Goal: Information Seeking & Learning: Learn about a topic

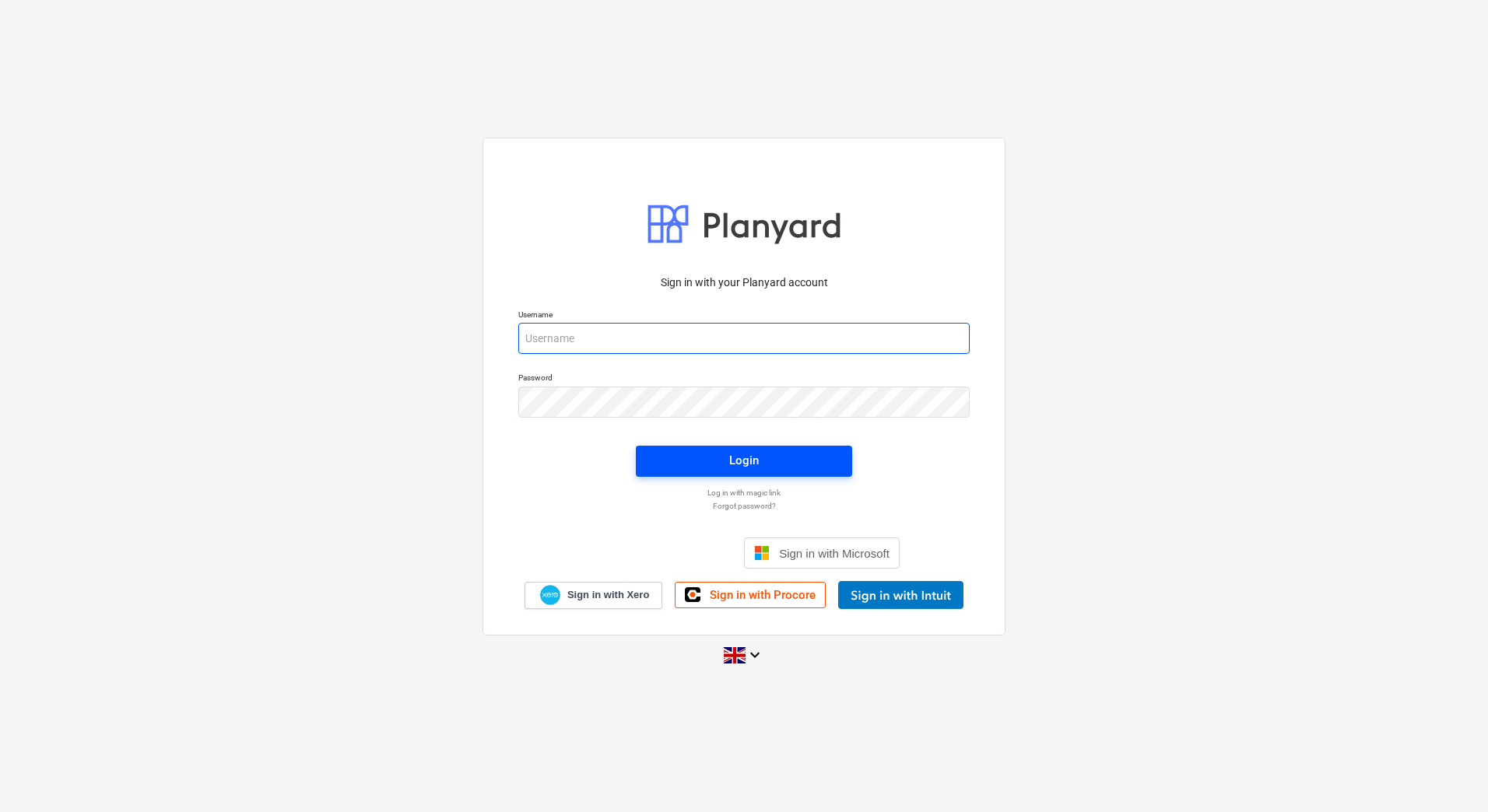
type input "[PERSON_NAME][EMAIL_ADDRESS][DOMAIN_NAME]"
click at [782, 463] on span "Login" at bounding box center [743, 460] width 179 height 20
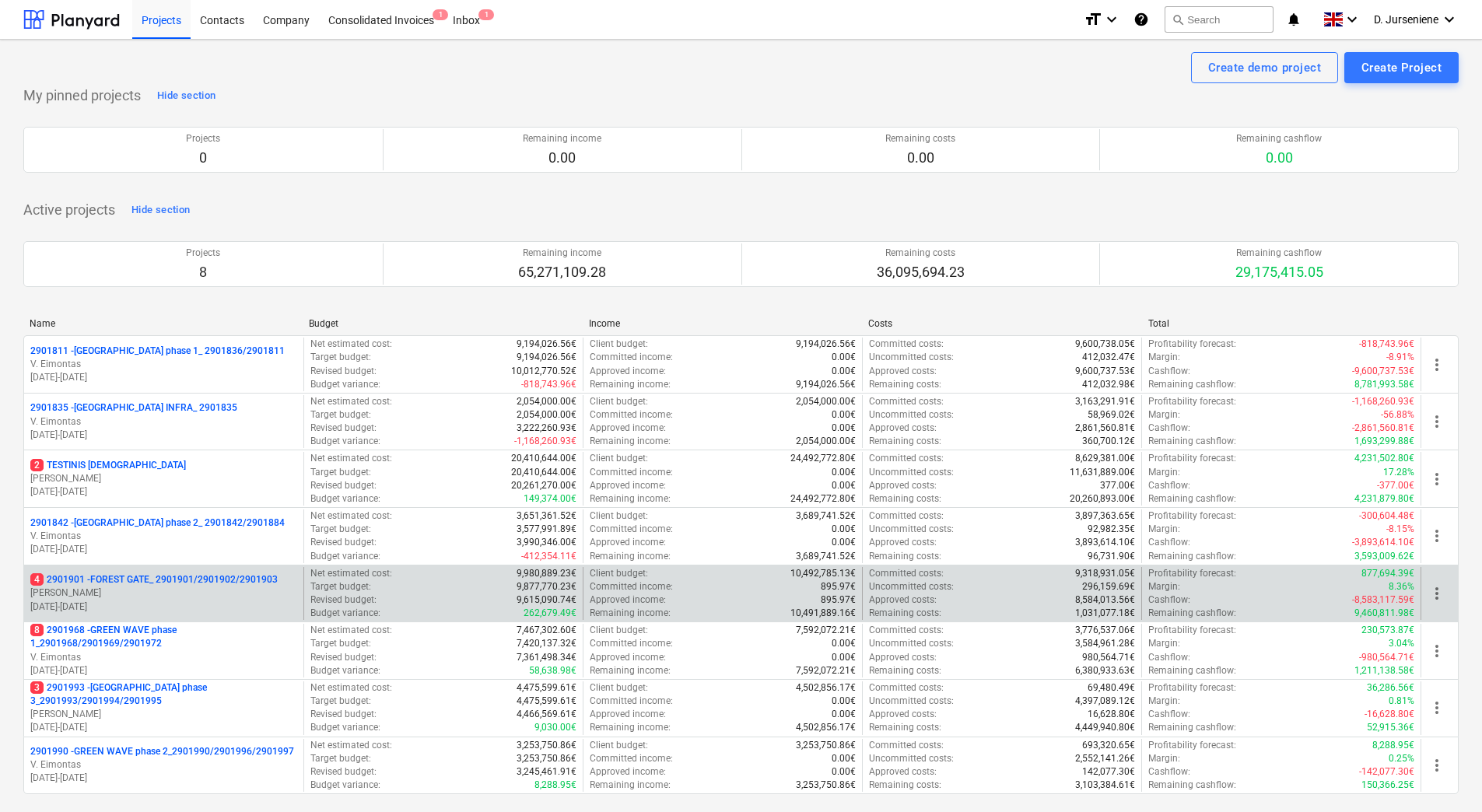
click at [124, 575] on p "4 2901901 - FOREST GATE_ 2901901/2901902/2901903" at bounding box center [154, 580] width 247 height 13
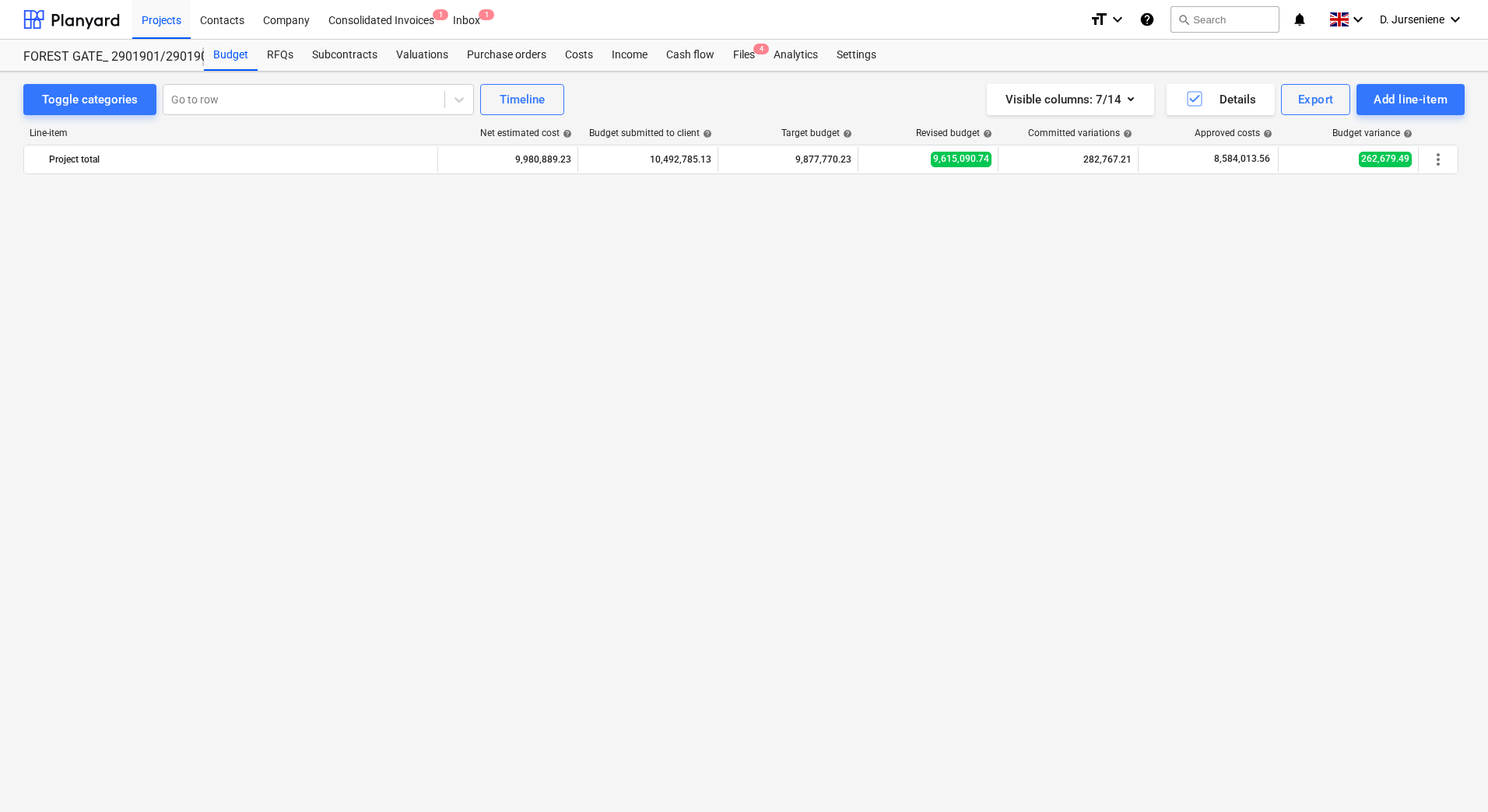
scroll to position [1370, 0]
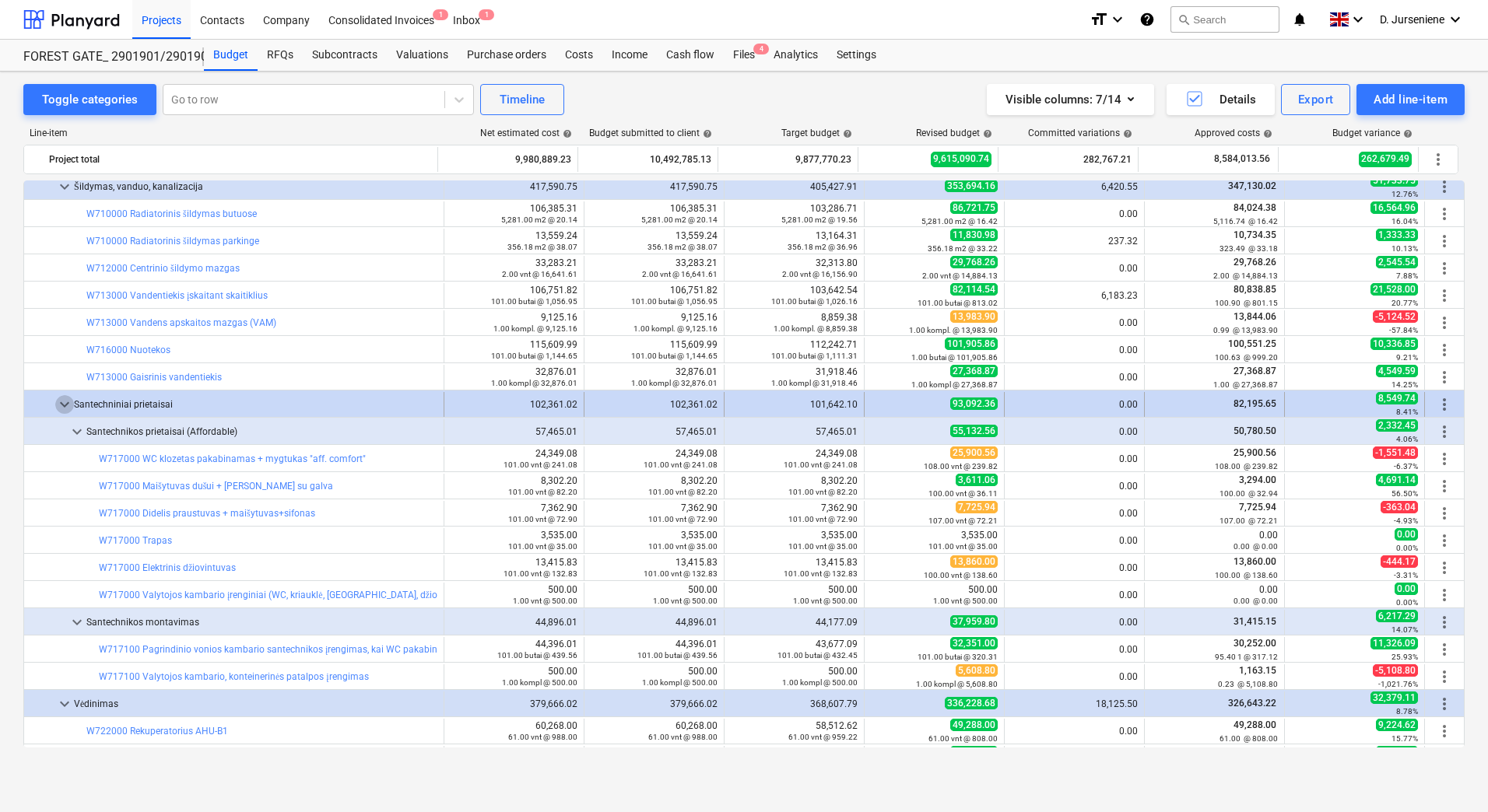
click at [62, 403] on span "keyboard_arrow_down" at bounding box center [64, 405] width 19 height 19
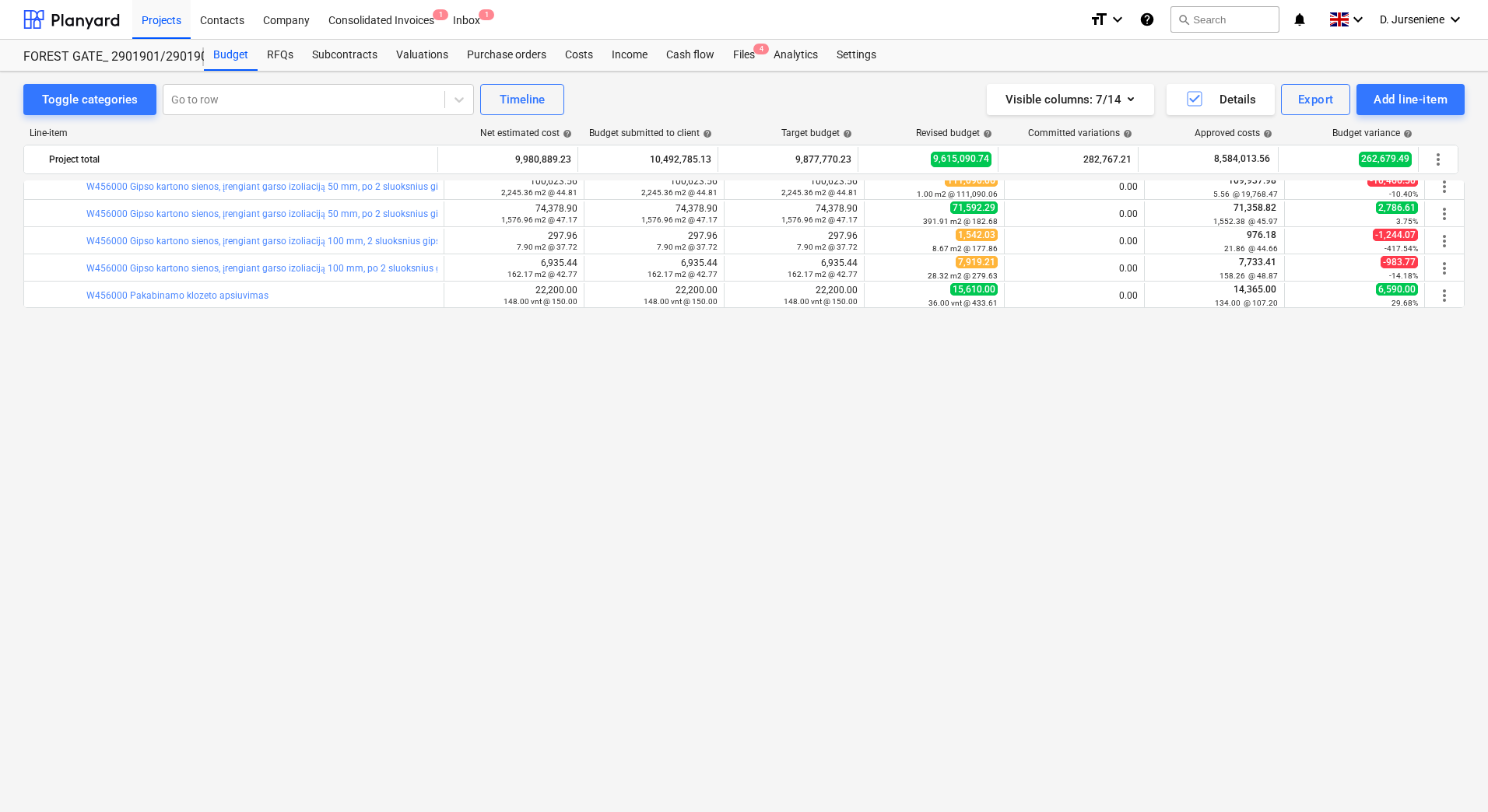
scroll to position [359, 0]
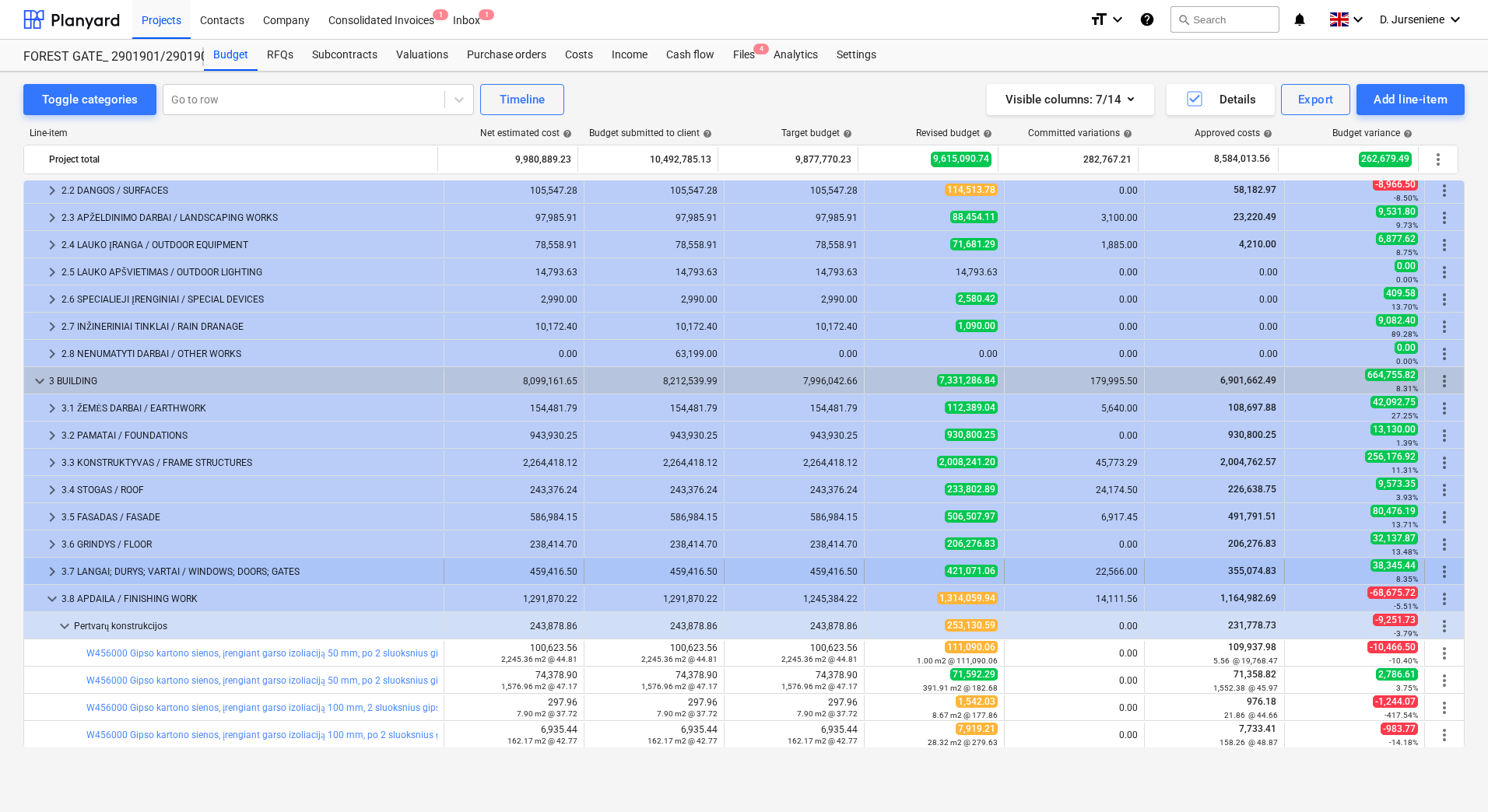
click at [136, 569] on div "3.7 LANGAI; DURYS; VARTAI / WINDOWS; DOORS; GATES" at bounding box center [249, 571] width 376 height 25
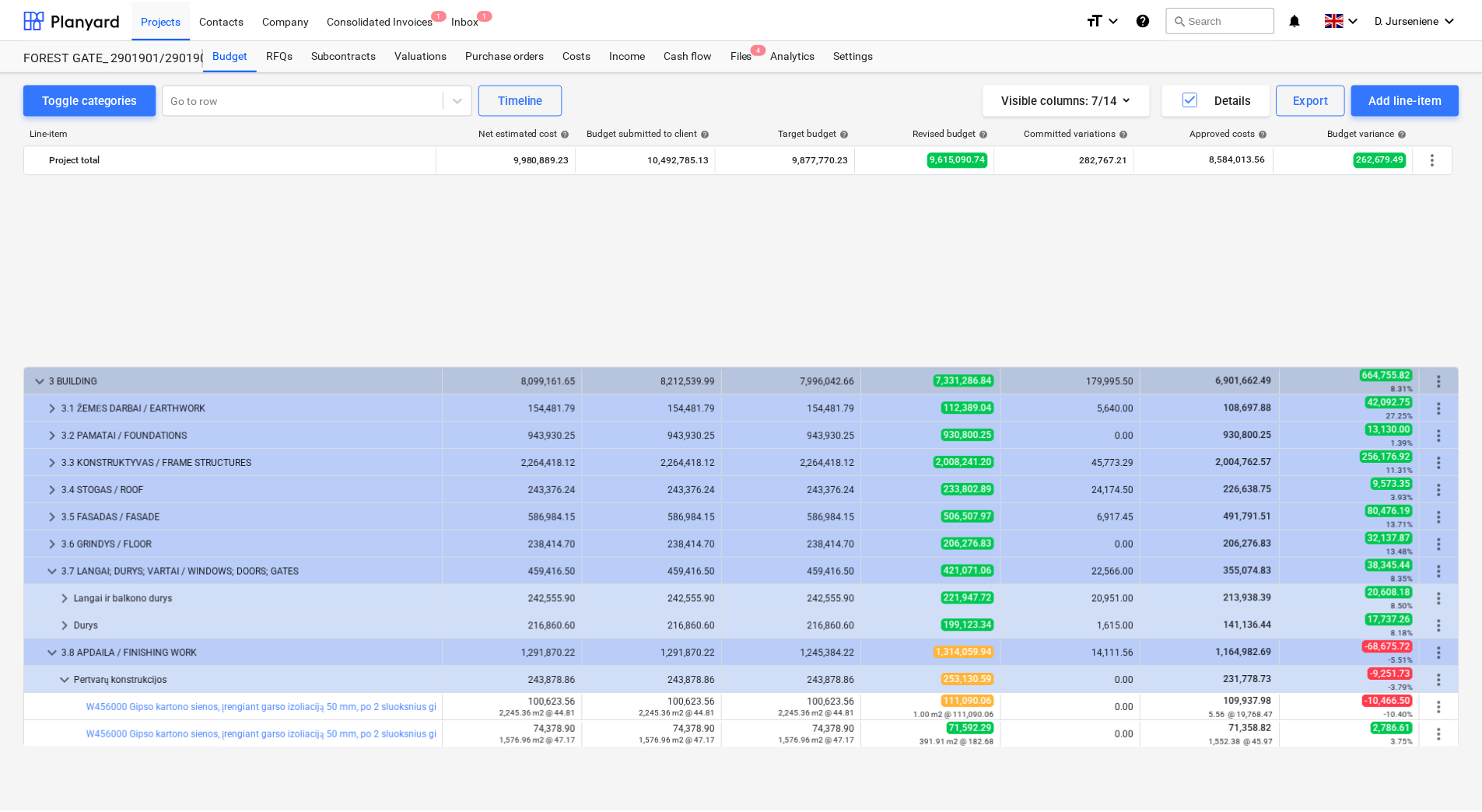
scroll to position [591, 0]
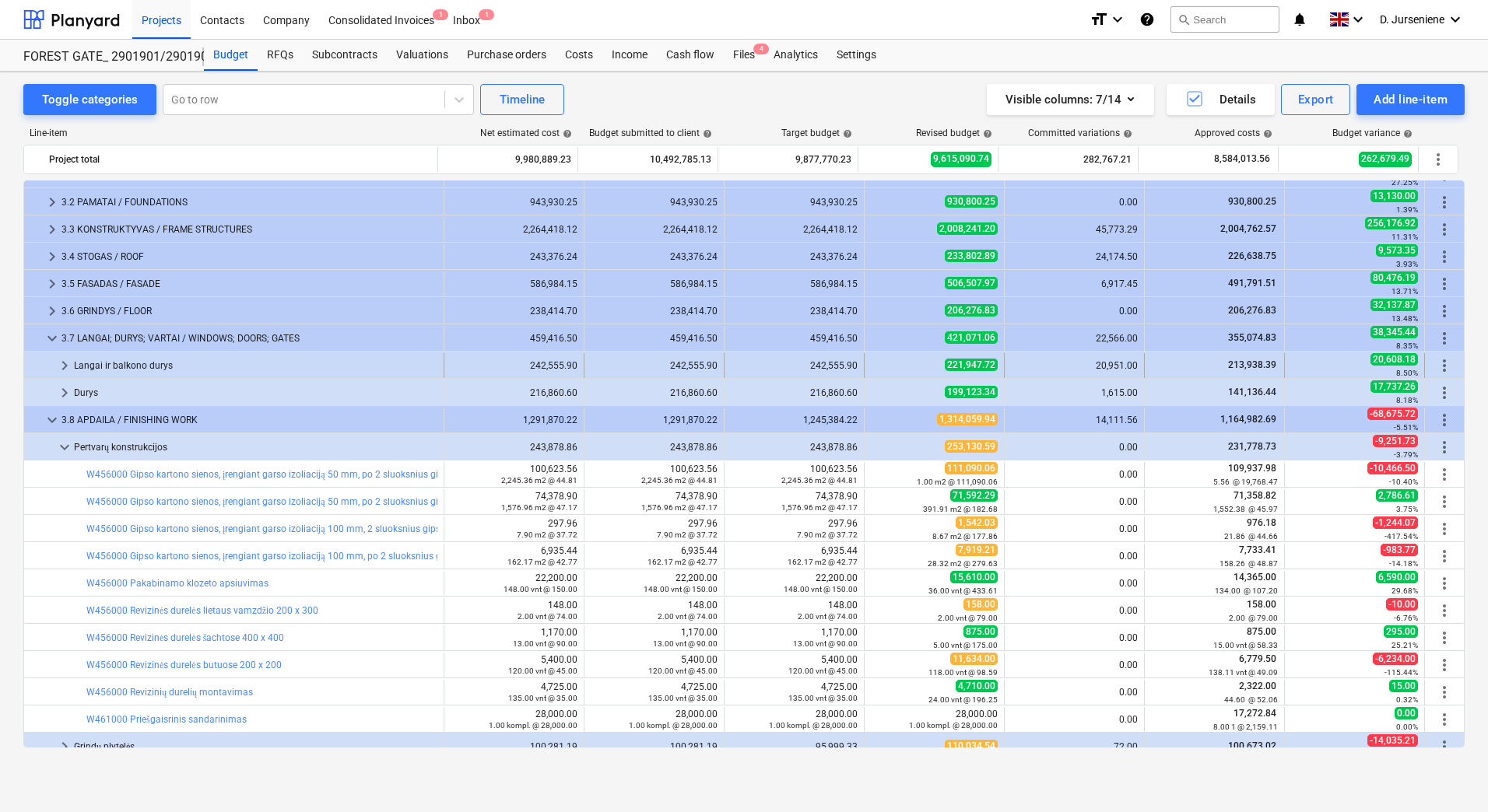
click at [137, 356] on div "Langai ir balkono durys" at bounding box center [255, 365] width 363 height 25
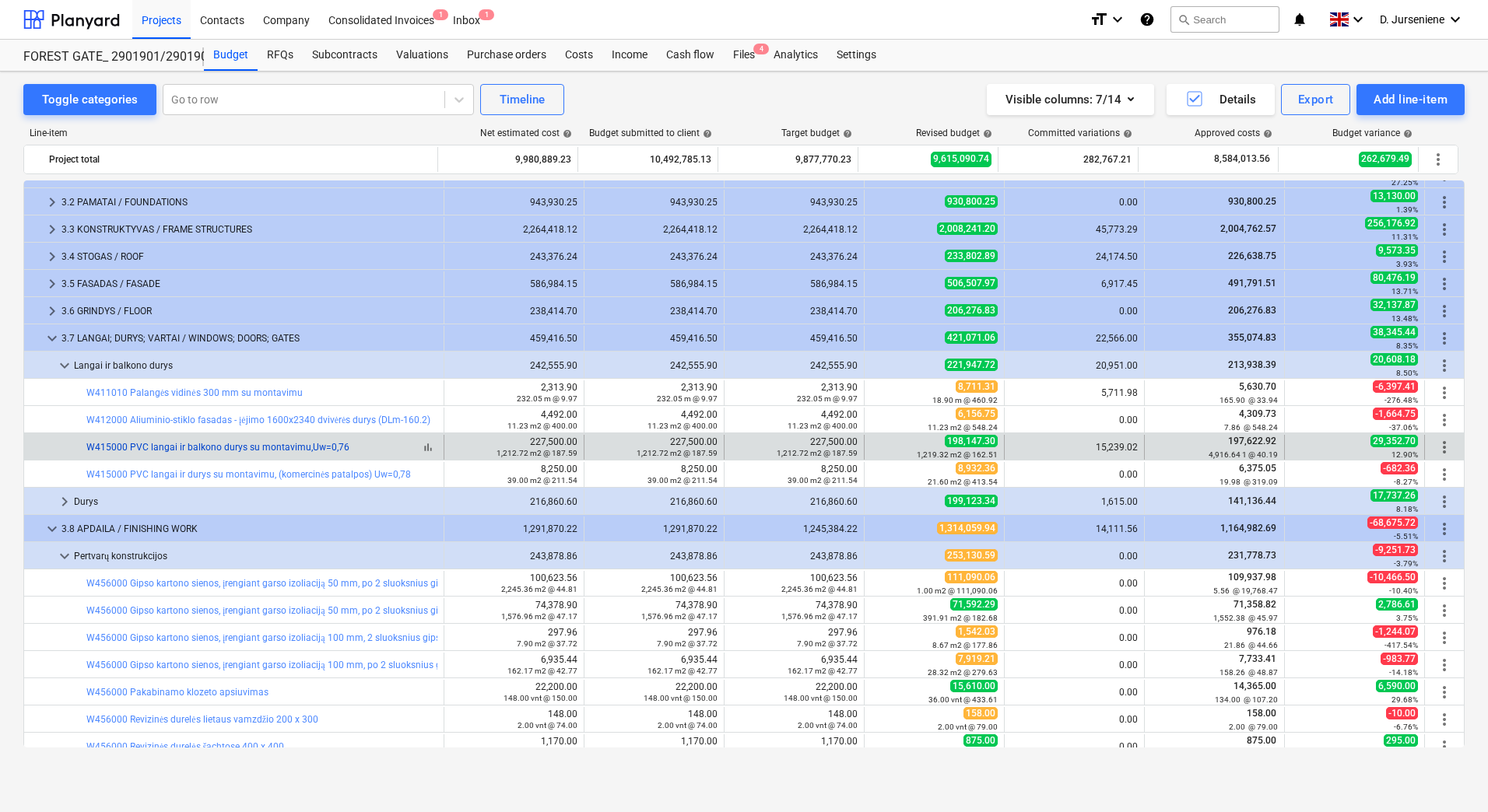
click at [188, 447] on link "W415000 PVC langai ir balkono durys su montavimu,Uw=0,76" at bounding box center [218, 447] width 263 height 11
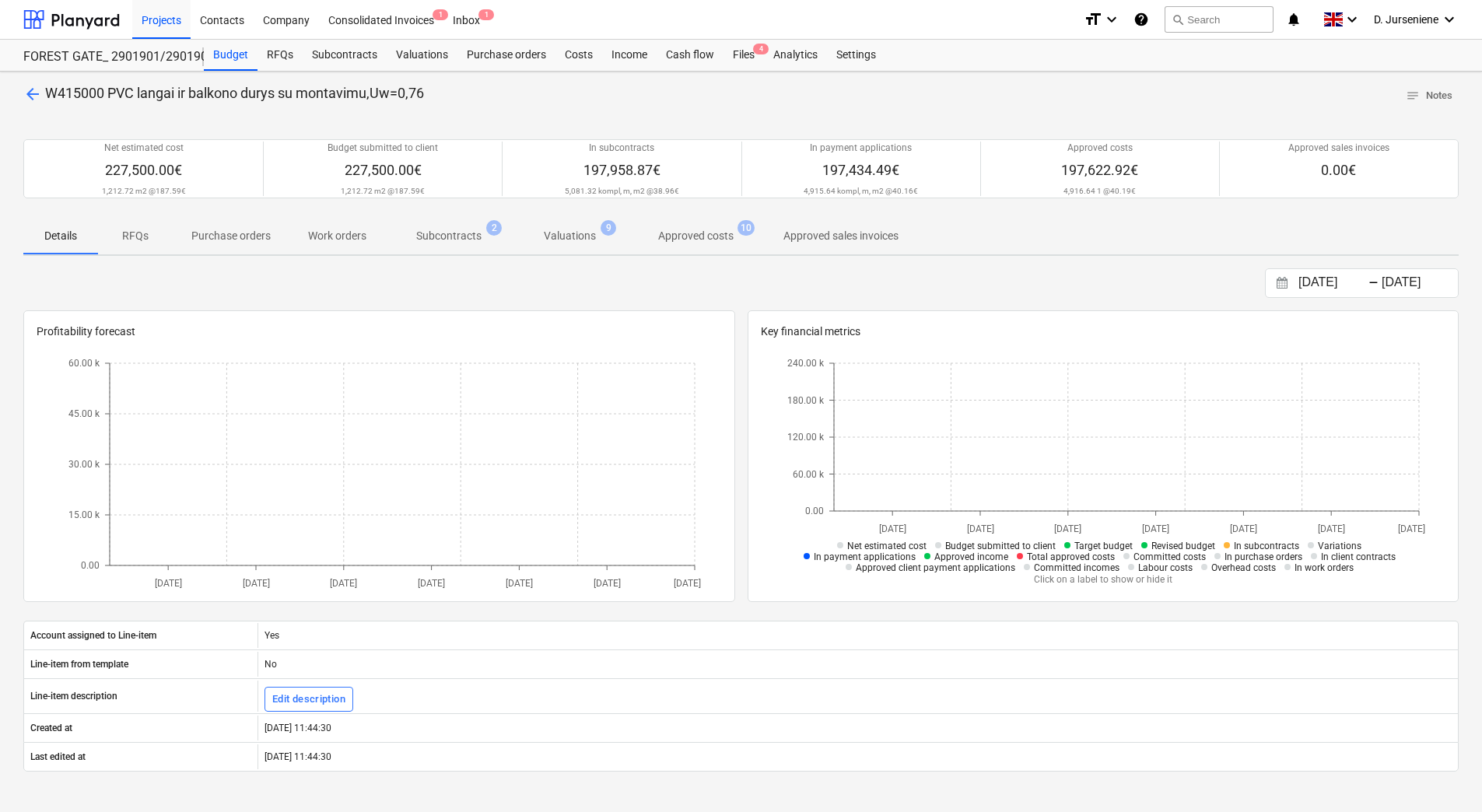
click at [465, 236] on p "Subcontracts" at bounding box center [449, 235] width 65 height 17
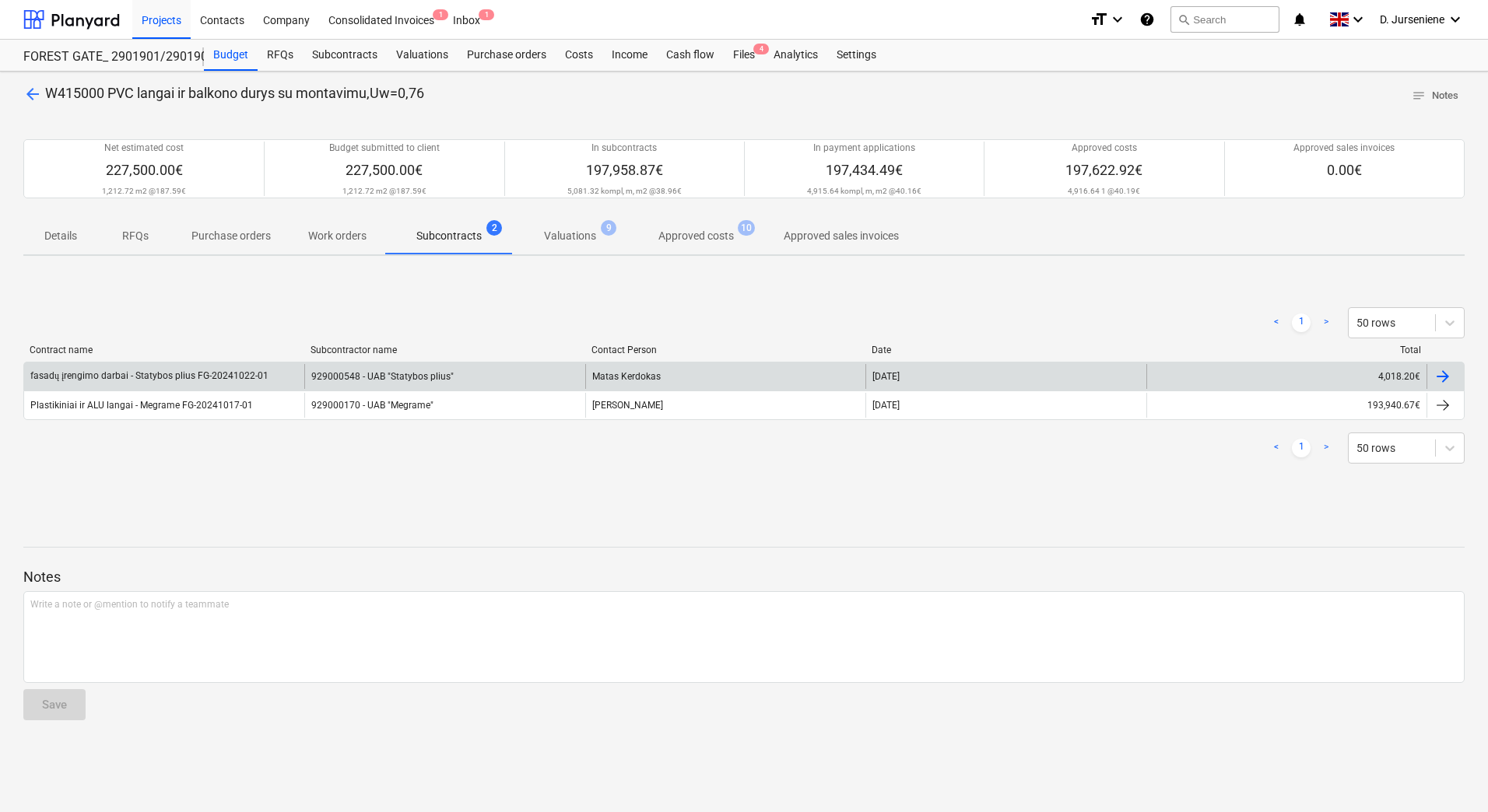
click at [1446, 373] on div at bounding box center [1442, 376] width 19 height 19
click at [1449, 371] on div at bounding box center [1442, 376] width 19 height 19
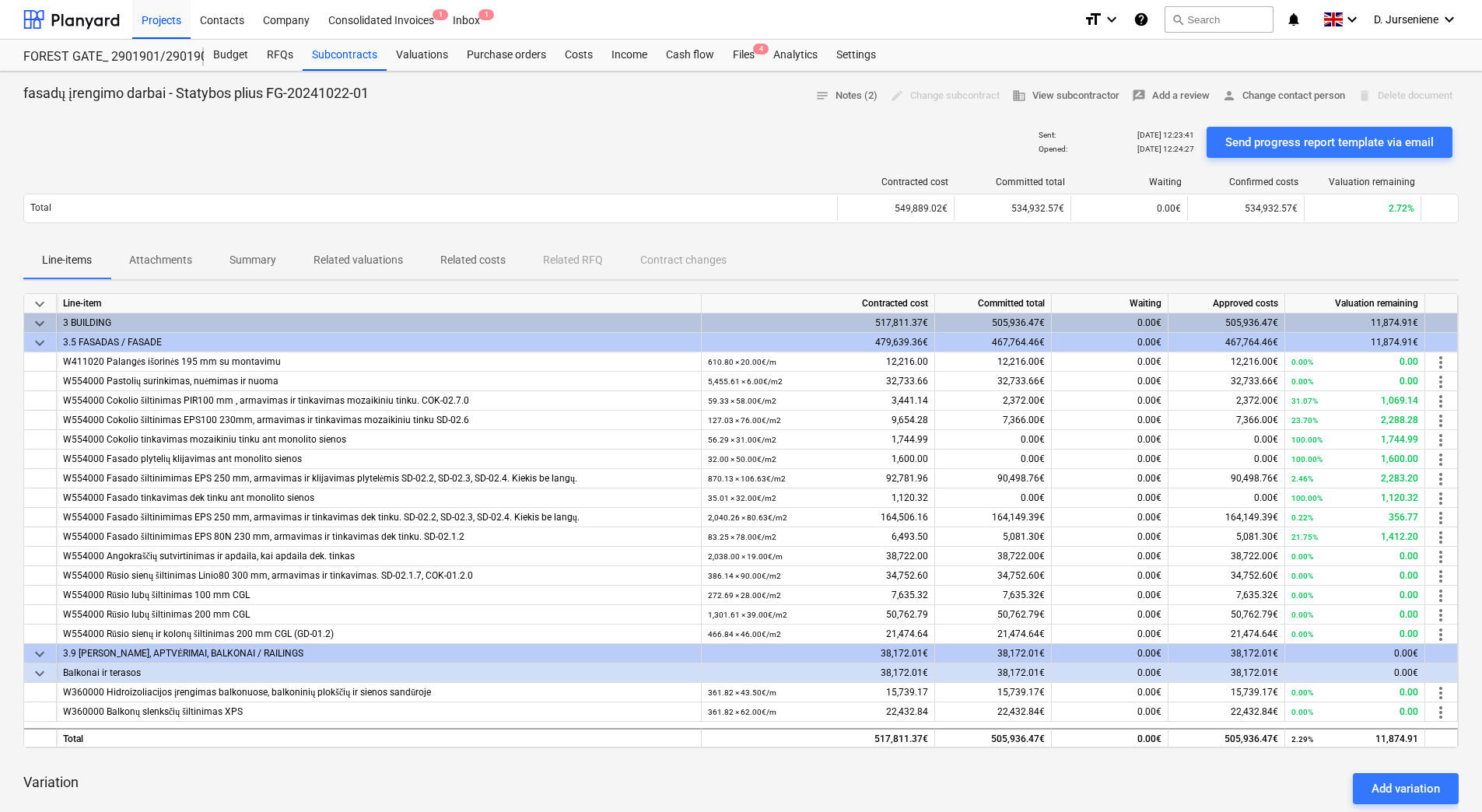
click at [168, 253] on p "Attachments" at bounding box center [161, 260] width 63 height 17
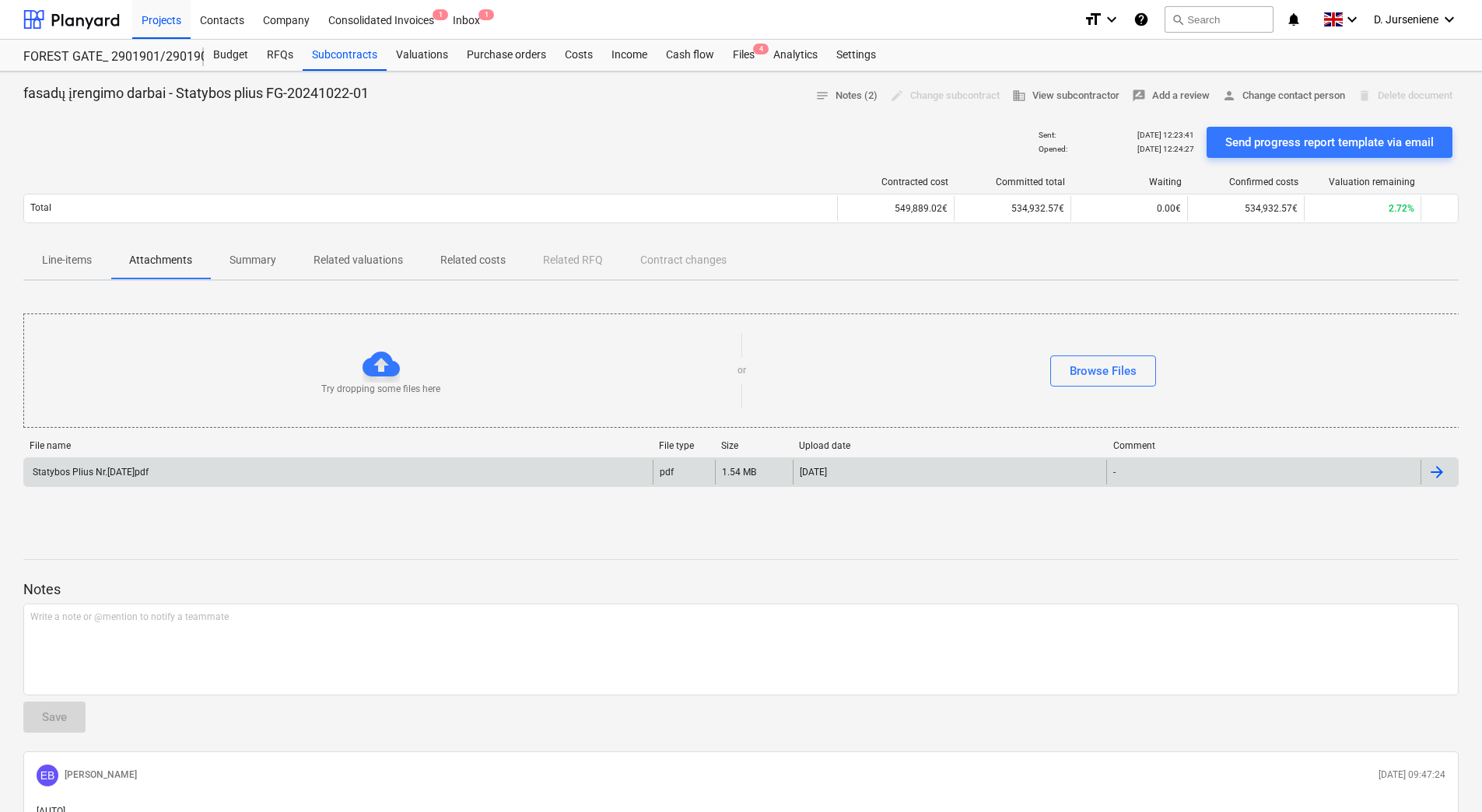
click at [120, 469] on div "Statybos Plius Nr.[DATE]pdf" at bounding box center [90, 472] width 119 height 11
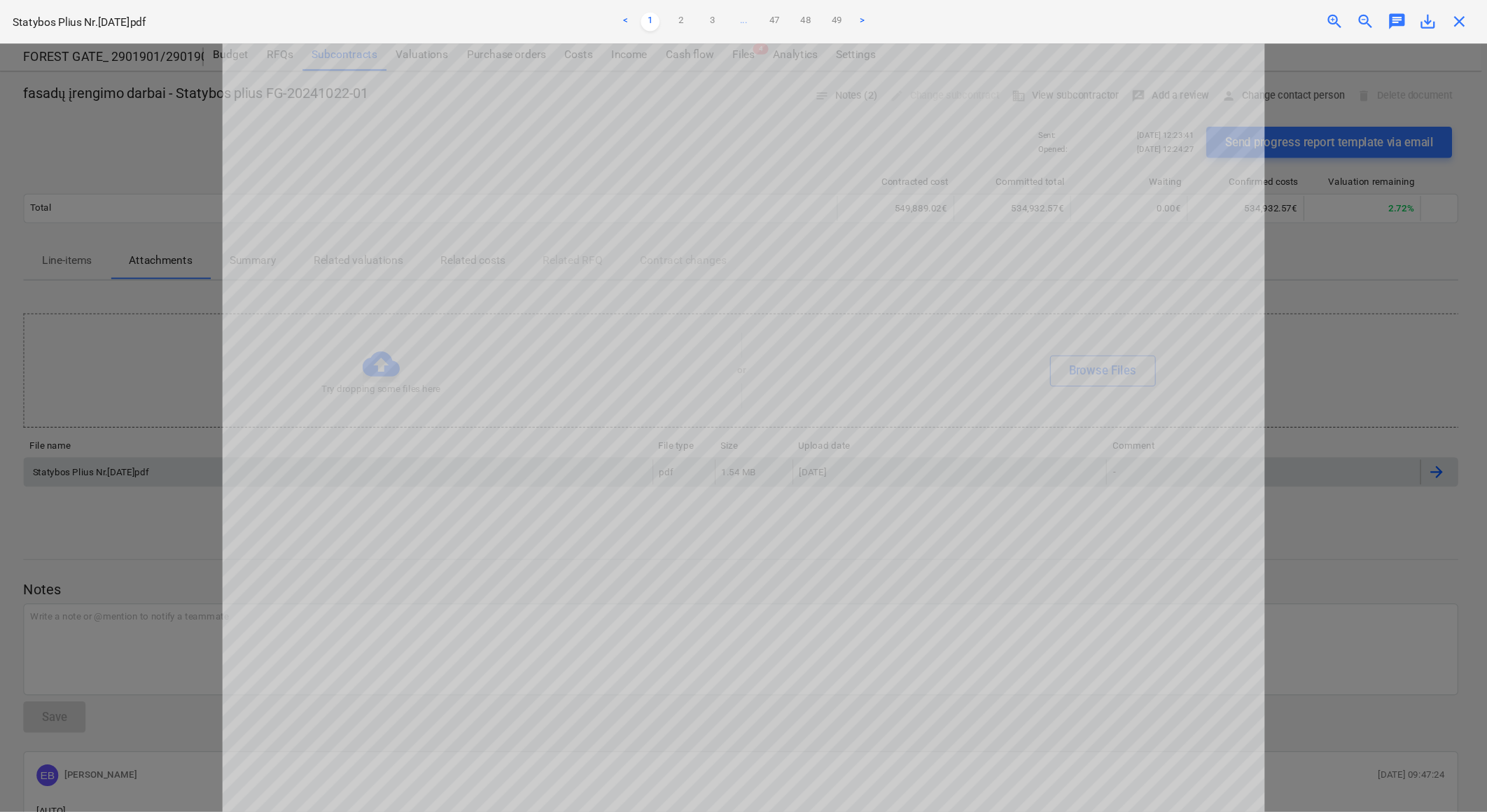
scroll to position [637, 0]
click at [614, 16] on link "2" at bounding box center [613, 20] width 17 height 17
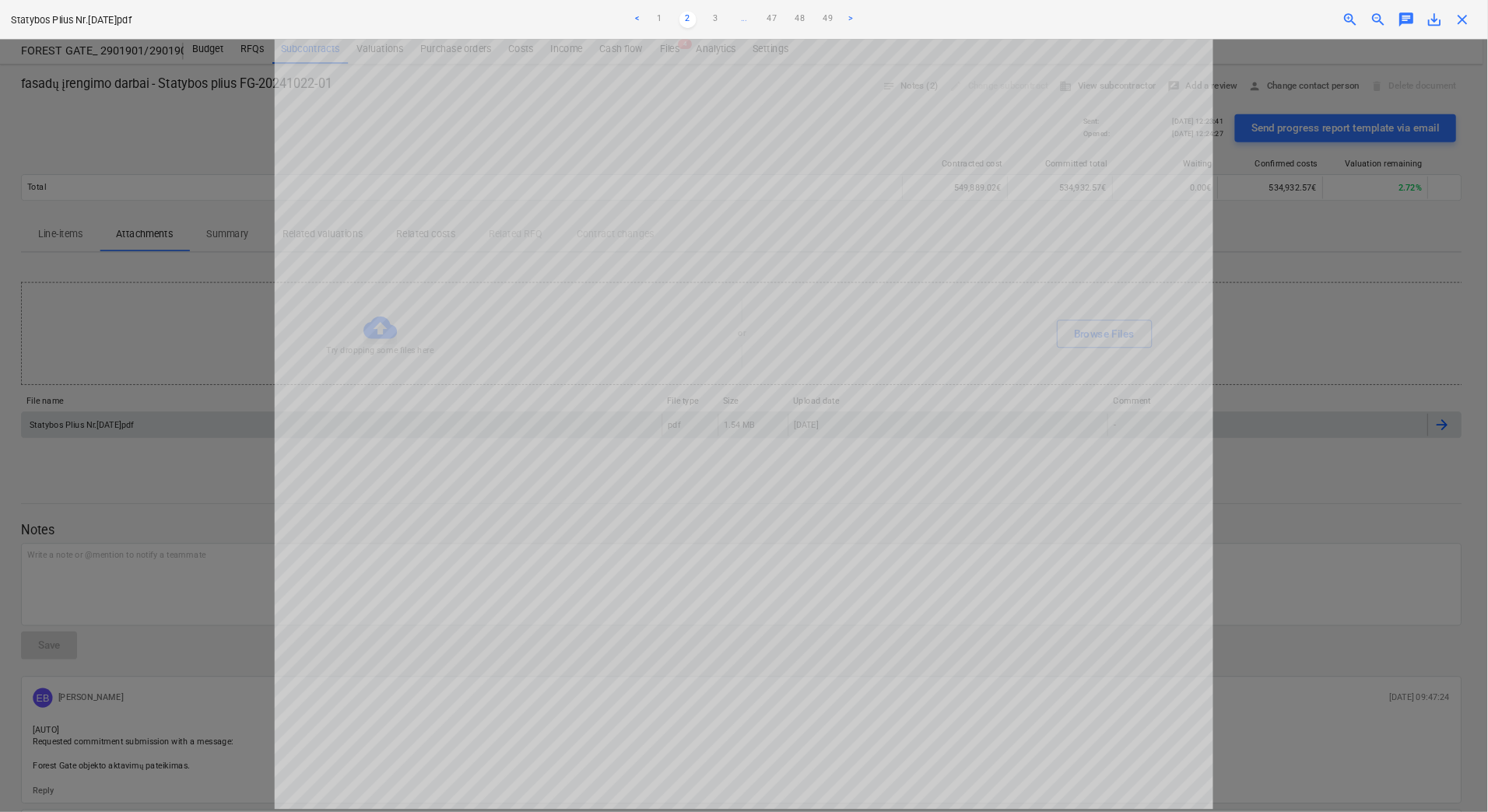
scroll to position [617, 0]
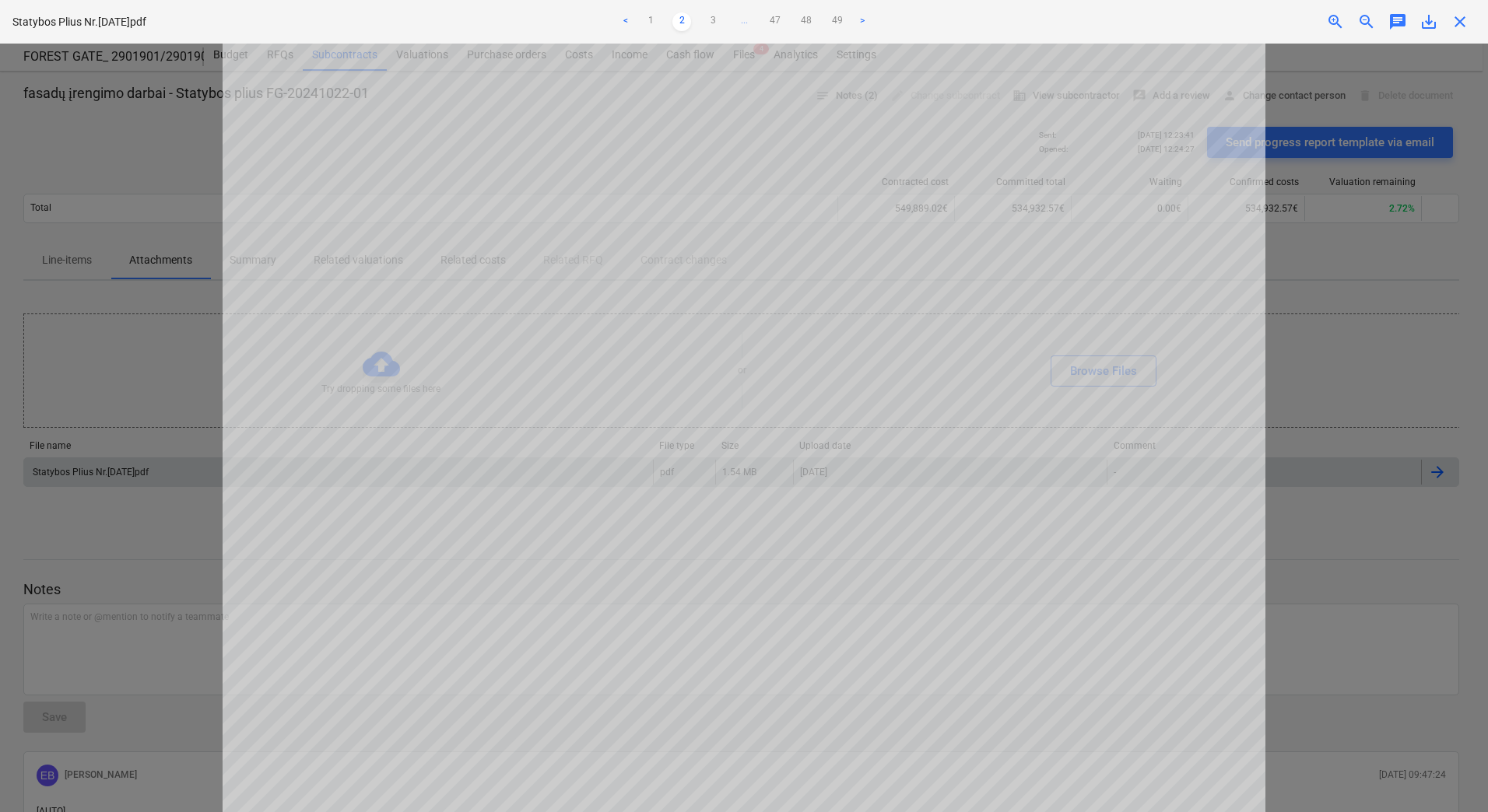
click at [1364, 13] on span "zoom_out" at bounding box center [1366, 22] width 19 height 19
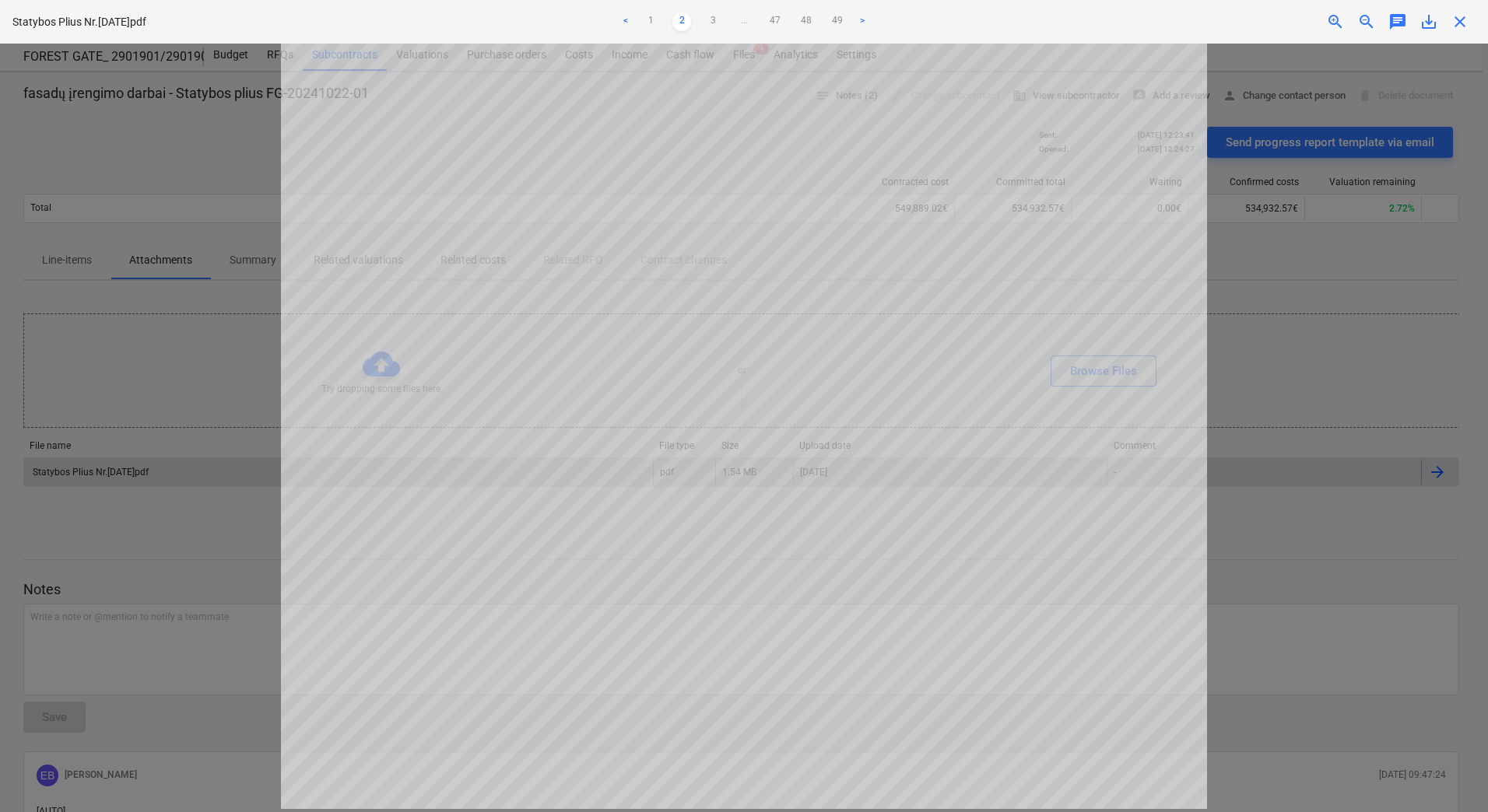
click at [1364, 13] on span "zoom_out" at bounding box center [1366, 22] width 19 height 19
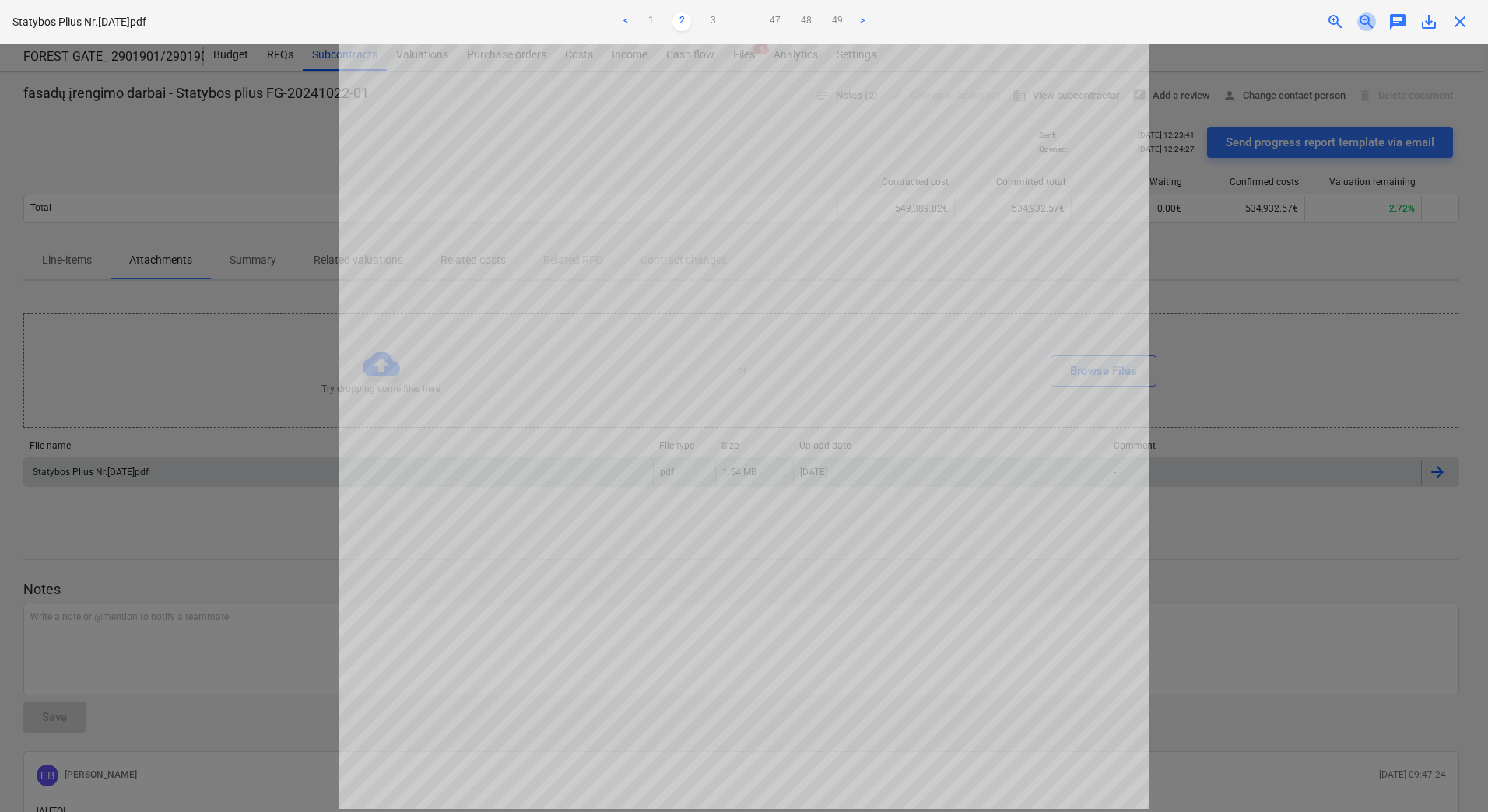
click at [1364, 13] on span "zoom_out" at bounding box center [1366, 22] width 19 height 19
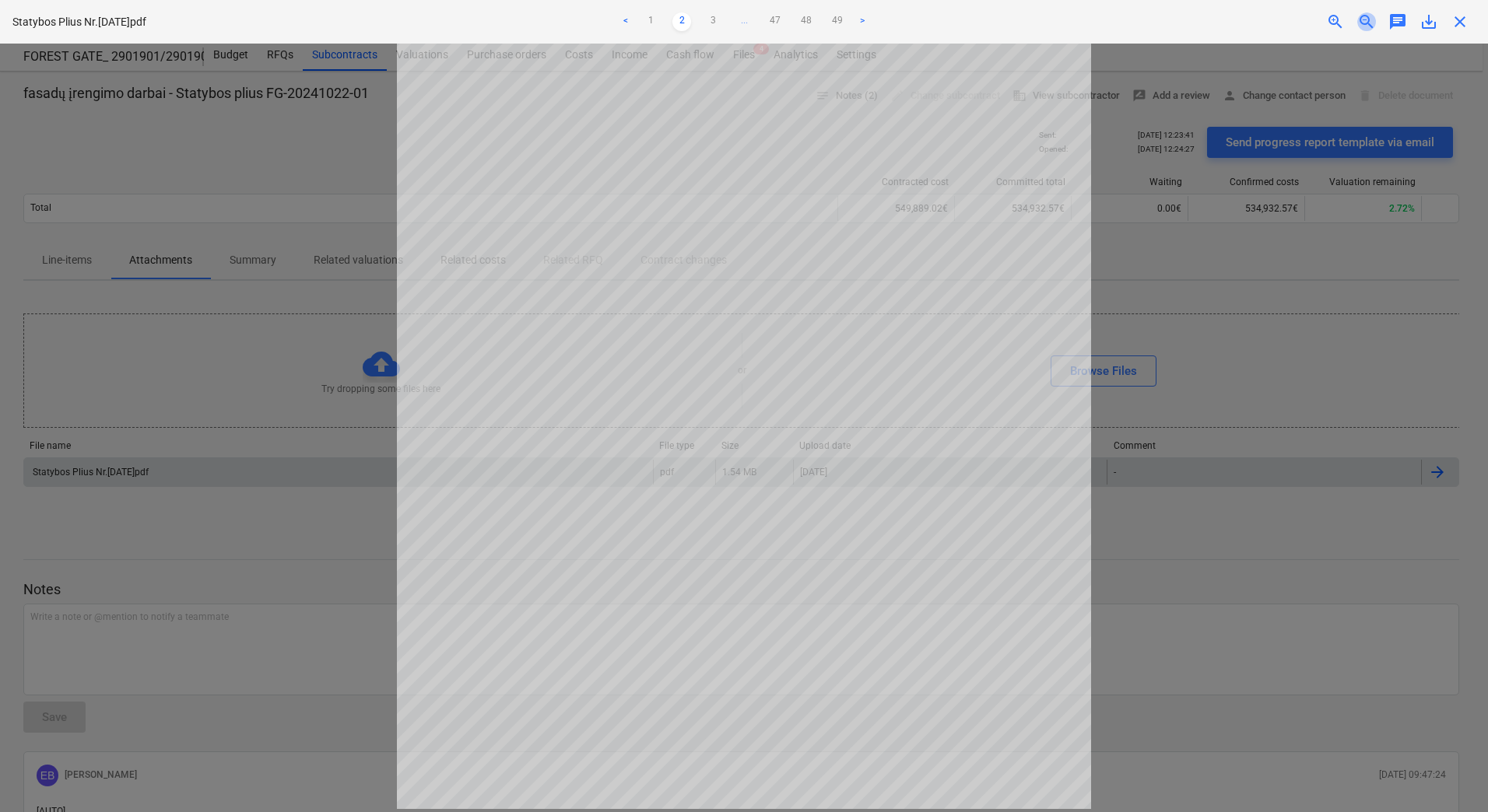
click at [1364, 13] on span "zoom_out" at bounding box center [1366, 22] width 19 height 19
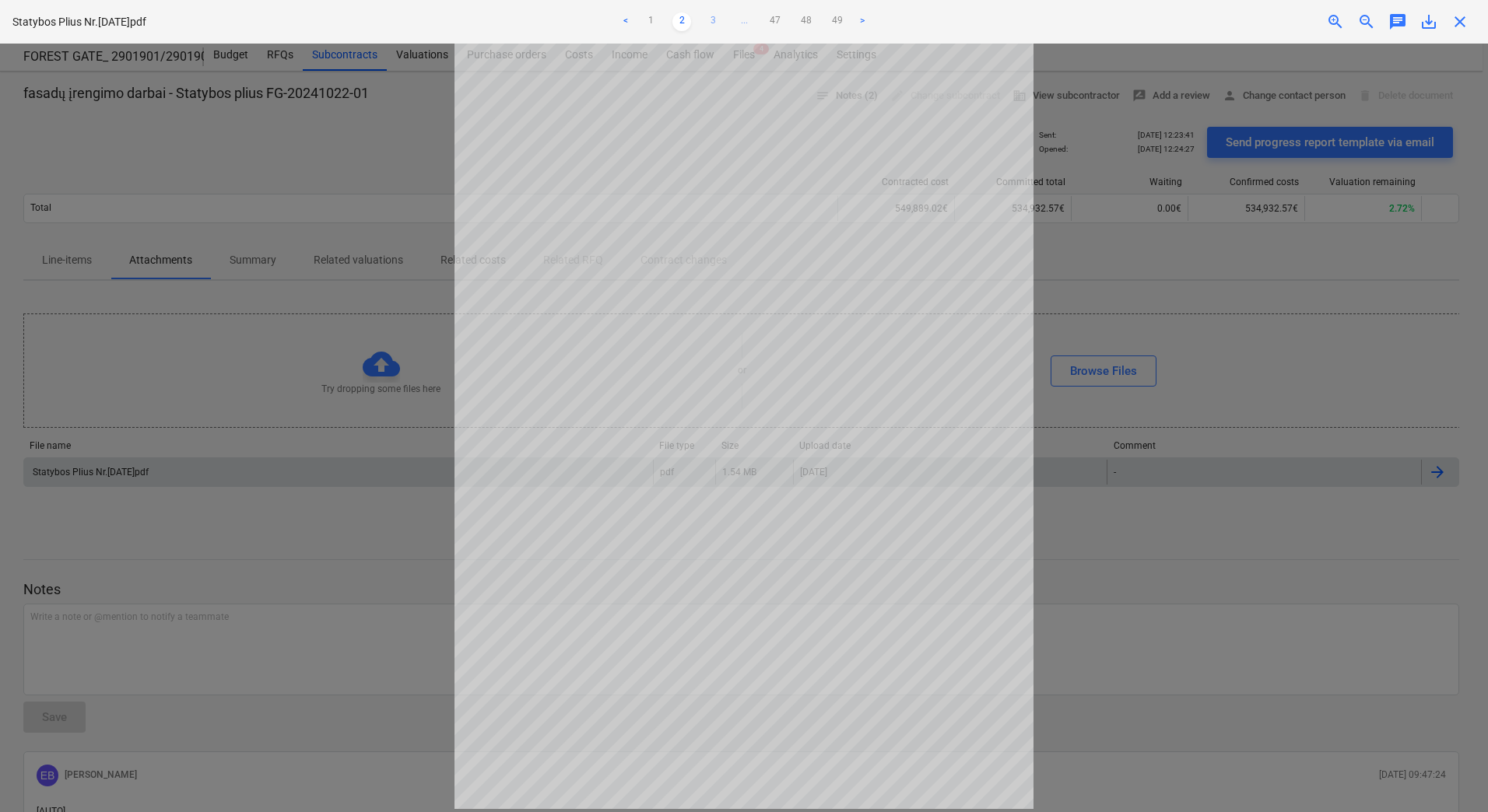
click at [707, 13] on link "3" at bounding box center [712, 22] width 19 height 19
click at [725, 17] on link "4" at bounding box center [728, 22] width 19 height 19
click at [725, 17] on ul "< 1 2 3 4 5 ... 47 48 49 >" at bounding box center [744, 22] width 488 height 19
click at [741, 19] on link "5" at bounding box center [743, 22] width 19 height 19
click at [760, 20] on link "6" at bounding box center [759, 22] width 19 height 19
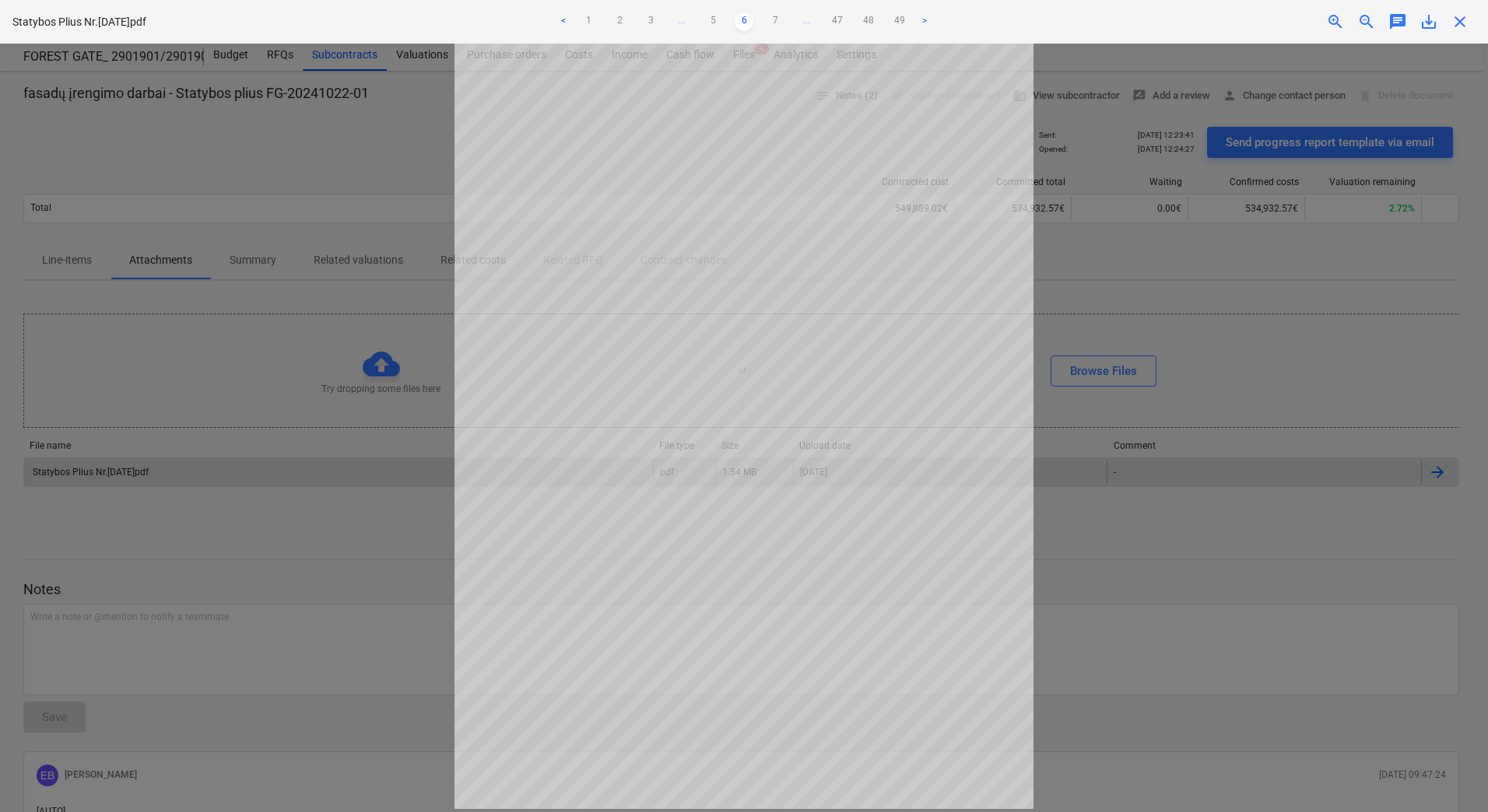
click at [760, 20] on ul "< 1 2 3 ... 5 6 7 ... 47 48 49 >" at bounding box center [744, 22] width 488 height 19
drag, startPoint x: 769, startPoint y: 20, endPoint x: 792, endPoint y: 22, distance: 23.1
click at [770, 21] on link "7" at bounding box center [775, 22] width 19 height 19
click at [776, 22] on link "8" at bounding box center [775, 22] width 19 height 19
click at [776, 22] on link "9" at bounding box center [775, 22] width 19 height 19
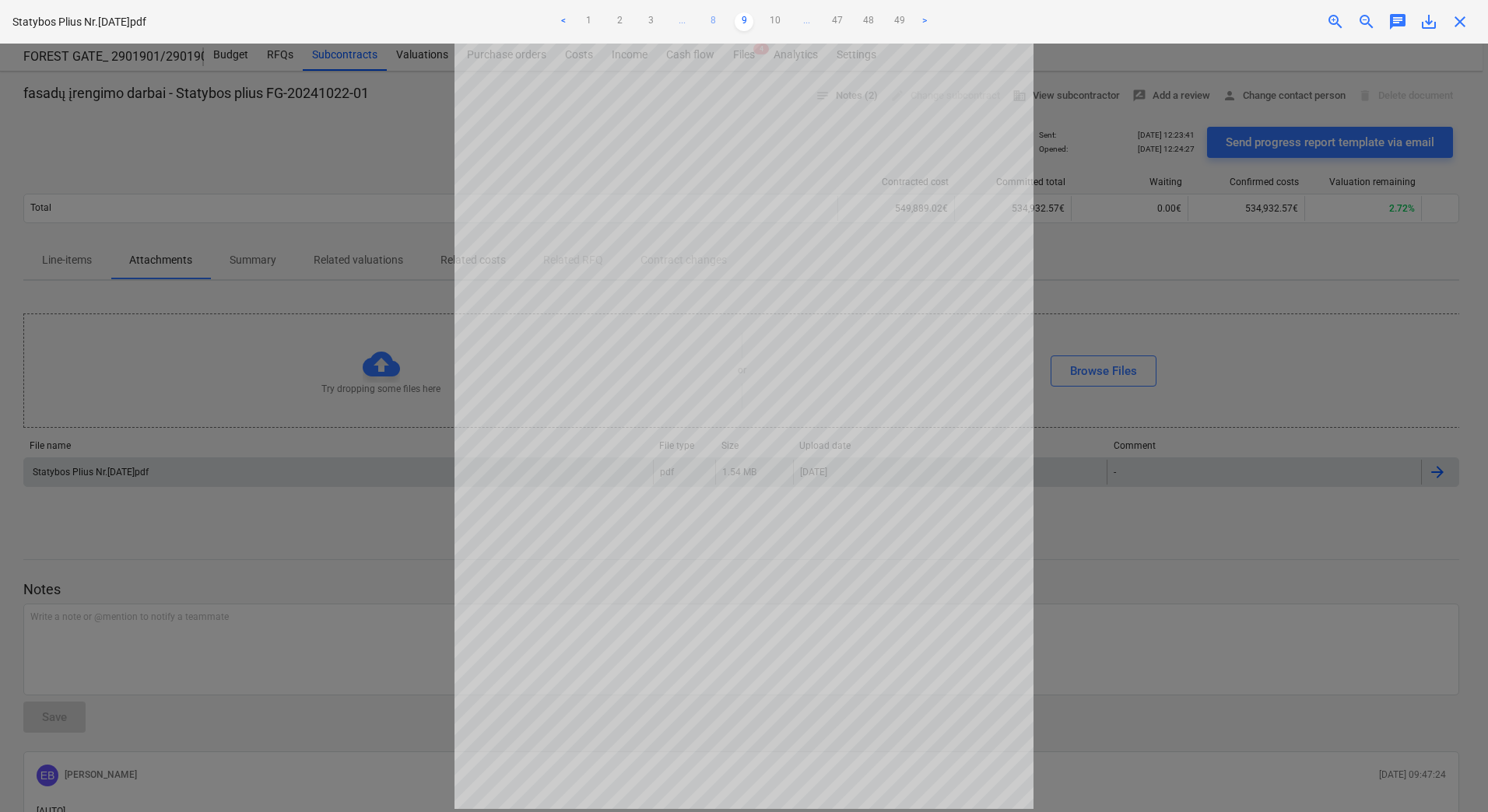
click at [776, 22] on link "10" at bounding box center [775, 22] width 19 height 19
click at [776, 22] on link "11" at bounding box center [775, 22] width 19 height 19
click at [776, 22] on link "12" at bounding box center [775, 22] width 19 height 19
click at [776, 22] on link "13" at bounding box center [775, 22] width 19 height 19
click at [776, 22] on link "14" at bounding box center [775, 22] width 19 height 19
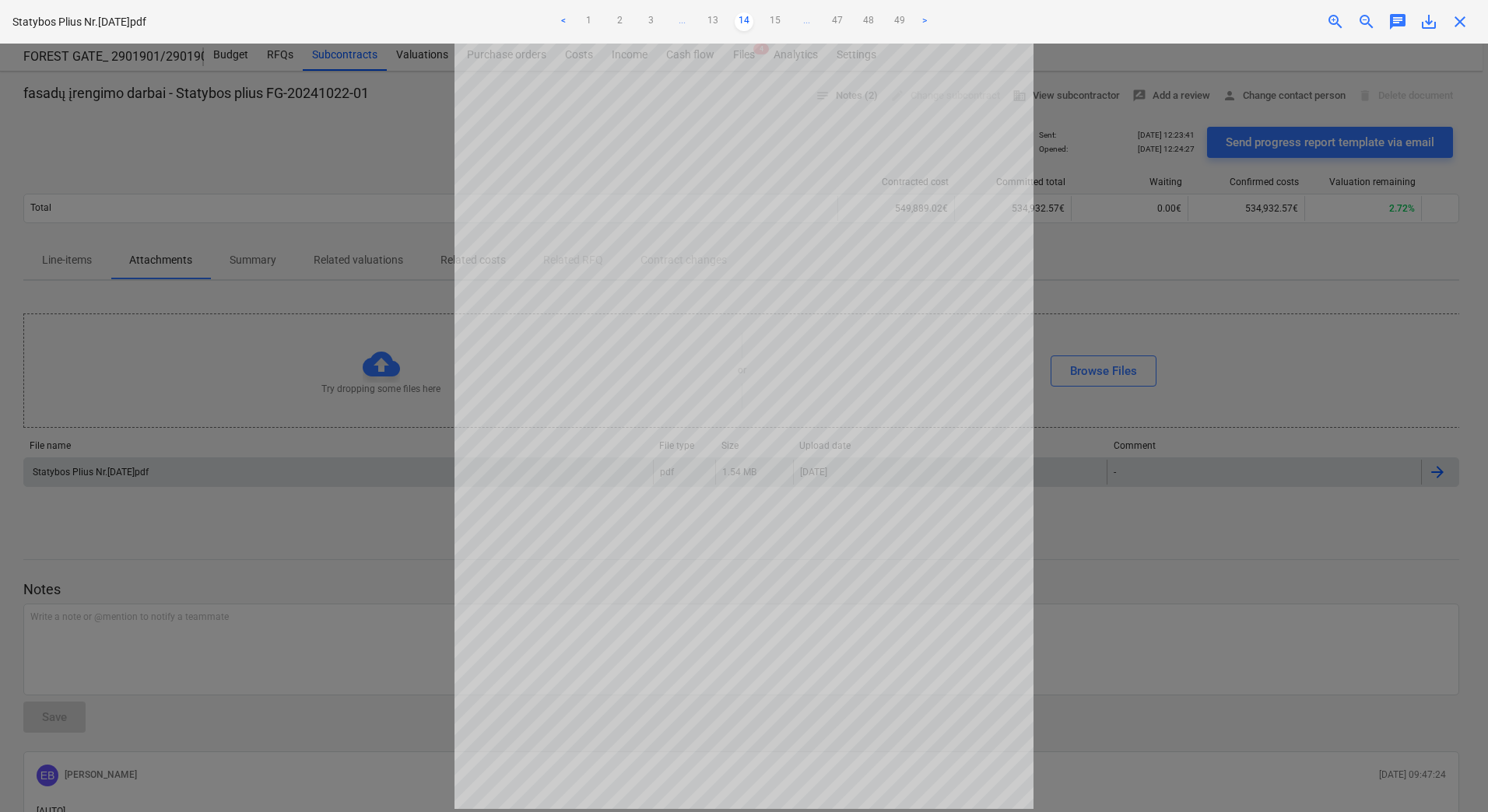
click at [776, 22] on link "15" at bounding box center [775, 22] width 19 height 19
click at [776, 22] on link "16" at bounding box center [775, 22] width 19 height 19
click at [775, 22] on link "17" at bounding box center [775, 22] width 19 height 19
click at [775, 22] on link "18" at bounding box center [775, 22] width 19 height 19
click at [775, 22] on link "19" at bounding box center [775, 22] width 19 height 19
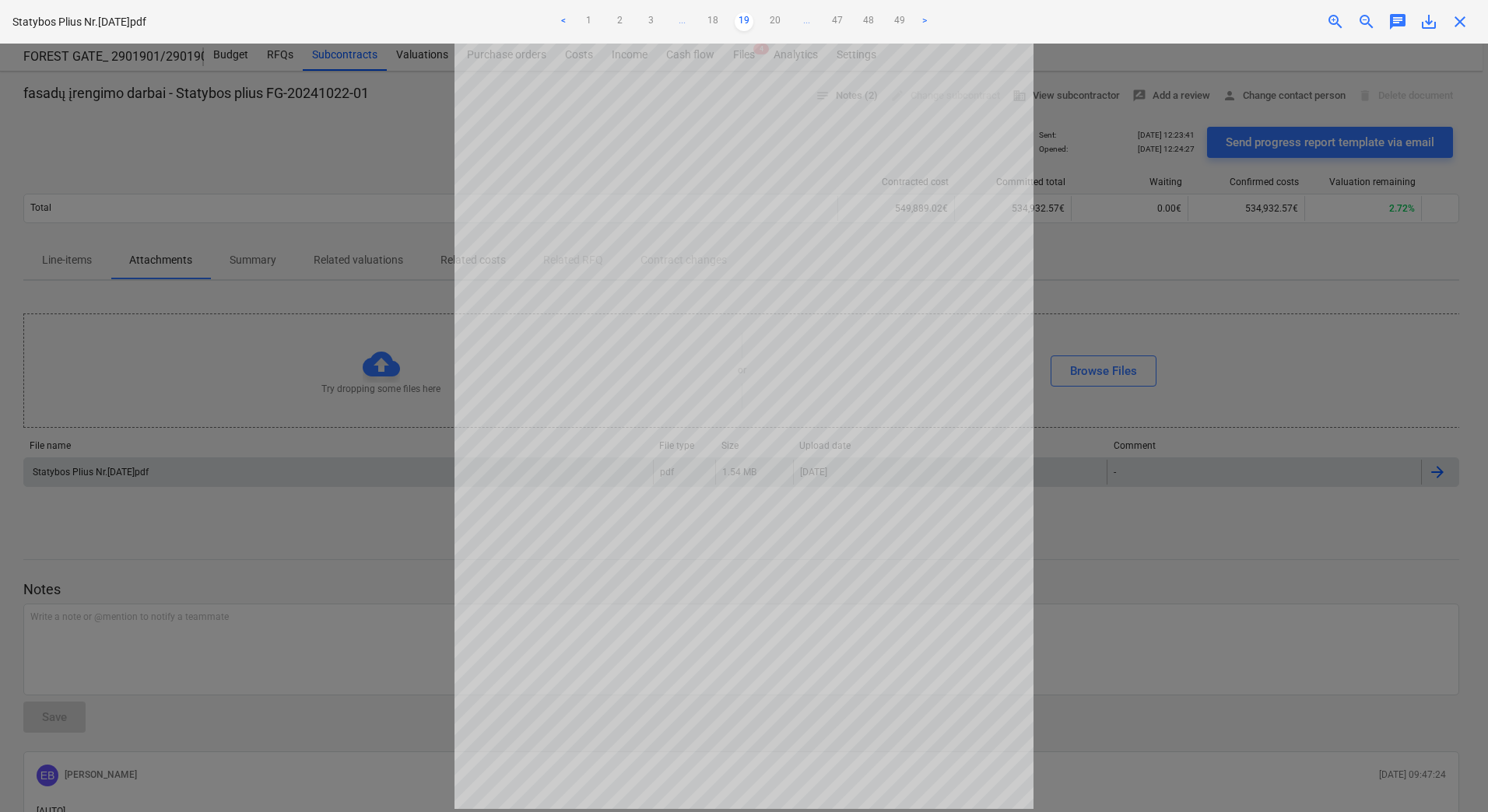
click at [1332, 22] on span "zoom_in" at bounding box center [1335, 22] width 19 height 19
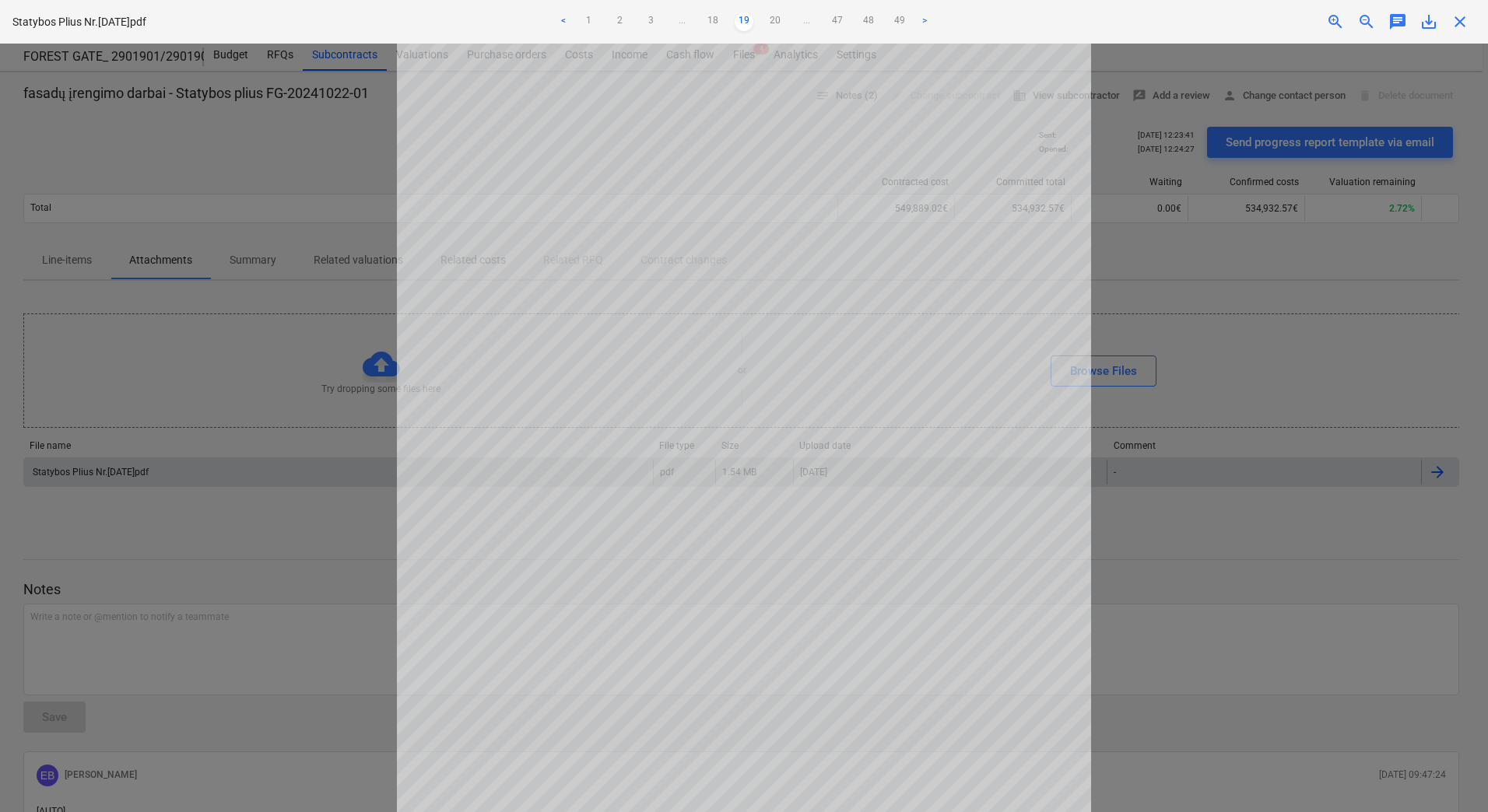
click at [1332, 22] on span "zoom_in" at bounding box center [1335, 22] width 19 height 19
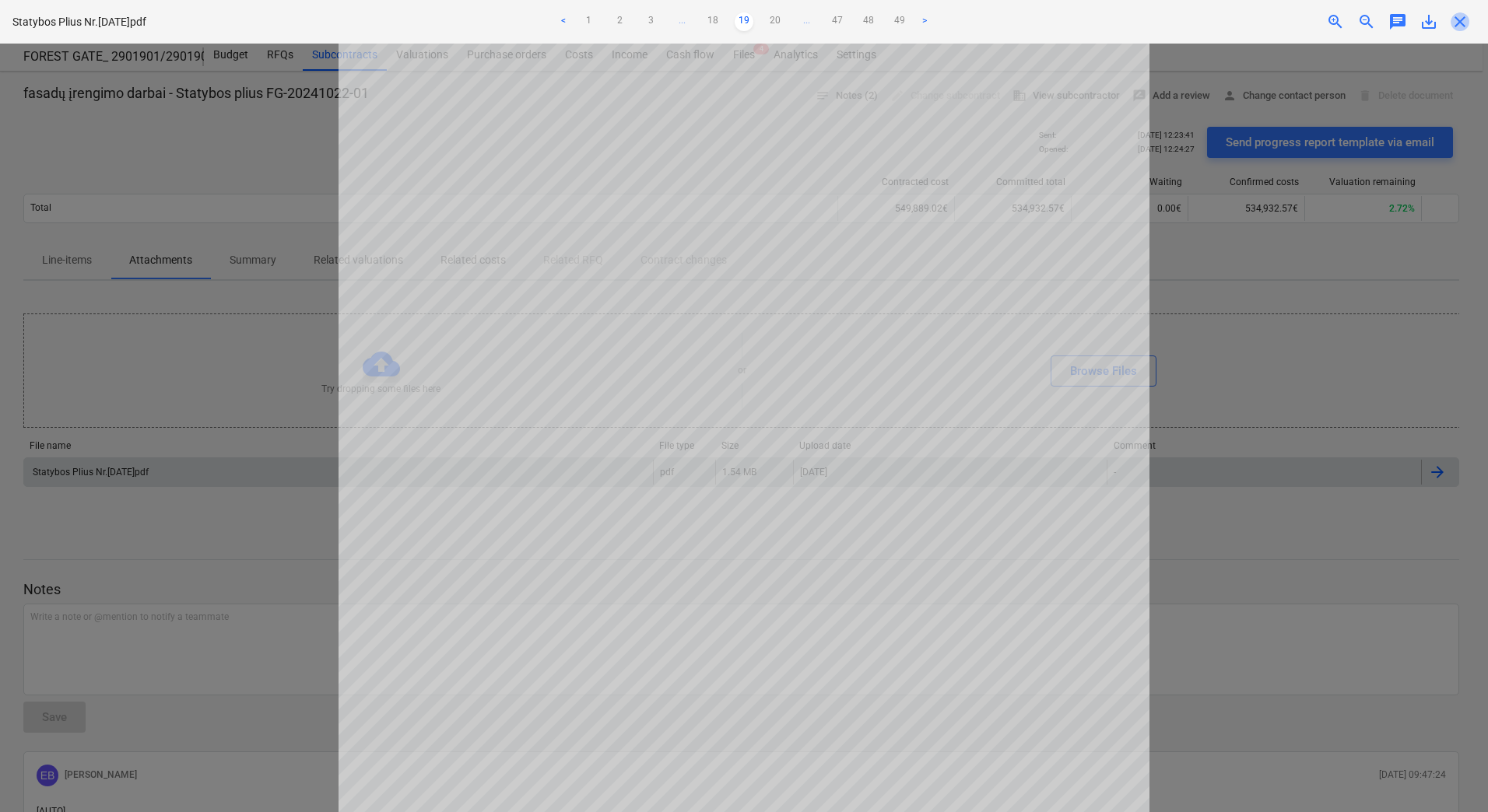
drag, startPoint x: 1460, startPoint y: 23, endPoint x: 925, endPoint y: 246, distance: 579.6
click at [1460, 23] on span "close" at bounding box center [1459, 22] width 19 height 19
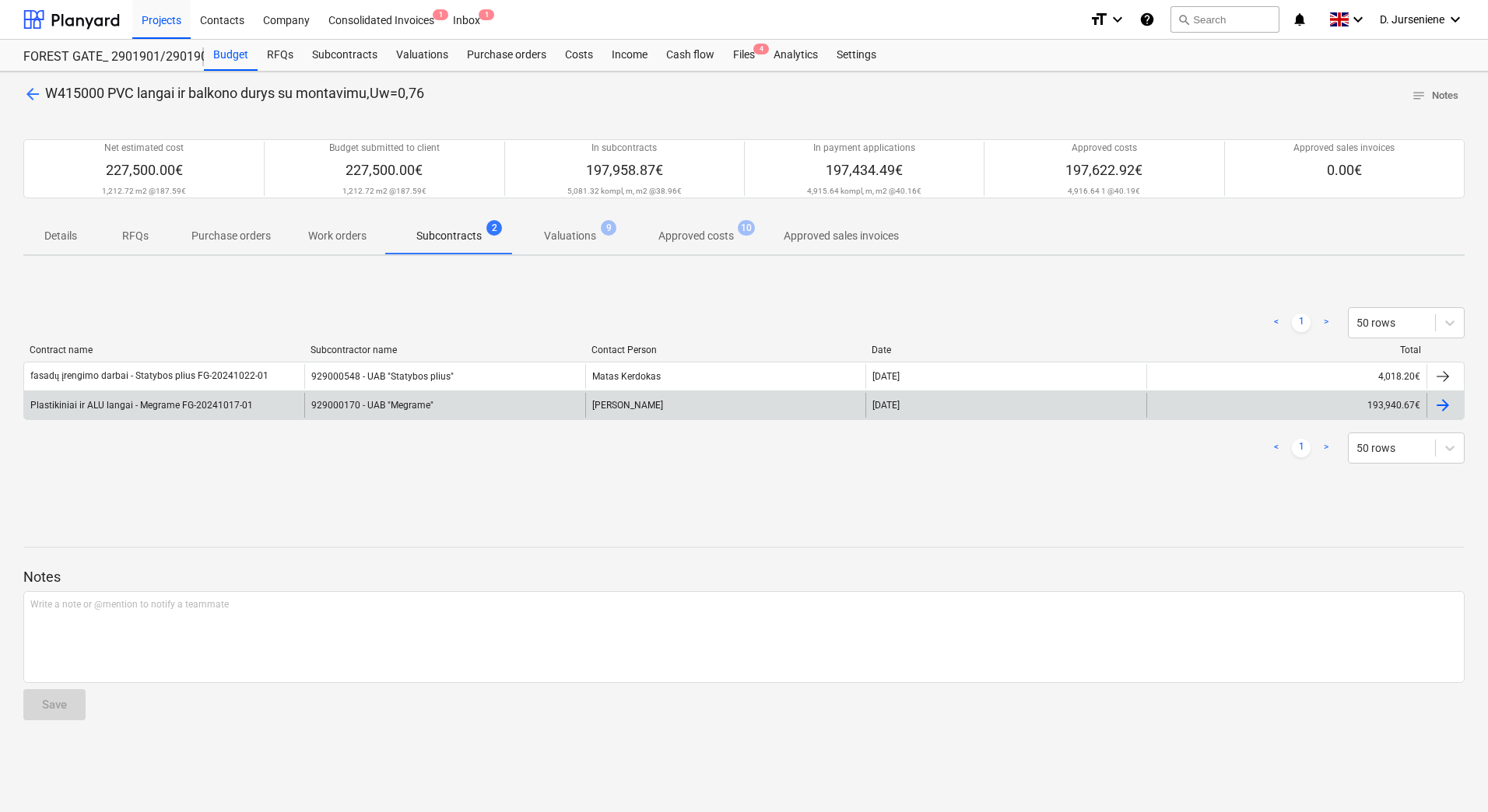
click at [1446, 406] on div at bounding box center [1442, 405] width 19 height 19
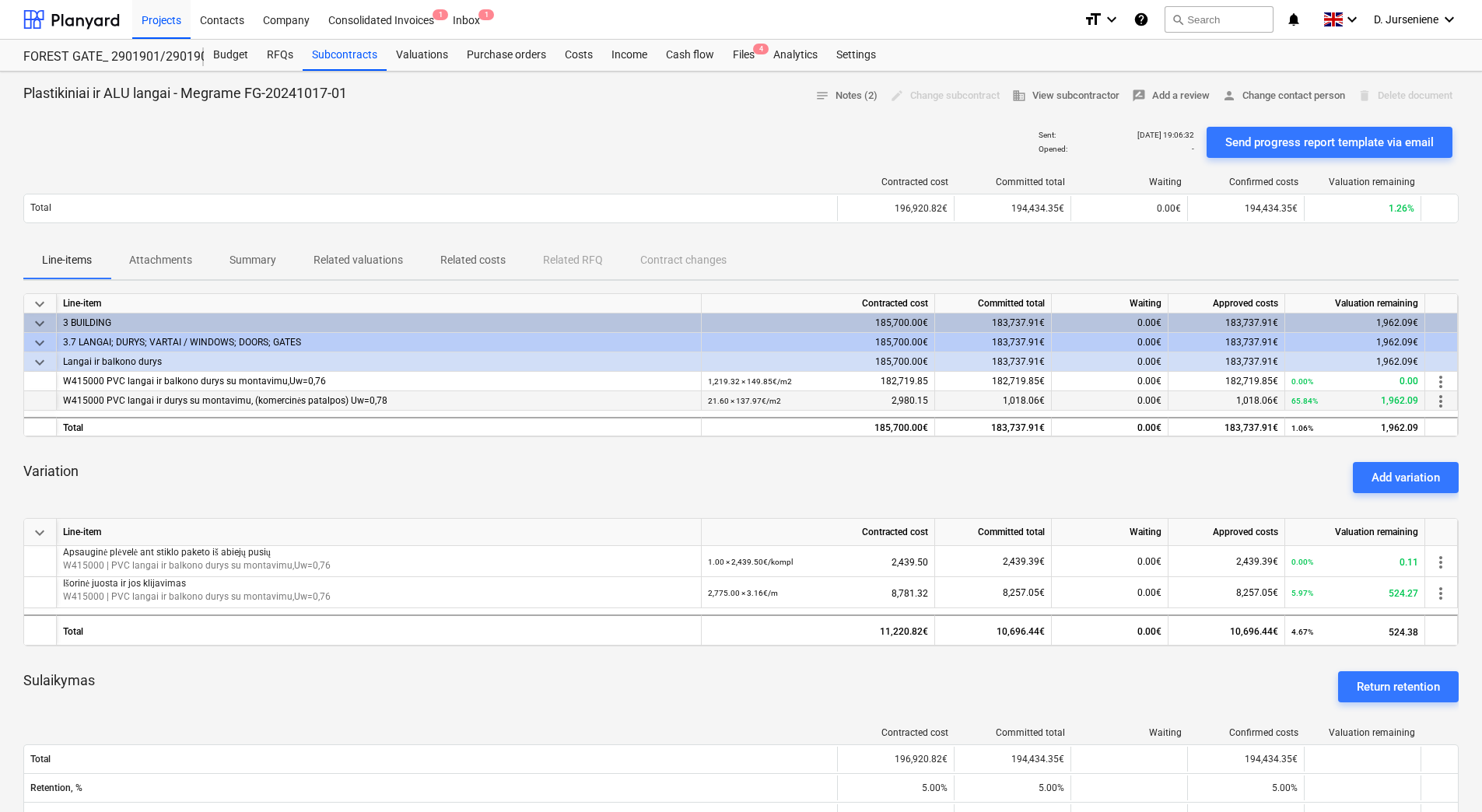
click at [1442, 403] on span "more_vert" at bounding box center [1440, 401] width 19 height 19
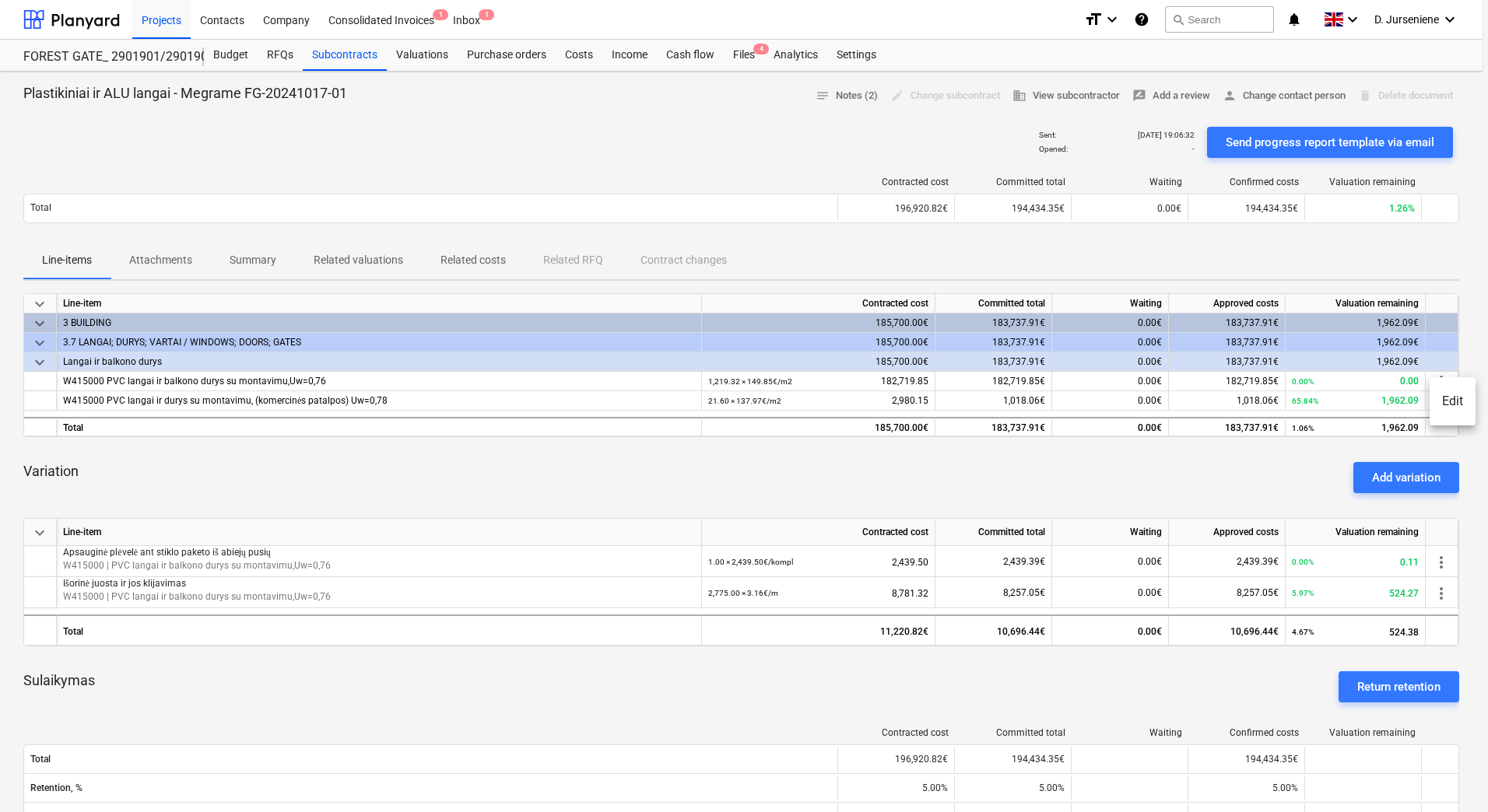
drag, startPoint x: 1093, startPoint y: 484, endPoint x: 556, endPoint y: 476, distance: 537.1
click at [1091, 484] on div at bounding box center [744, 406] width 1488 height 812
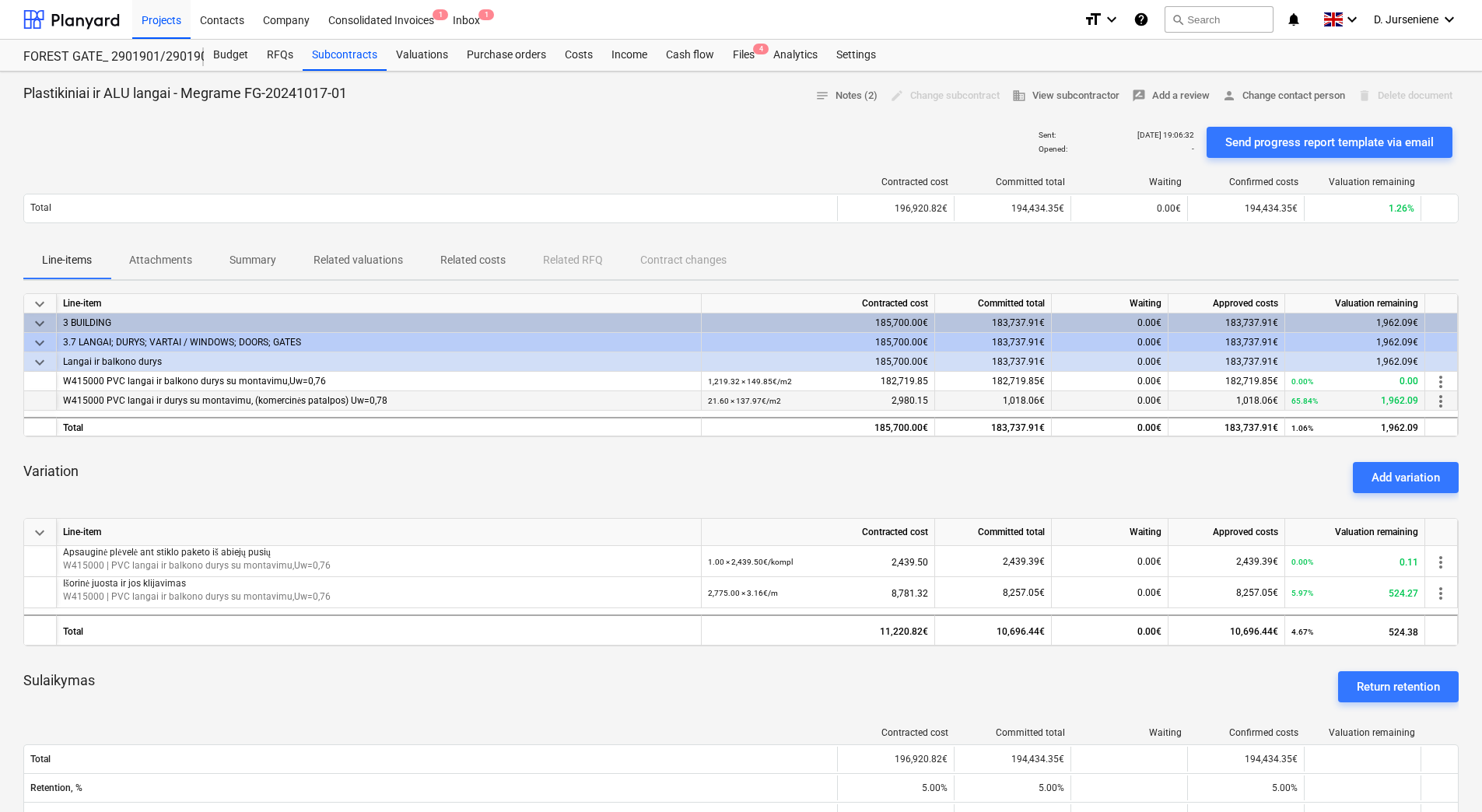
click at [295, 403] on div "W415000 PVC langai ir durys su montavimu, (komercinės patalpos) Uw=0,78" at bounding box center [379, 402] width 632 height 20
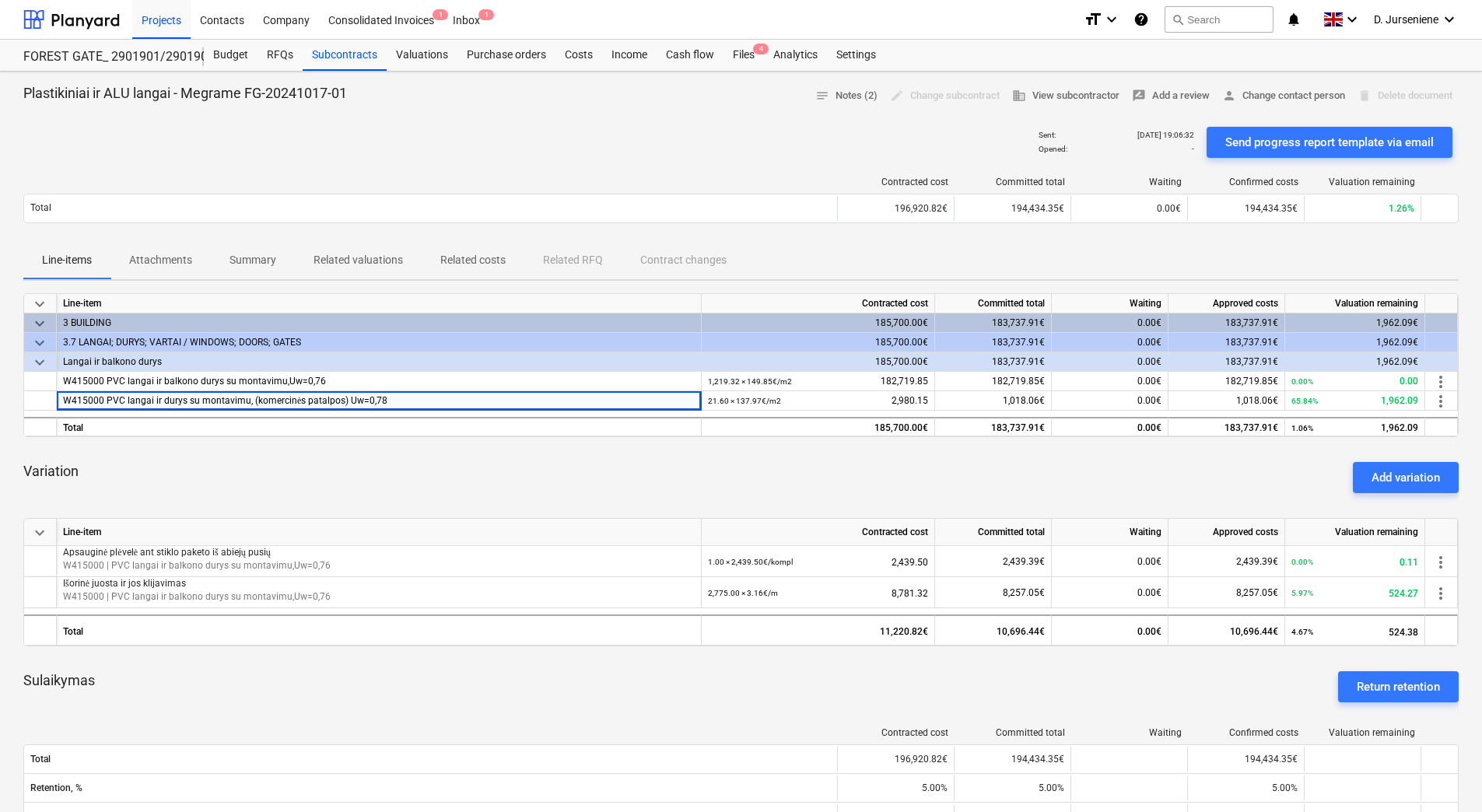
click at [156, 260] on p "Attachments" at bounding box center [161, 260] width 63 height 17
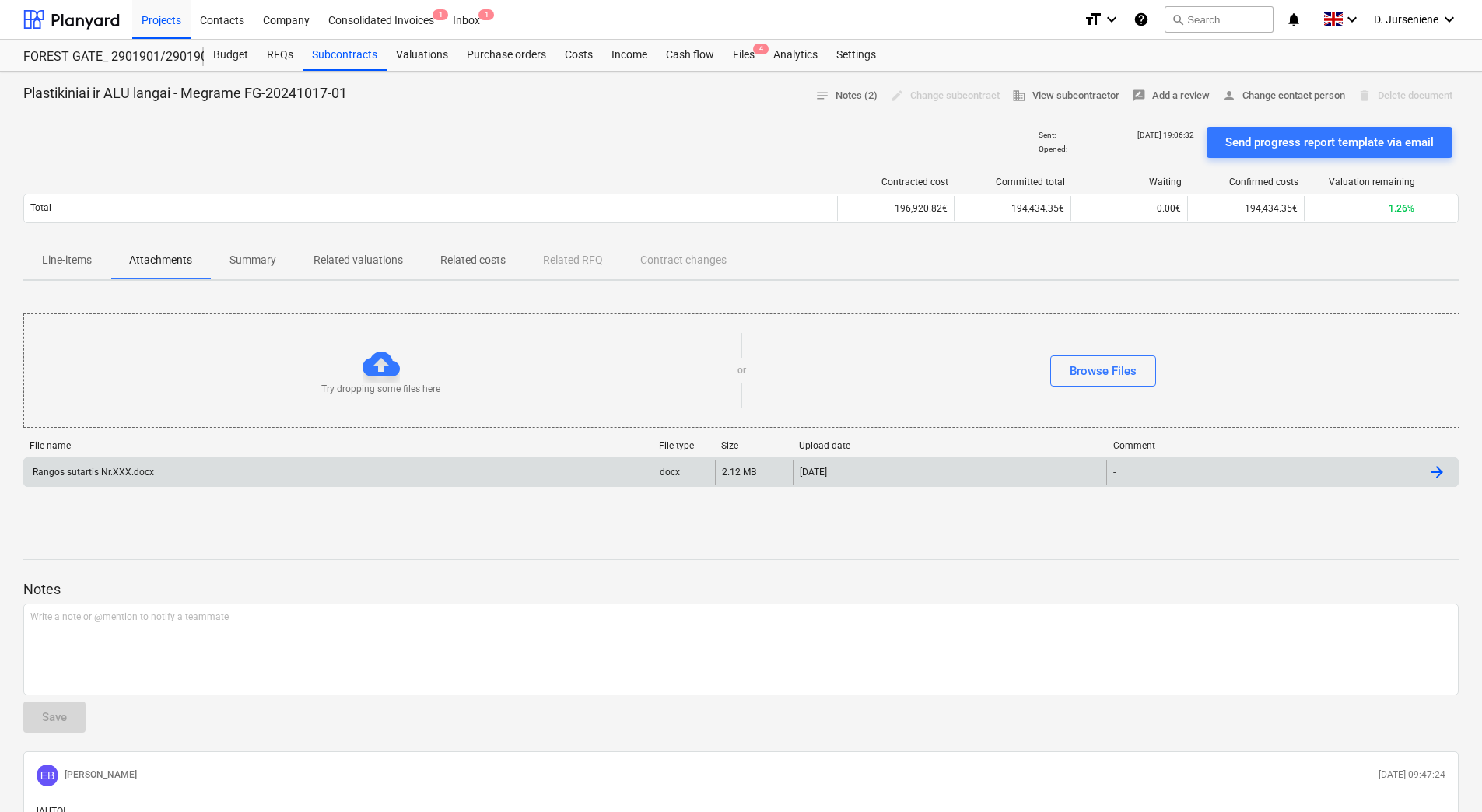
click at [78, 469] on div "Rangos sutartis Nr.XXX.docx" at bounding box center [92, 472] width 124 height 11
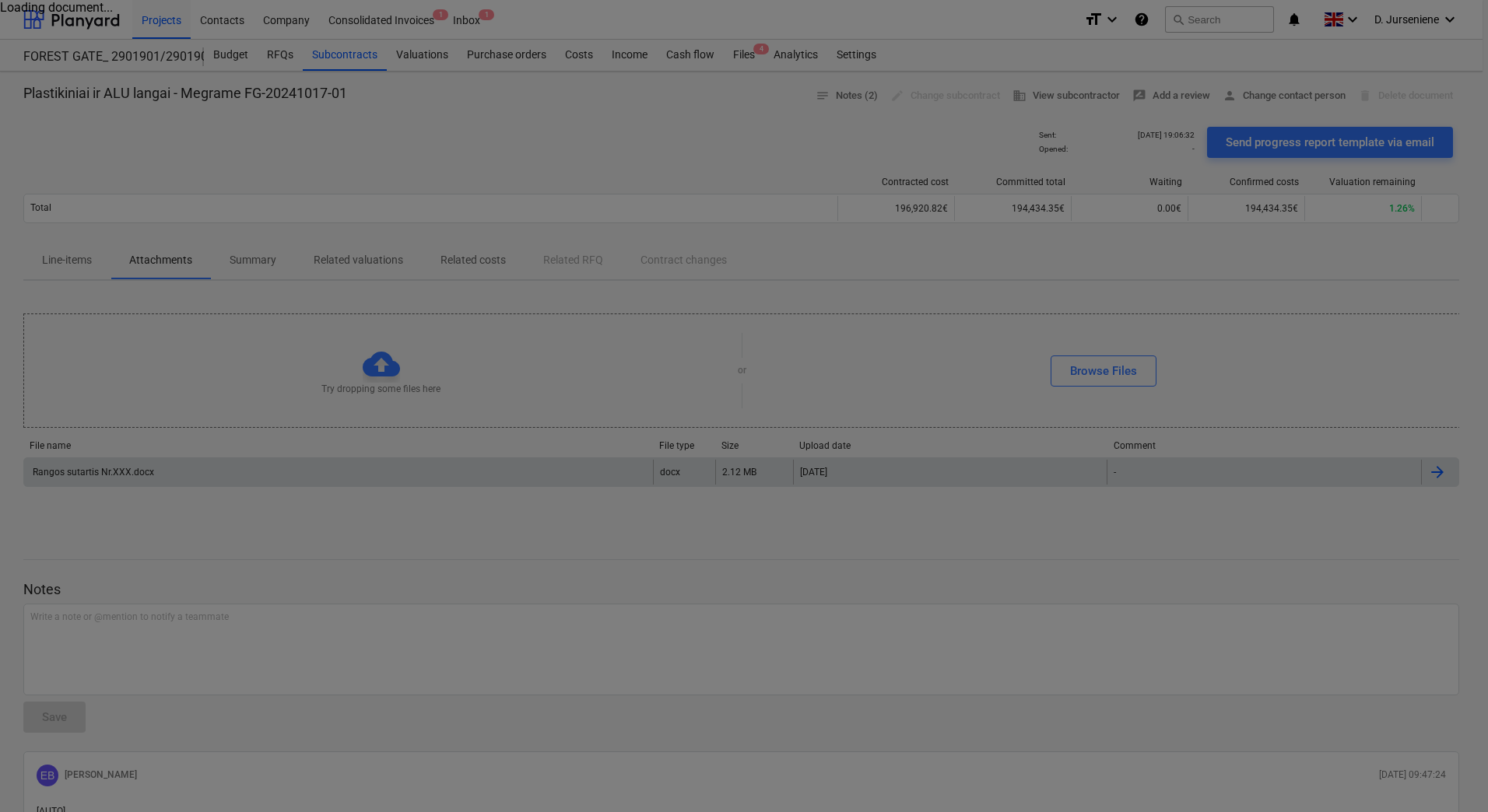
click at [599, 147] on div at bounding box center [744, 406] width 1488 height 812
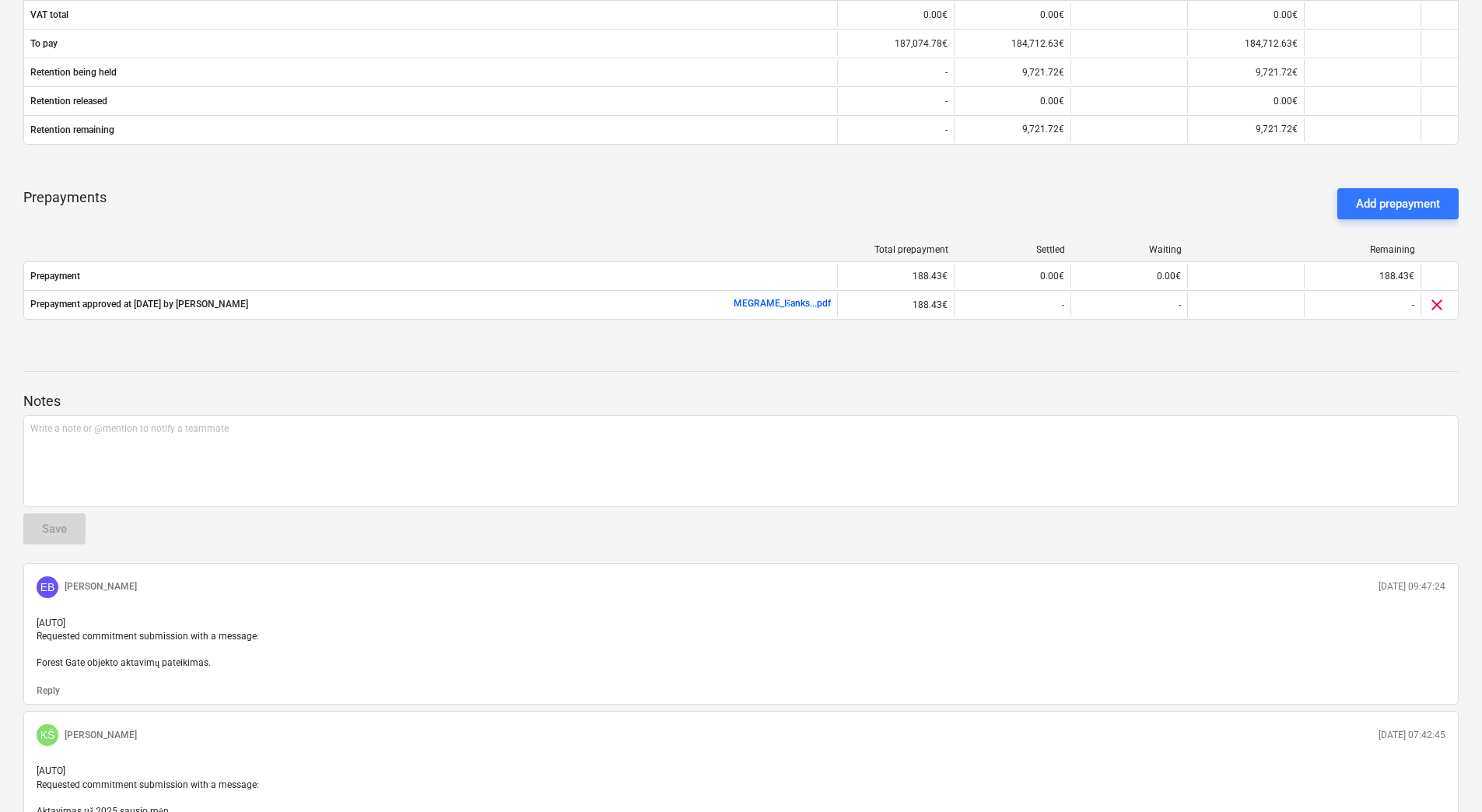
scroll to position [652, 0]
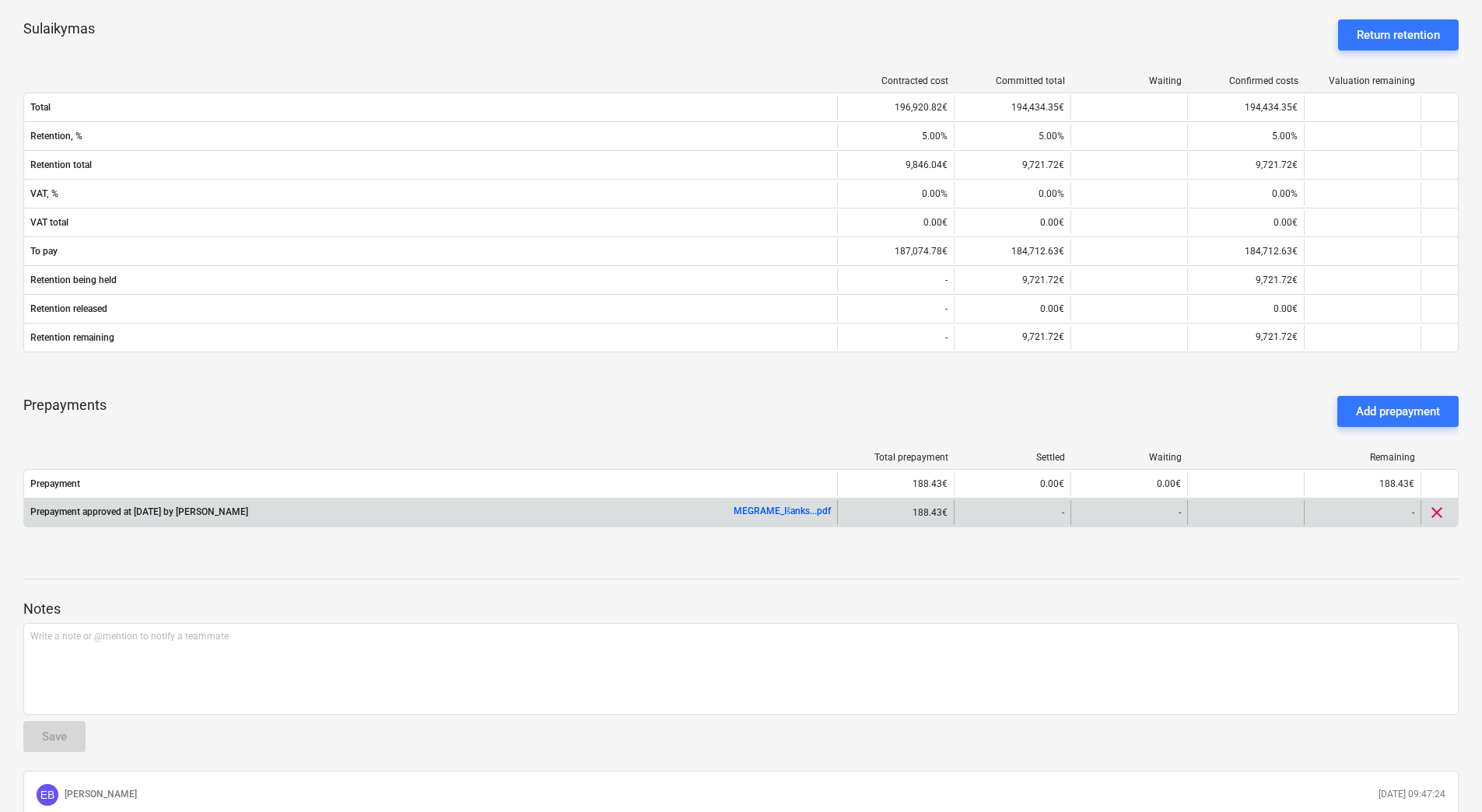
click at [756, 511] on link "MEGRAME_Išanks...pdf" at bounding box center [783, 510] width 97 height 11
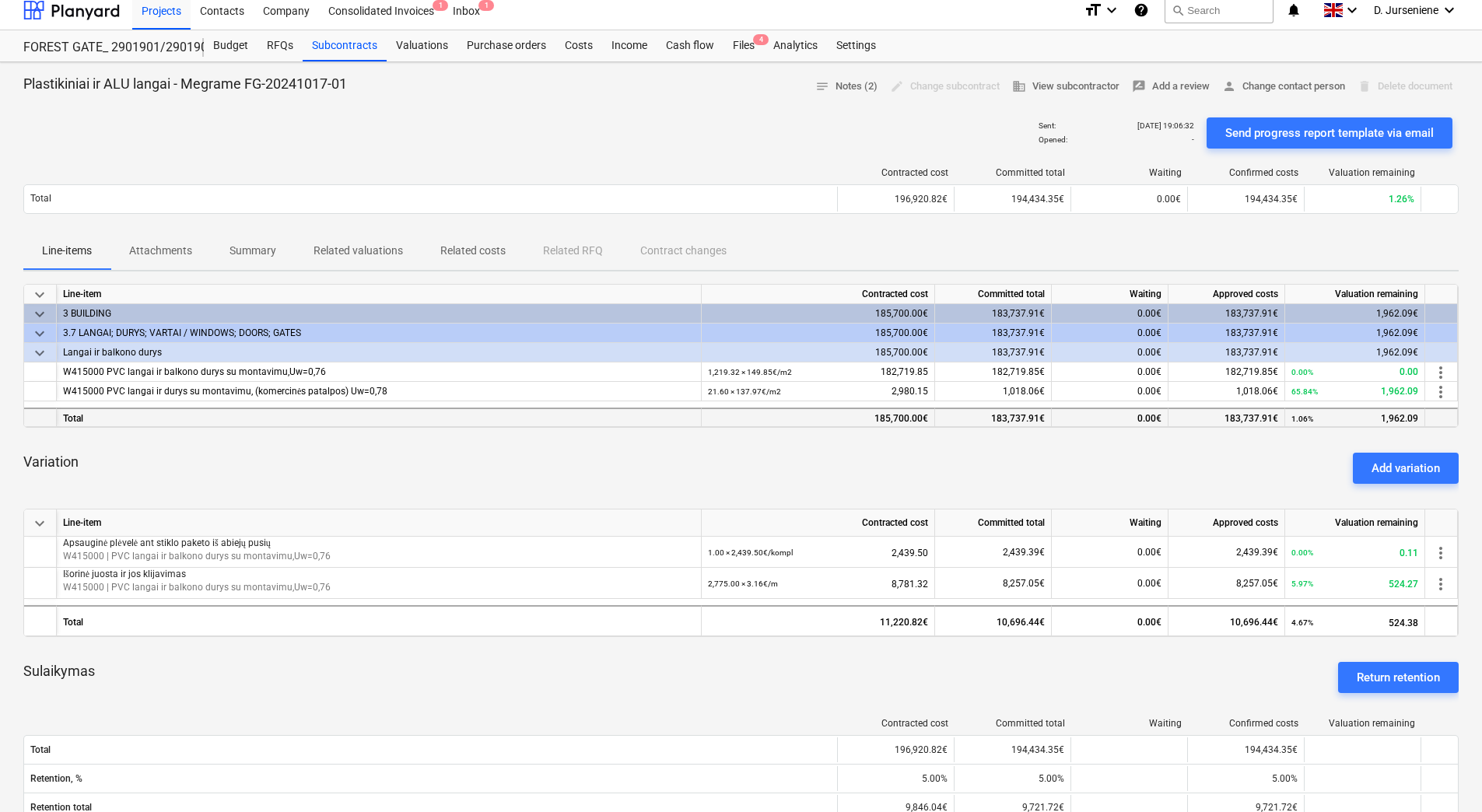
scroll to position [0, 0]
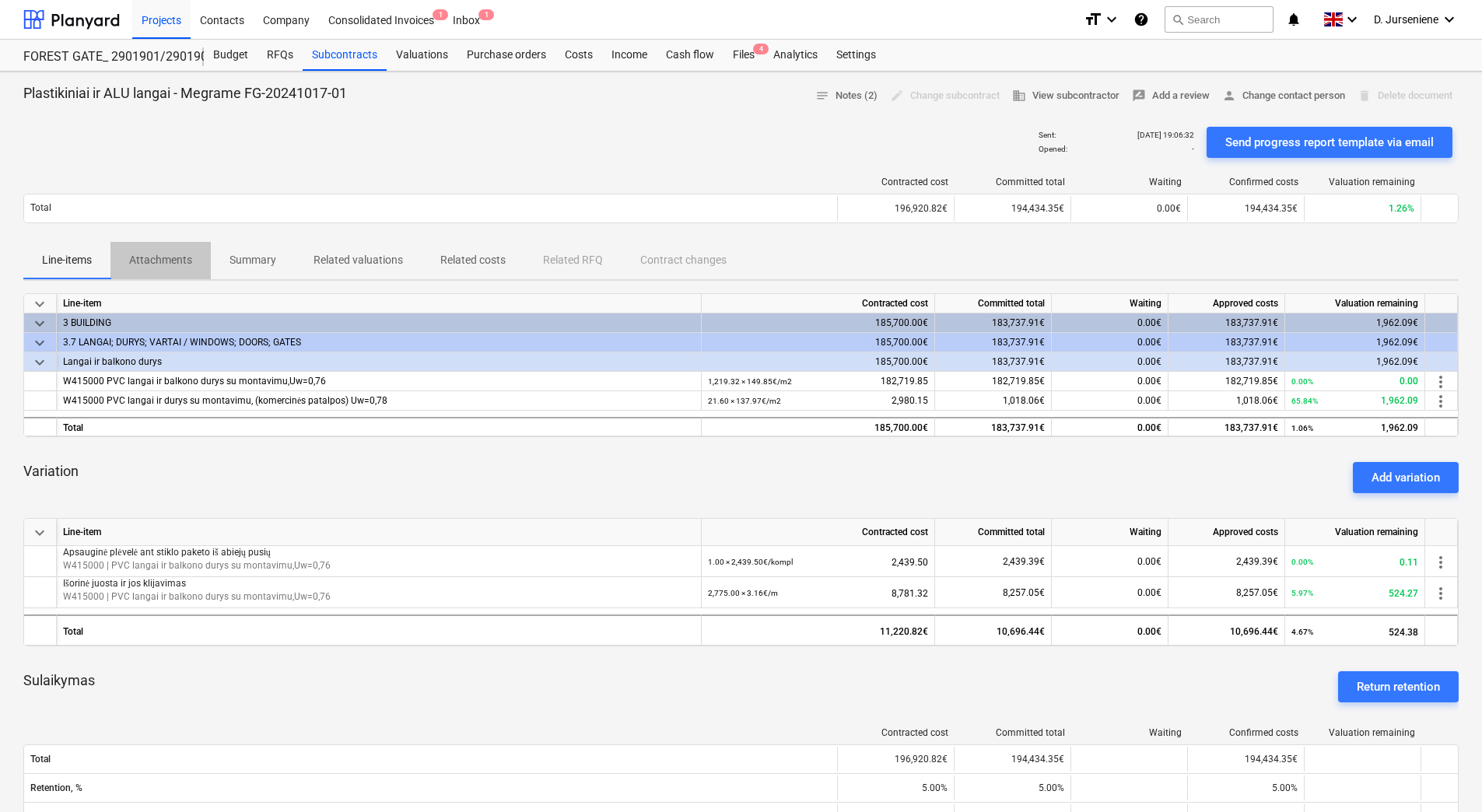
click at [169, 252] on p "Attachments" at bounding box center [161, 260] width 63 height 17
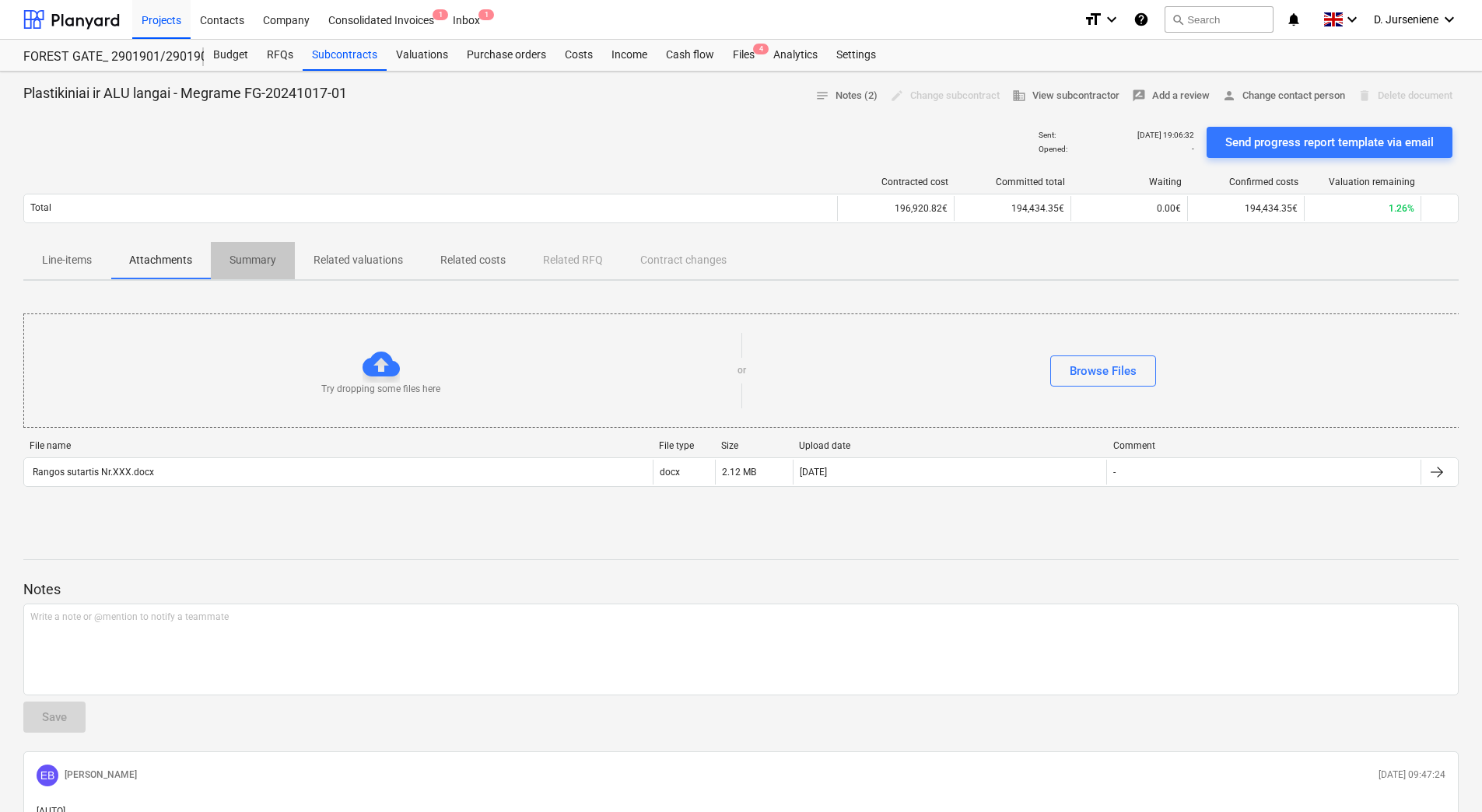
click at [249, 258] on p "Summary" at bounding box center [252, 260] width 46 height 17
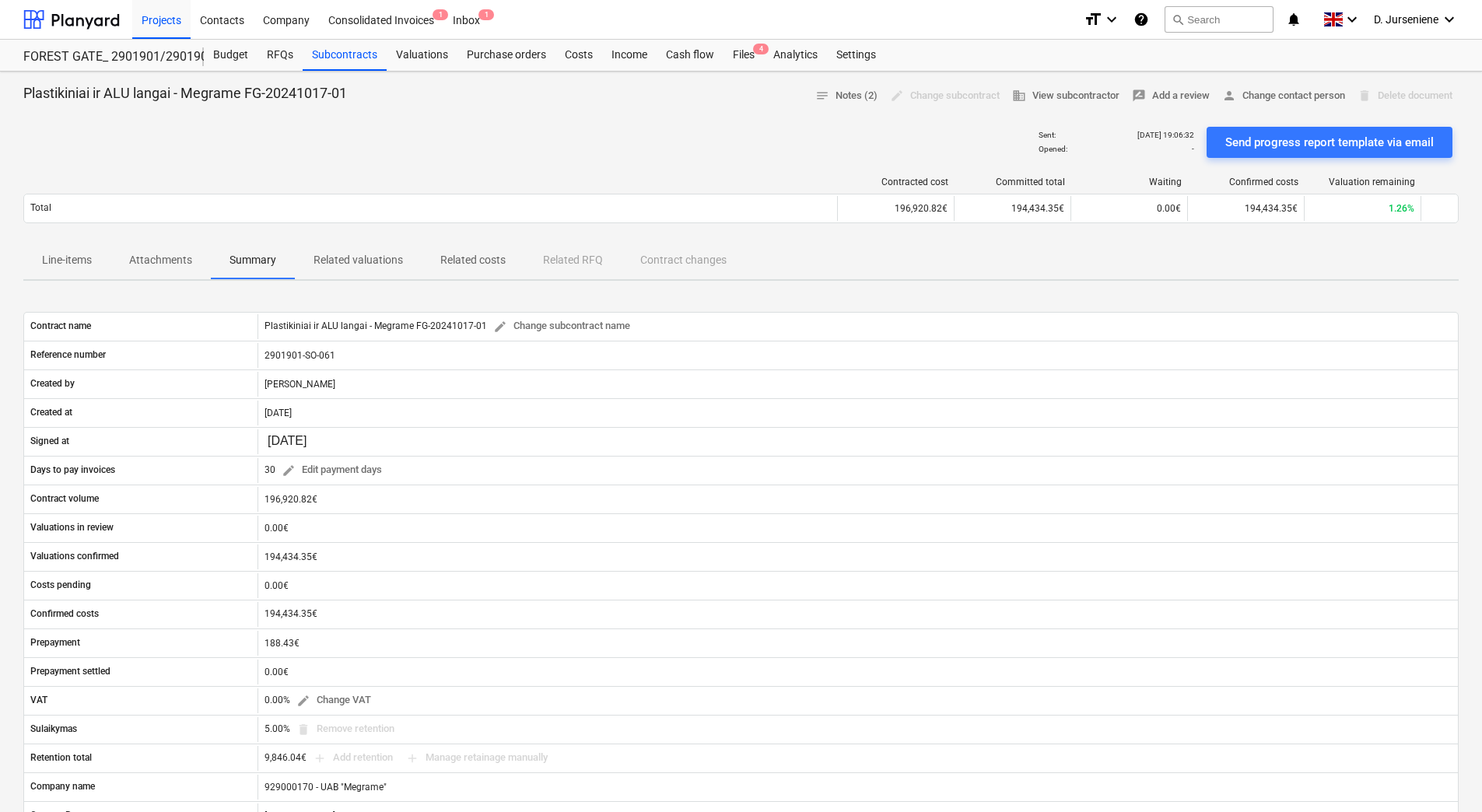
click at [345, 259] on p "Related valuations" at bounding box center [358, 260] width 89 height 17
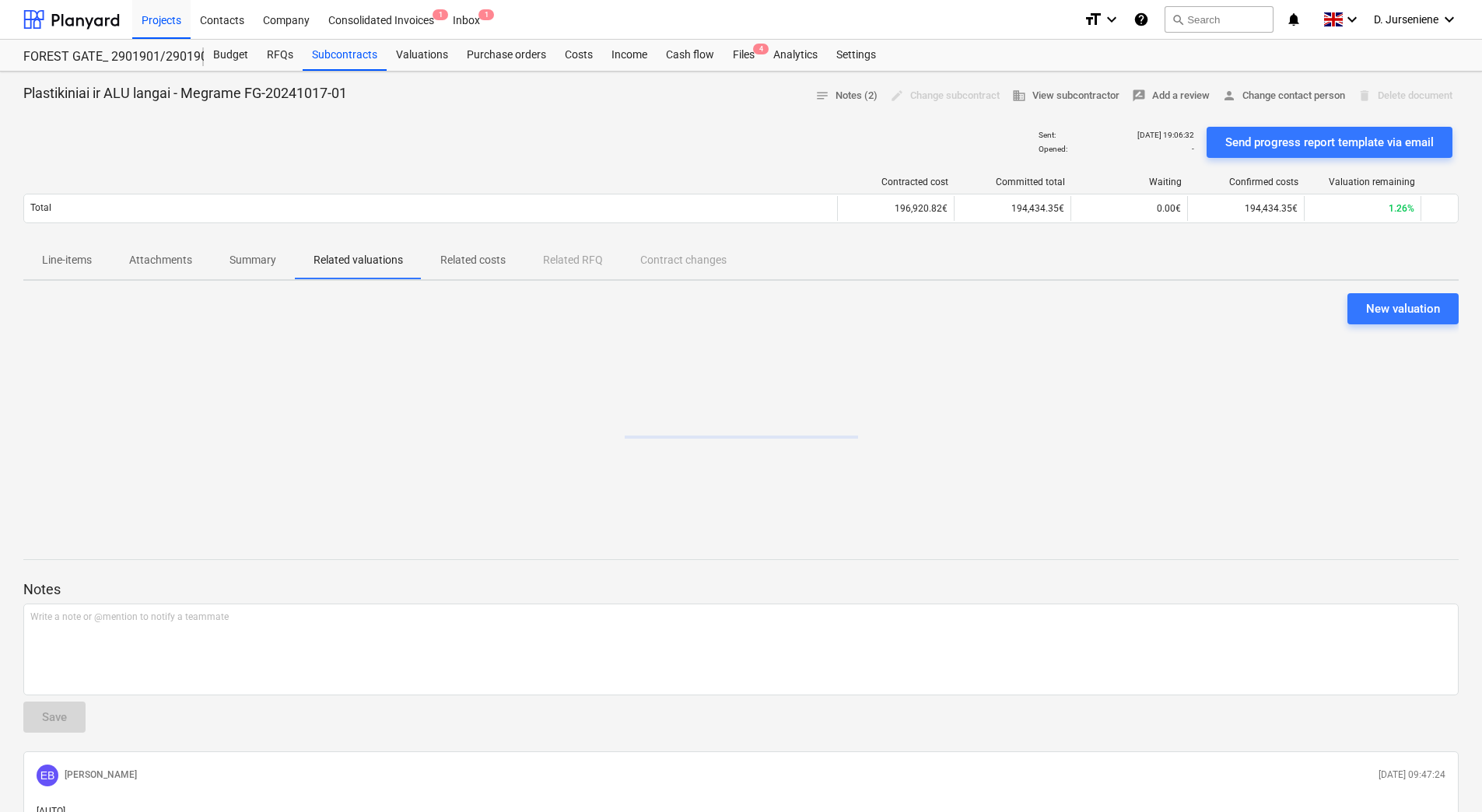
click at [464, 260] on p "Related costs" at bounding box center [473, 260] width 65 height 17
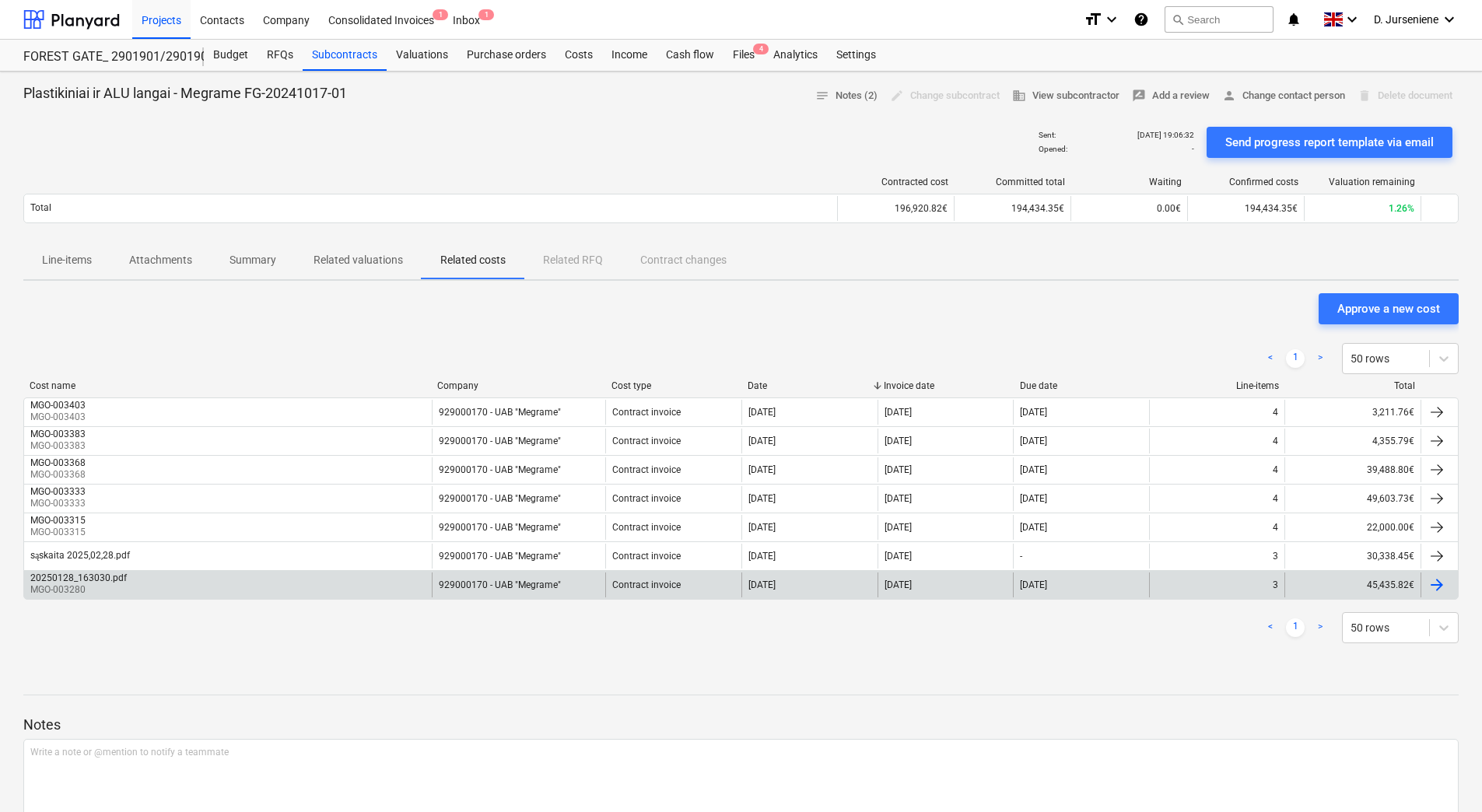
click at [1436, 584] on div at bounding box center [1436, 585] width 19 height 19
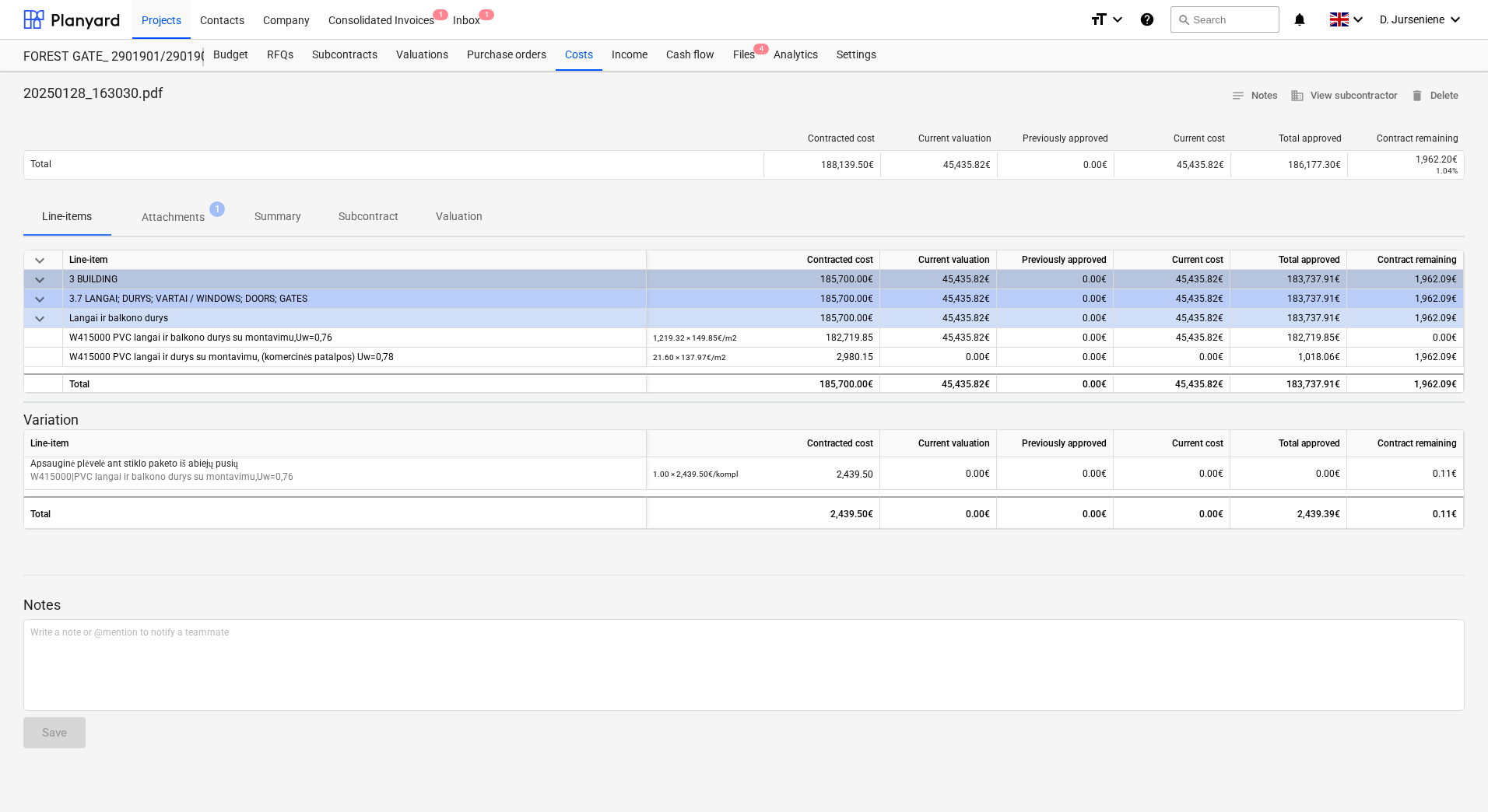
click at [183, 217] on p "Attachments" at bounding box center [173, 218] width 63 height 17
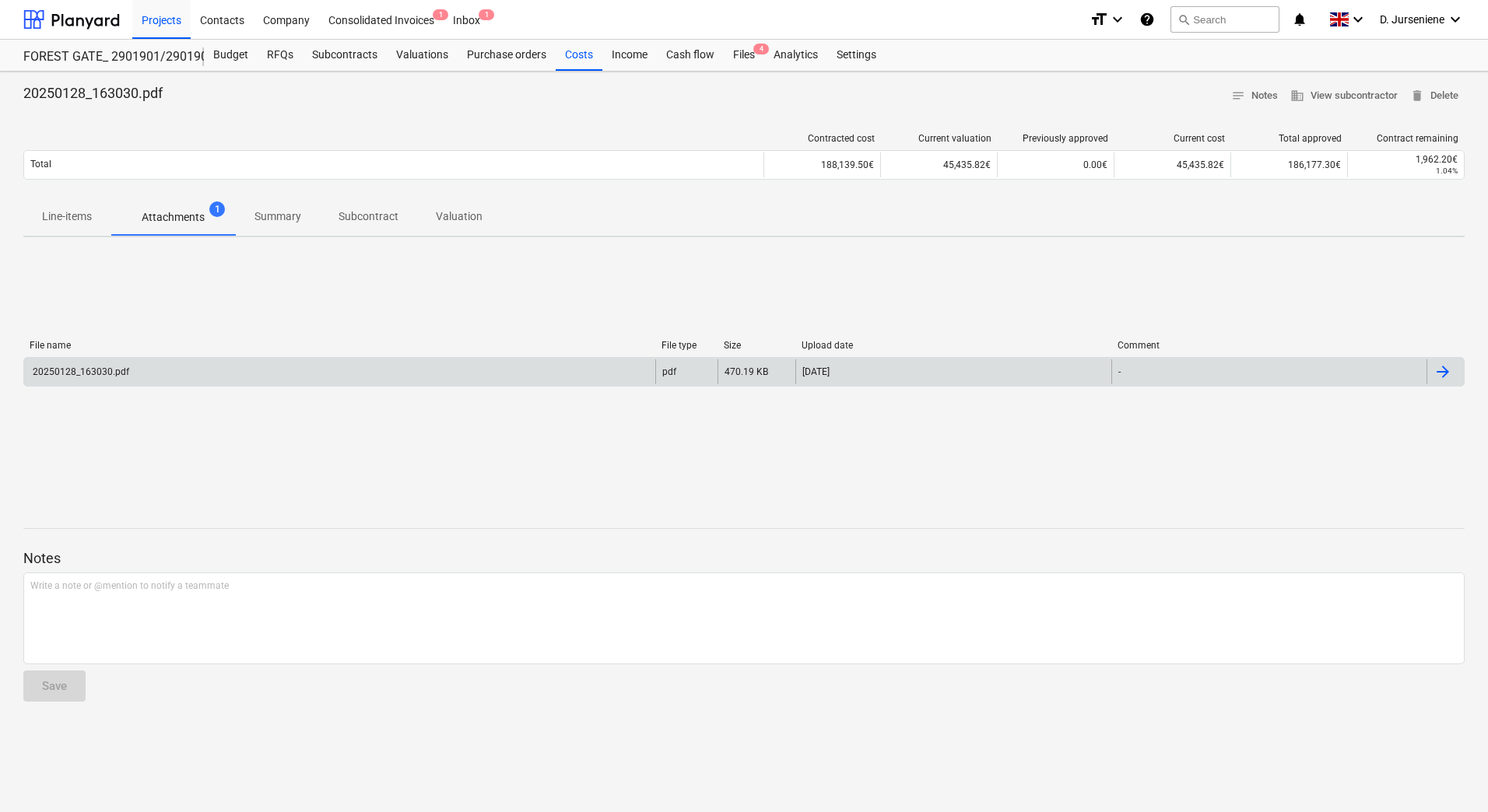
click at [1441, 366] on div at bounding box center [1442, 371] width 19 height 19
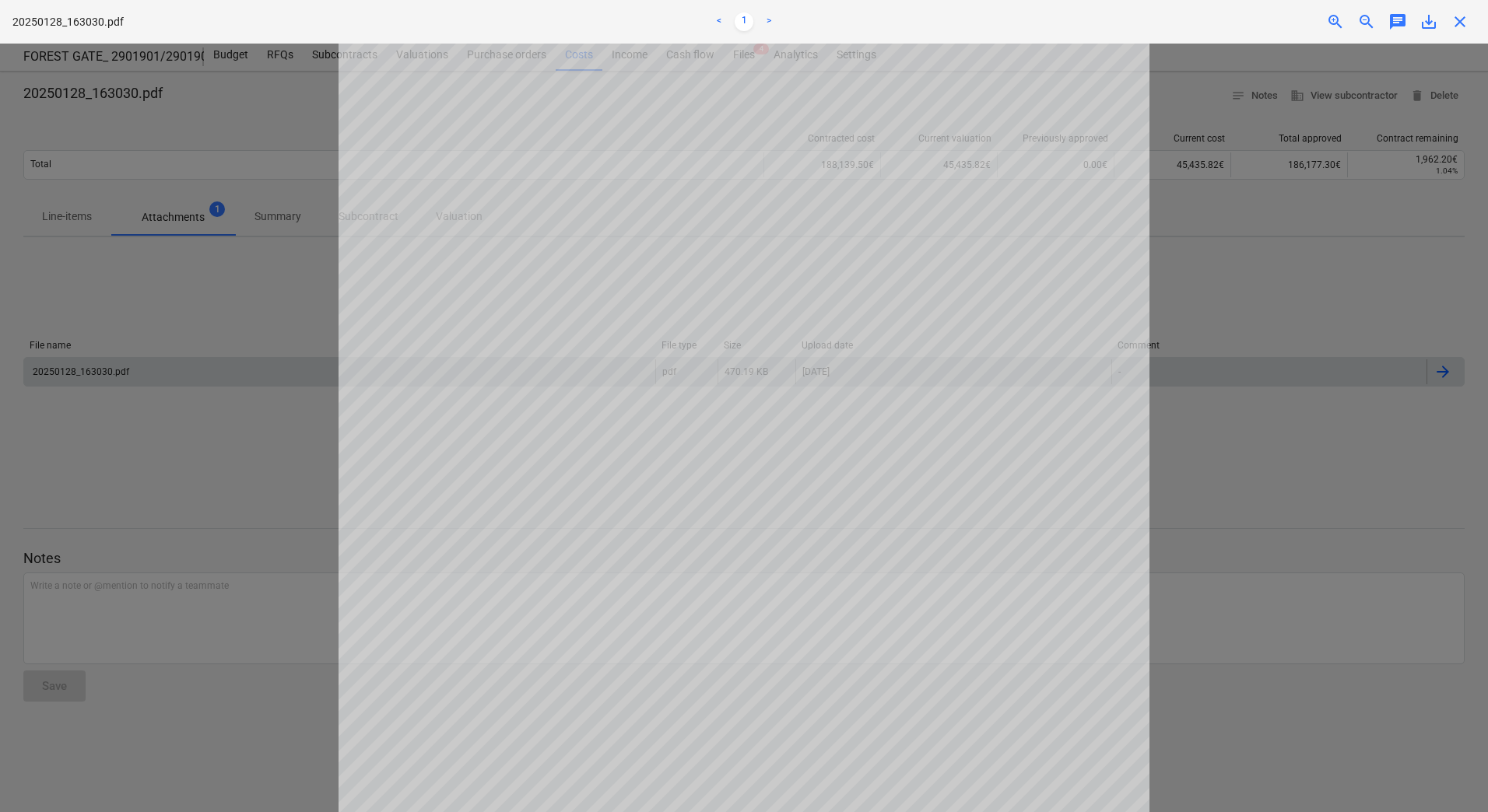
click at [1466, 20] on span "close" at bounding box center [1459, 22] width 19 height 19
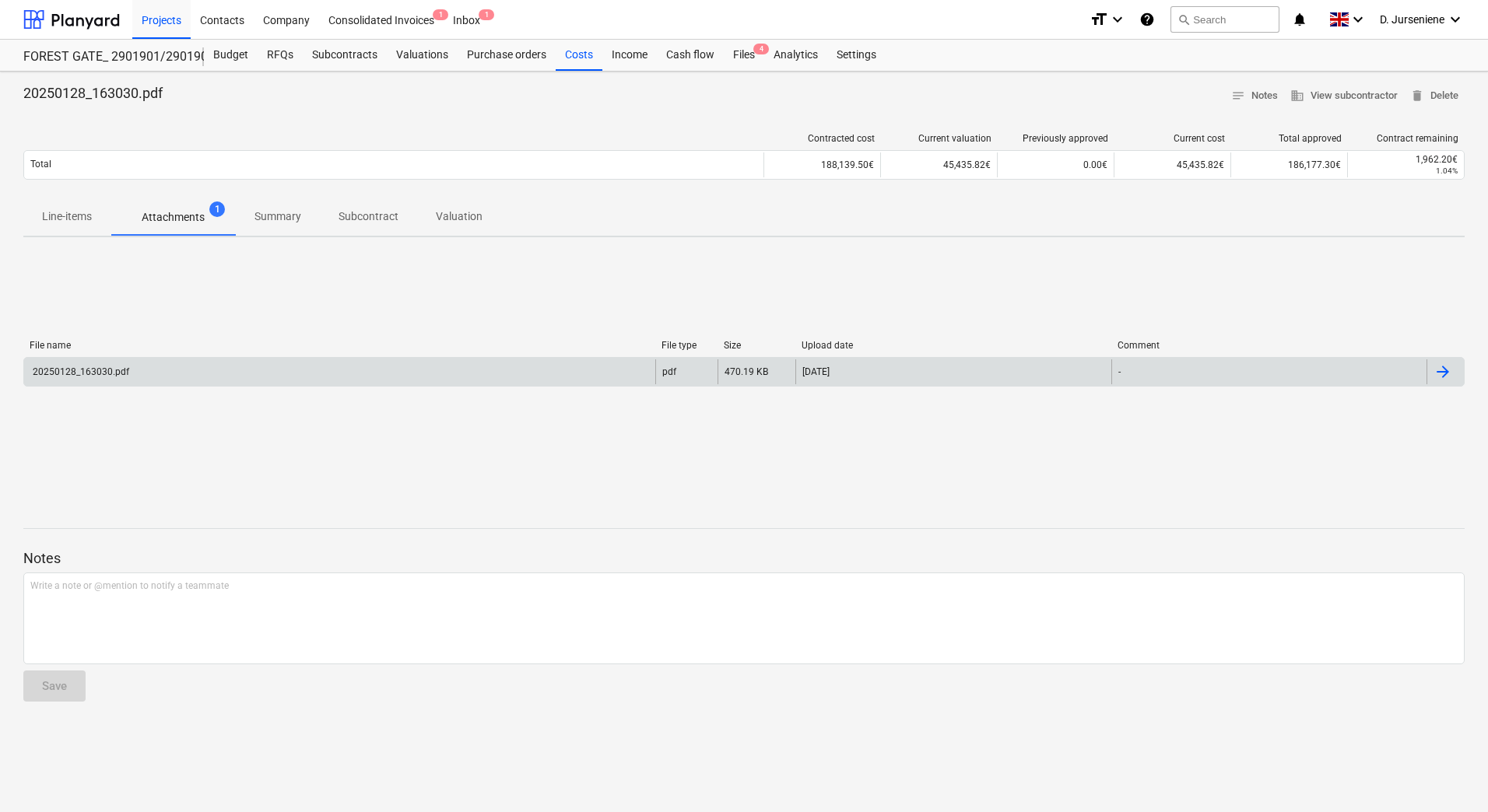
click at [1450, 375] on div at bounding box center [1442, 371] width 19 height 19
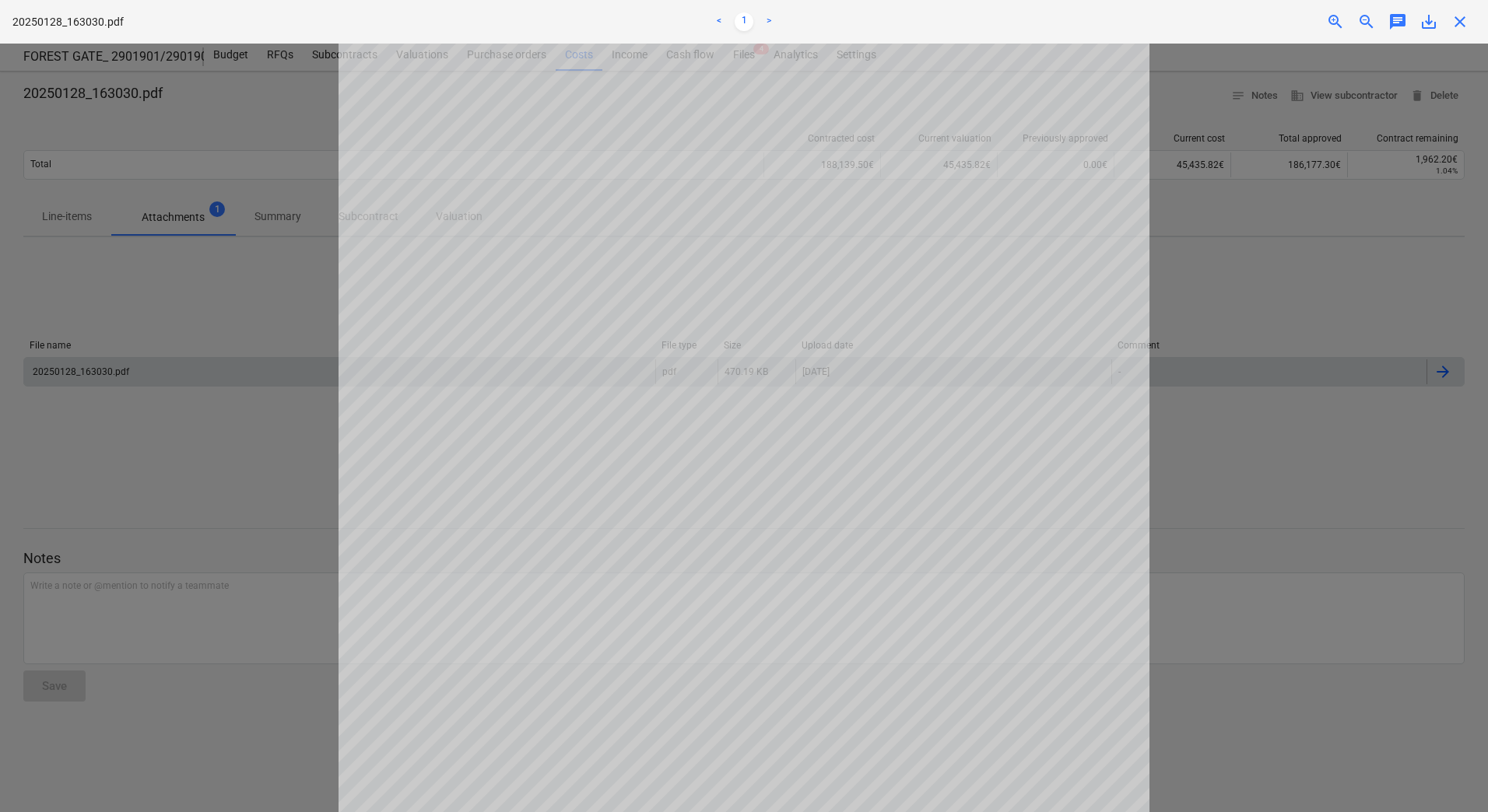
drag, startPoint x: 1456, startPoint y: 27, endPoint x: 858, endPoint y: 26, distance: 598.0
click at [1455, 27] on span "close" at bounding box center [1459, 22] width 19 height 19
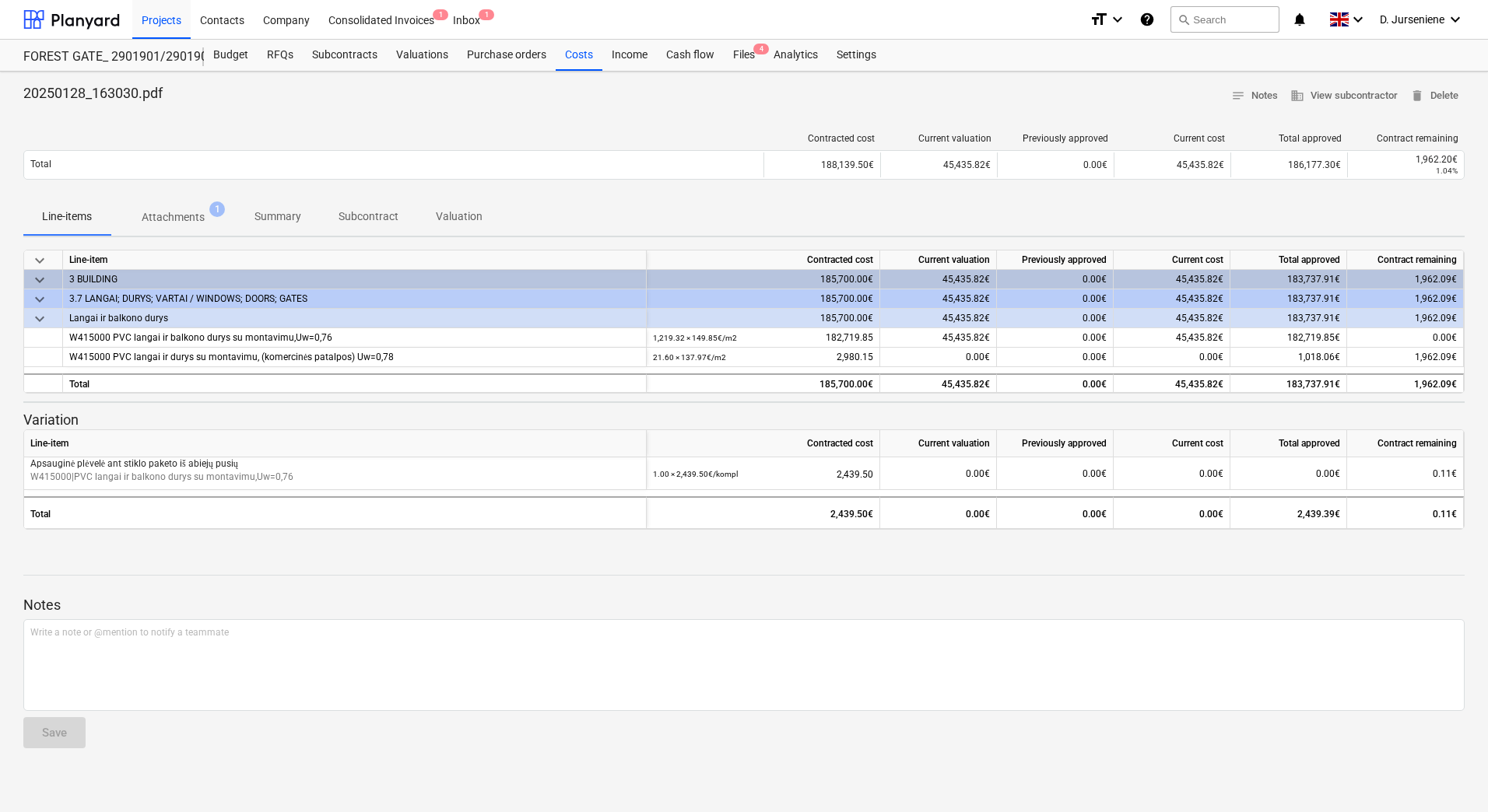
click at [174, 202] on button "Attachments 1" at bounding box center [173, 218] width 126 height 38
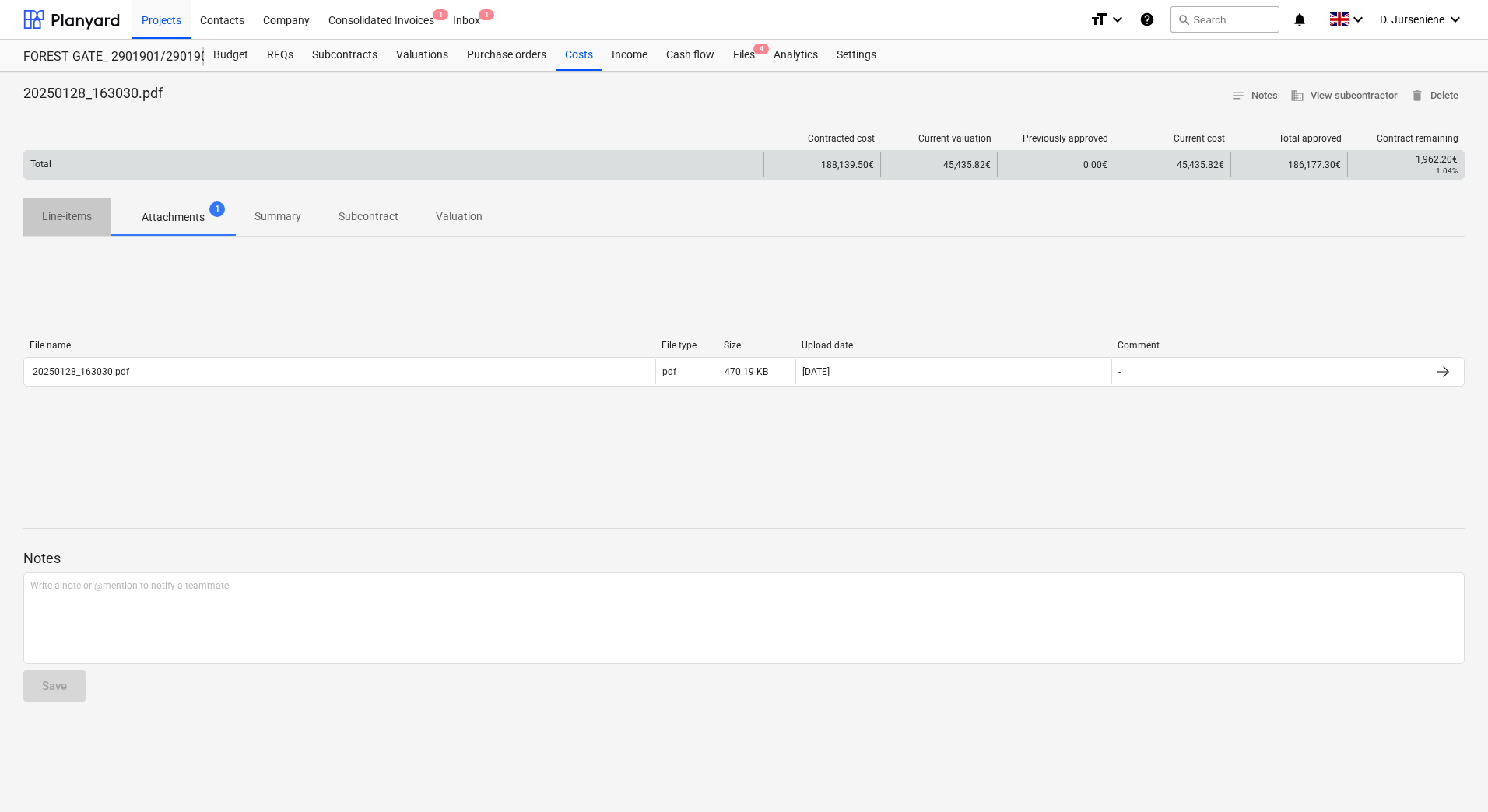
drag, startPoint x: 78, startPoint y: 221, endPoint x: 61, endPoint y: 154, distance: 69.1
click at [78, 220] on p "Line-items" at bounding box center [66, 217] width 49 height 17
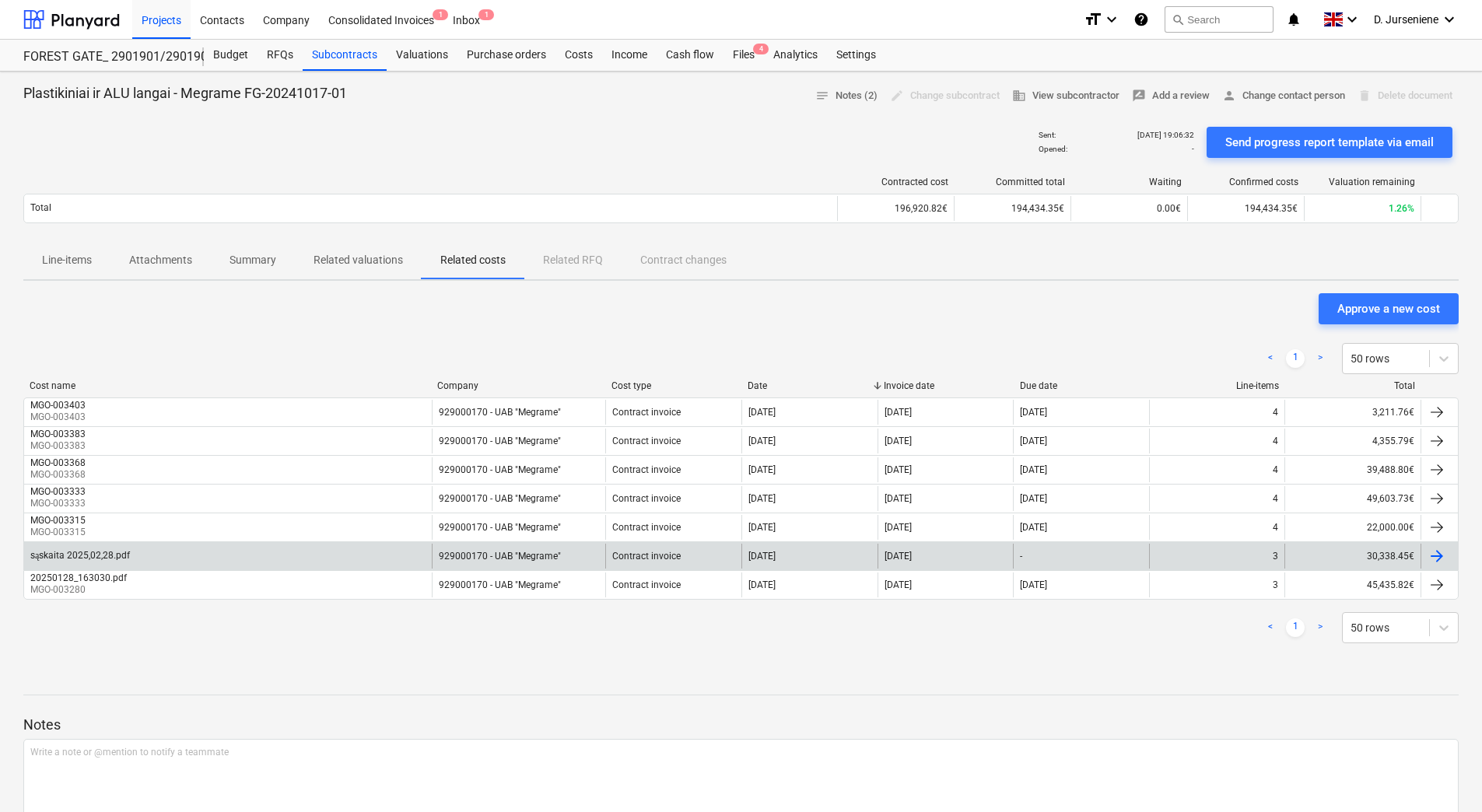
click at [1434, 554] on div at bounding box center [1436, 556] width 19 height 19
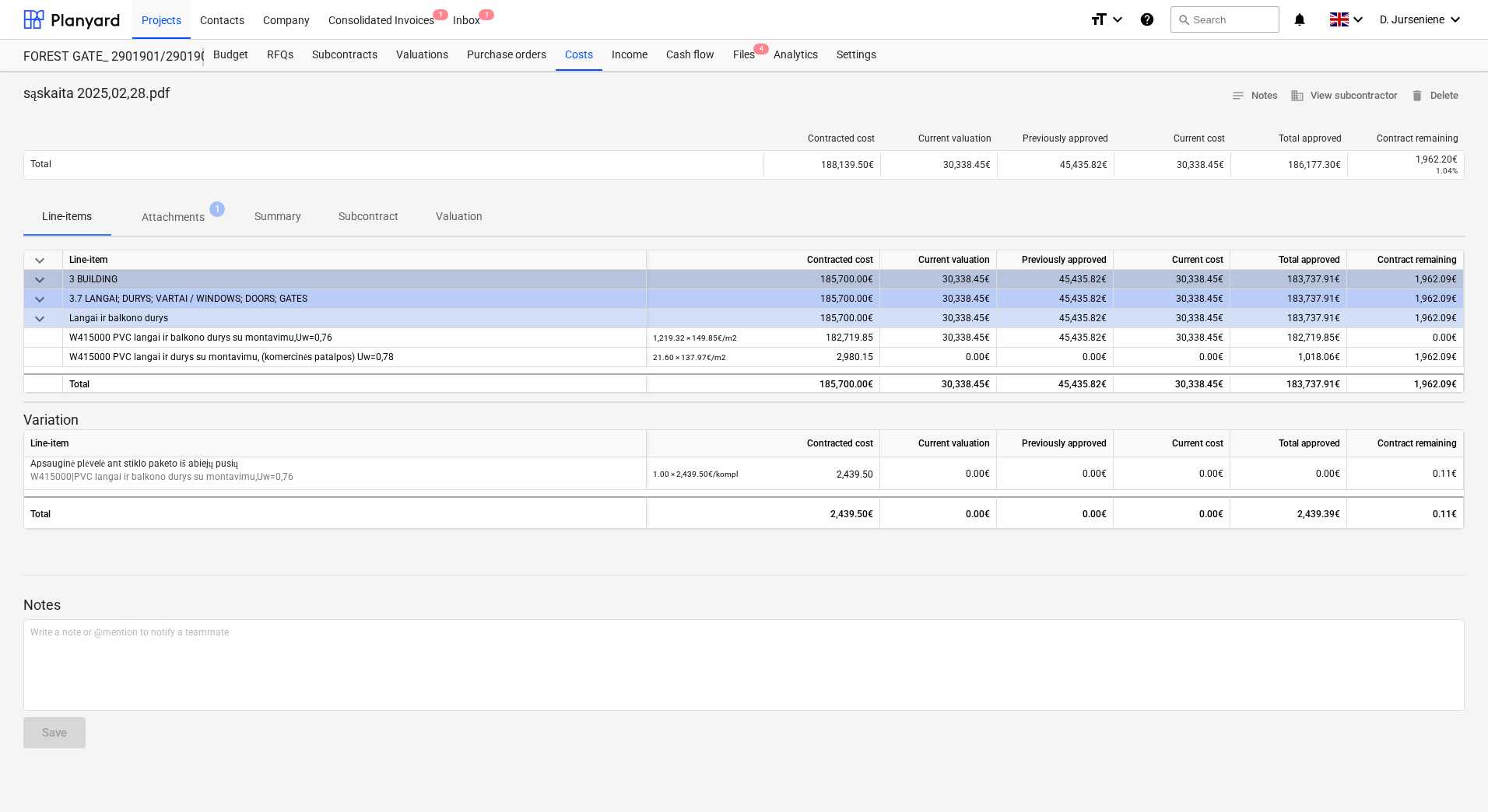
click at [172, 214] on p "Attachments" at bounding box center [173, 218] width 63 height 17
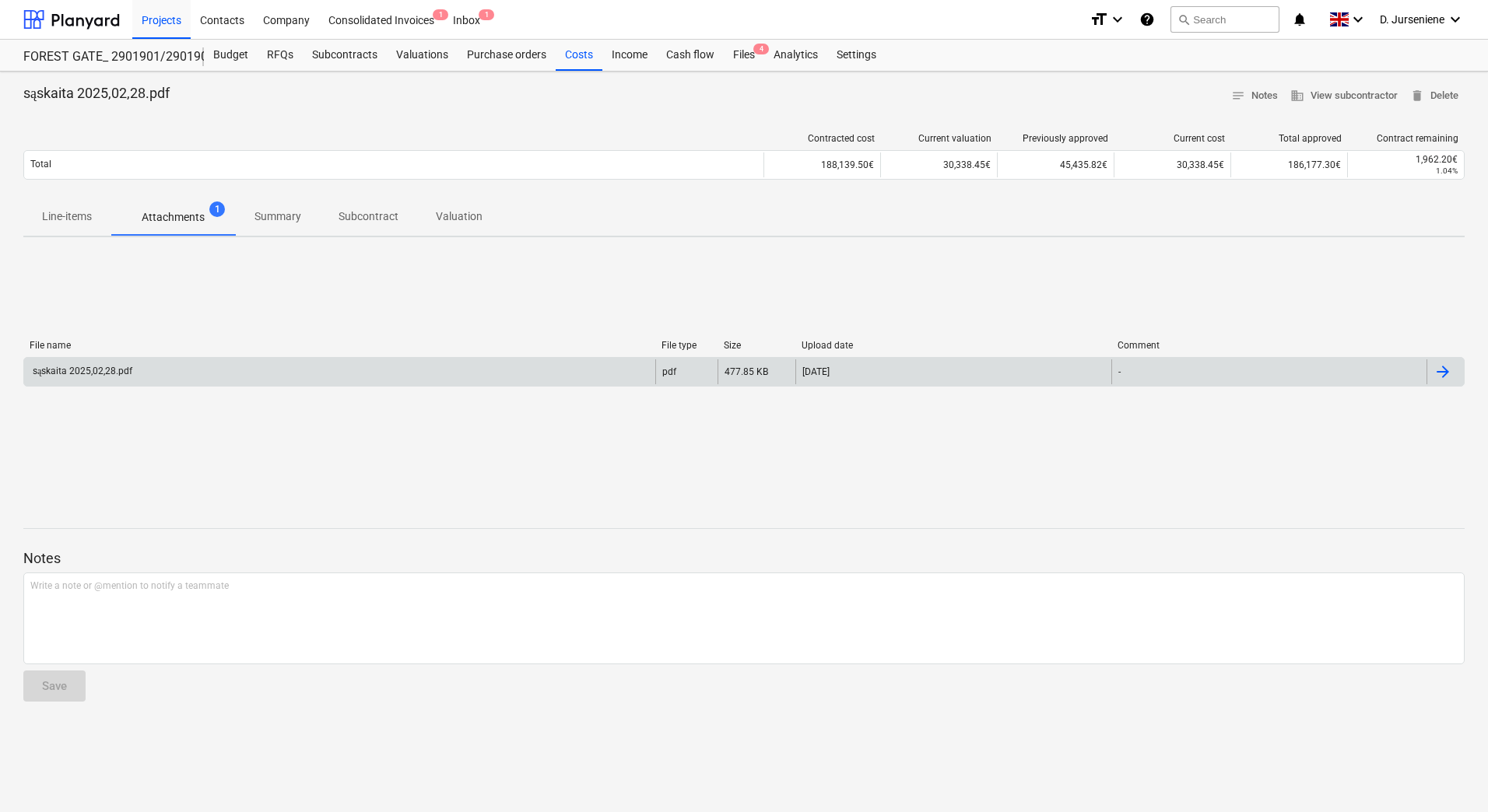
click at [100, 366] on div "sąskaita 2025,02,28.pdf" at bounding box center [81, 372] width 102 height 12
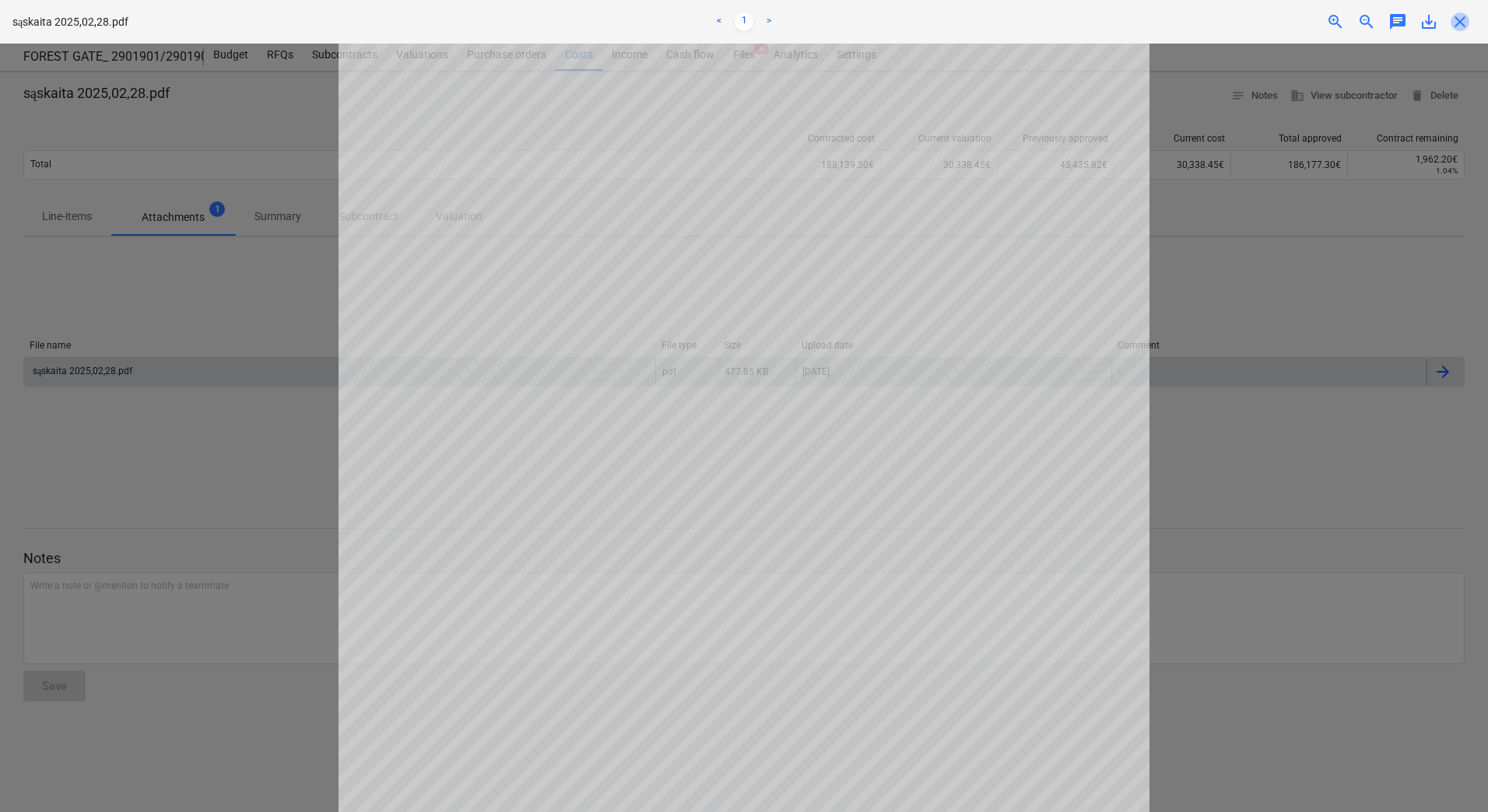
click at [1458, 20] on span "close" at bounding box center [1459, 22] width 19 height 19
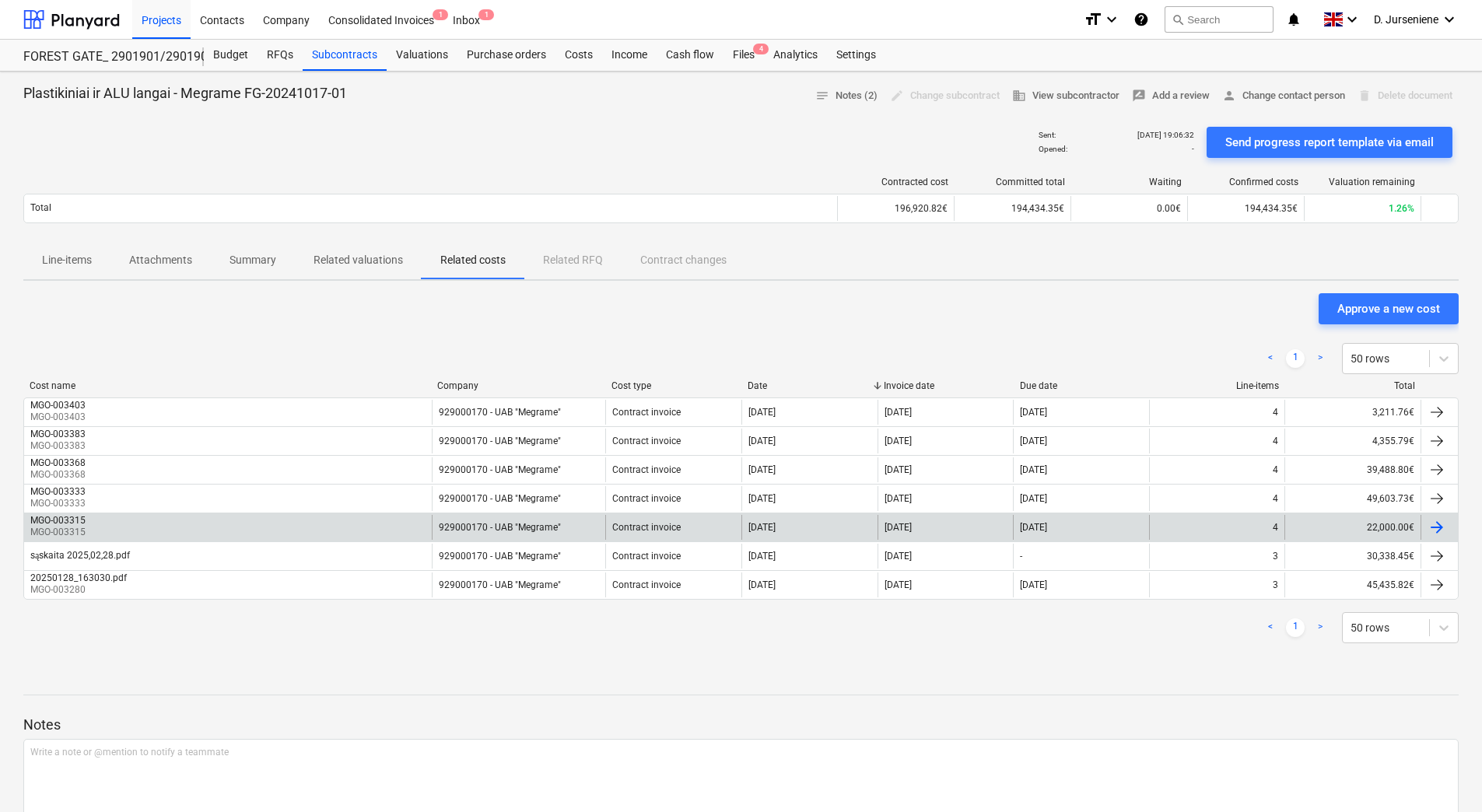
click at [1440, 525] on div at bounding box center [1436, 527] width 19 height 19
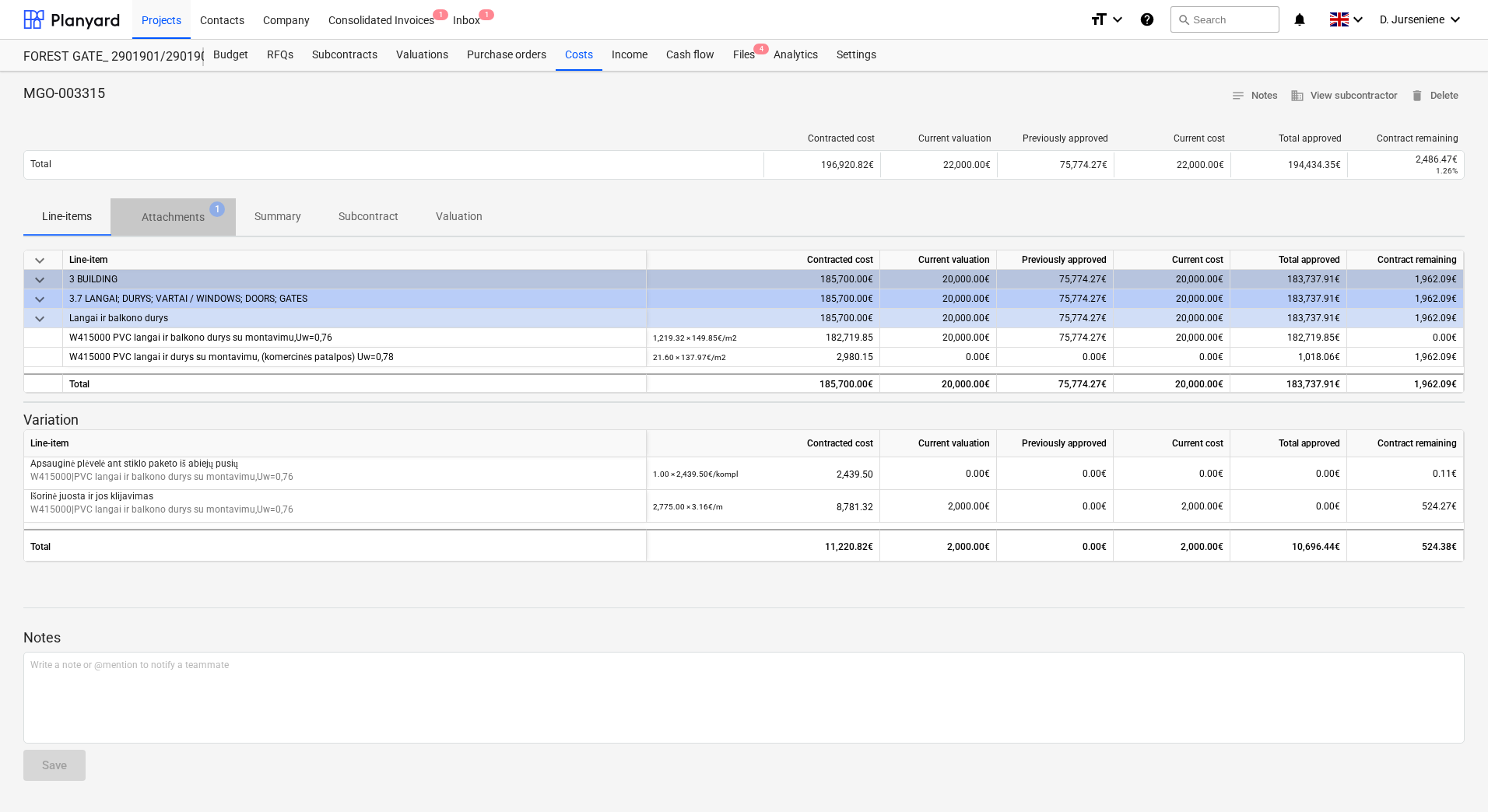
click at [176, 214] on p "Attachments" at bounding box center [173, 218] width 63 height 17
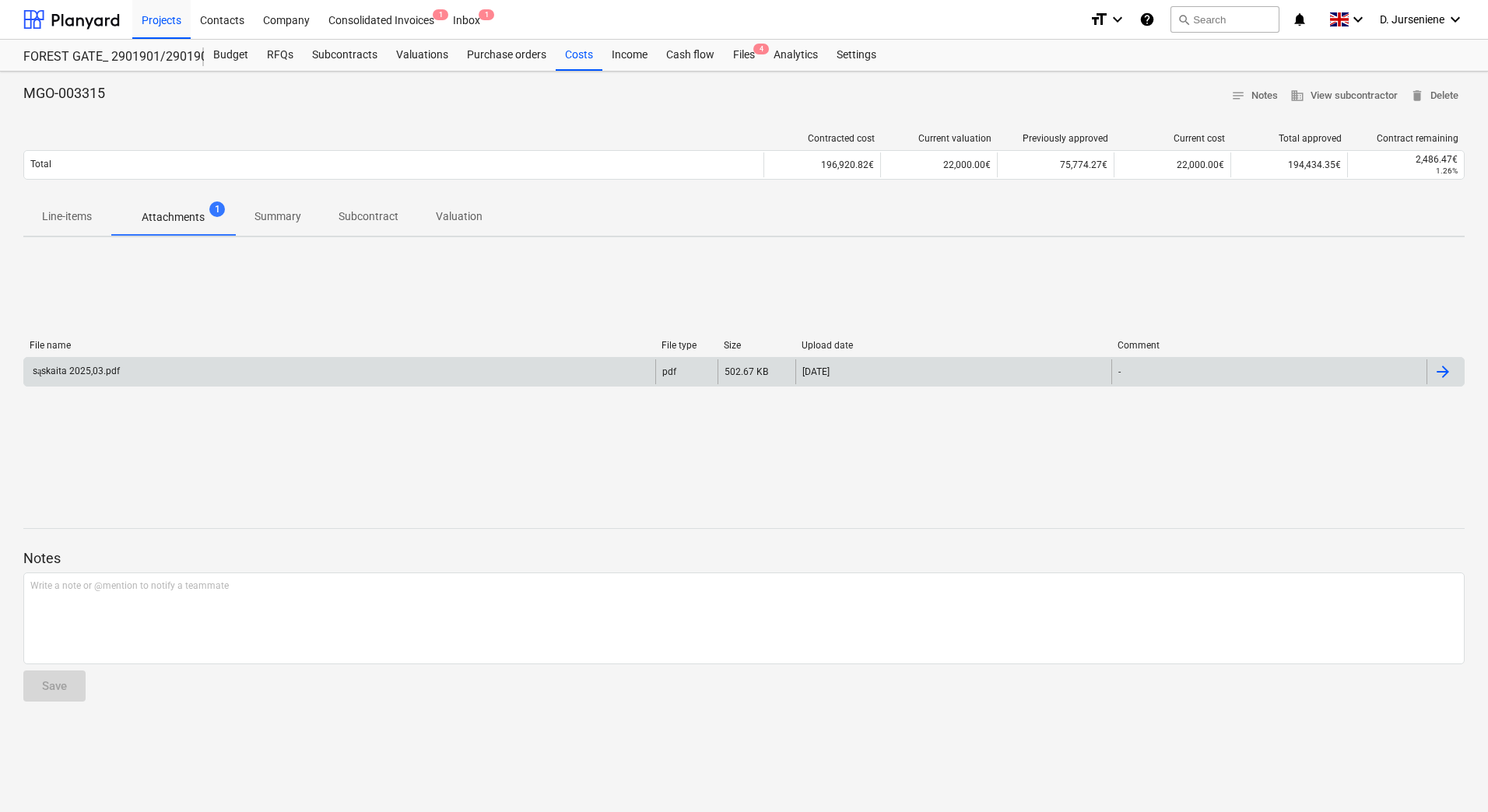
click at [93, 372] on div "sąskaita 2025,03.pdf" at bounding box center [75, 372] width 89 height 12
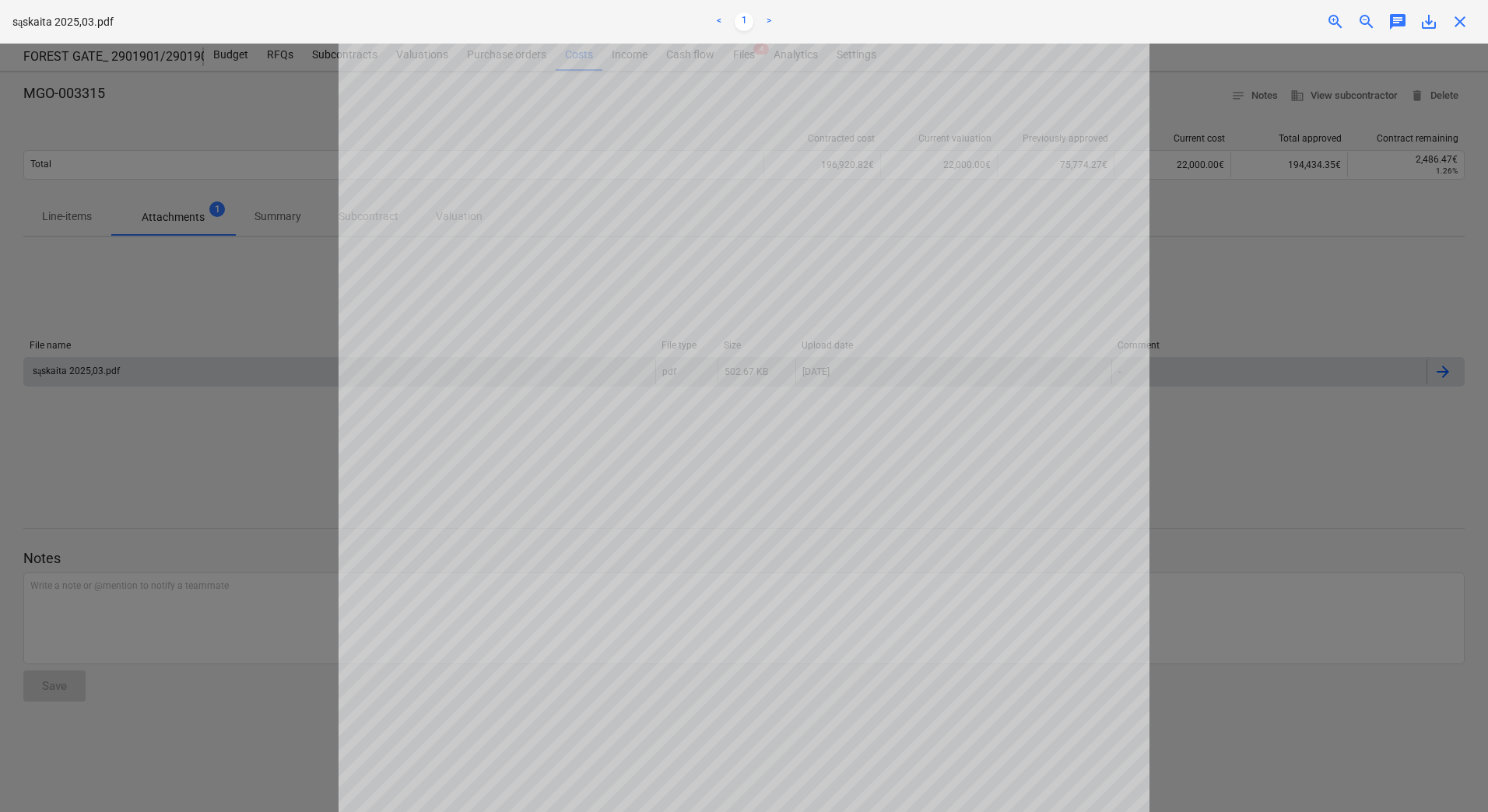
click at [1455, 23] on span "close" at bounding box center [1459, 22] width 19 height 19
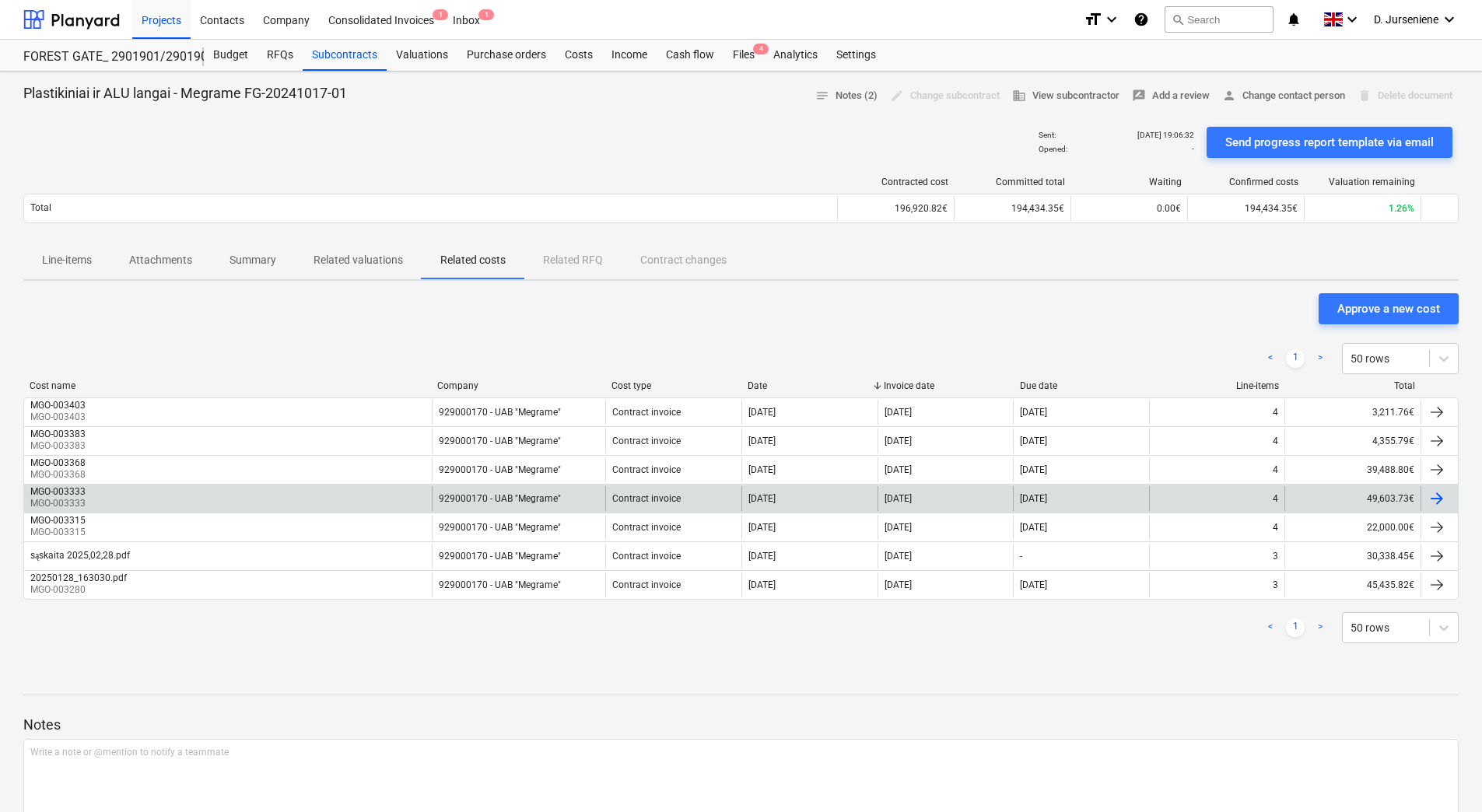
click at [1437, 495] on div at bounding box center [1436, 498] width 19 height 19
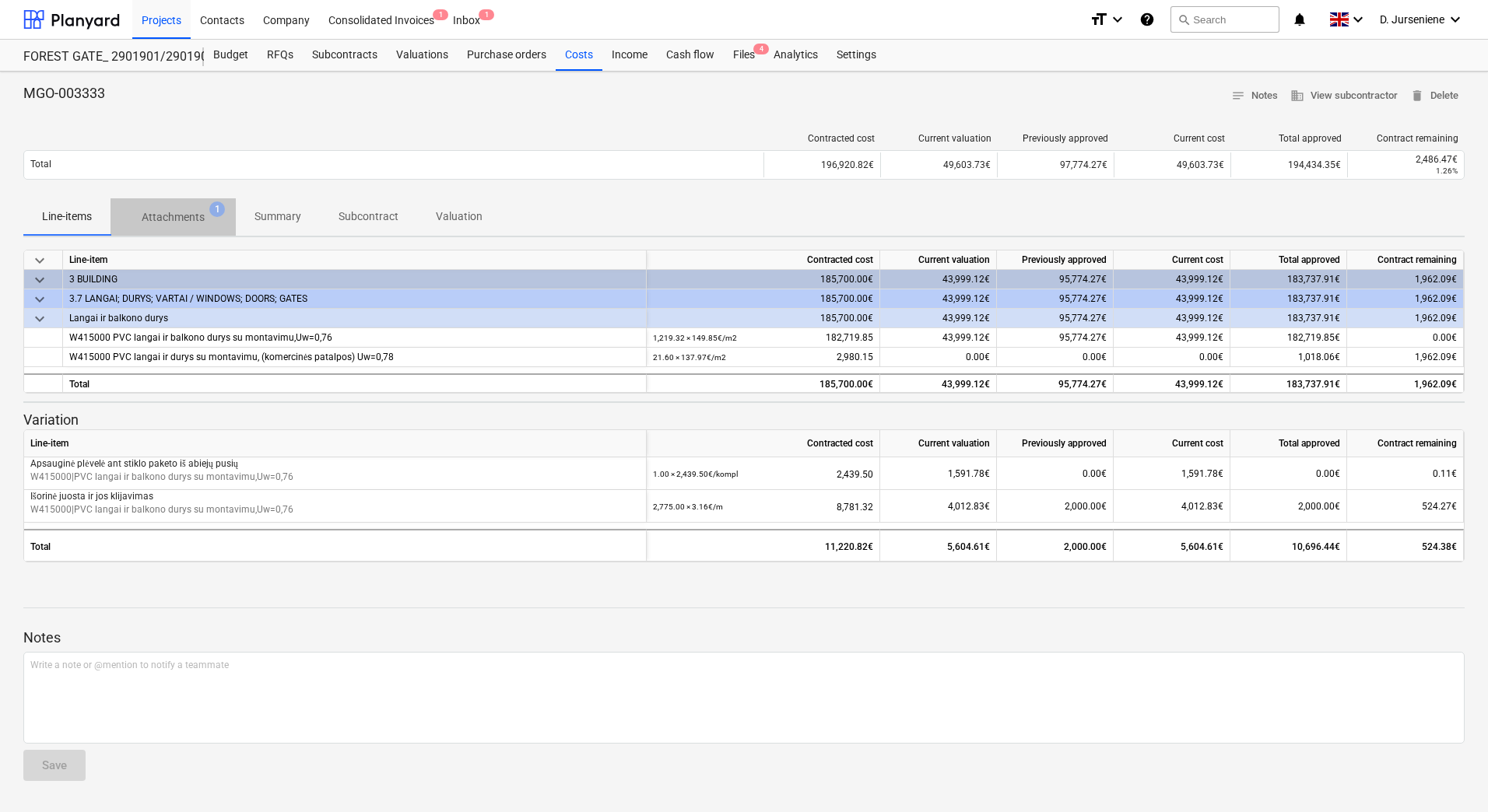
click at [188, 207] on span "Attachments 1" at bounding box center [173, 217] width 126 height 28
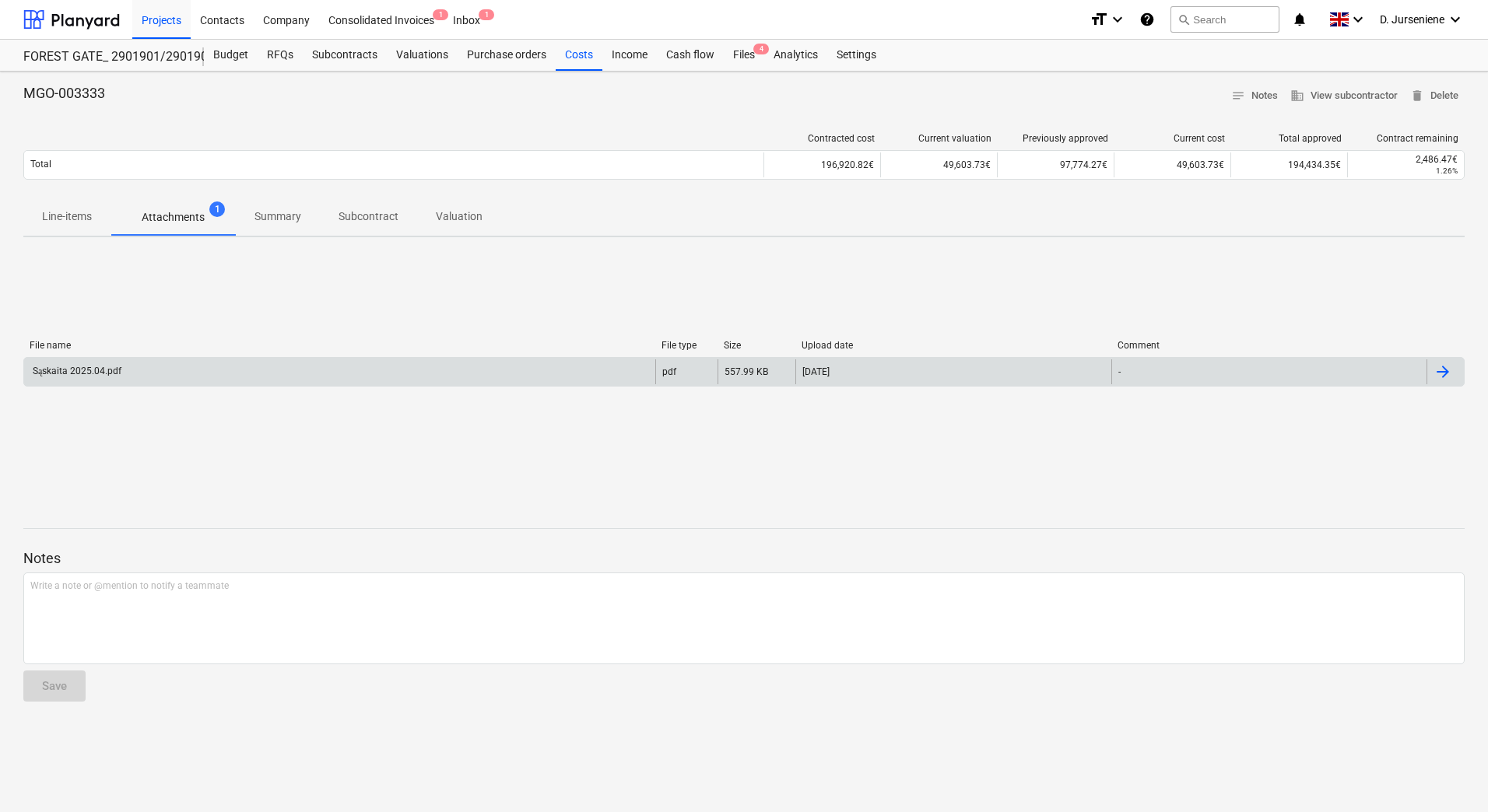
click at [84, 367] on div "Sąskaita 2025.04.pdf" at bounding box center [76, 372] width 91 height 12
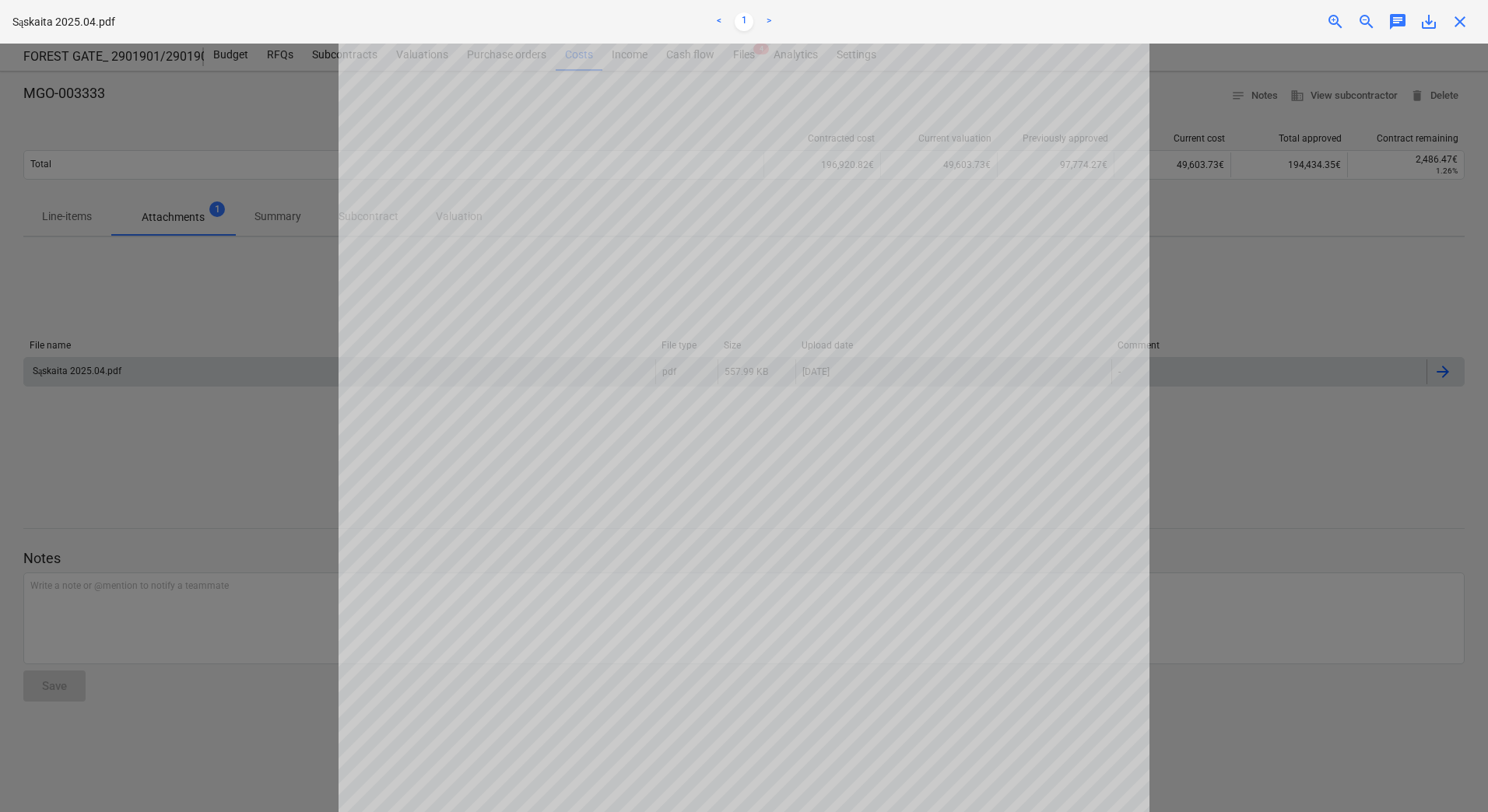
scroll to position [155, 0]
click at [232, 491] on div at bounding box center [744, 427] width 1488 height 768
drag, startPoint x: 1462, startPoint y: 20, endPoint x: 1269, endPoint y: 31, distance: 193.3
click at [1462, 19] on span "close" at bounding box center [1459, 22] width 19 height 19
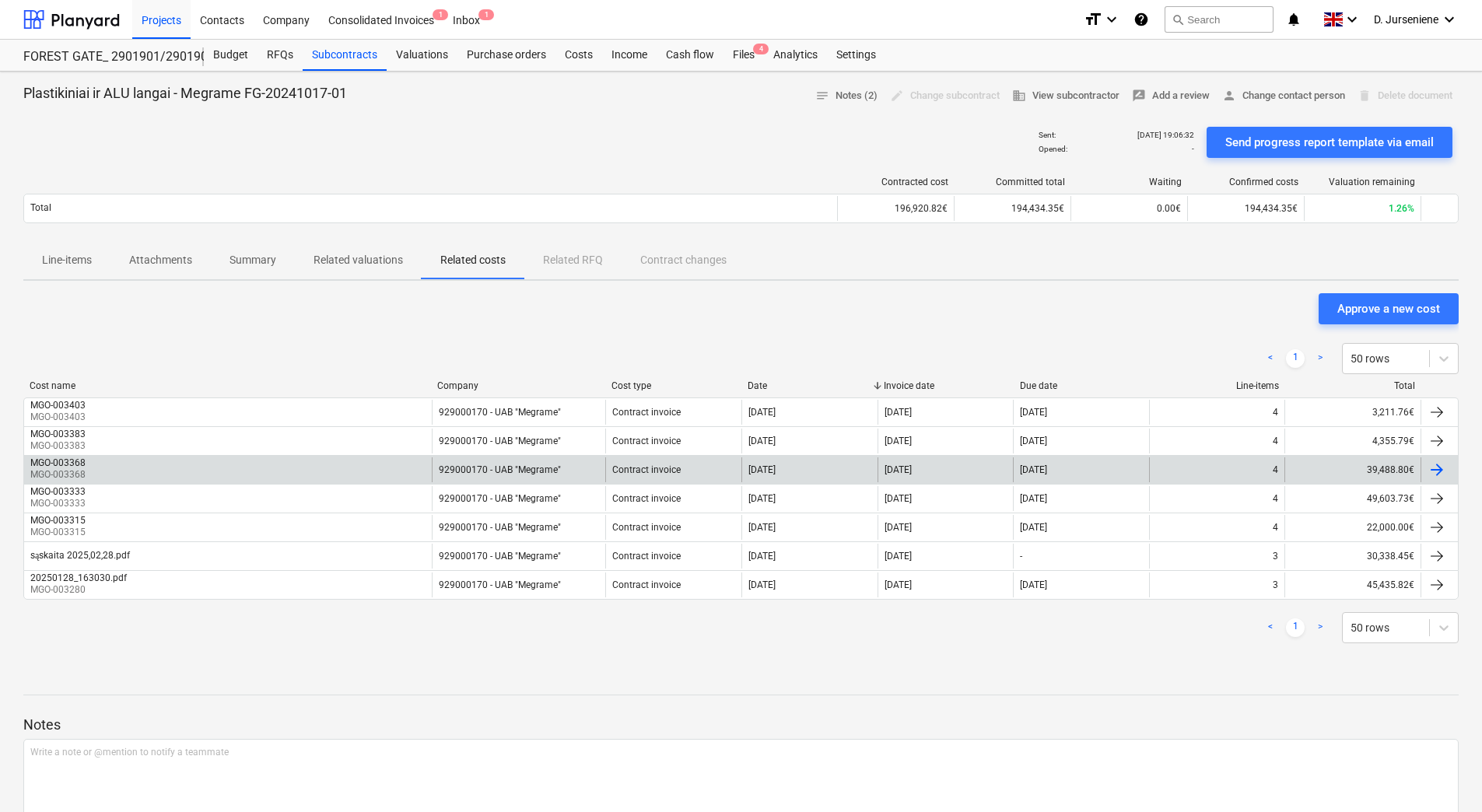
click at [1437, 467] on div at bounding box center [1436, 470] width 19 height 19
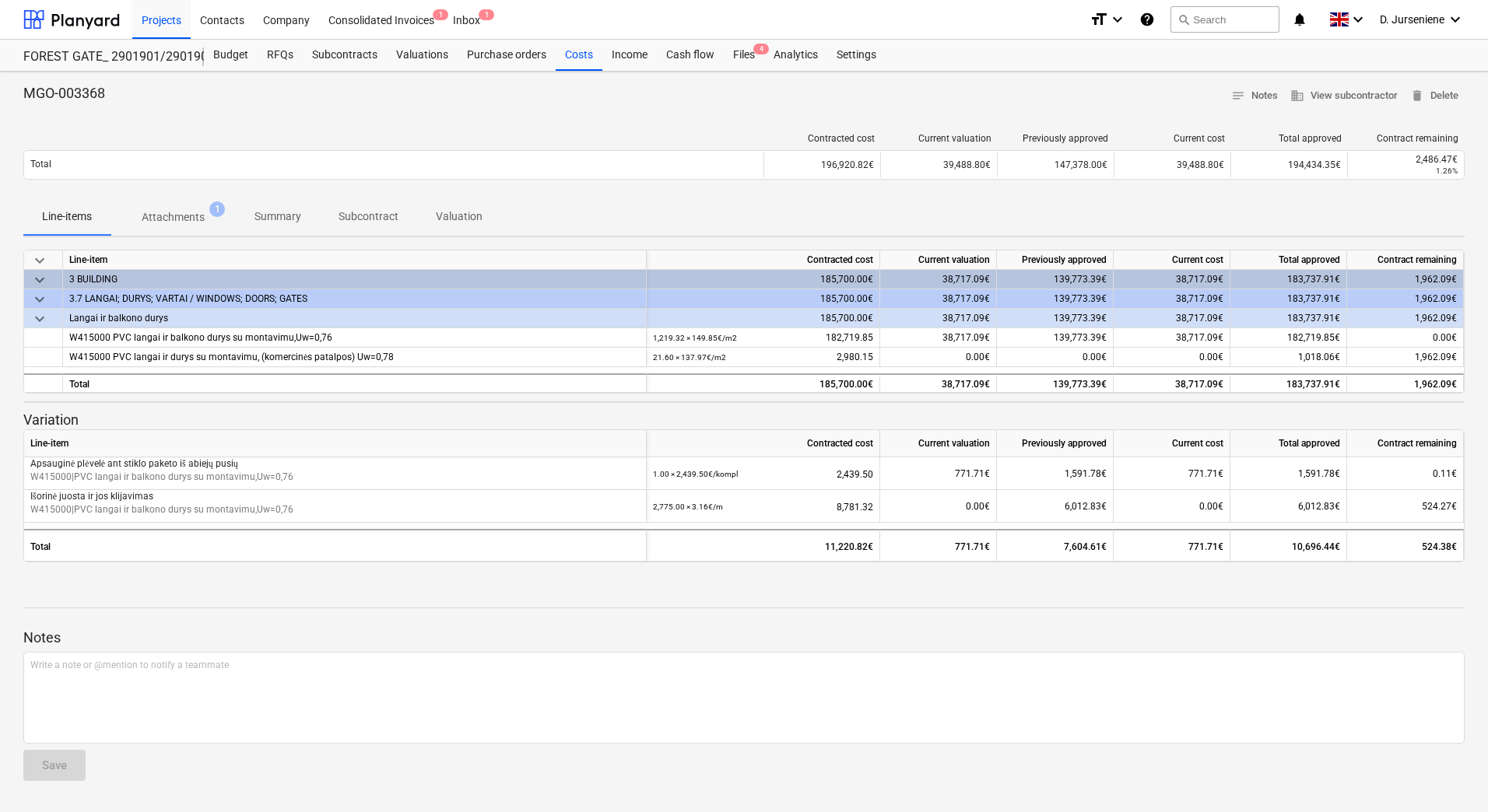
click at [172, 213] on p "Attachments" at bounding box center [173, 218] width 63 height 17
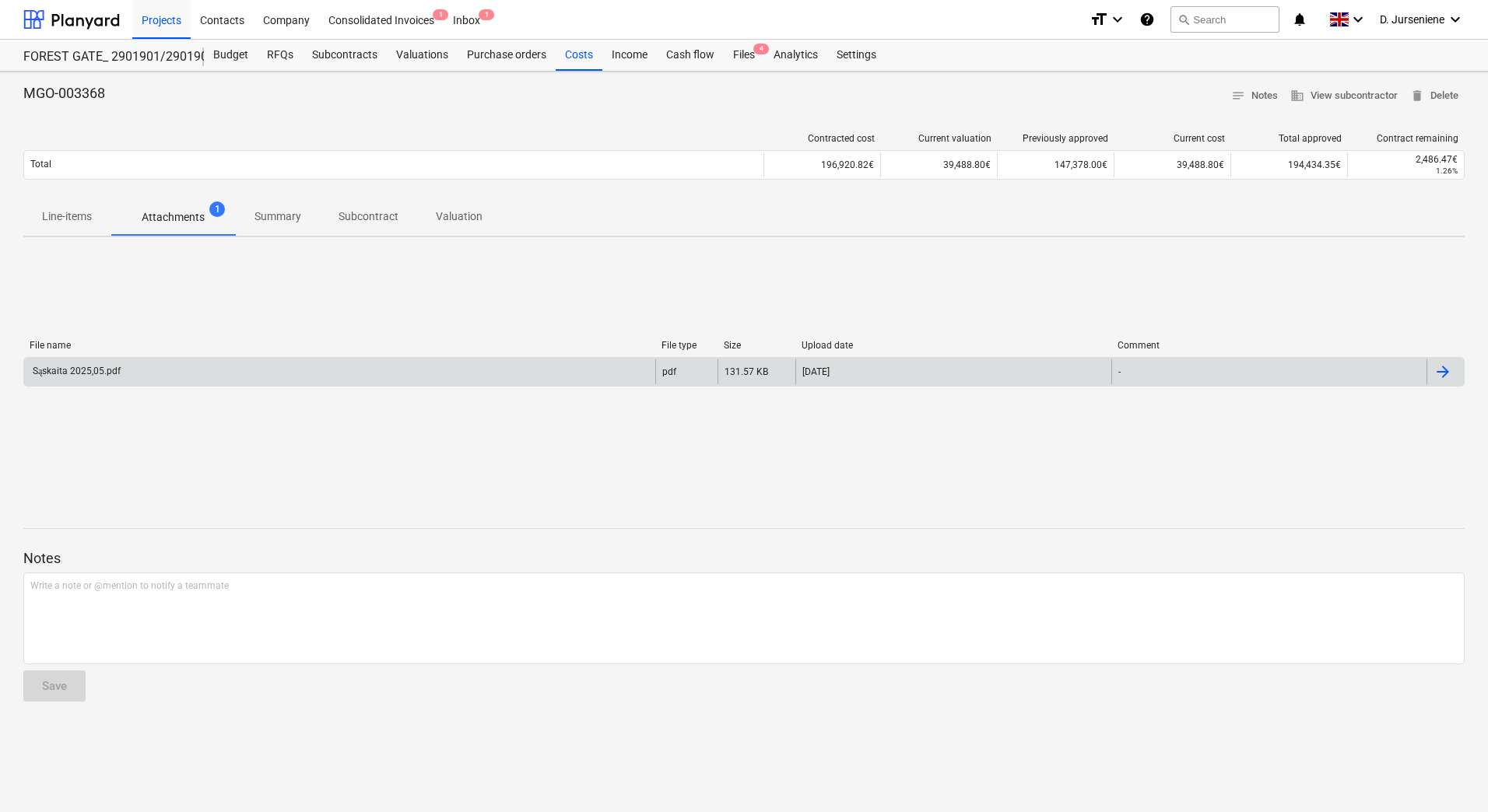
click at [75, 372] on div "Sąskaita 2025,05.pdf" at bounding box center [75, 372] width 90 height 12
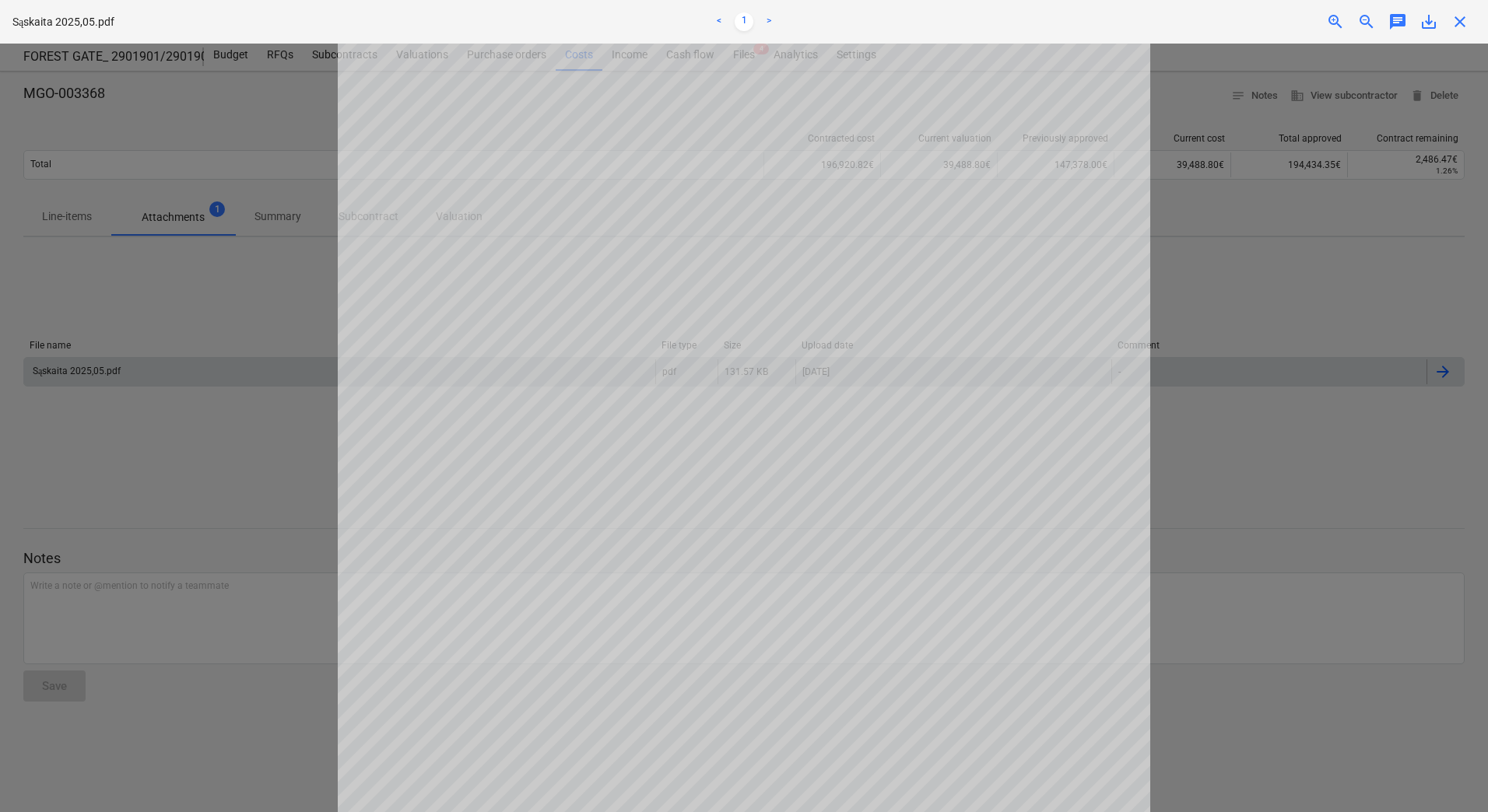
scroll to position [381, 0]
drag, startPoint x: 1457, startPoint y: 32, endPoint x: 1216, endPoint y: 80, distance: 245.7
click at [1456, 32] on div "Sąskaita 2025,05.pdf < 1 > zoom_in zoom_out chat 0 save_alt close" at bounding box center [744, 22] width 1488 height 44
click at [1461, 20] on span "close" at bounding box center [1459, 22] width 19 height 19
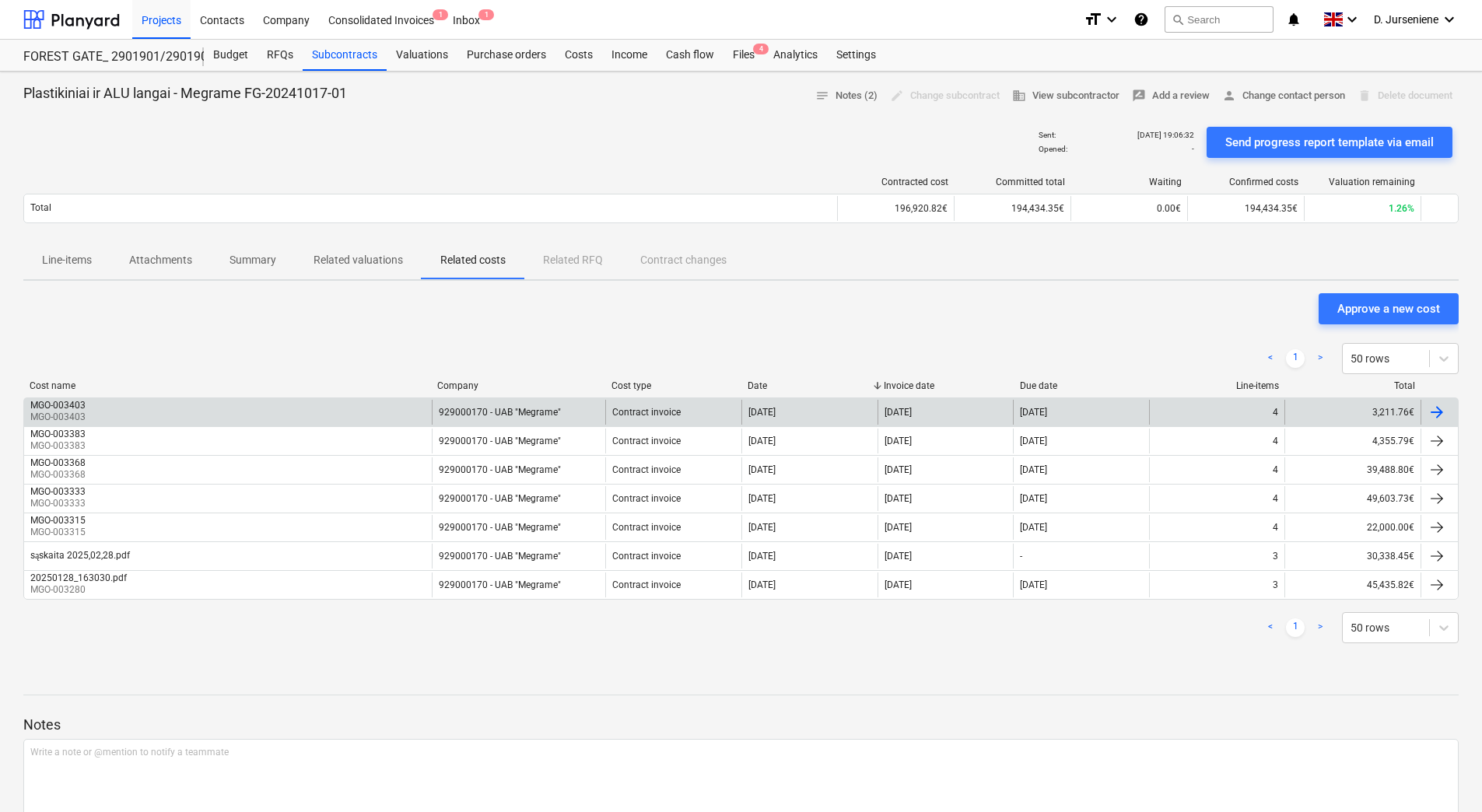
click at [68, 407] on div "MGO-003403" at bounding box center [58, 405] width 55 height 11
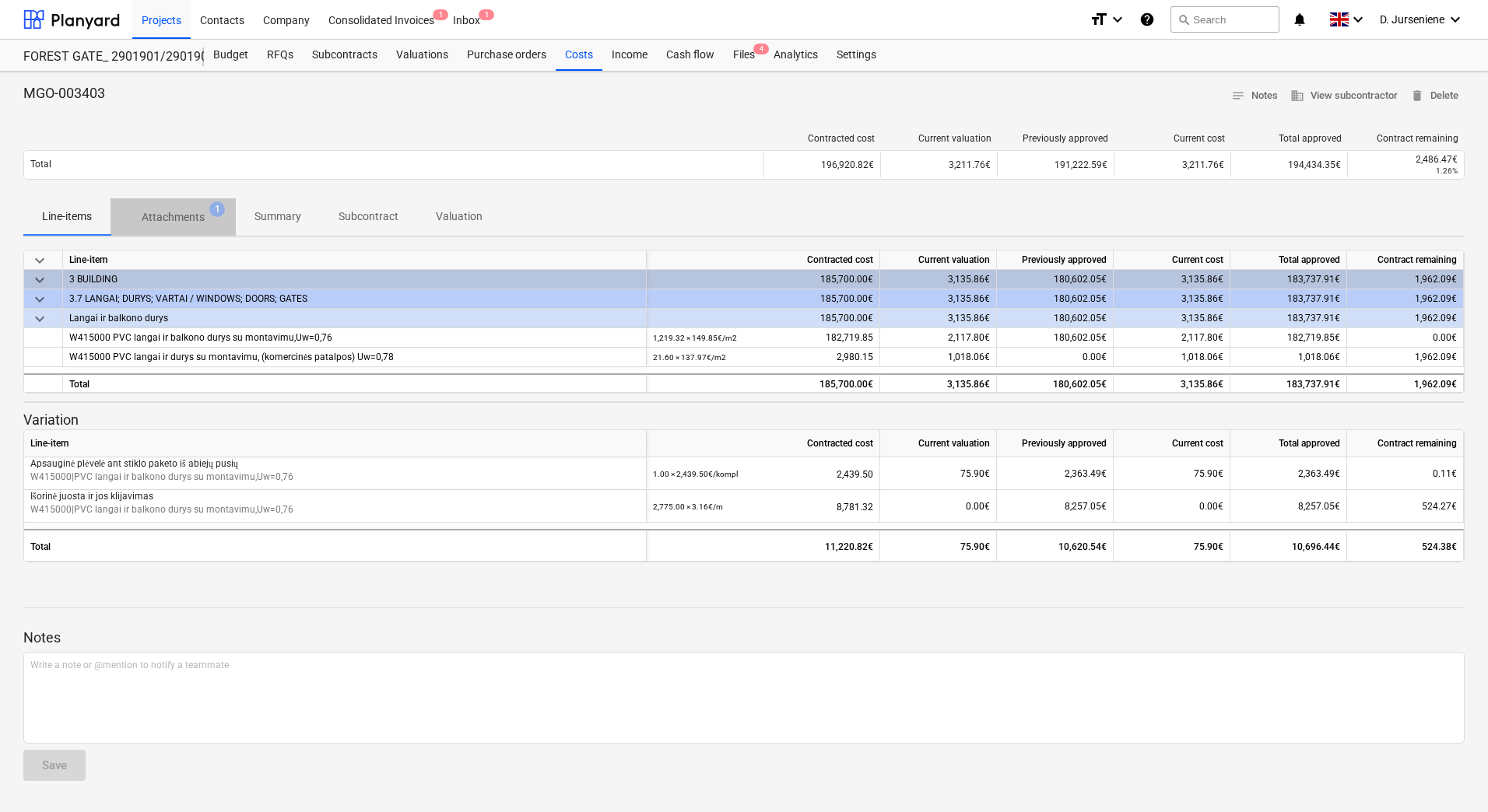
click at [204, 219] on p "Attachments" at bounding box center [173, 218] width 63 height 17
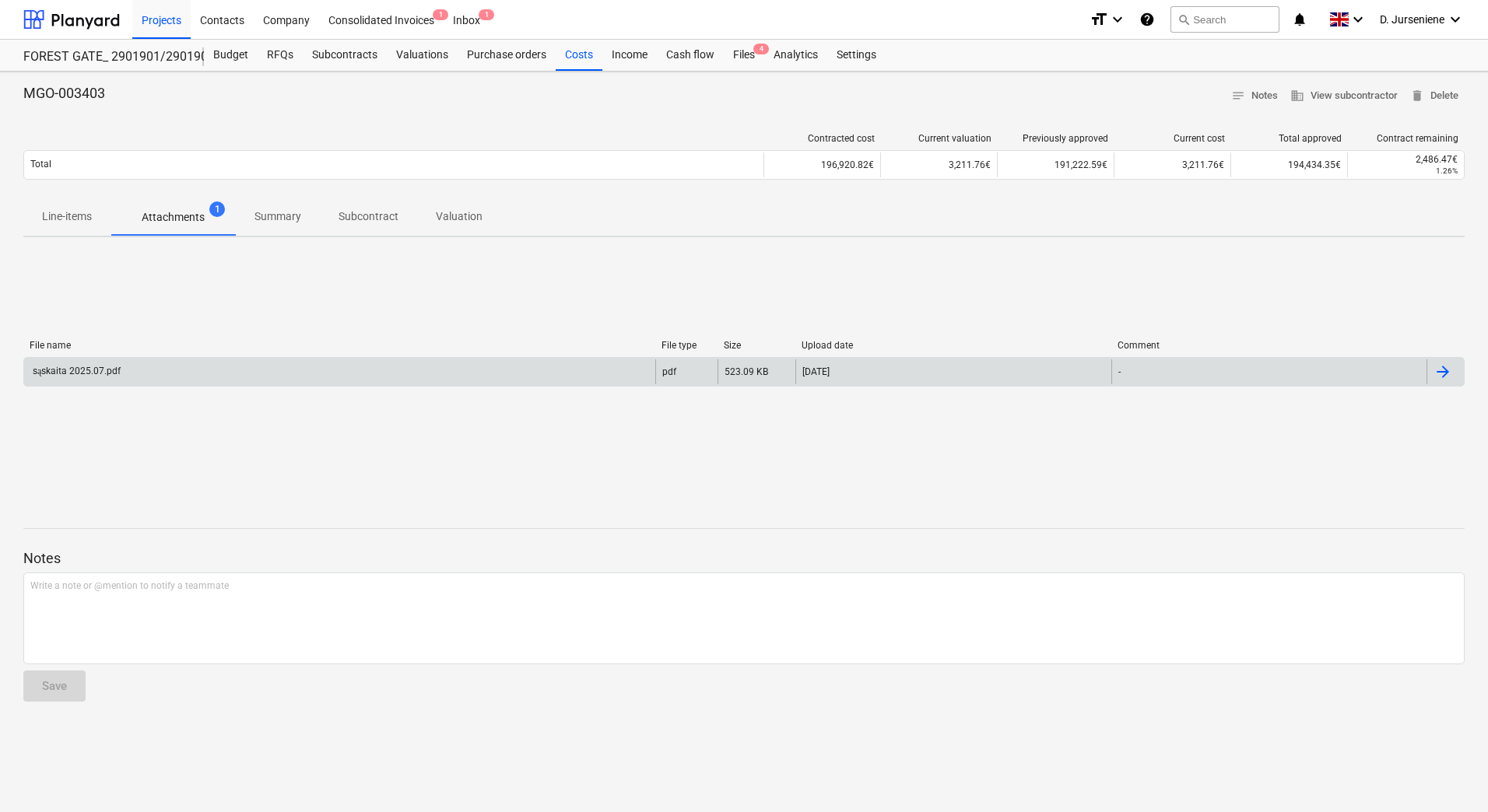
click at [95, 368] on div "sąskaita 2025.07.pdf" at bounding box center [75, 372] width 90 height 12
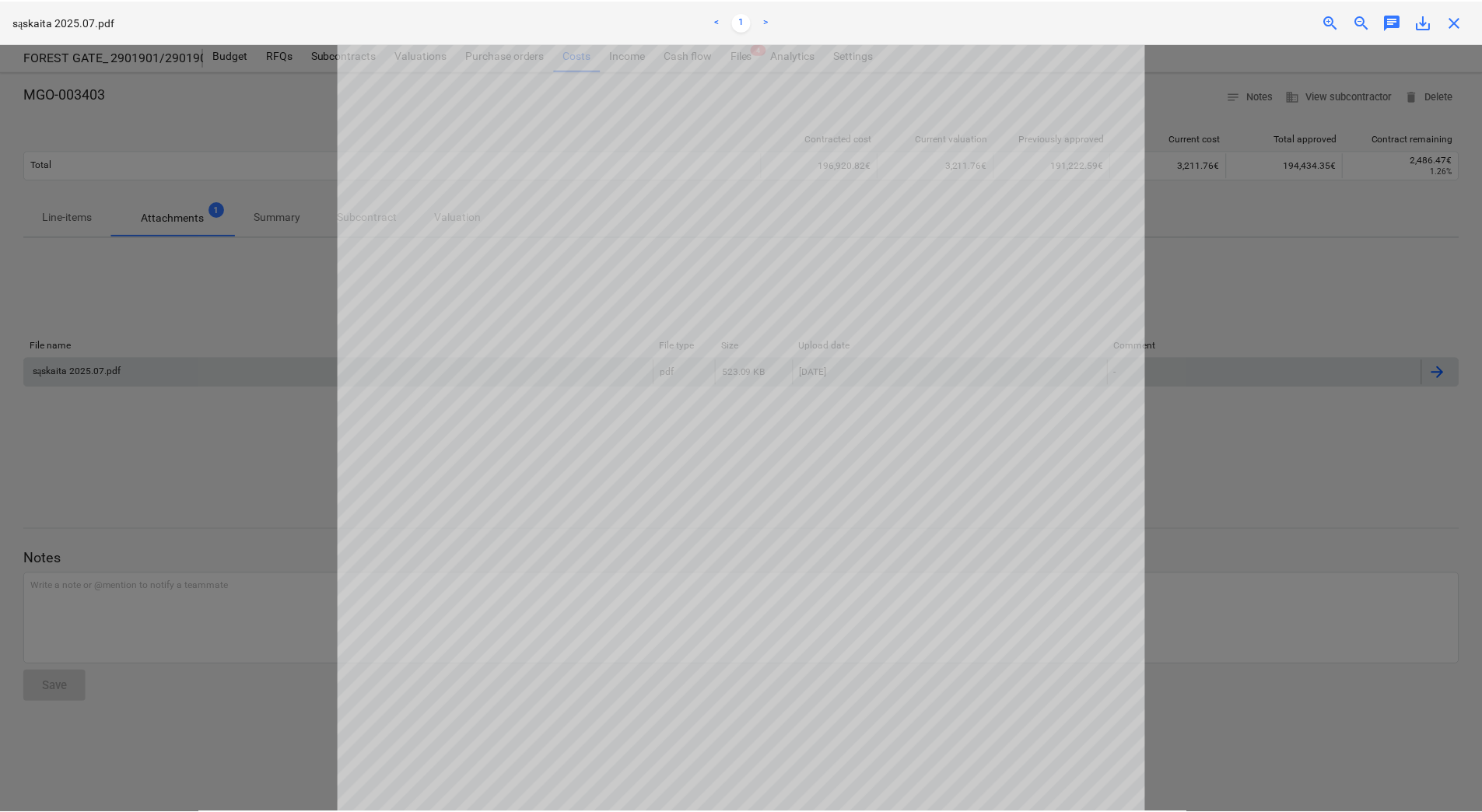
scroll to position [381, 0]
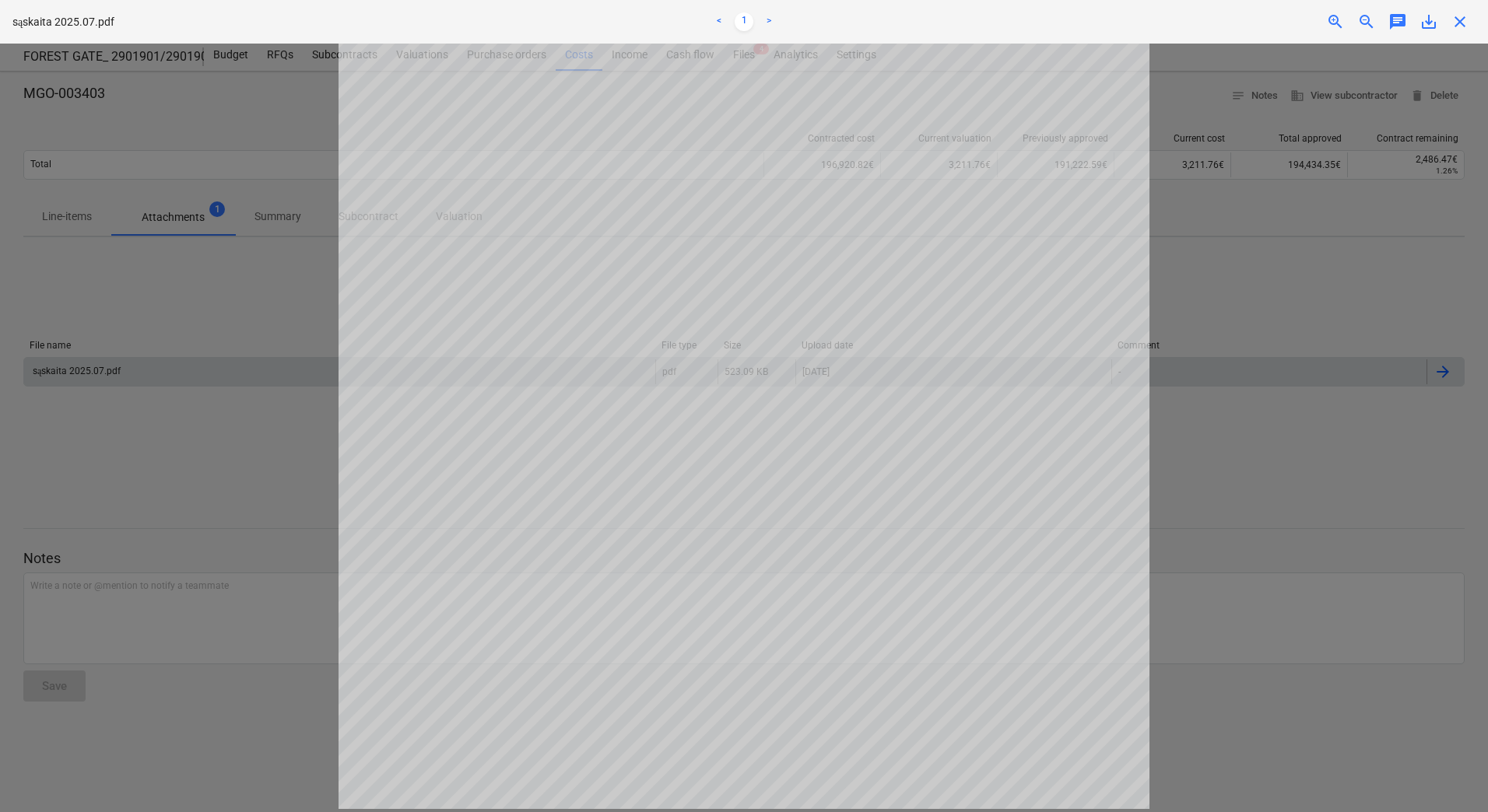
click at [1336, 467] on div at bounding box center [744, 427] width 1488 height 768
click at [1468, 14] on span "close" at bounding box center [1459, 22] width 19 height 19
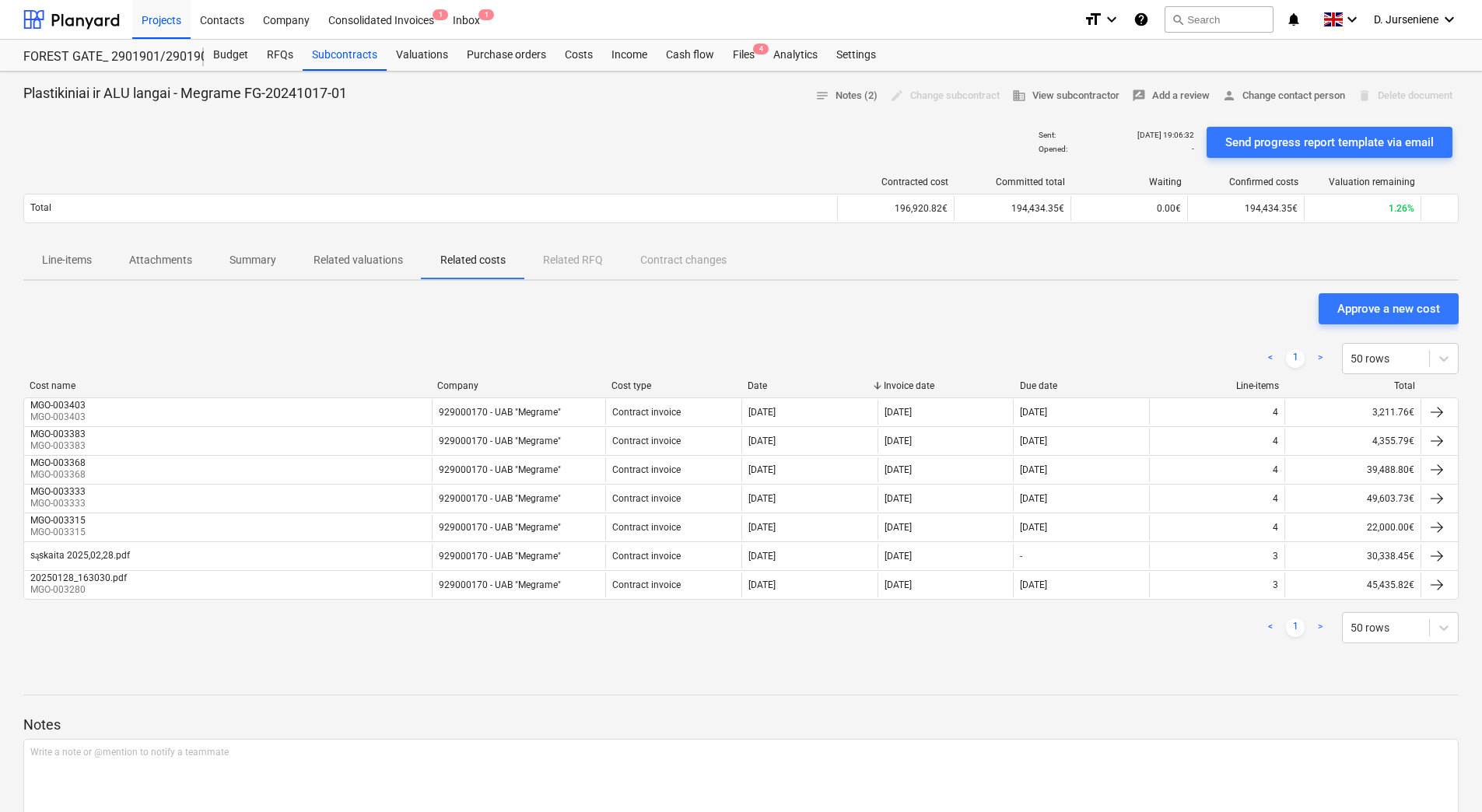
click at [171, 260] on p "Attachments" at bounding box center [161, 260] width 63 height 17
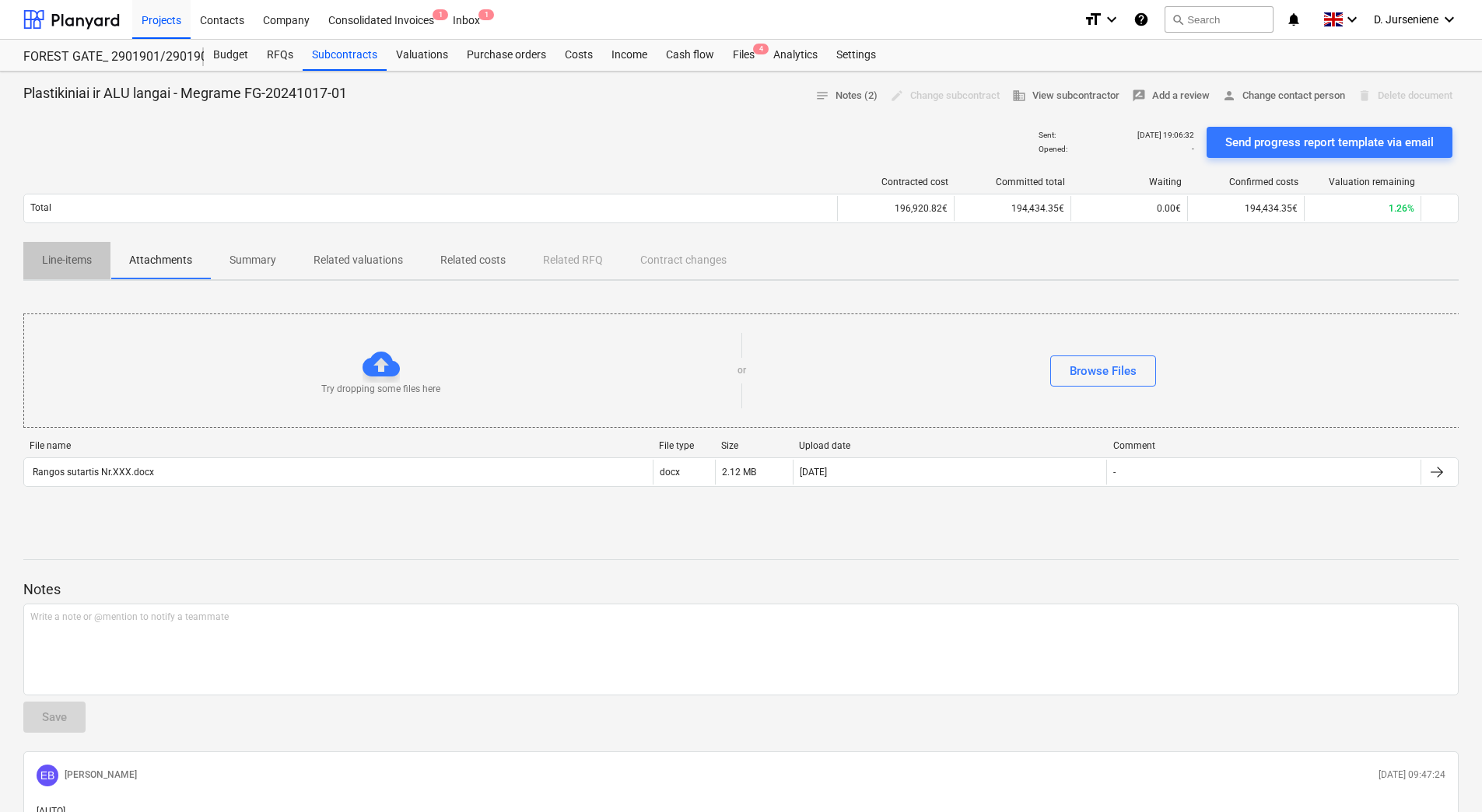
click at [76, 261] on p "Line-items" at bounding box center [66, 260] width 49 height 17
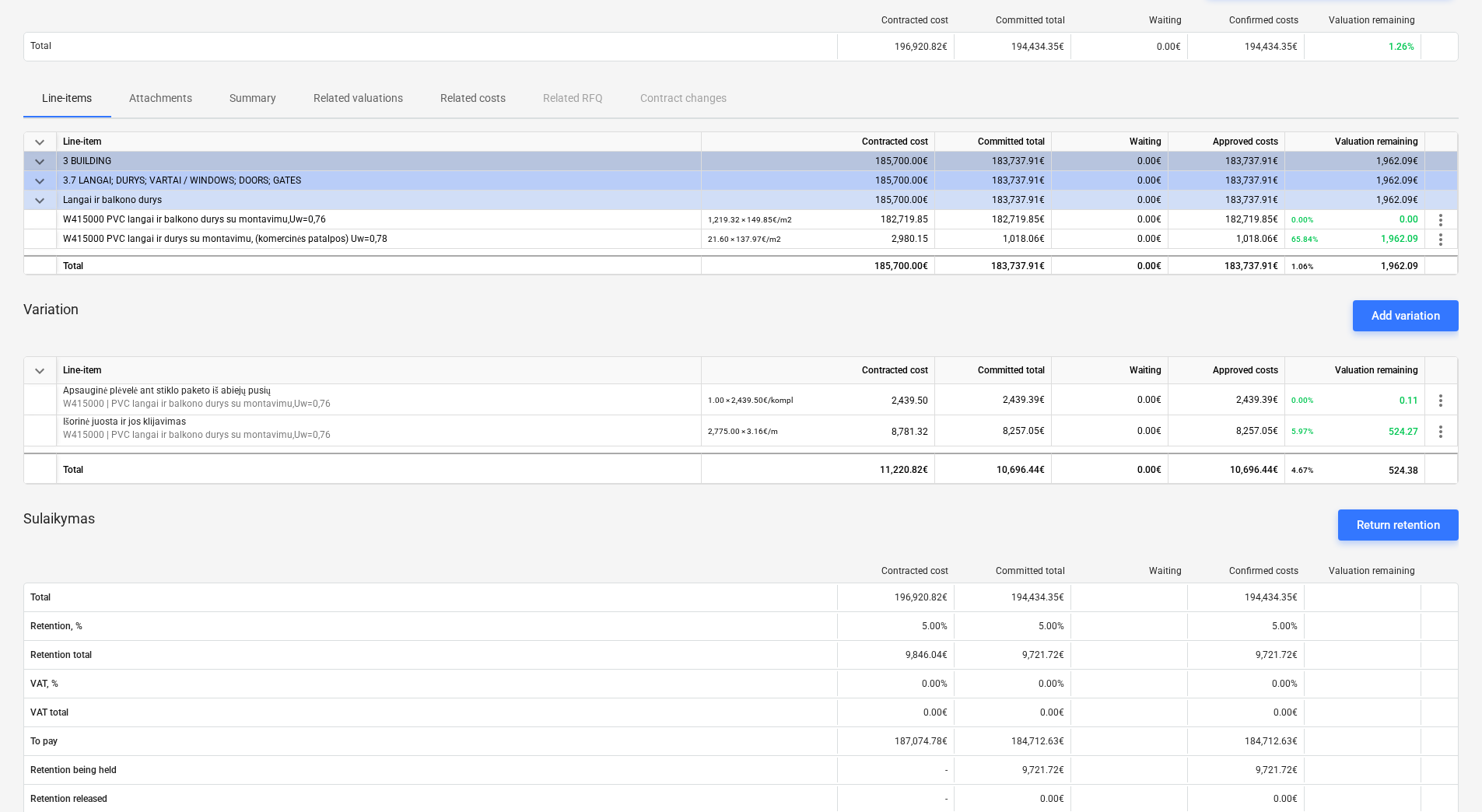
scroll to position [155, 0]
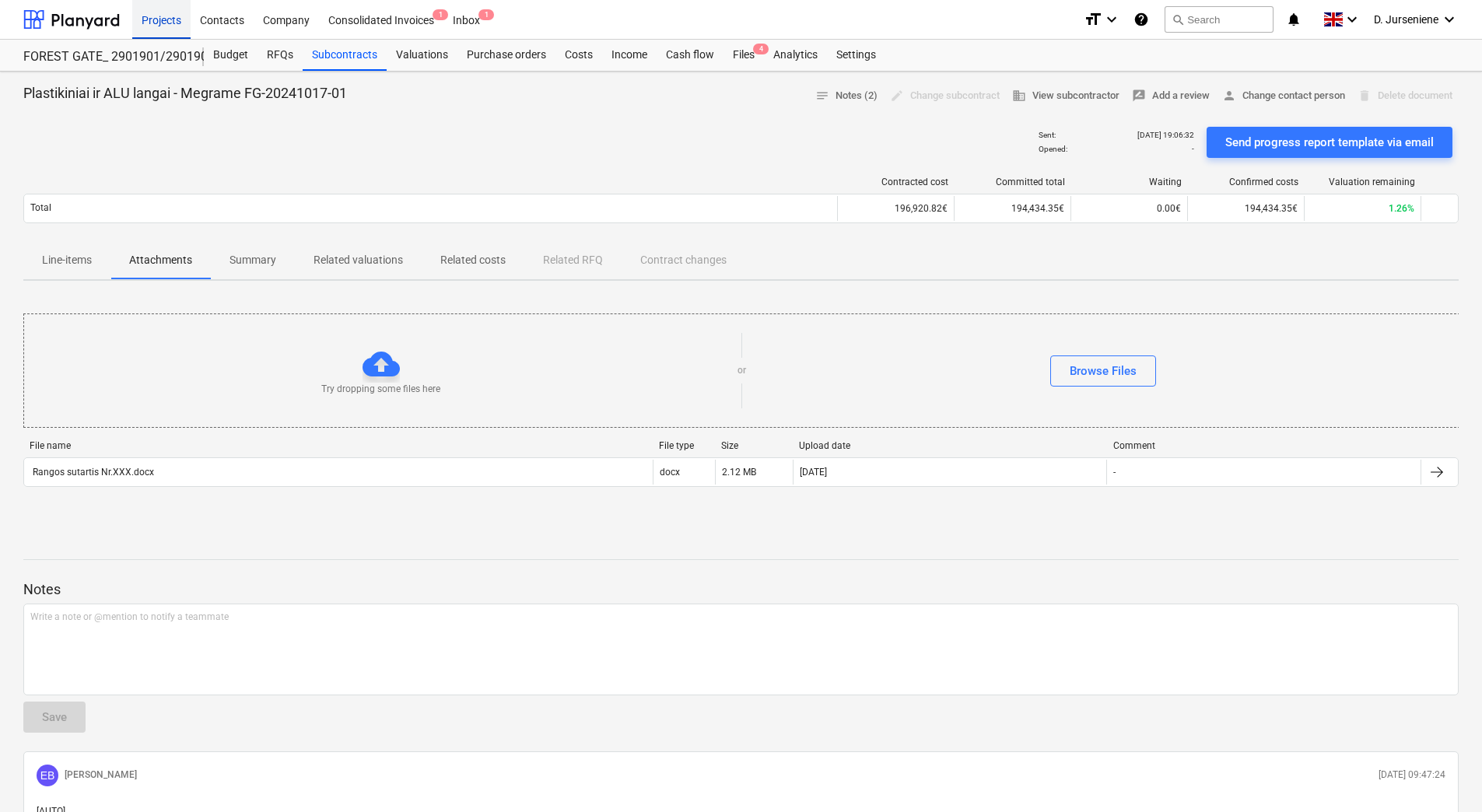
click at [168, 13] on div "Projects" at bounding box center [161, 19] width 58 height 40
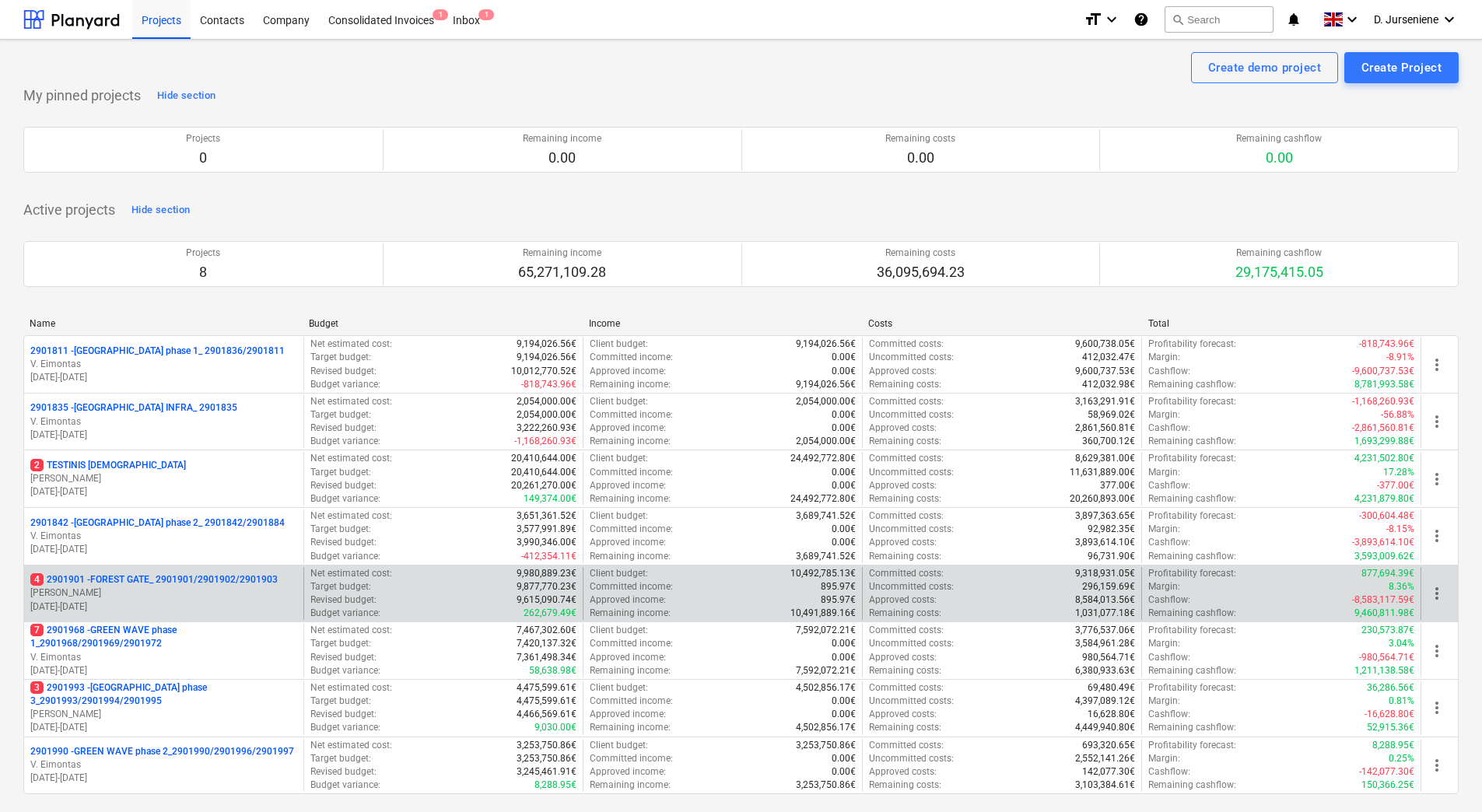
click at [131, 578] on p "4 2901901 - FOREST GATE_ 2901901/2901902/2901903" at bounding box center [154, 580] width 247 height 13
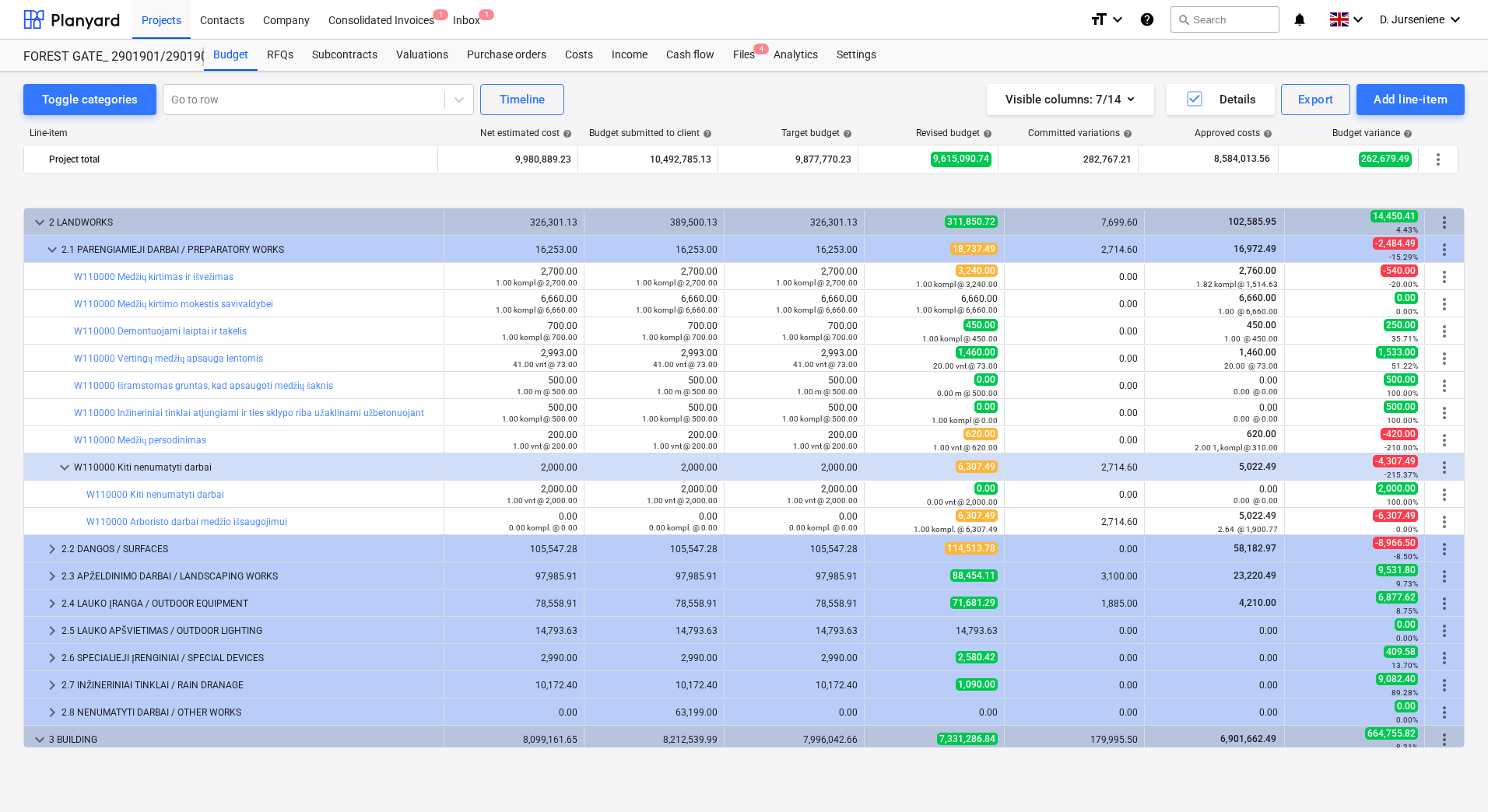
scroll to position [591, 0]
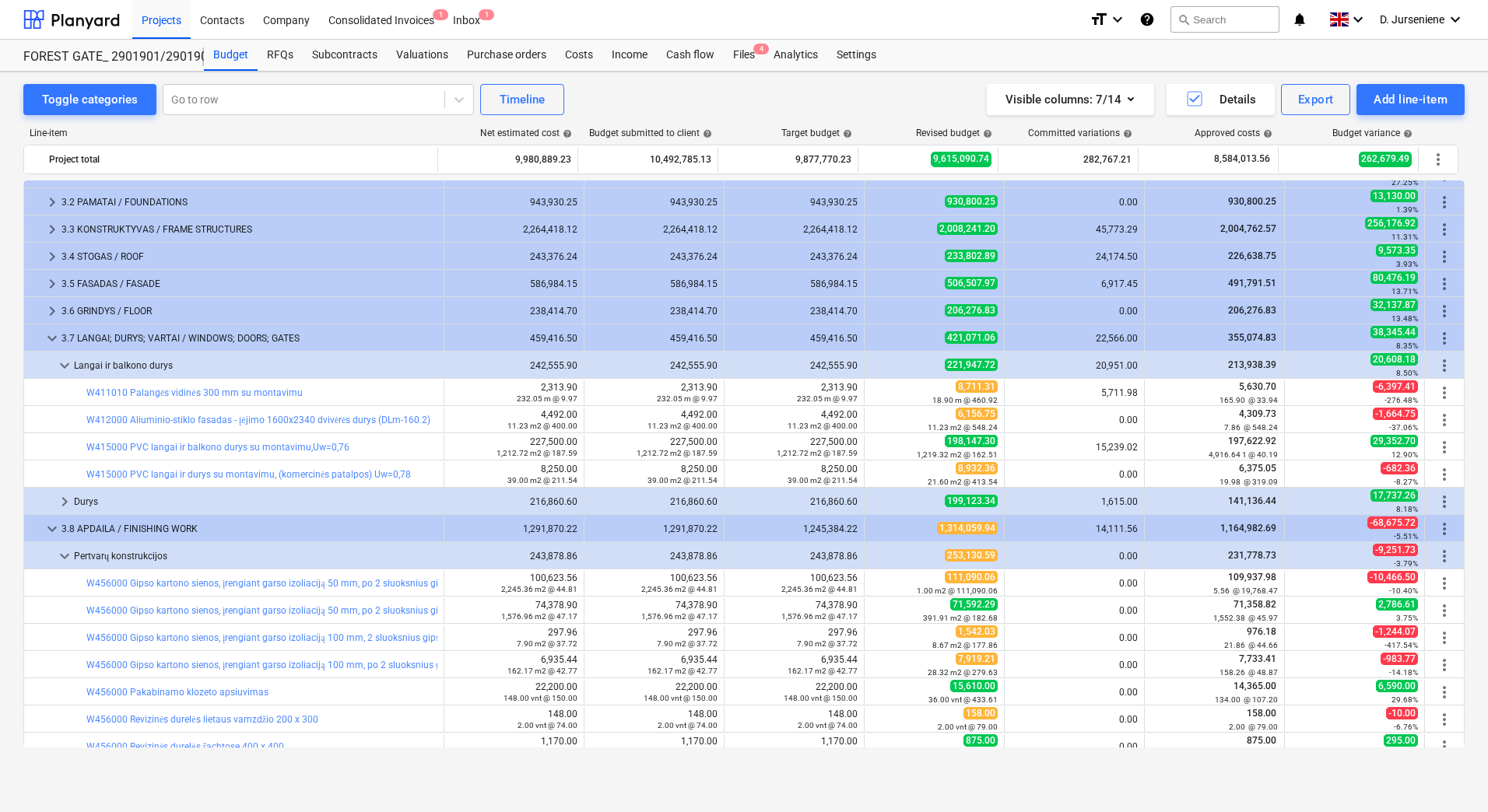
click at [201, 417] on link "W412000 Aliuminio-stiklo fasadas - įėjimo 1600x2340 dvivėrės durys (DLm-160.2)" at bounding box center [258, 419] width 344 height 11
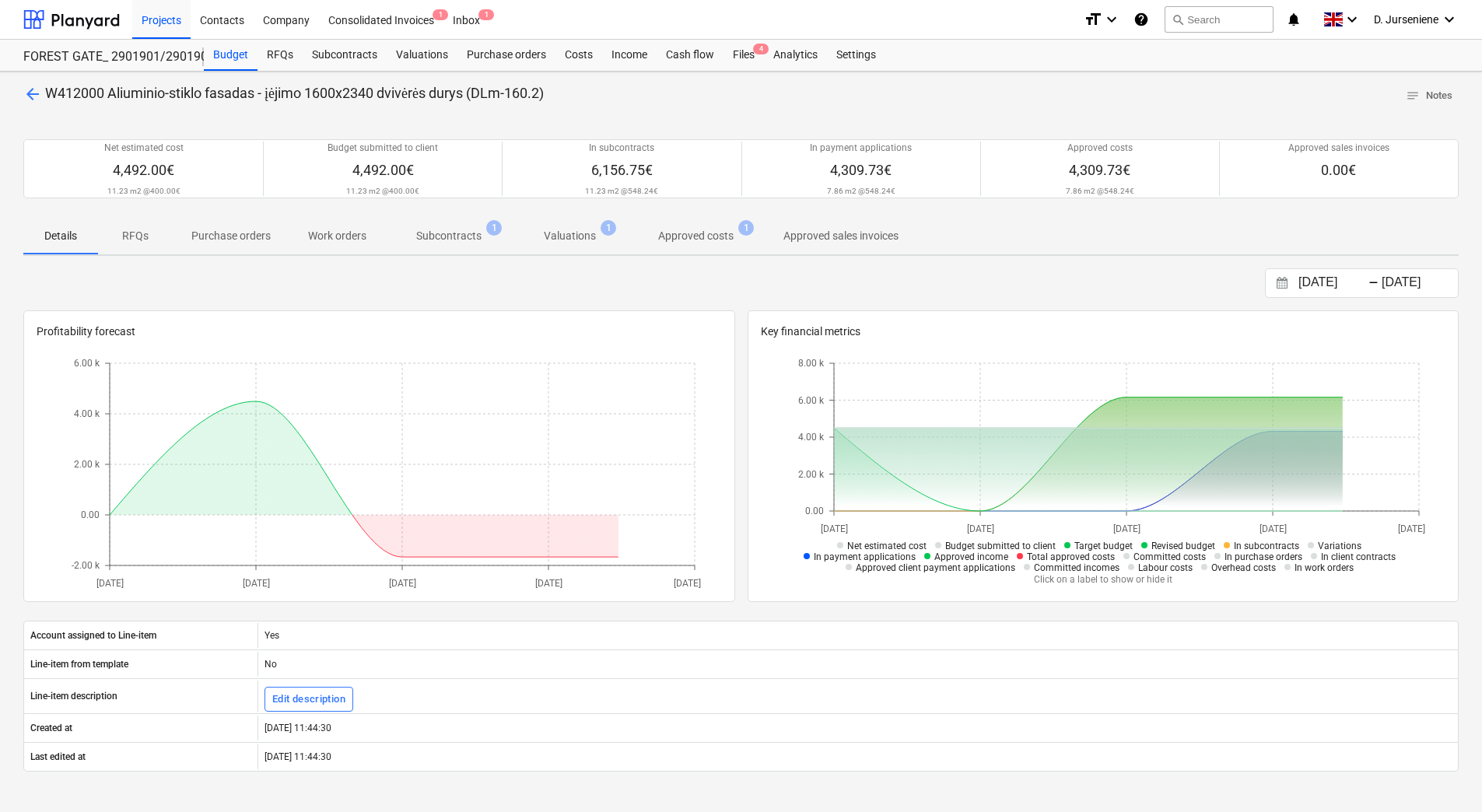
click at [447, 232] on p "Subcontracts" at bounding box center [449, 235] width 65 height 17
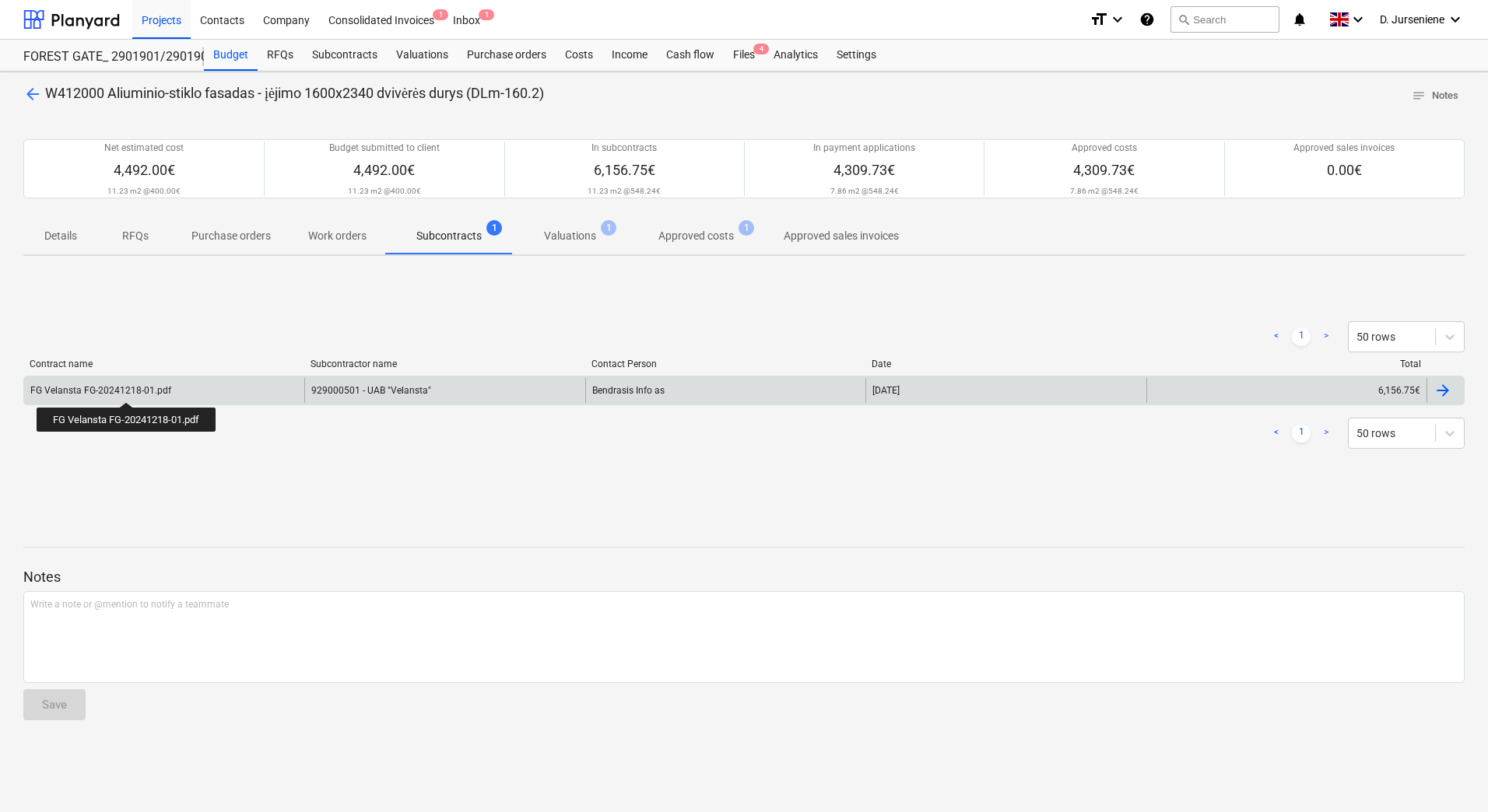
click at [128, 388] on div "FG Velansta FG-20241218-01.pdf" at bounding box center [101, 390] width 140 height 11
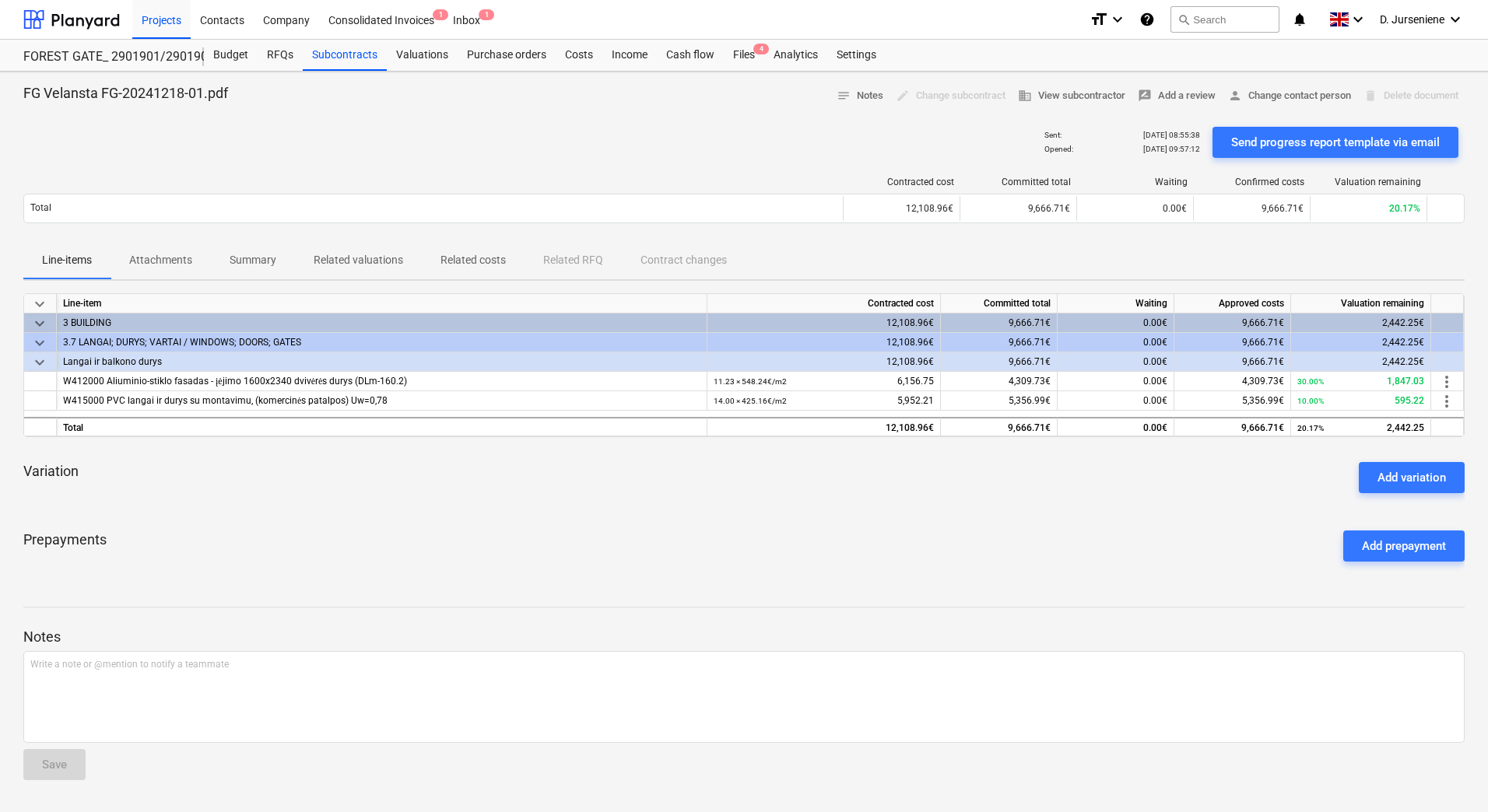
click at [162, 259] on p "Attachments" at bounding box center [161, 260] width 63 height 17
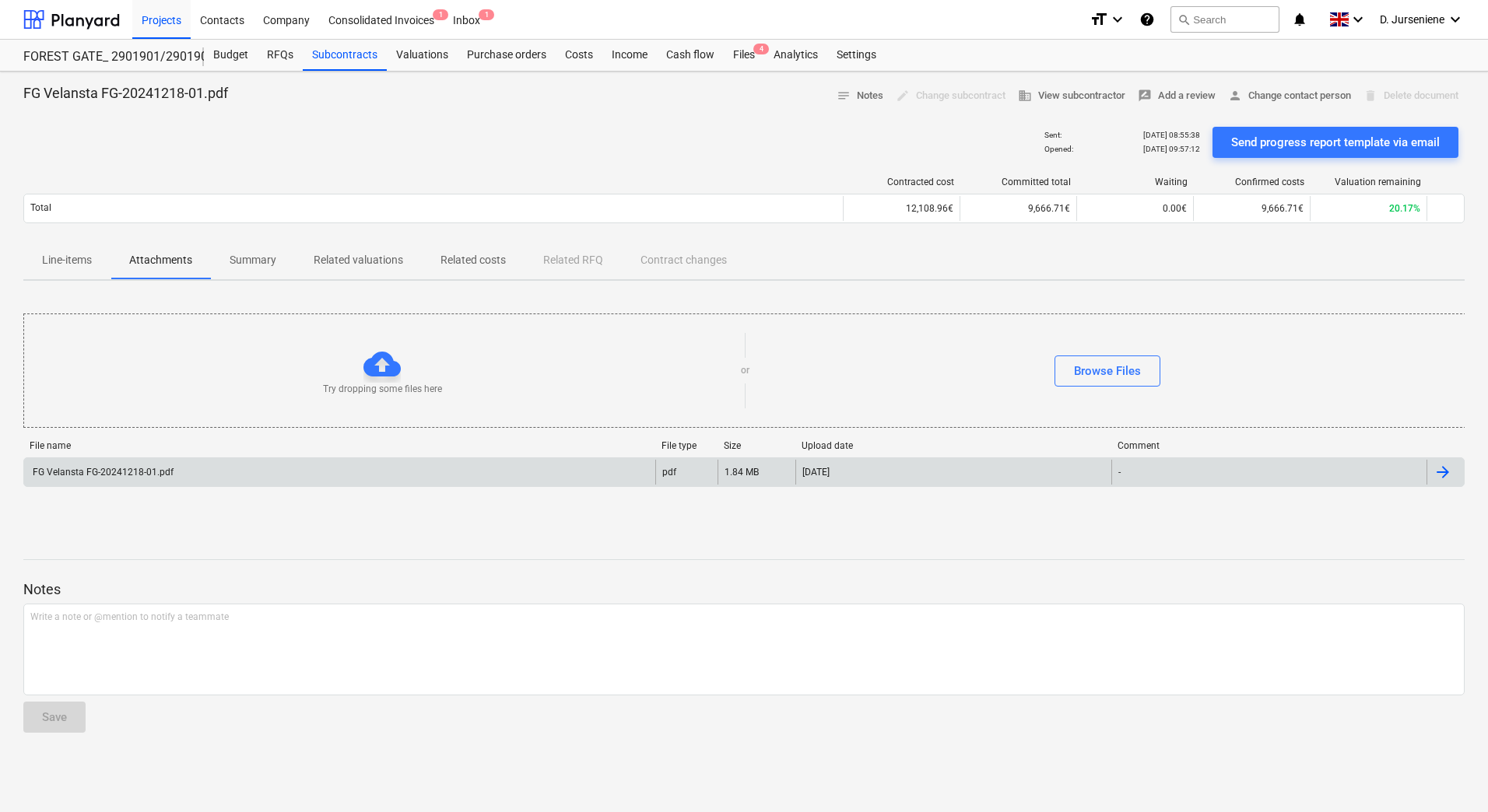
click at [150, 471] on div "FG Velansta FG-20241218-01.pdf" at bounding box center [102, 472] width 143 height 11
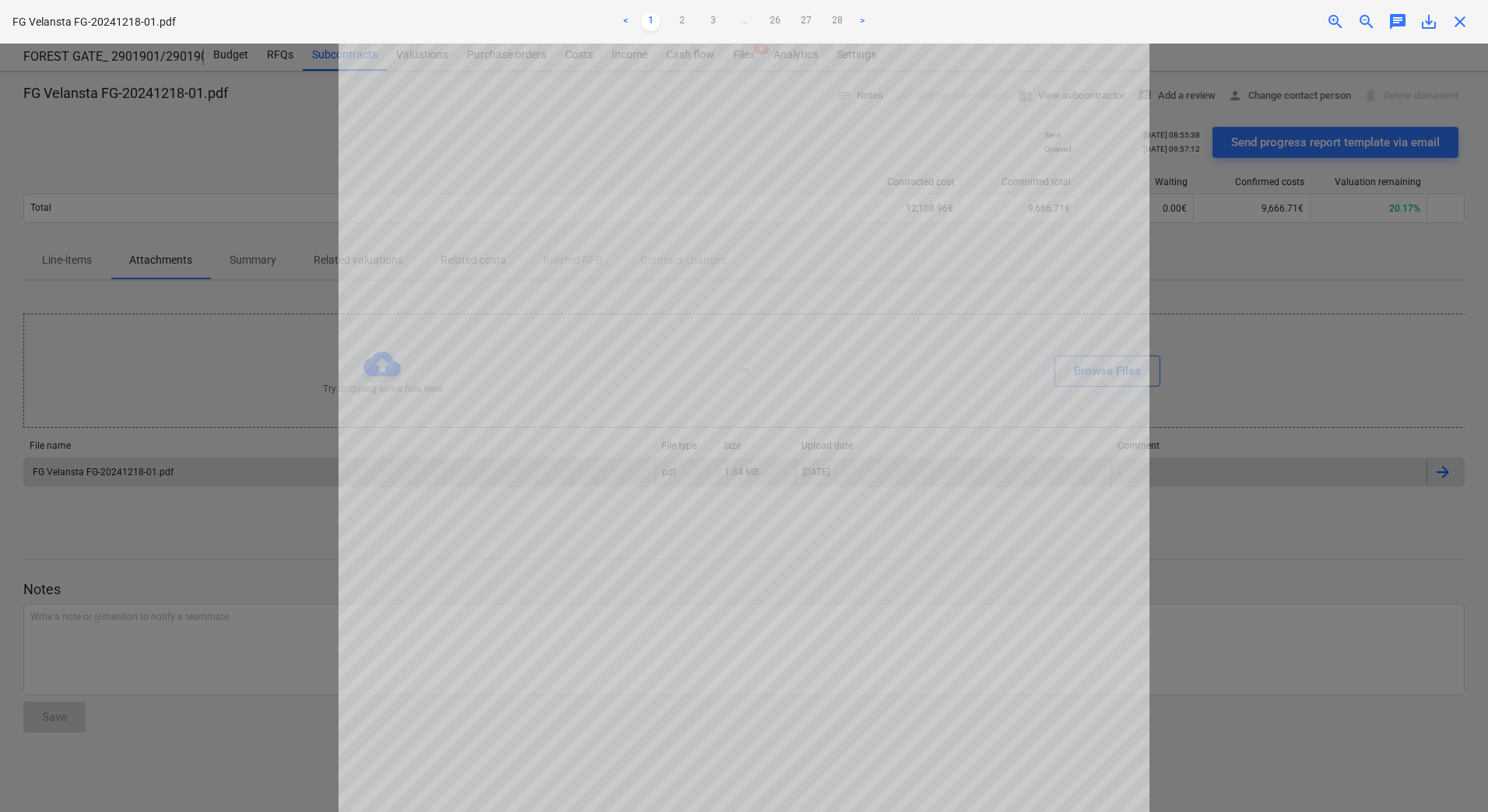
scroll to position [381, 0]
click at [679, 20] on link "2" at bounding box center [681, 22] width 19 height 19
click at [712, 22] on link "3" at bounding box center [712, 22] width 19 height 19
click at [726, 27] on link "4" at bounding box center [728, 22] width 19 height 19
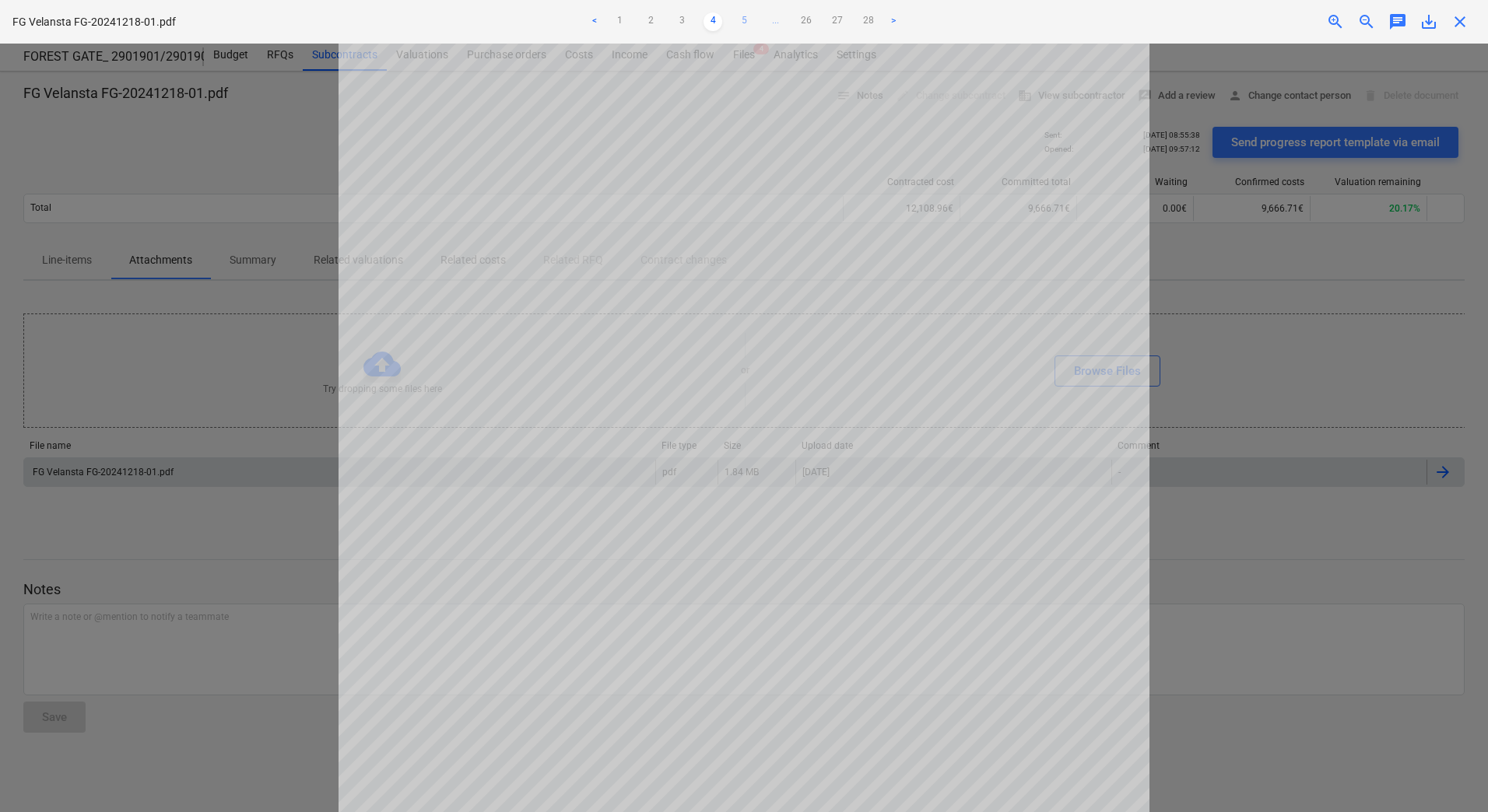
click at [744, 20] on link "5" at bounding box center [743, 22] width 19 height 19
click at [760, 18] on link "6" at bounding box center [759, 22] width 19 height 19
click at [773, 17] on link "7" at bounding box center [775, 22] width 19 height 19
click at [781, 24] on link "8" at bounding box center [775, 22] width 19 height 19
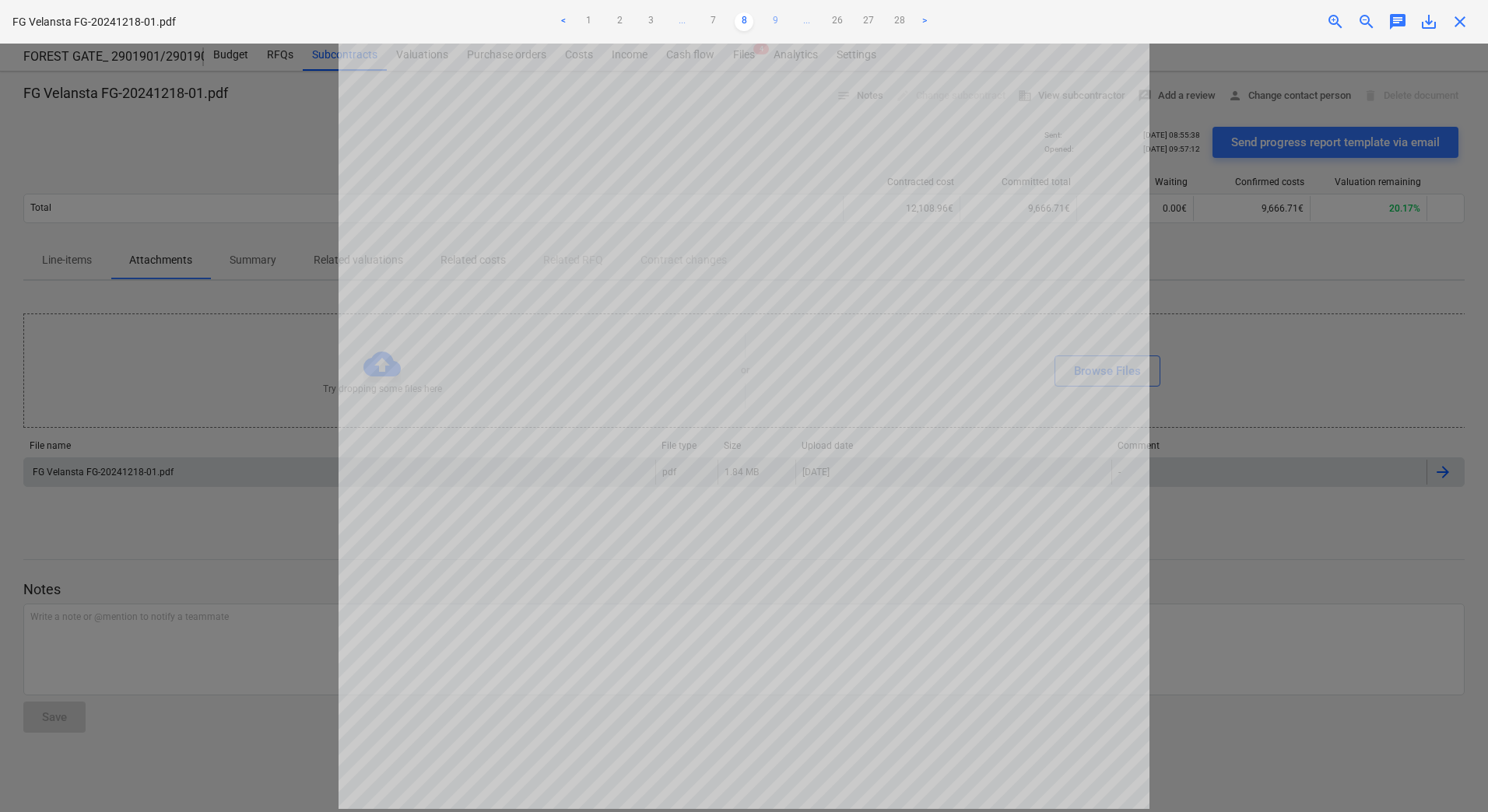
click at [767, 23] on link "9" at bounding box center [775, 22] width 19 height 19
click at [585, 19] on link "1" at bounding box center [588, 22] width 19 height 19
click at [717, 21] on link "3" at bounding box center [712, 22] width 19 height 19
click at [732, 17] on link "4" at bounding box center [728, 22] width 19 height 19
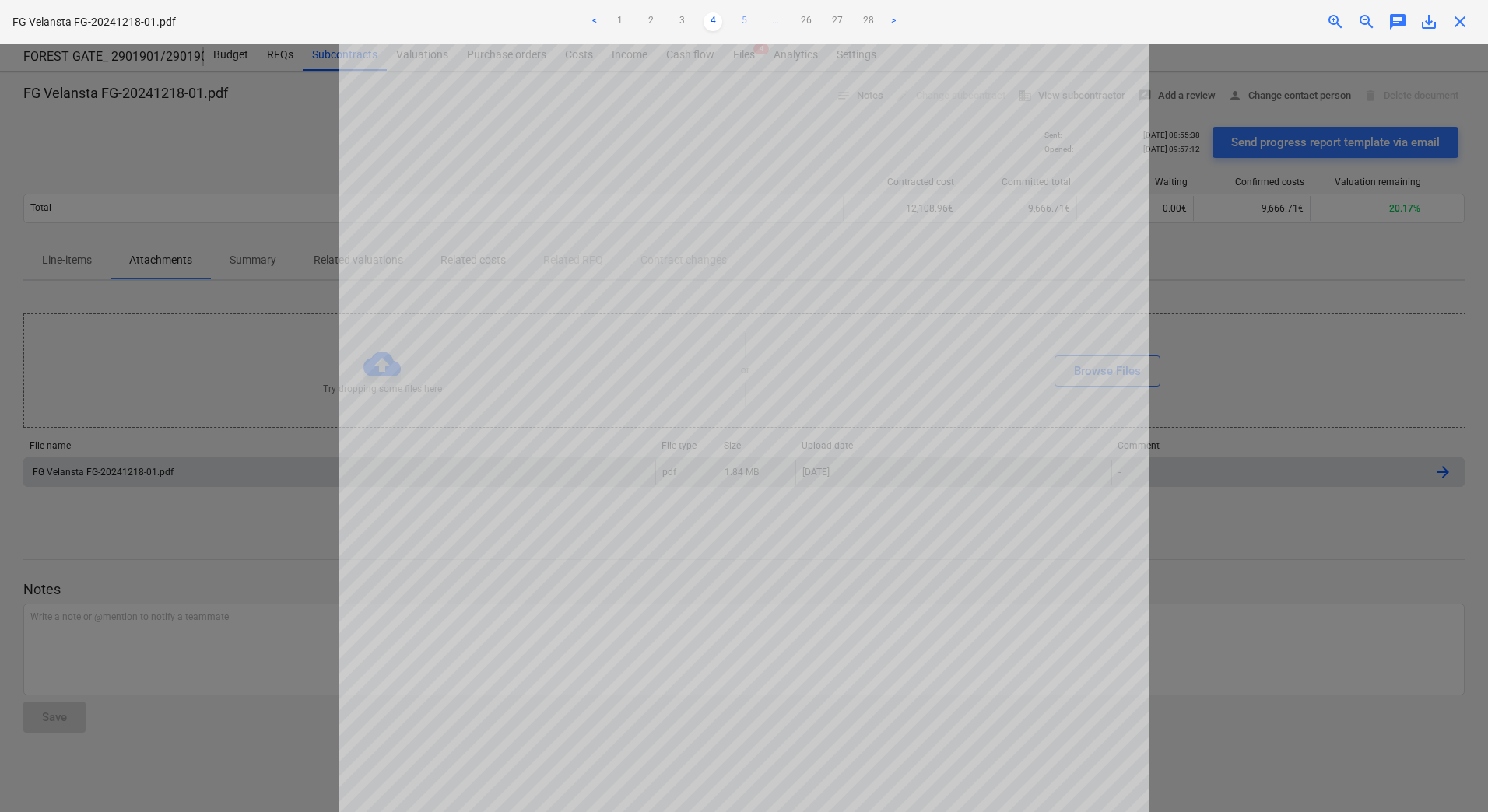
click at [745, 18] on link "5" at bounding box center [743, 22] width 19 height 19
click at [766, 17] on link "6" at bounding box center [759, 22] width 19 height 19
click at [776, 18] on link "7" at bounding box center [775, 22] width 19 height 19
click at [776, 18] on link "8" at bounding box center [775, 22] width 19 height 19
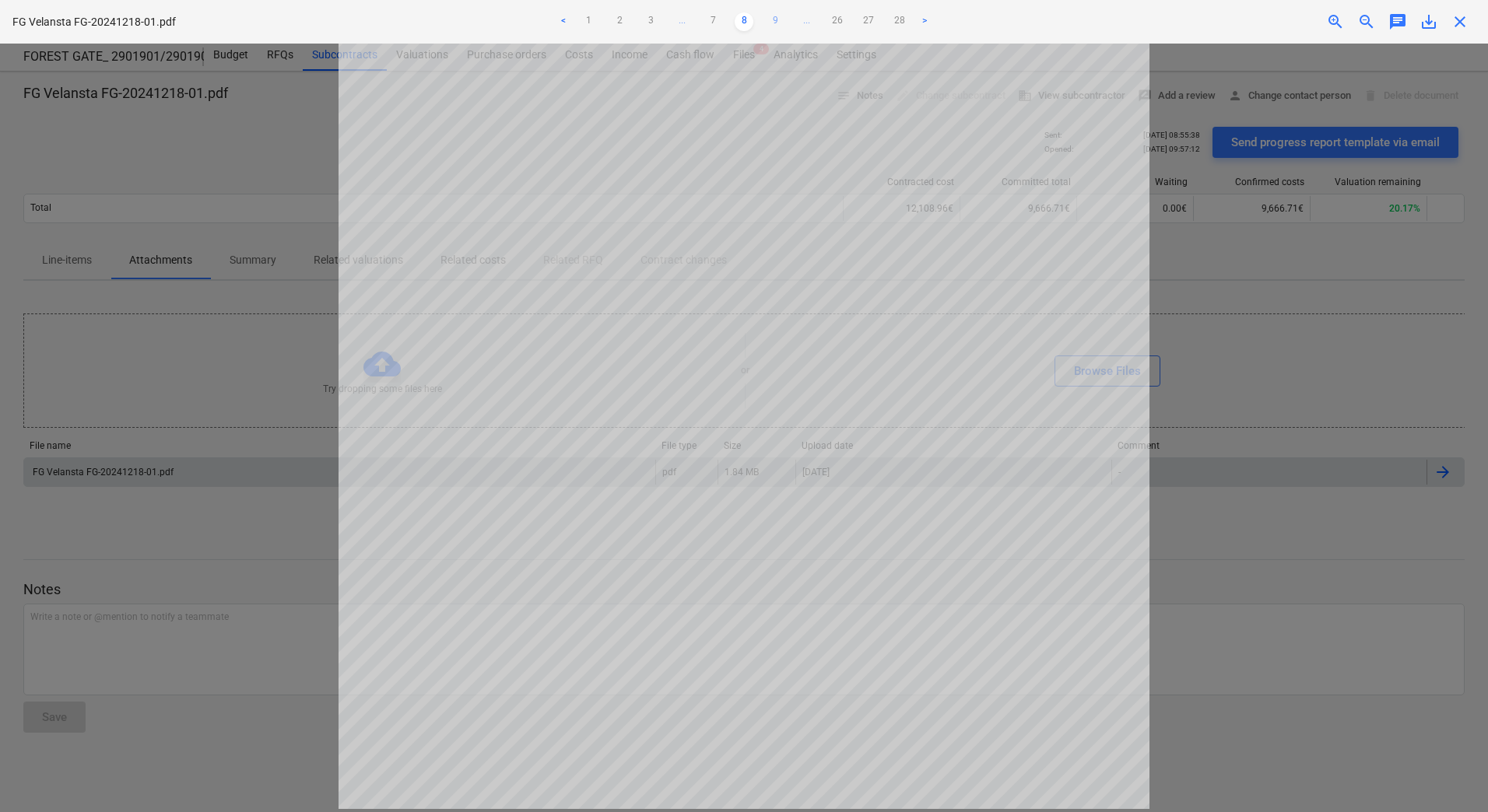
click at [776, 20] on link "9" at bounding box center [775, 22] width 19 height 19
click at [265, 470] on div at bounding box center [744, 427] width 1488 height 768
click at [276, 370] on div at bounding box center [744, 427] width 1488 height 768
click at [1464, 17] on span "close" at bounding box center [1459, 22] width 19 height 19
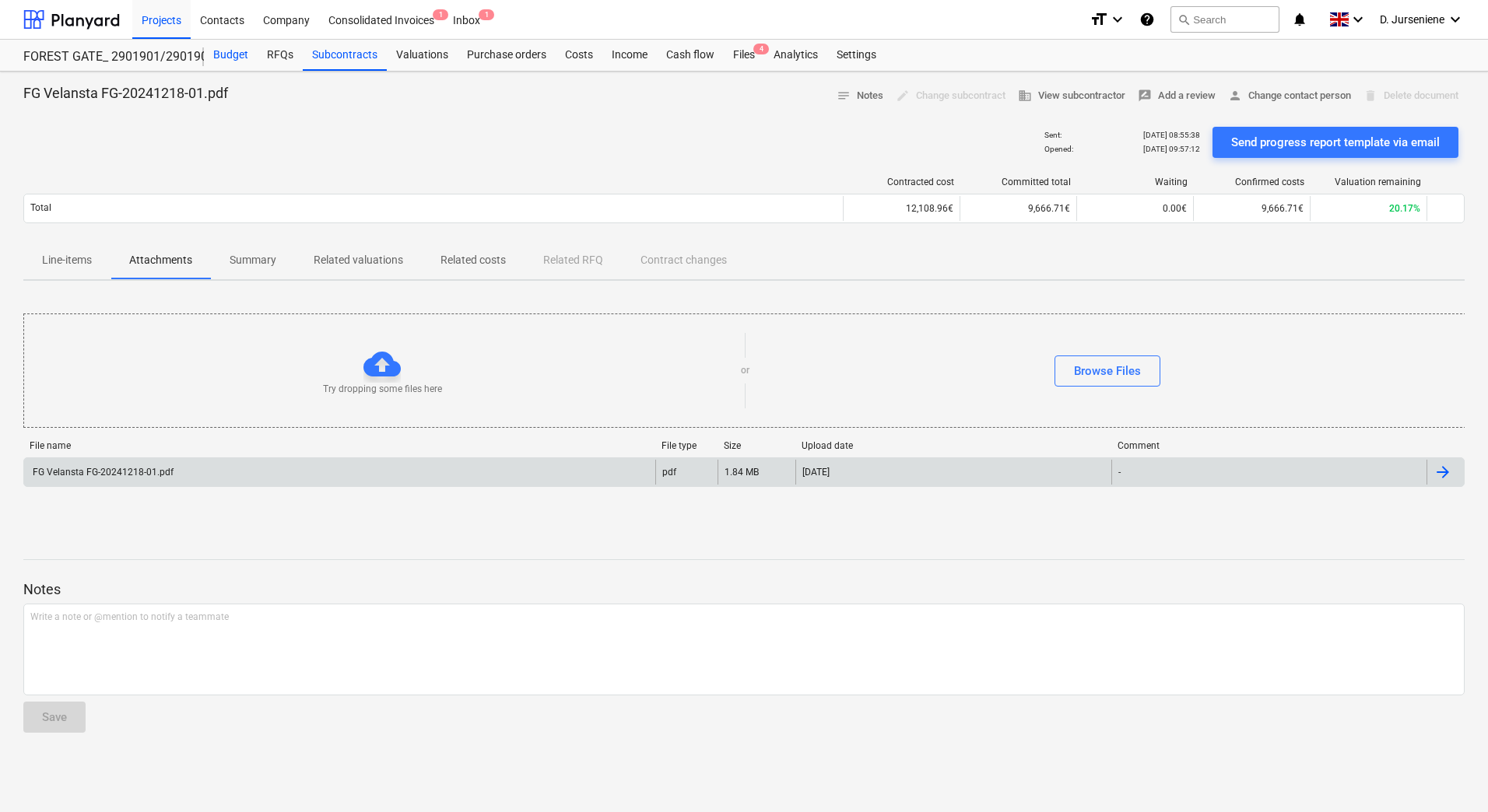
click at [218, 58] on div "Budget" at bounding box center [231, 54] width 53 height 31
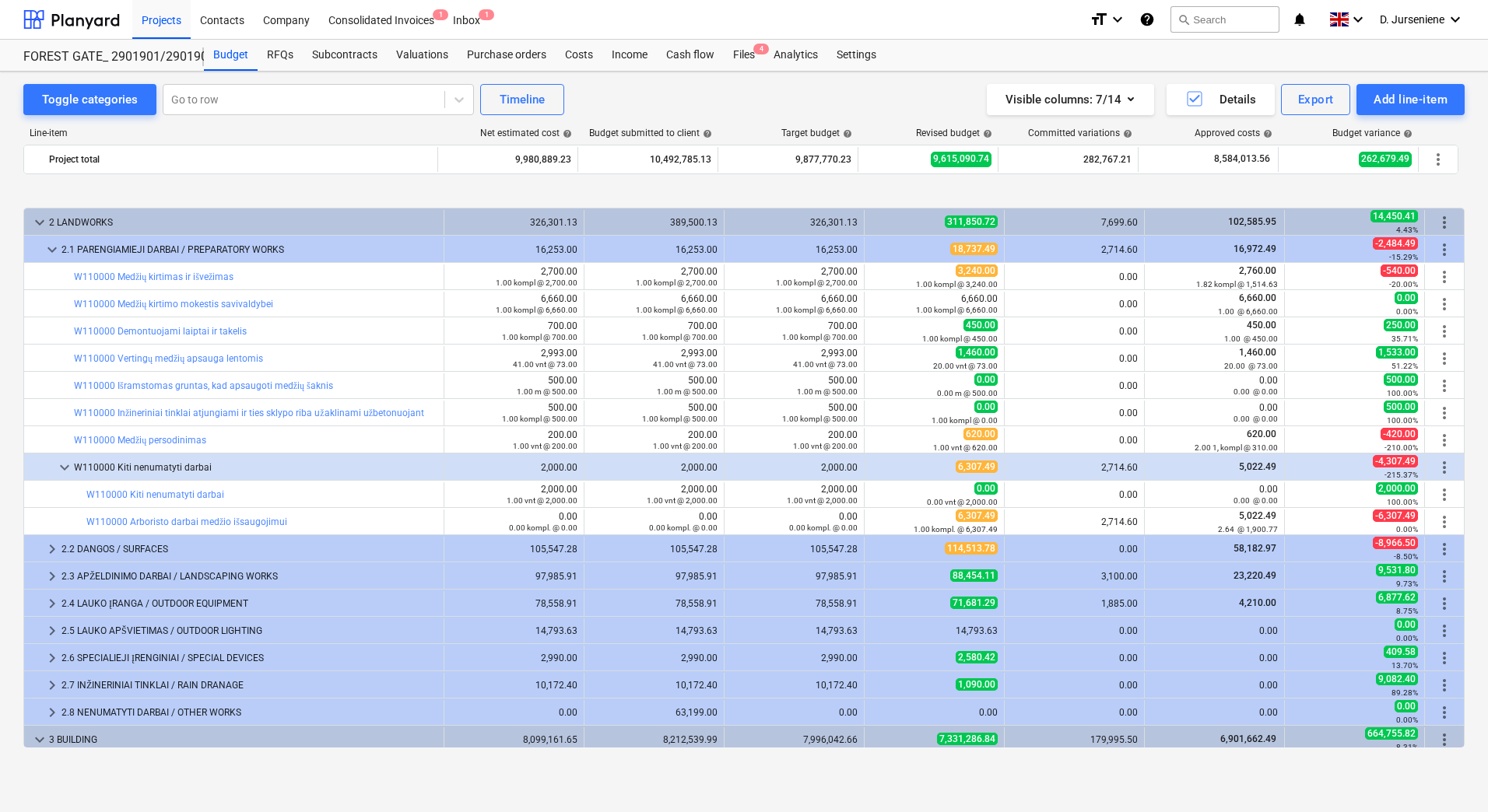
scroll to position [591, 0]
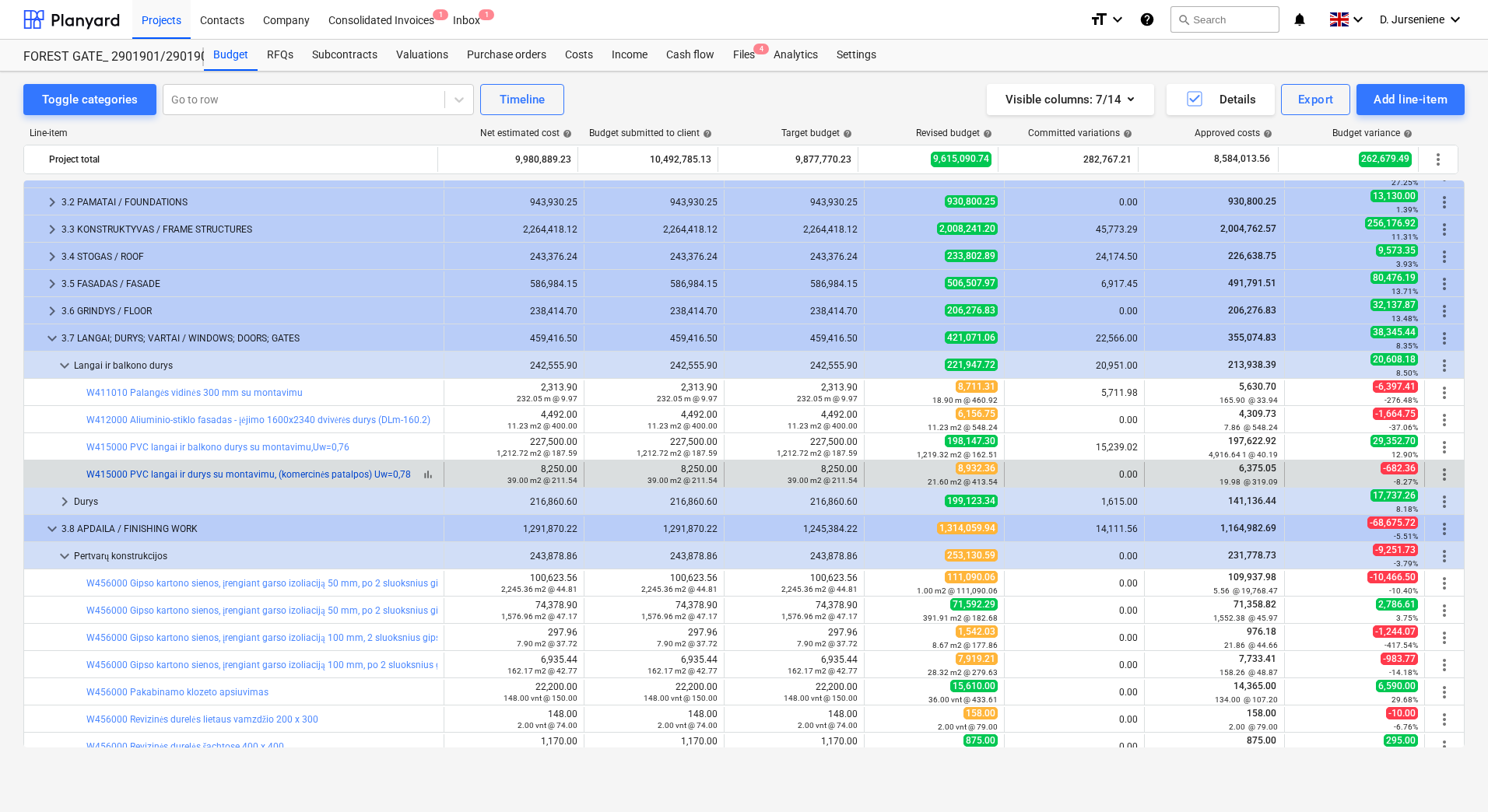
click at [255, 473] on link "W415000 PVC langai ir durys su montavimu, (komercinės patalpos) Uw=0,78" at bounding box center [248, 474] width 325 height 11
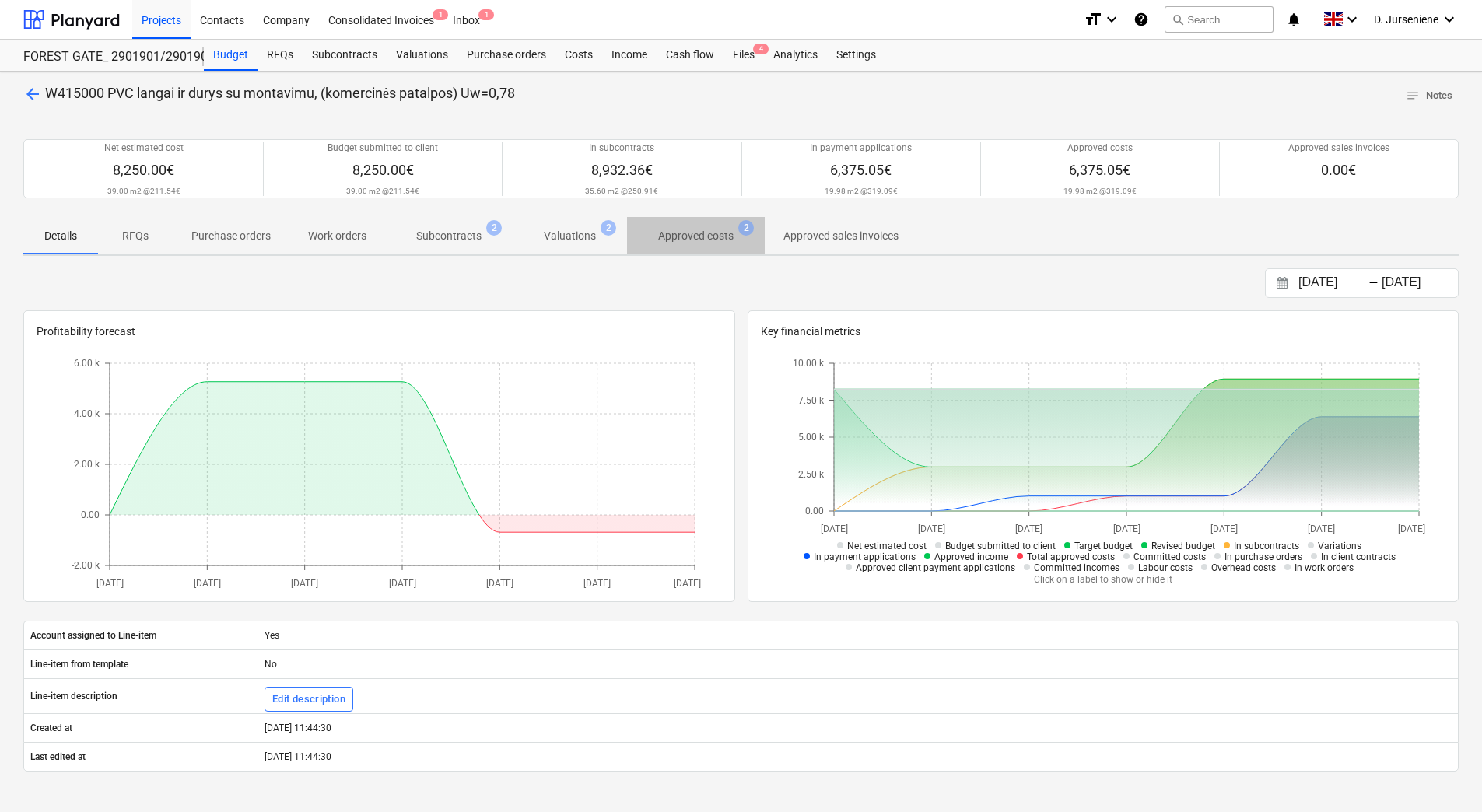
click at [676, 237] on p "Approved costs" at bounding box center [695, 235] width 75 height 17
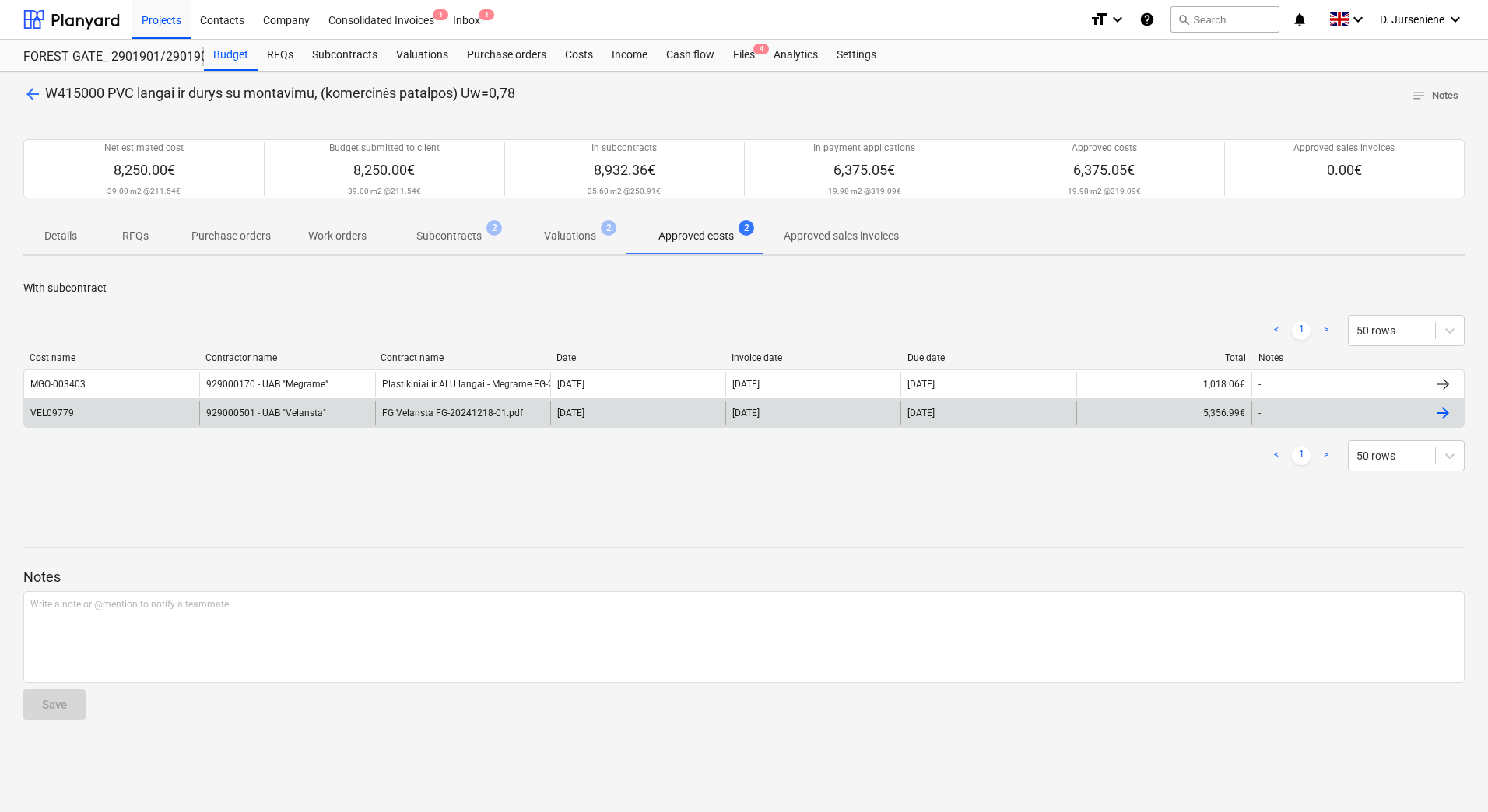
click at [1444, 409] on div at bounding box center [1442, 412] width 19 height 19
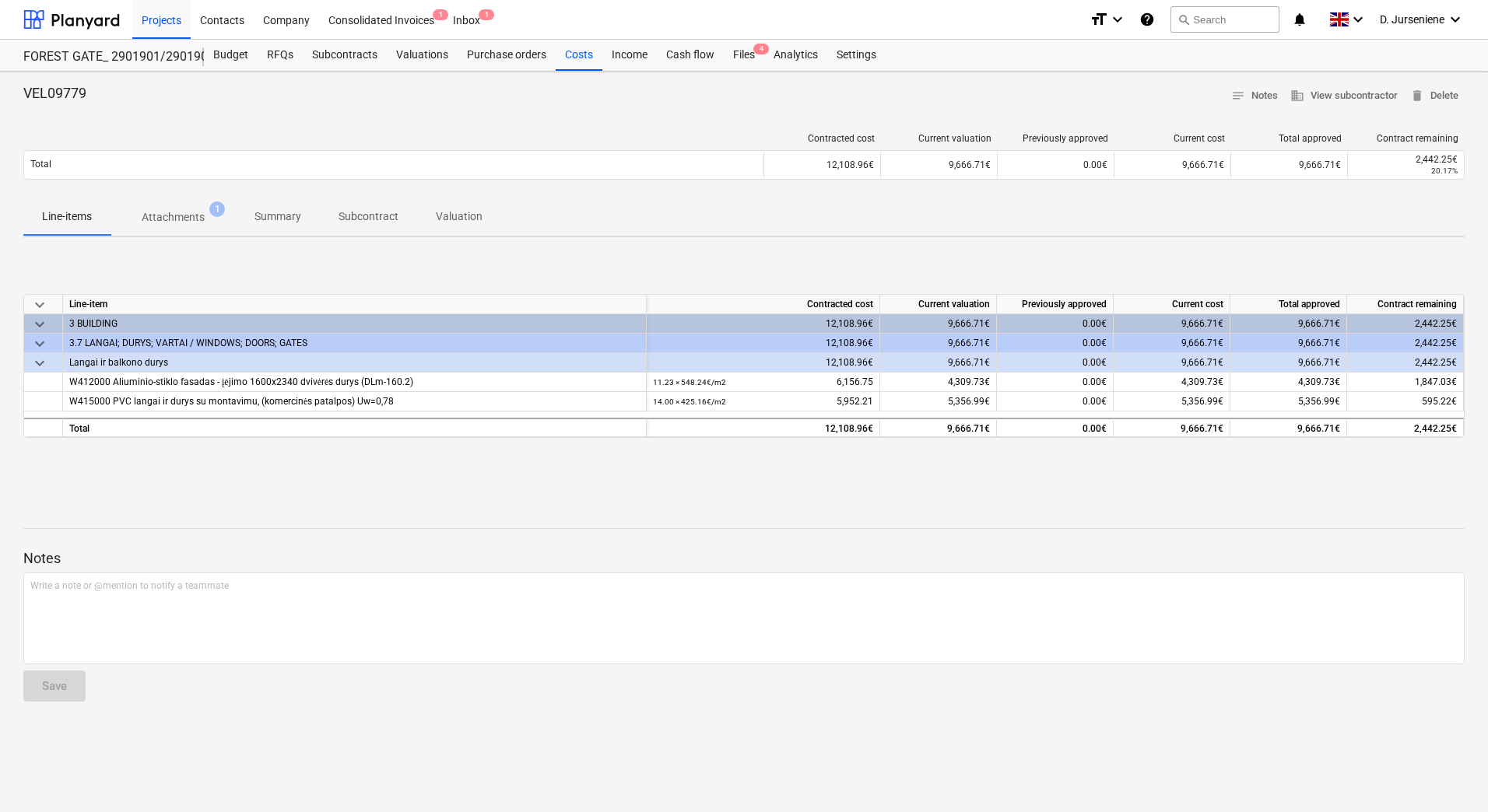
click at [195, 214] on p "Attachments" at bounding box center [173, 218] width 63 height 17
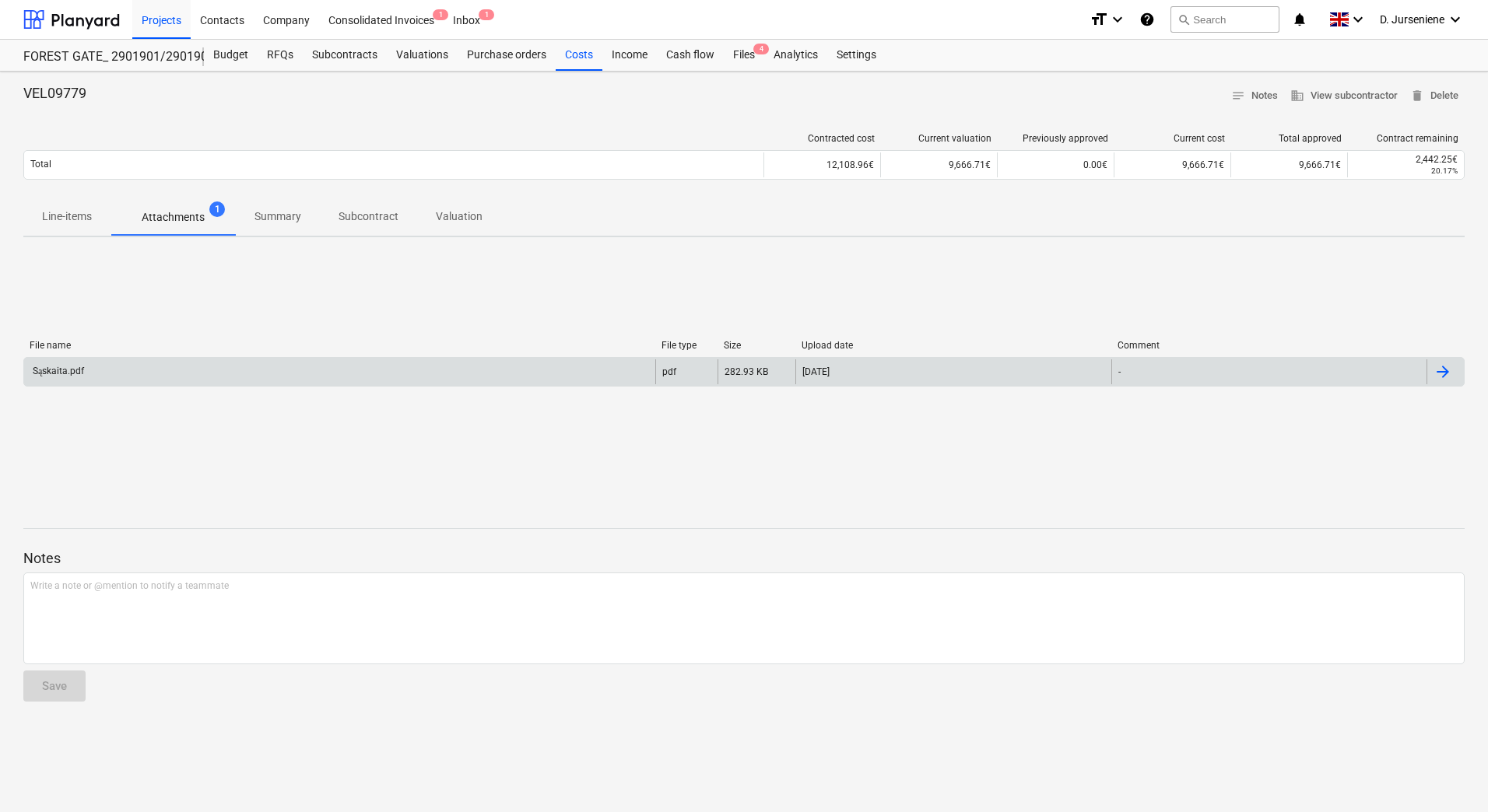
click at [45, 370] on div "Sąskaita.pdf" at bounding box center [57, 372] width 53 height 12
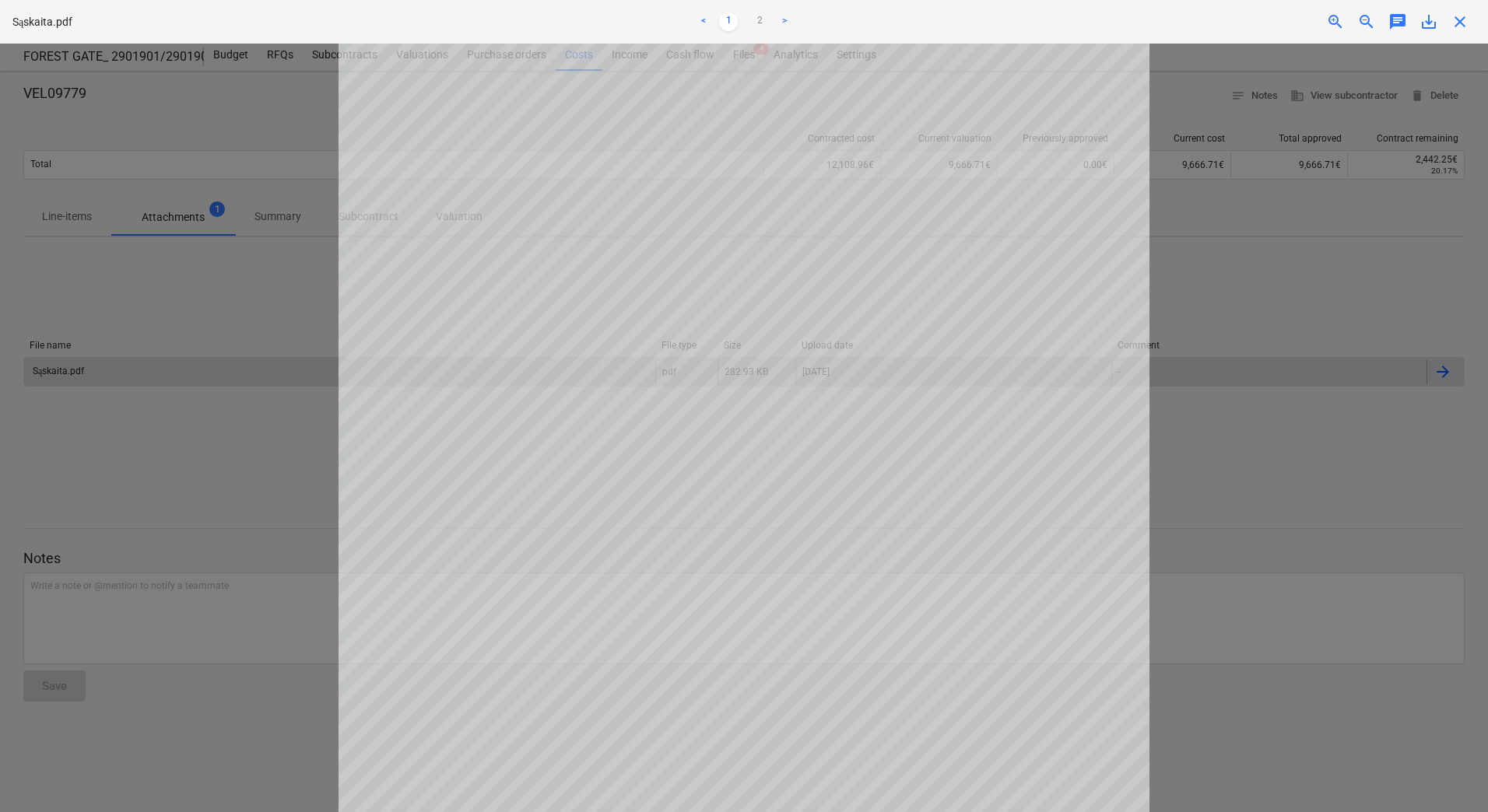
scroll to position [155, 0]
click at [756, 19] on link "2" at bounding box center [759, 22] width 19 height 19
click at [726, 13] on link "1" at bounding box center [728, 22] width 19 height 19
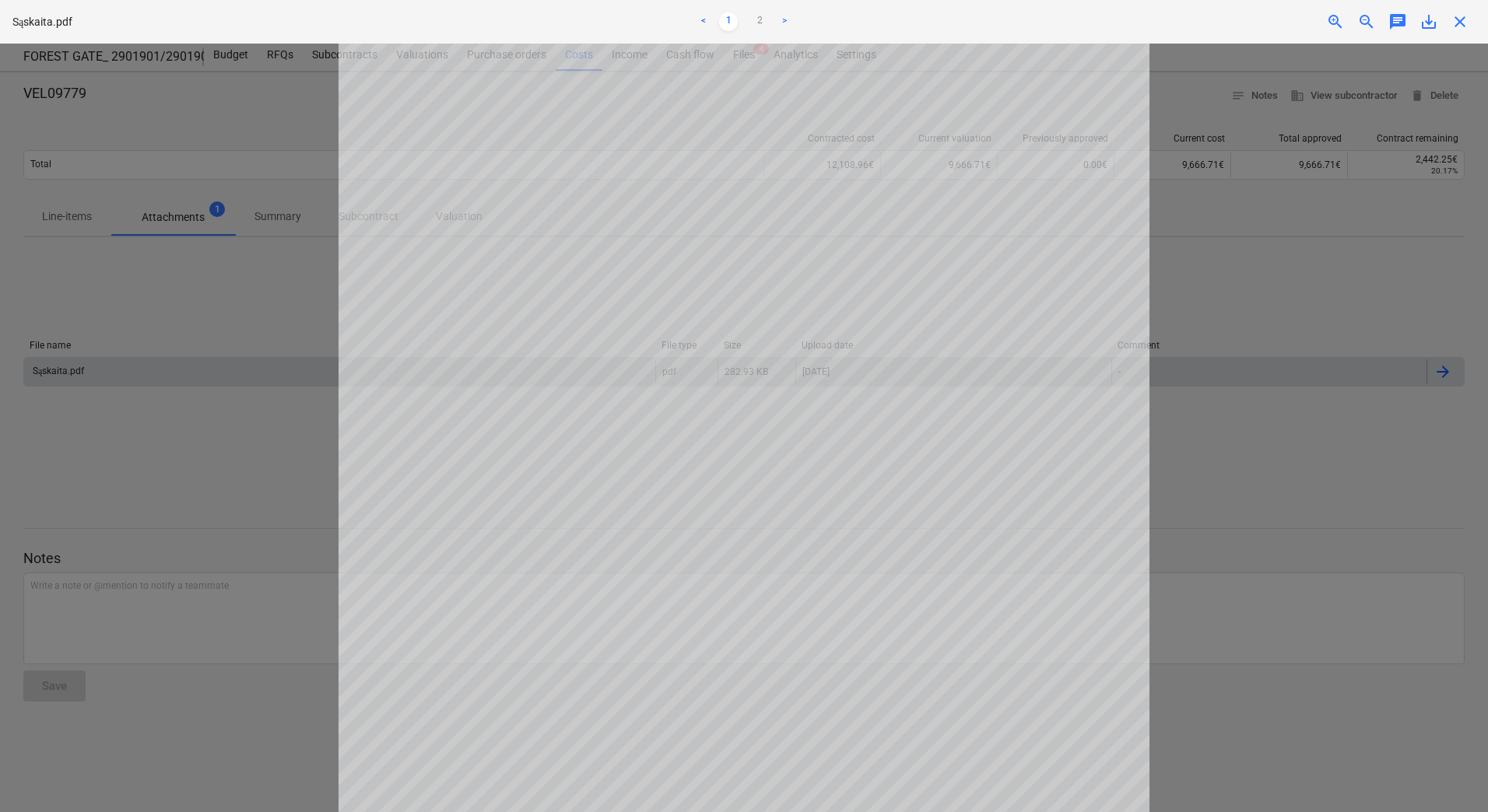
click at [1466, 21] on span "close" at bounding box center [1459, 22] width 19 height 19
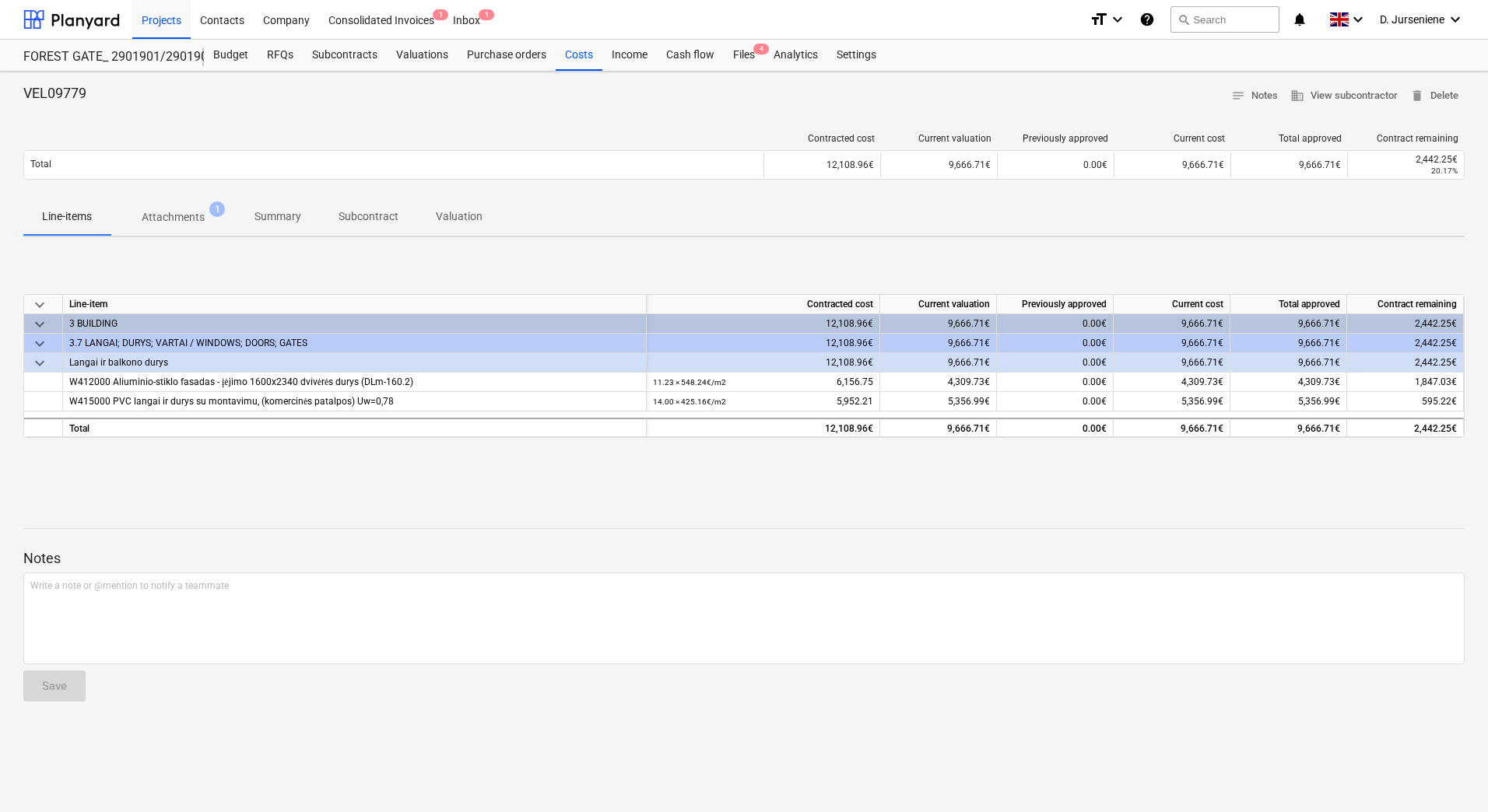
click at [202, 220] on p "Attachments" at bounding box center [173, 218] width 63 height 17
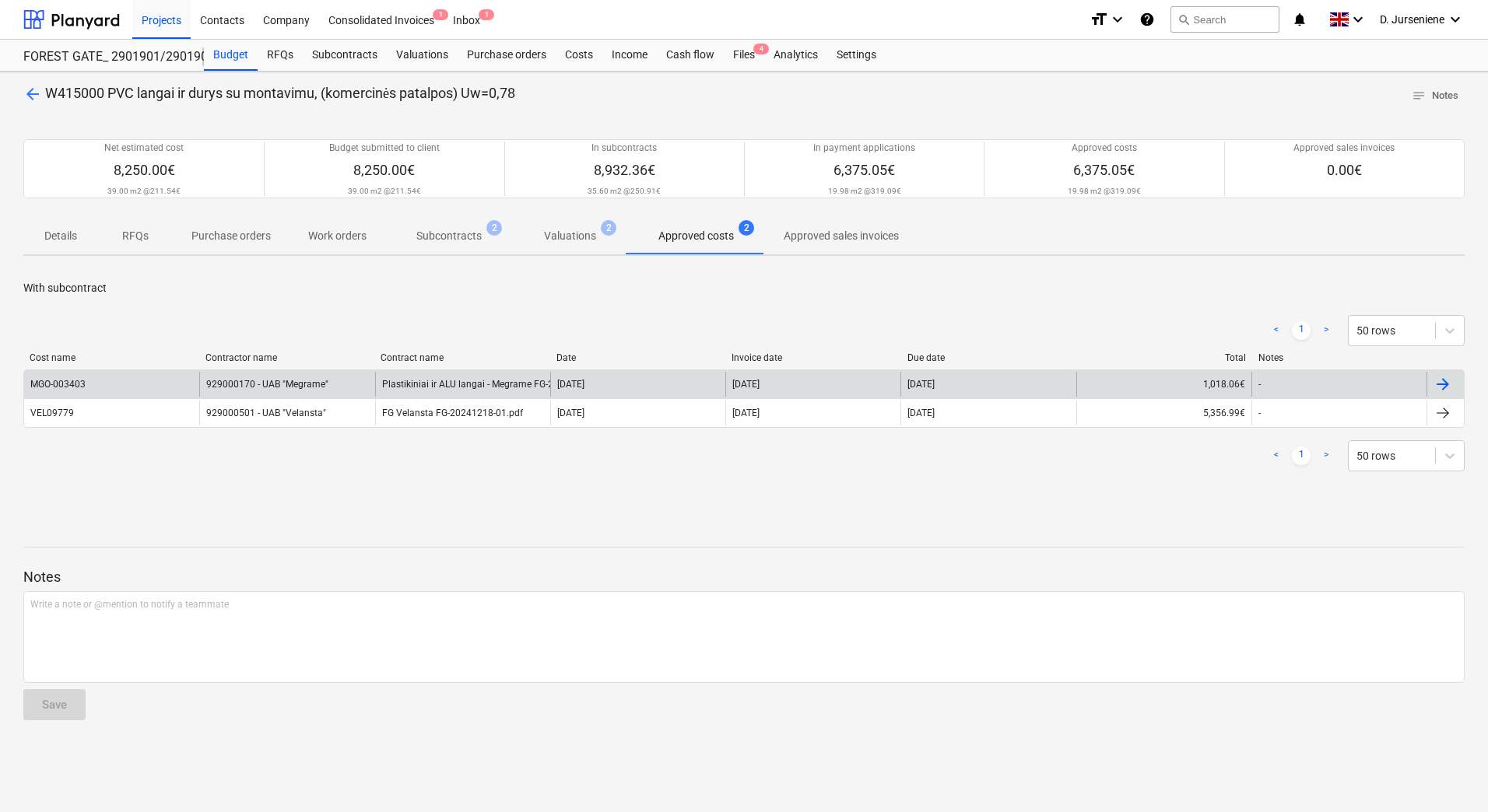
click at [1447, 381] on div at bounding box center [1442, 384] width 19 height 19
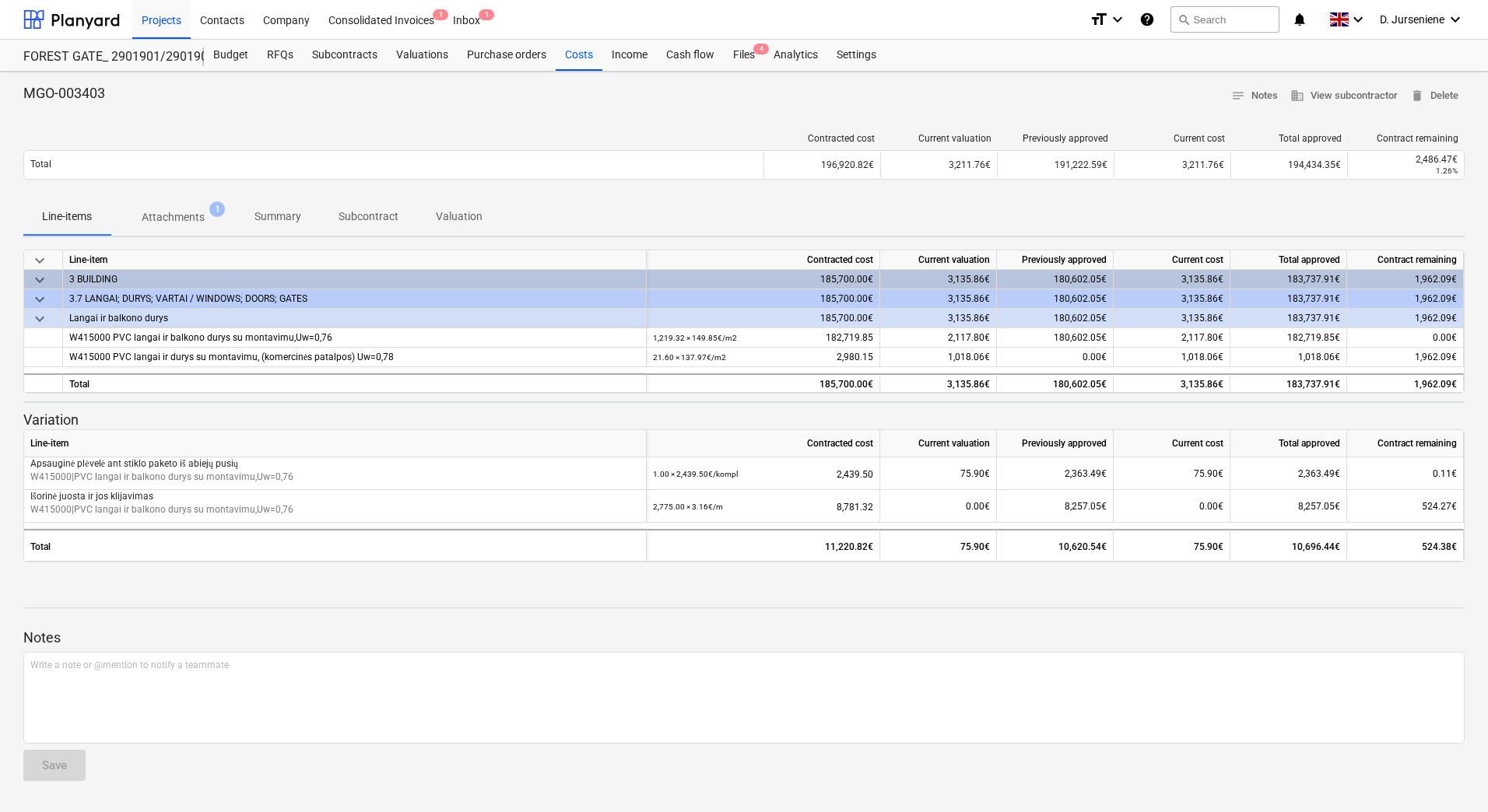
click at [177, 211] on p "Attachments" at bounding box center [173, 218] width 63 height 17
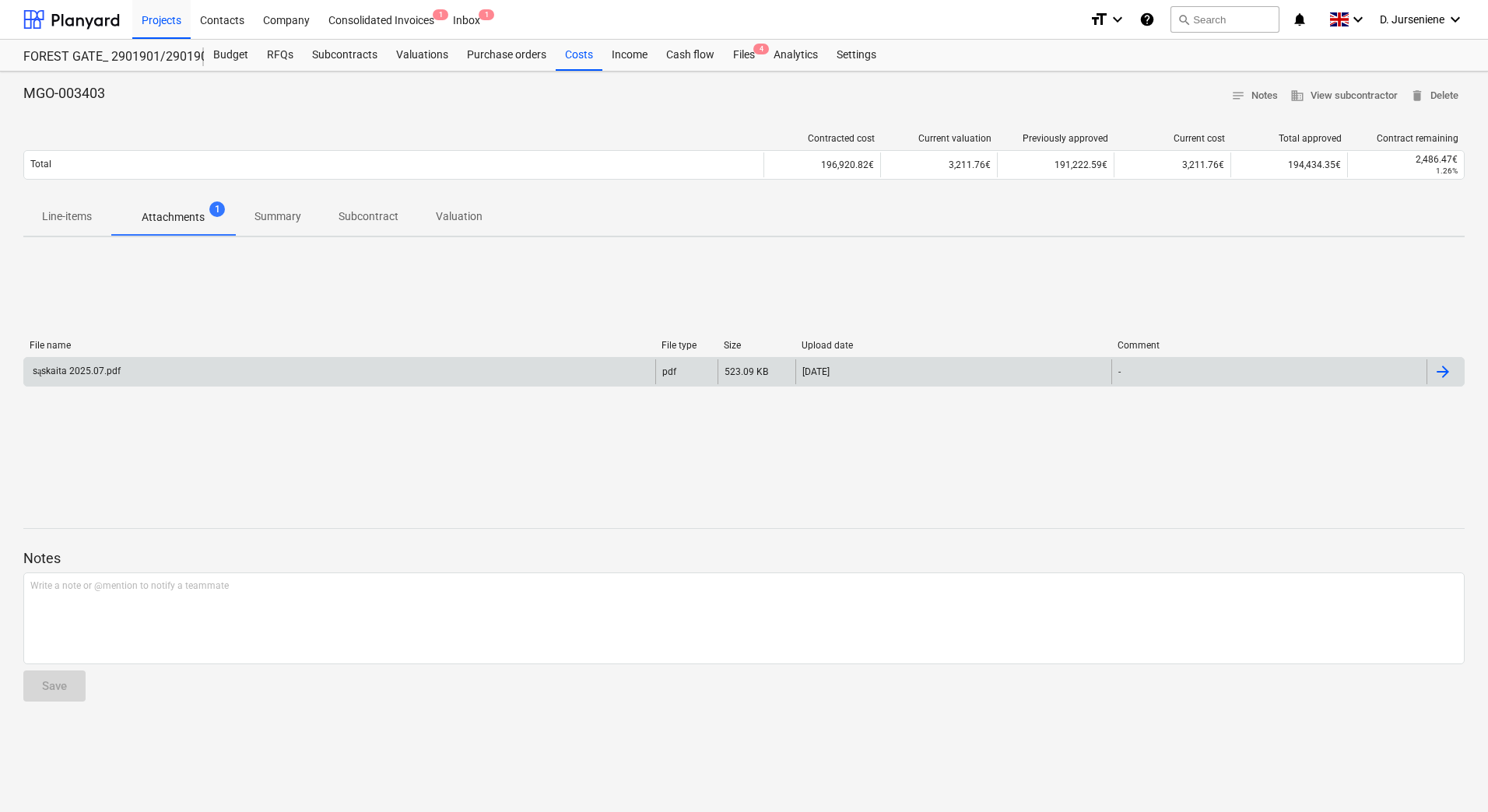
click at [79, 359] on div "sąskaita 2025.07.pdf" at bounding box center [339, 371] width 631 height 25
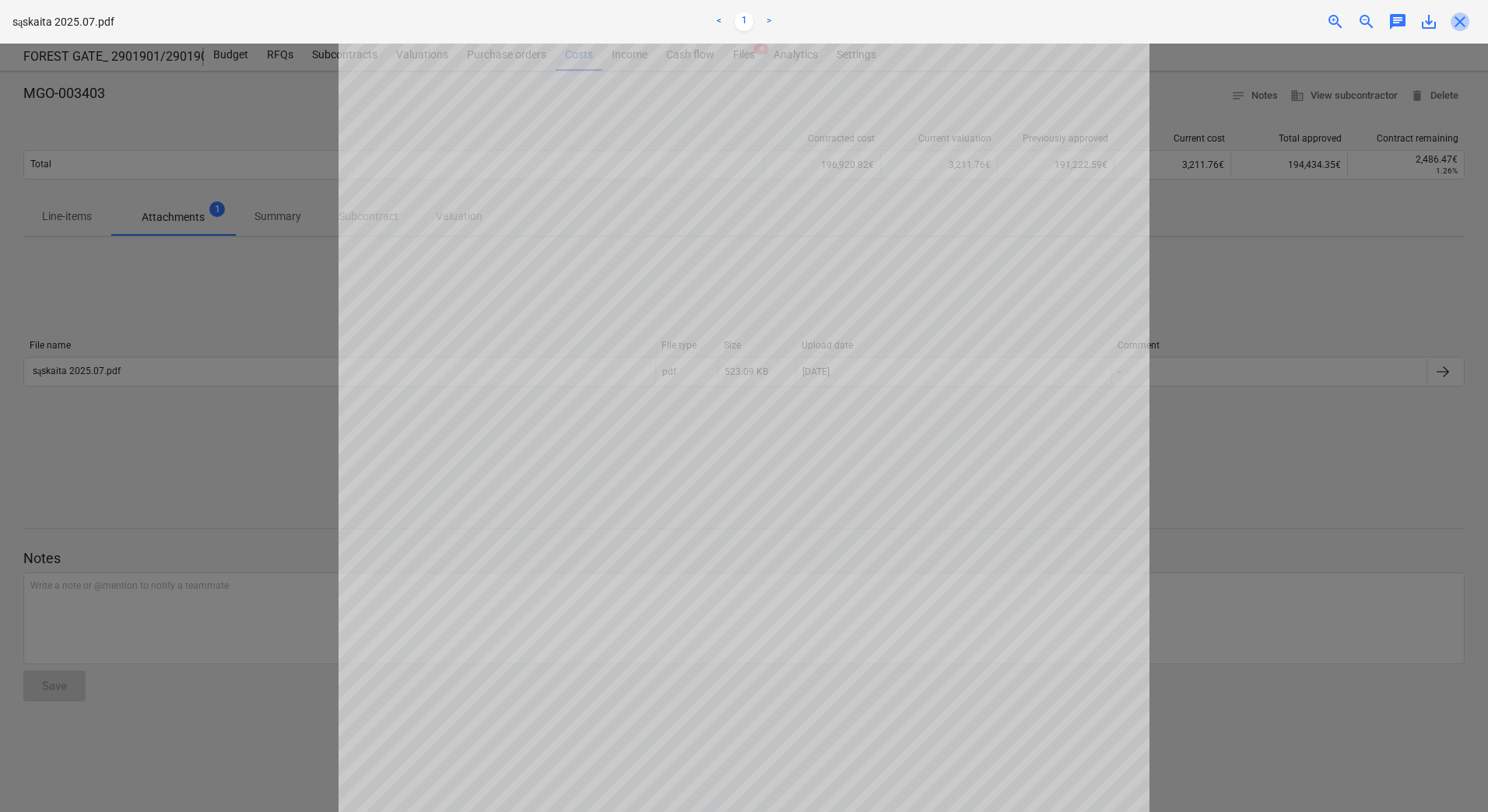
click at [1461, 24] on span "close" at bounding box center [1459, 22] width 19 height 19
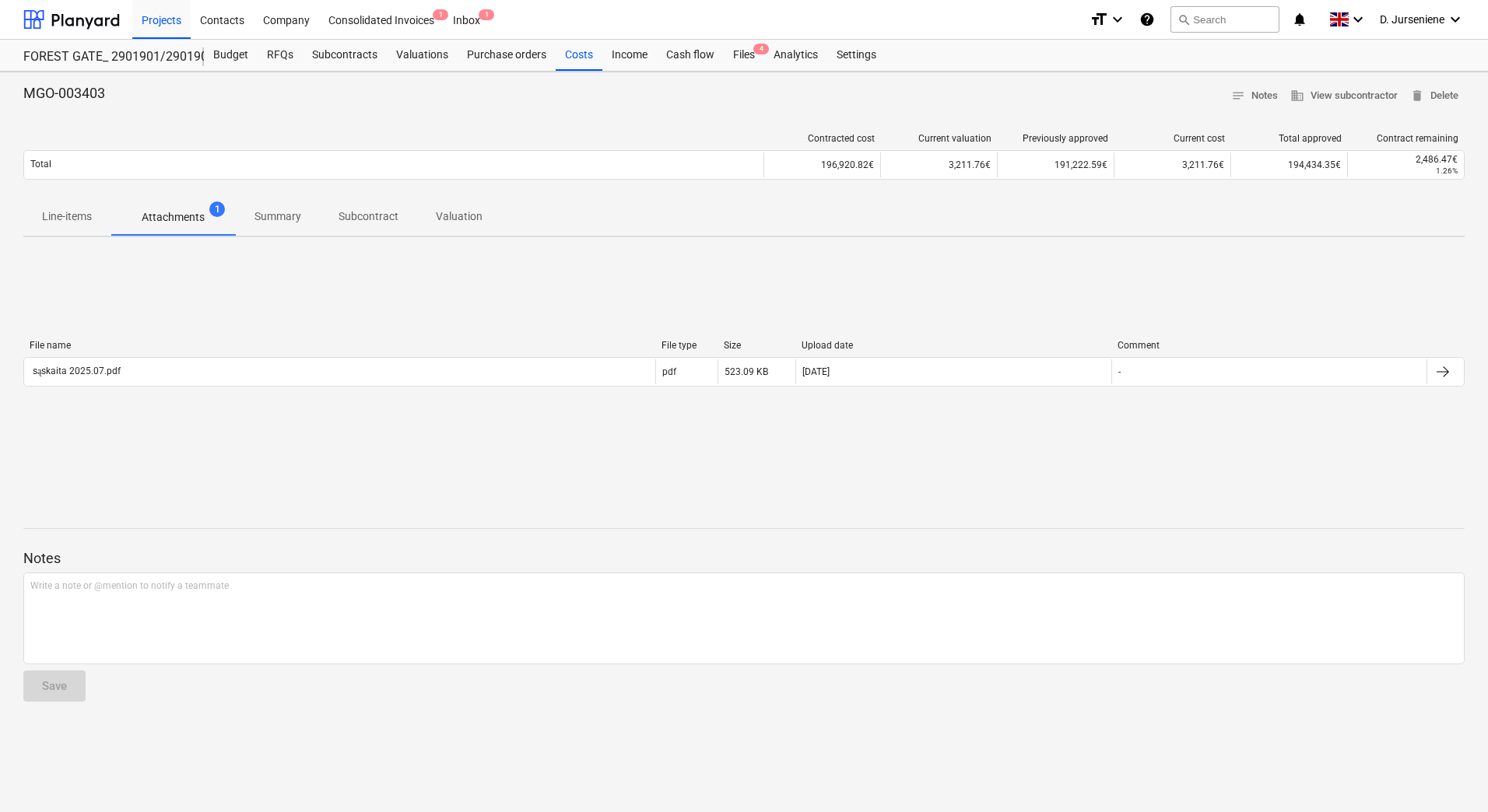
click at [49, 215] on p "Line-items" at bounding box center [66, 217] width 49 height 17
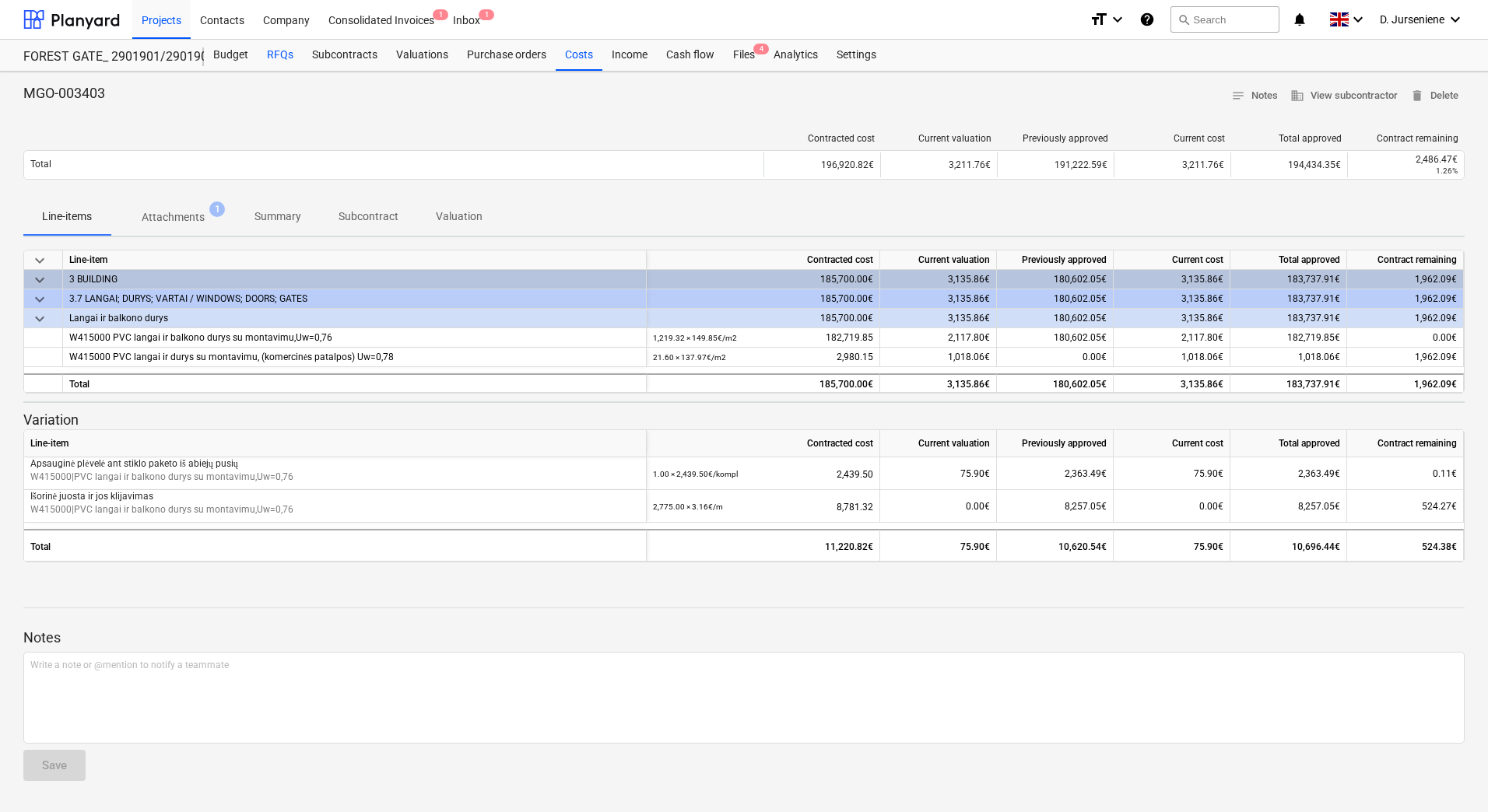
click at [257, 51] on div "RFQs" at bounding box center [280, 54] width 46 height 31
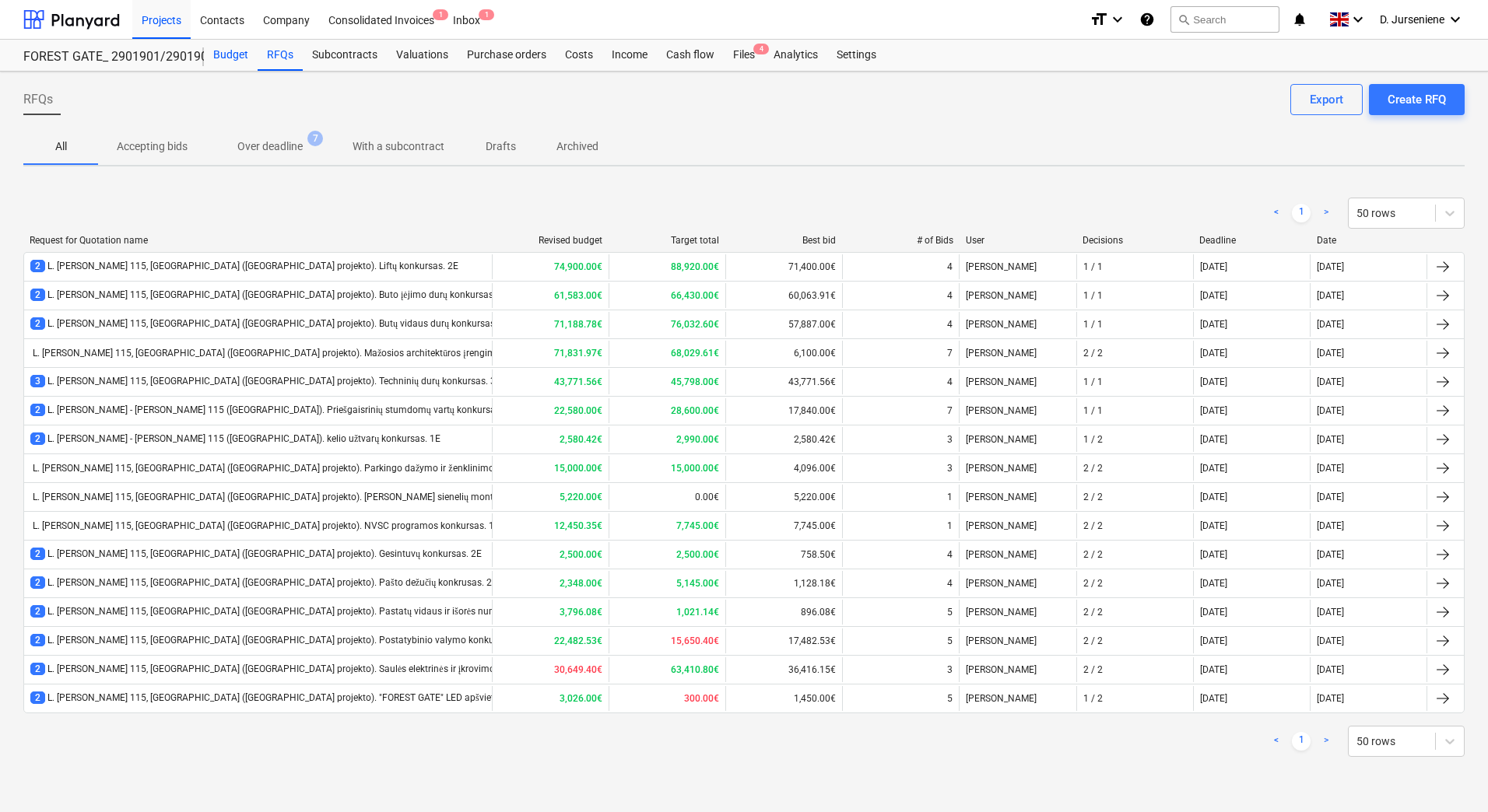
click at [232, 49] on div "Budget" at bounding box center [231, 54] width 53 height 31
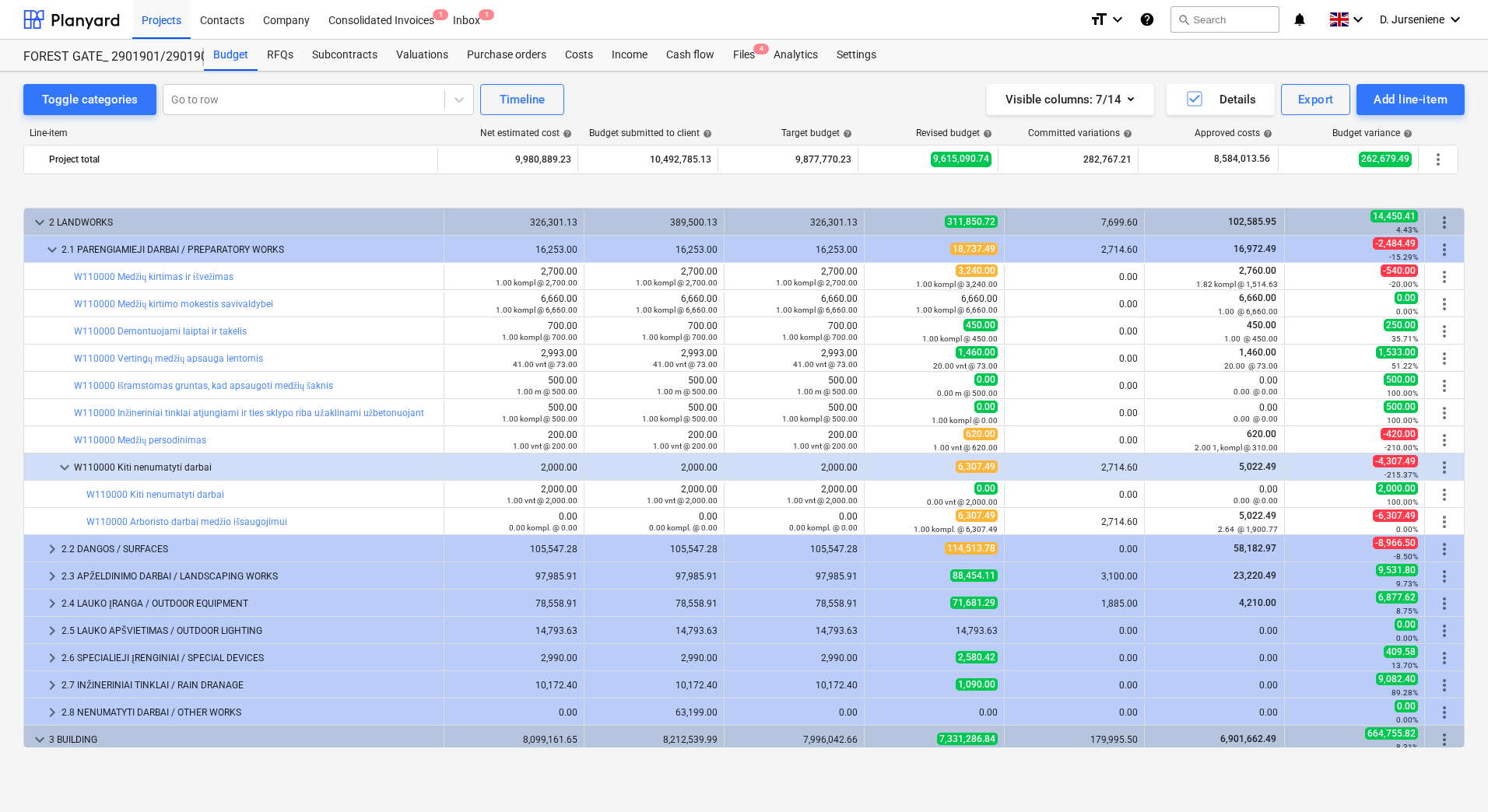
scroll to position [591, 0]
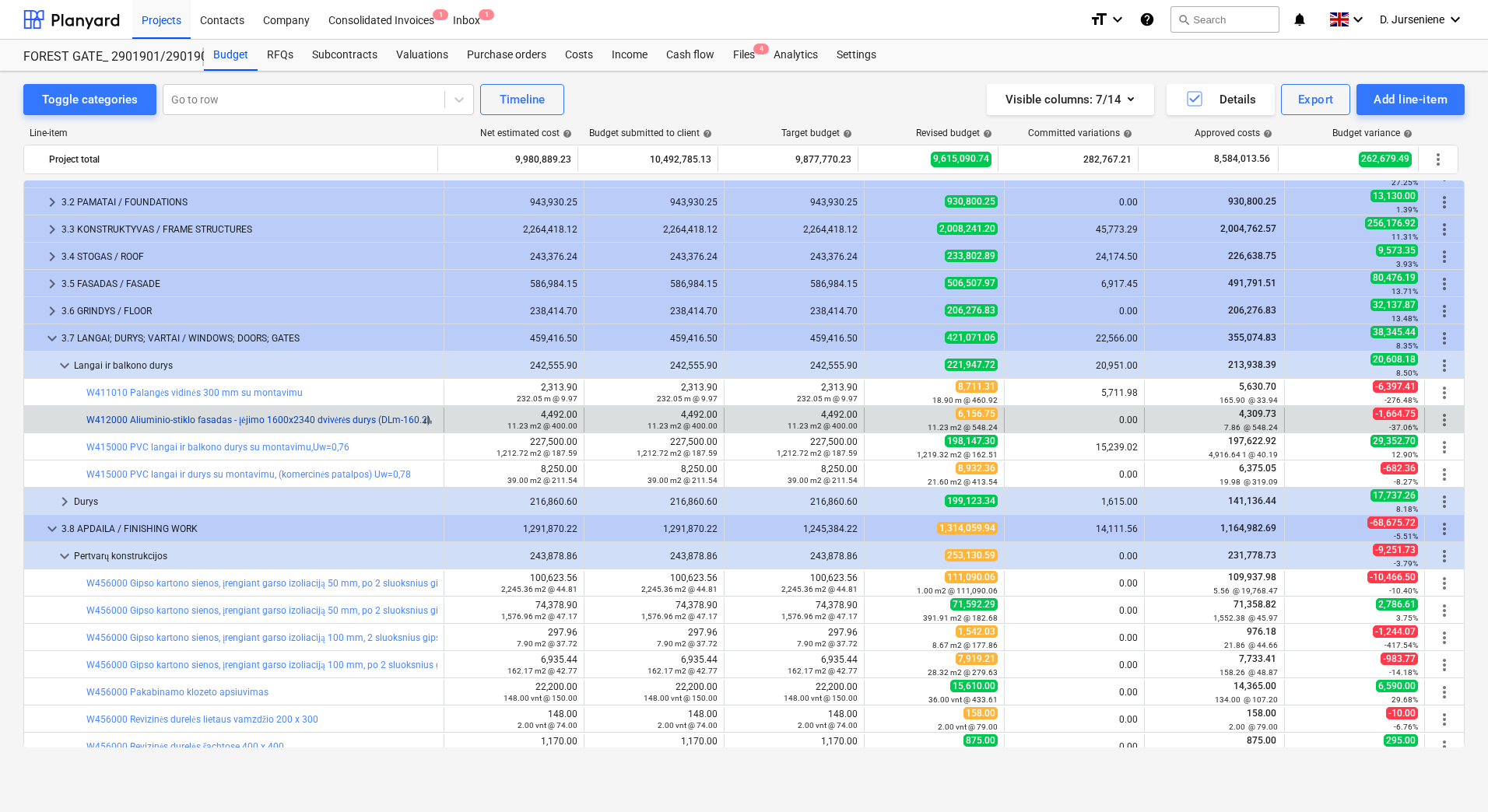
click at [194, 417] on link "W412000 Aliuminio-stiklo fasadas - įėjimo 1600x2340 dvivėrės durys (DLm-160.2)" at bounding box center [258, 419] width 344 height 11
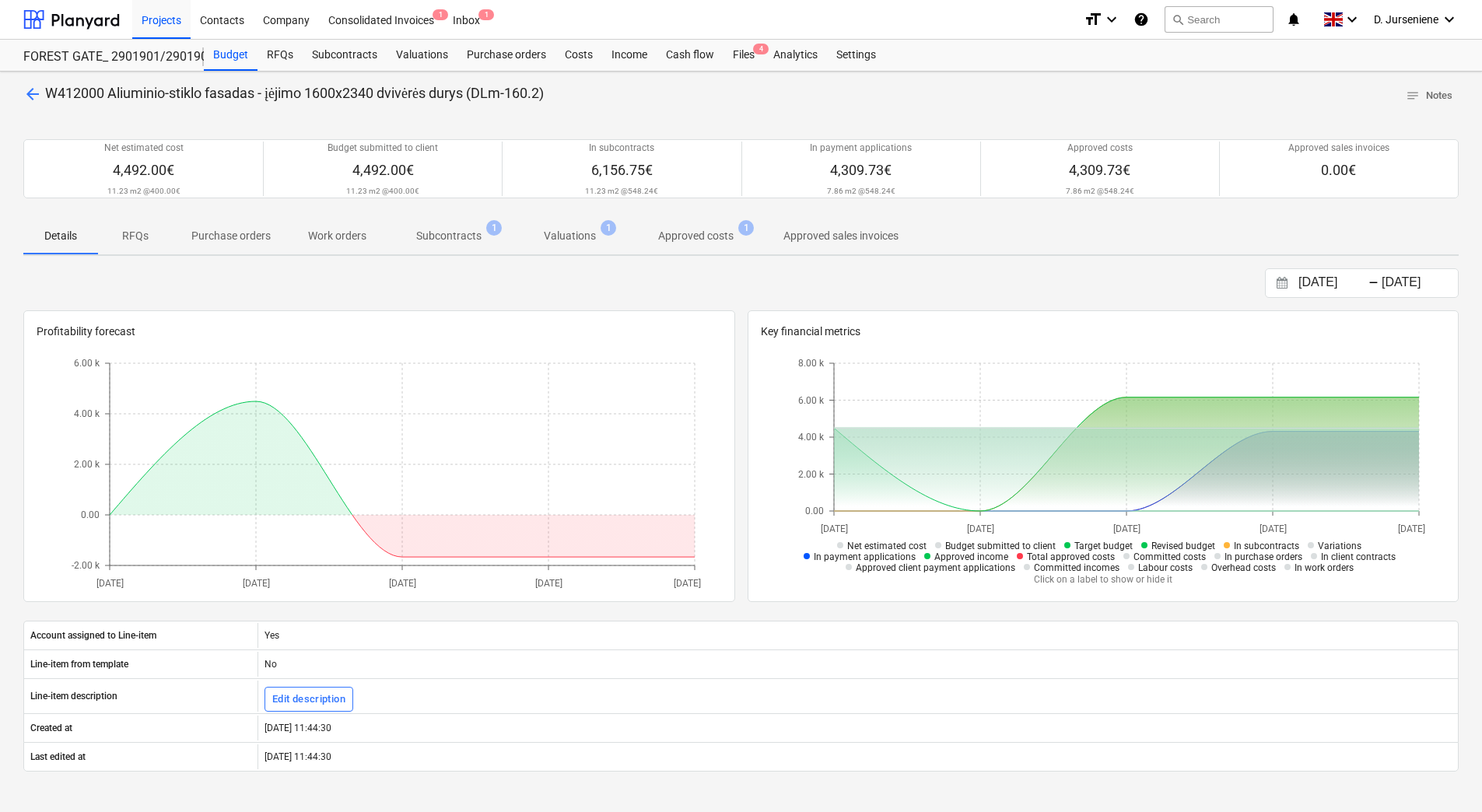
click at [707, 227] on p "Approved costs" at bounding box center [695, 235] width 75 height 17
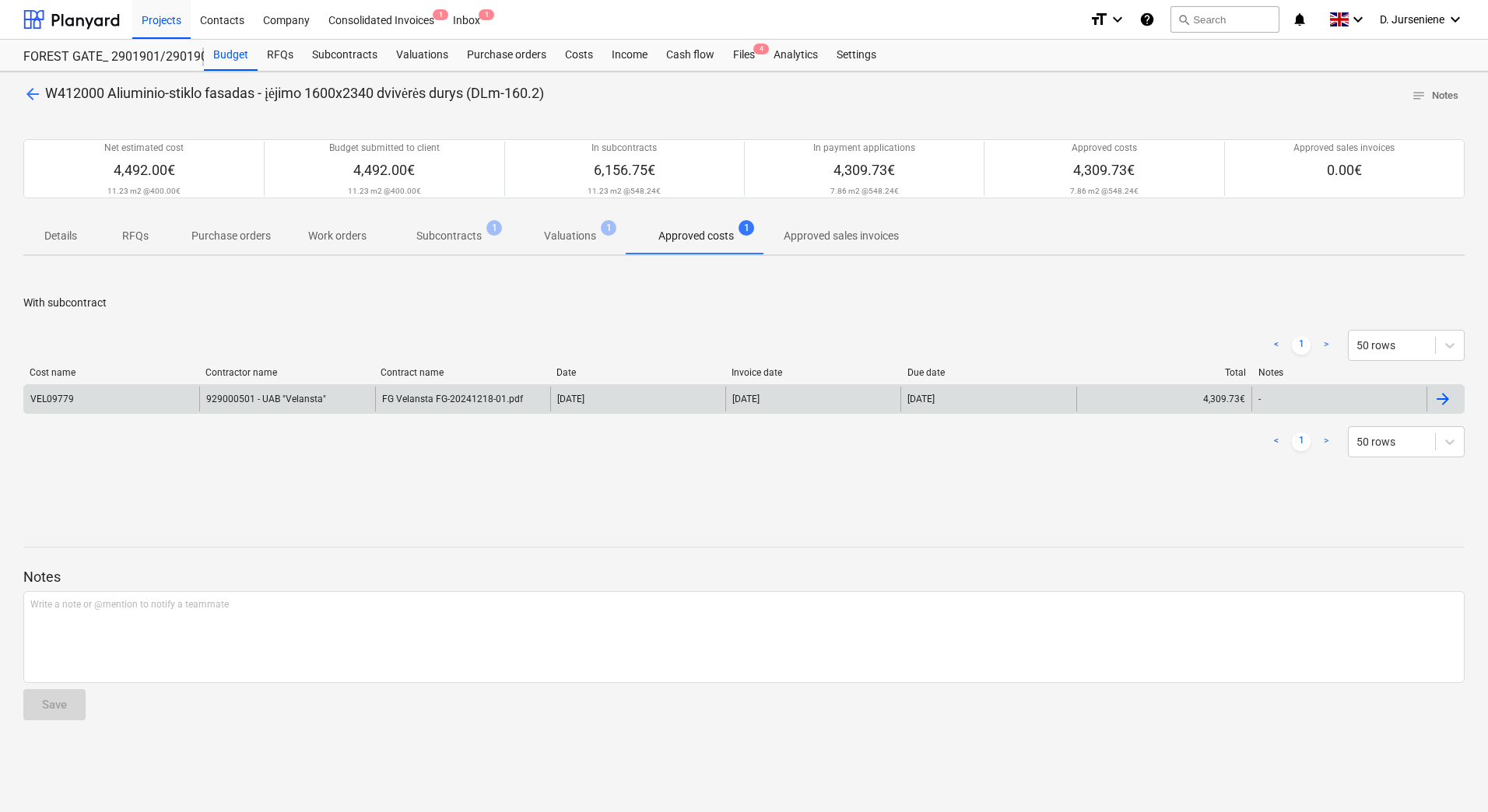
click at [1438, 396] on div at bounding box center [1442, 399] width 19 height 19
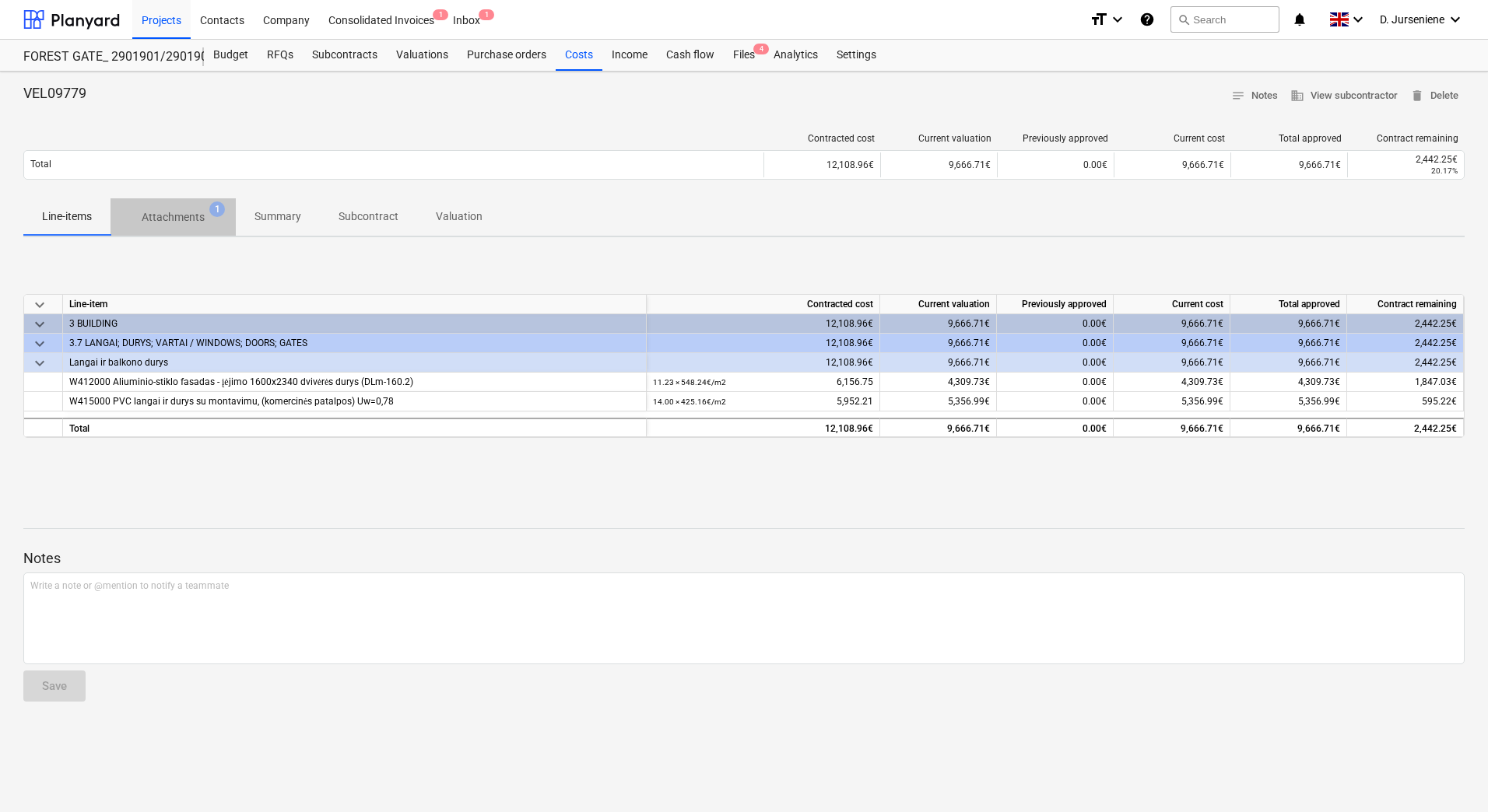
click at [176, 213] on p "Attachments" at bounding box center [173, 218] width 63 height 17
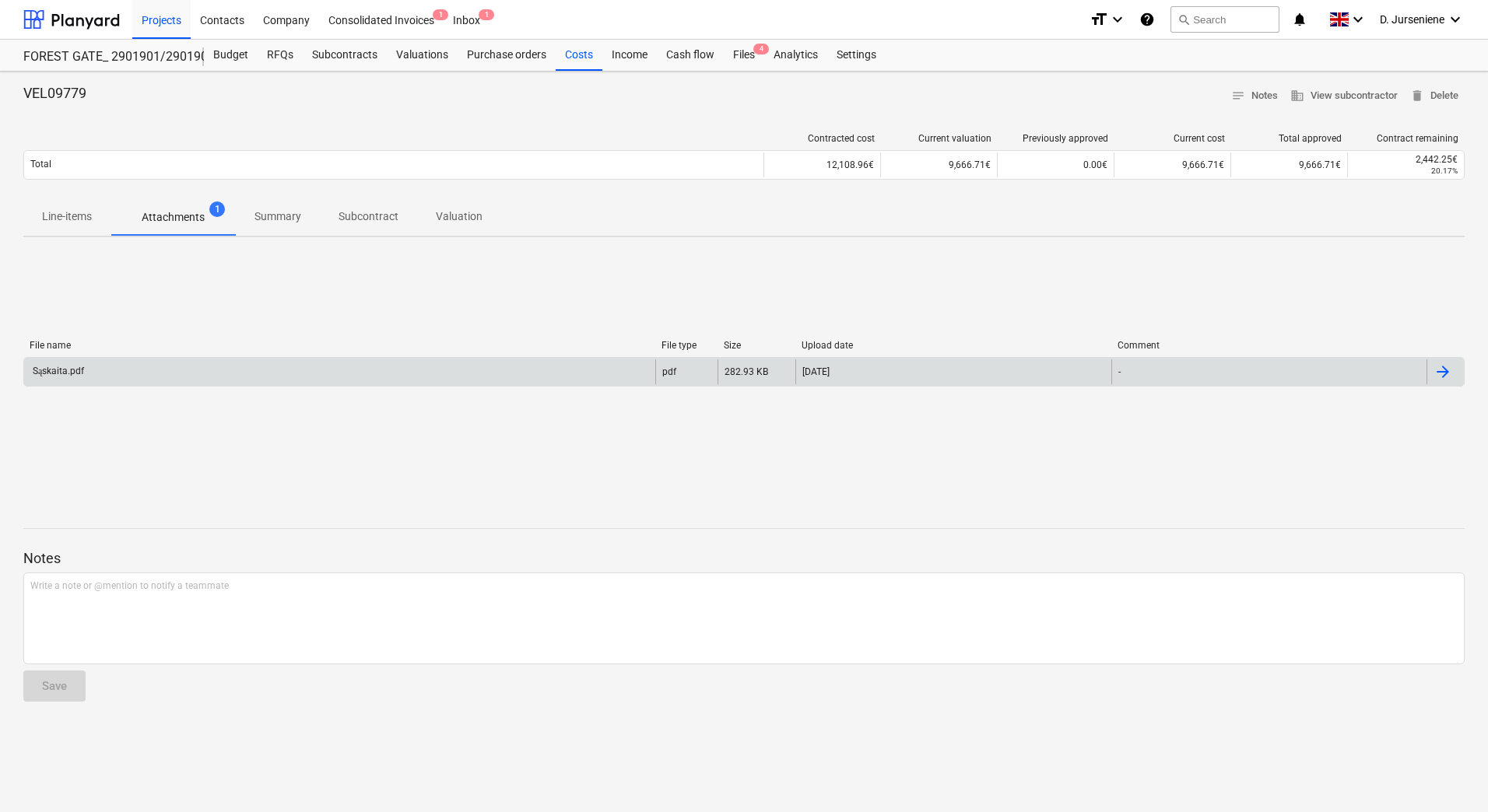
click at [56, 373] on div "Sąskaita.pdf" at bounding box center [57, 372] width 53 height 12
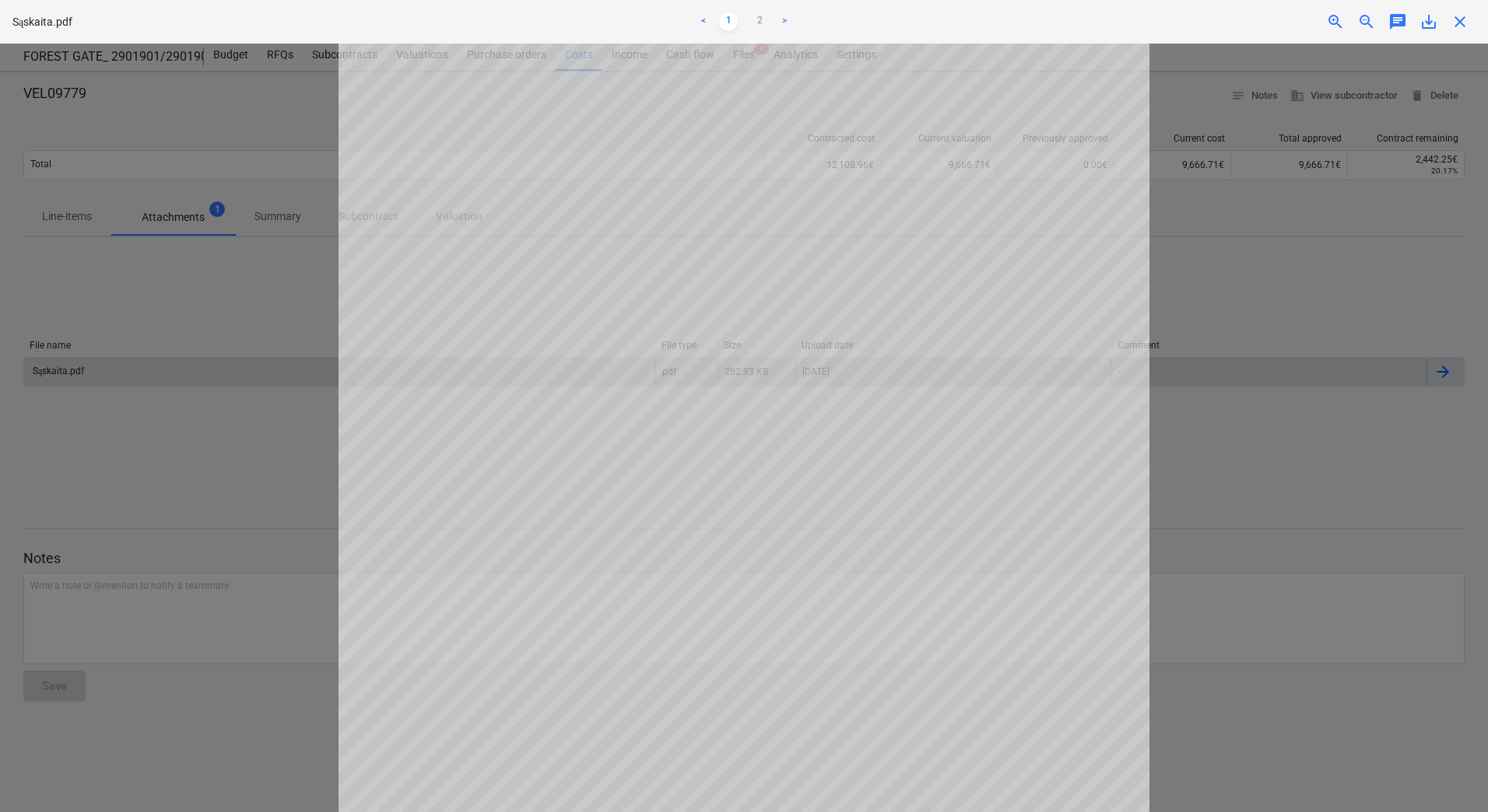
scroll to position [155, 0]
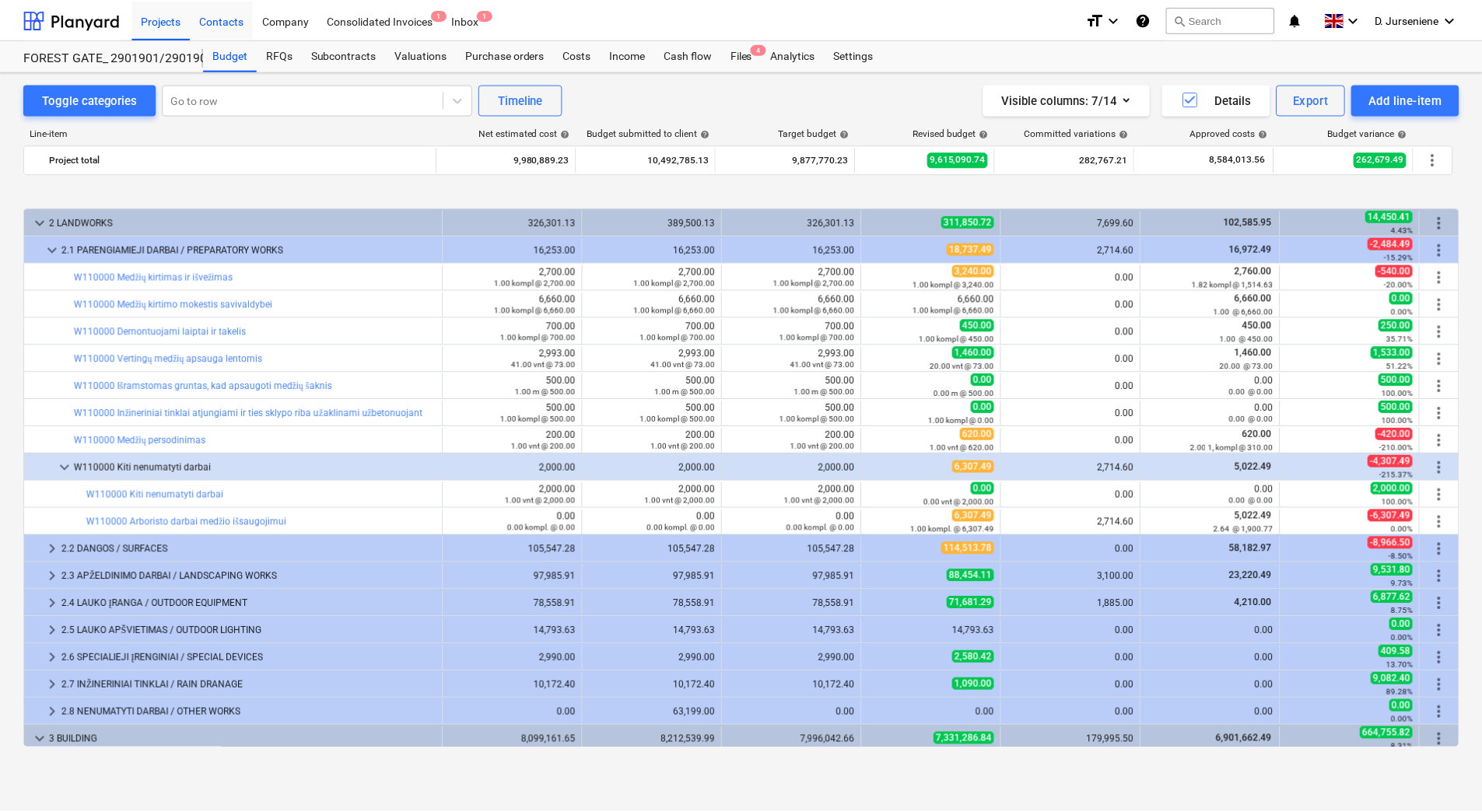
scroll to position [591, 0]
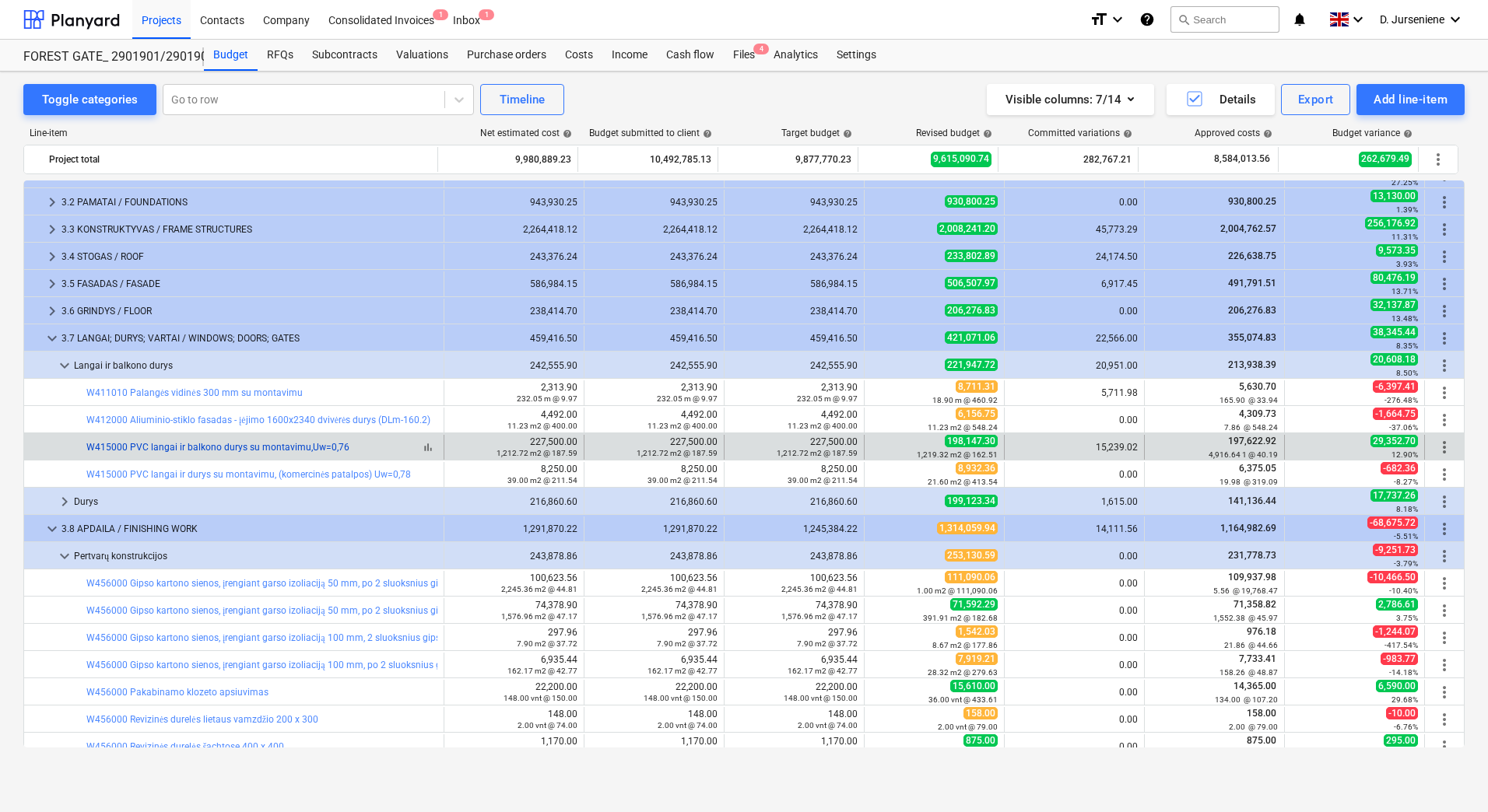
click at [260, 448] on link "W415000 PVC langai ir balkono durys su montavimu,Uw=0,76" at bounding box center [218, 447] width 263 height 11
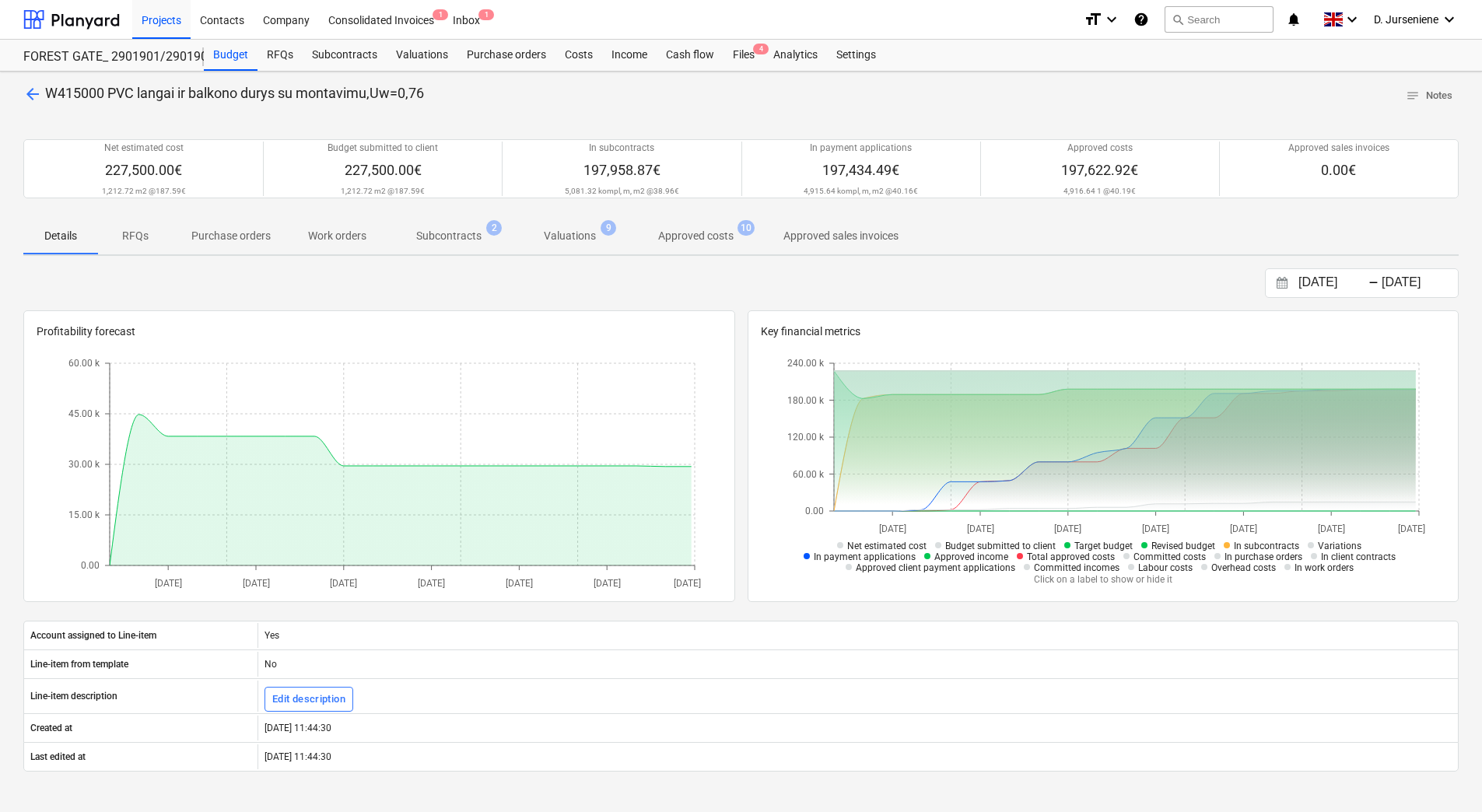
click at [680, 235] on p "Approved costs" at bounding box center [695, 235] width 75 height 17
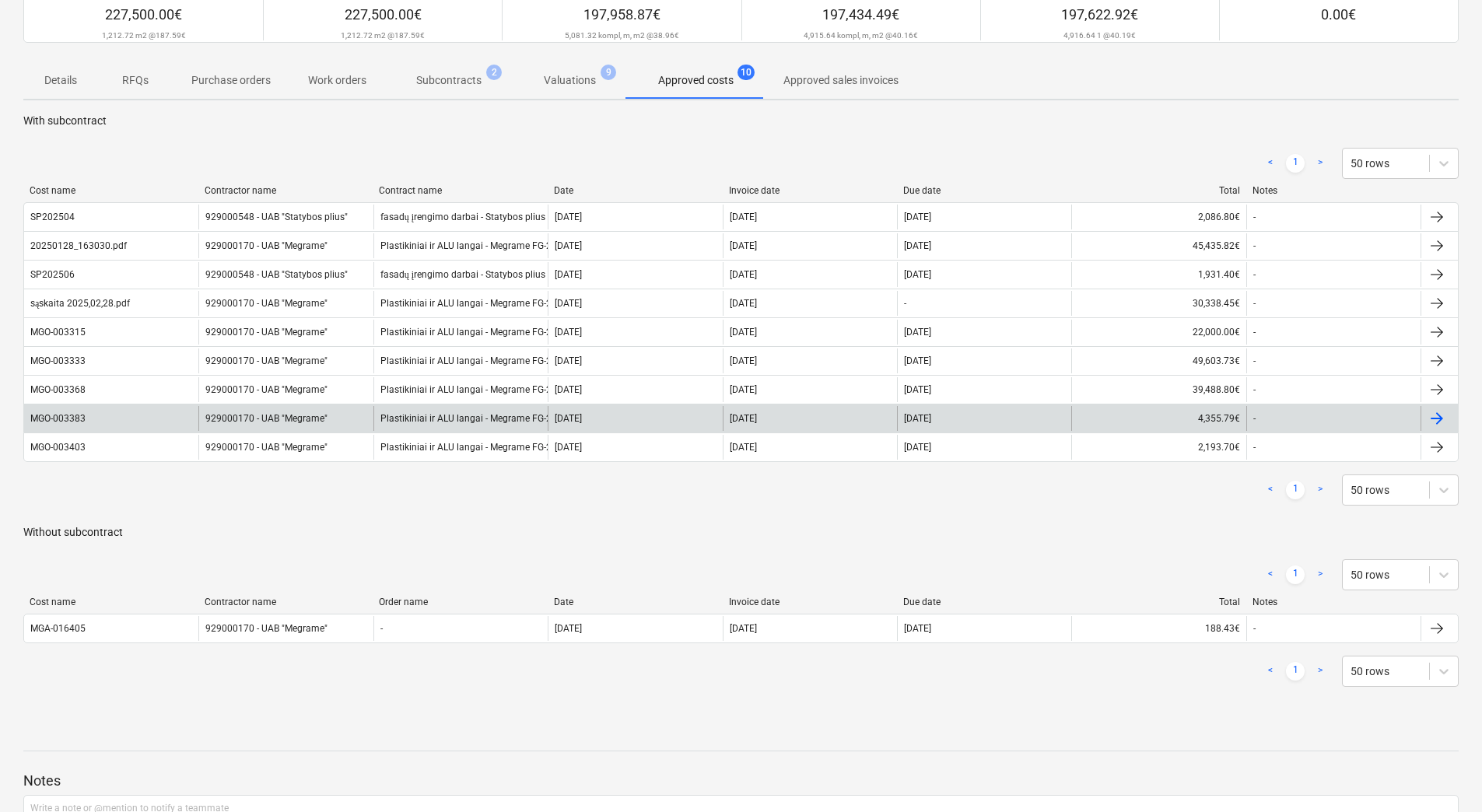
scroll to position [233, 0]
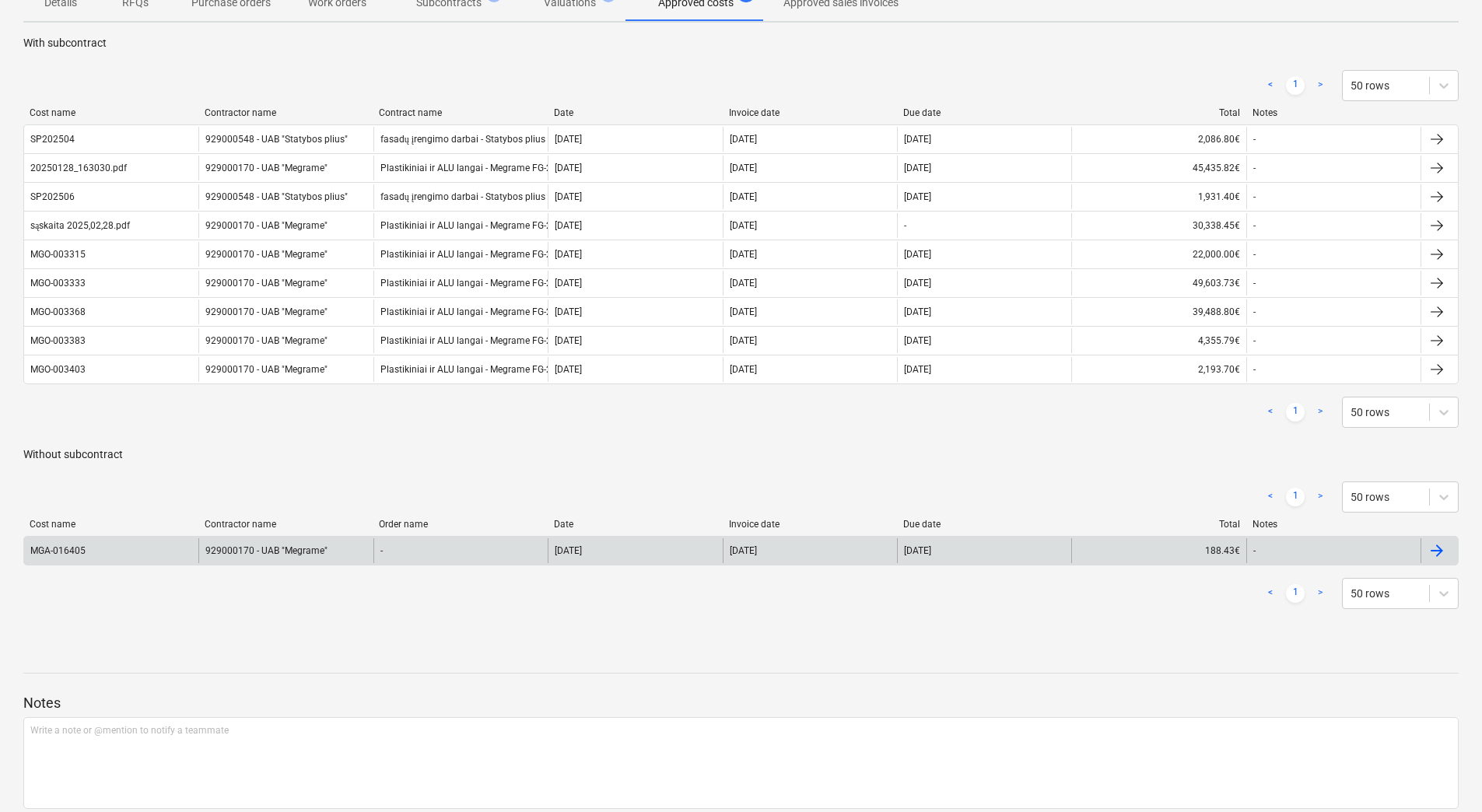
click at [1437, 551] on div at bounding box center [1436, 550] width 19 height 19
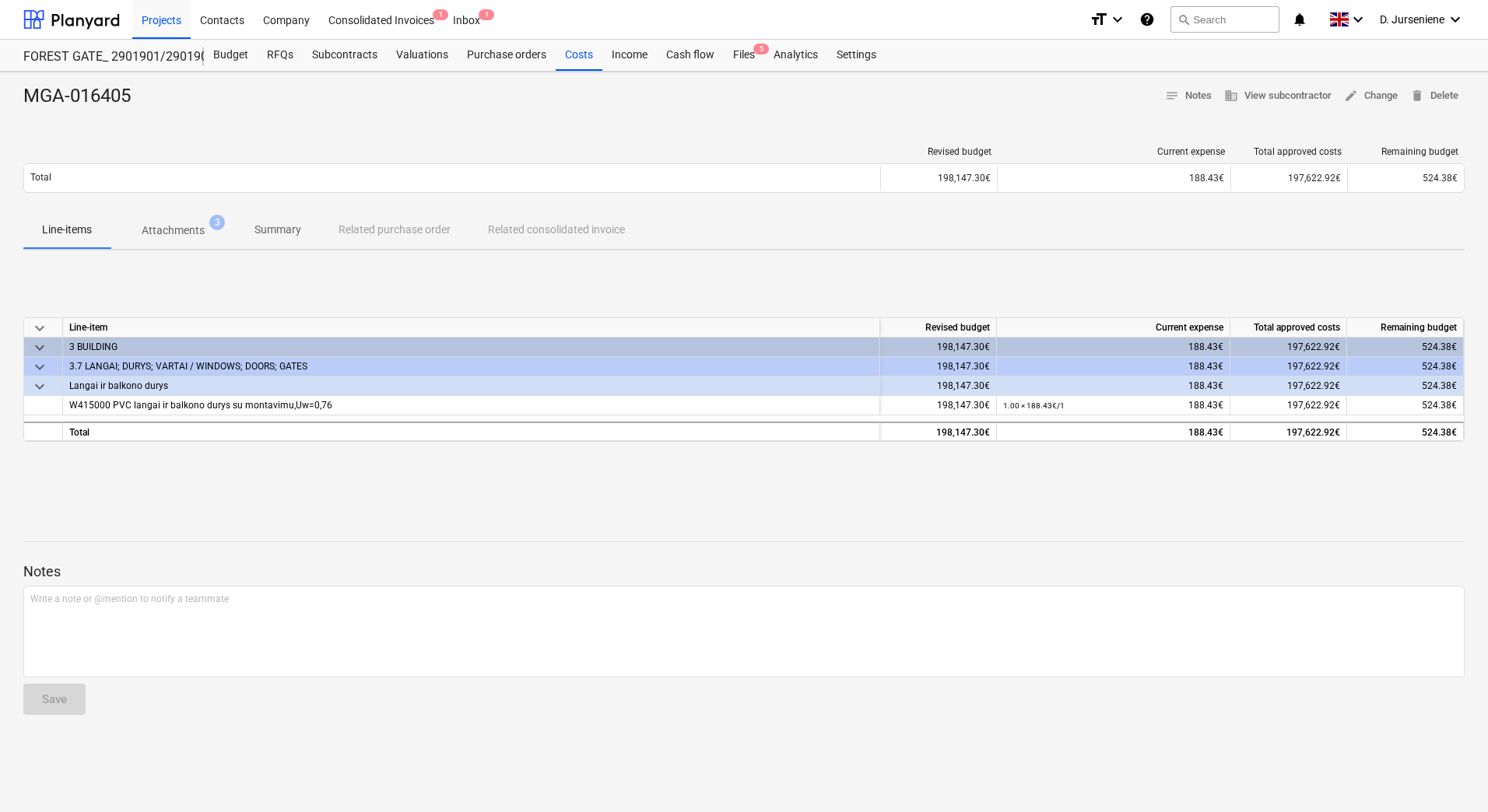
click at [177, 228] on p "Attachments" at bounding box center [173, 230] width 63 height 17
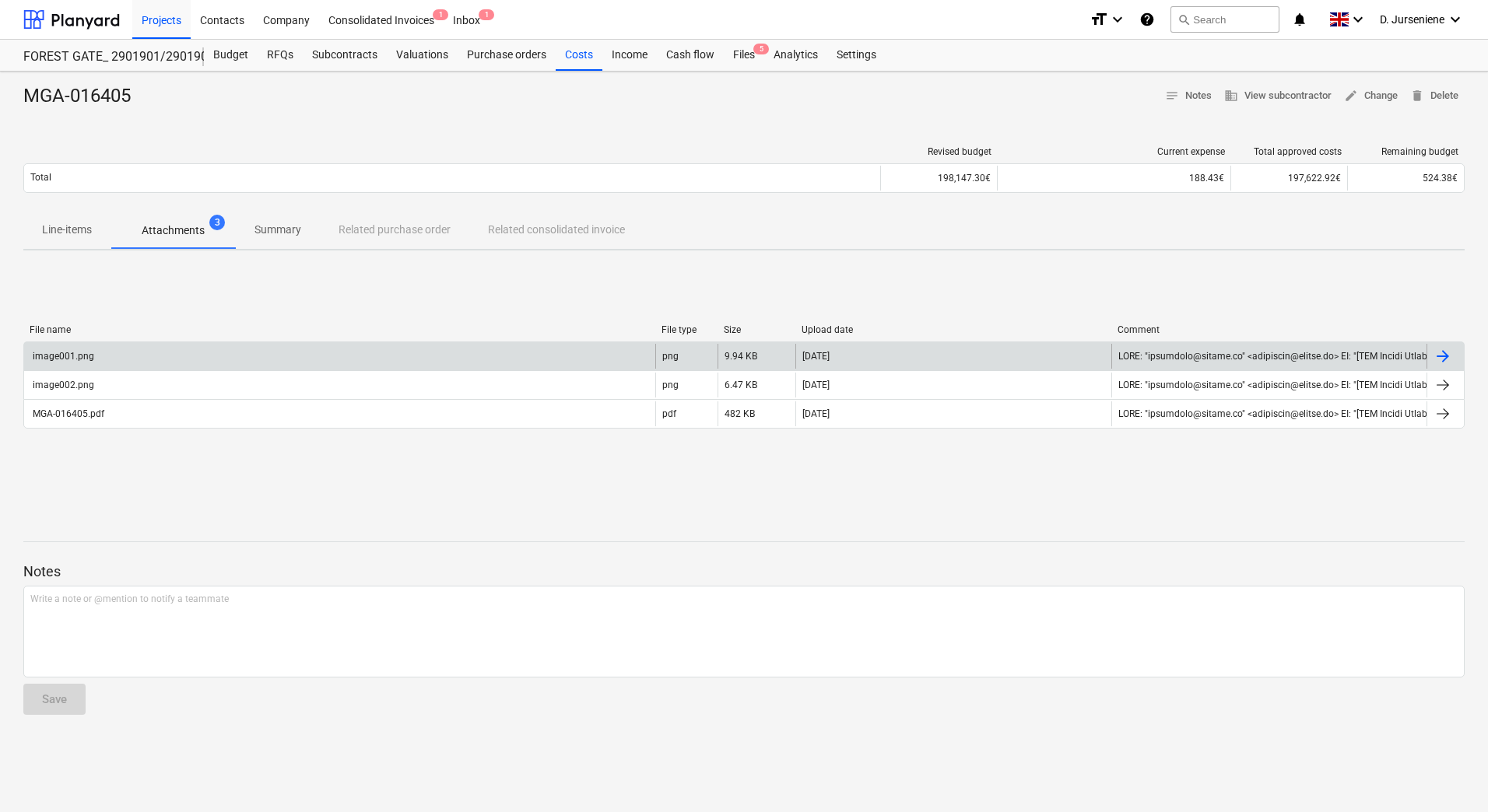
click at [1449, 355] on div at bounding box center [1442, 356] width 19 height 19
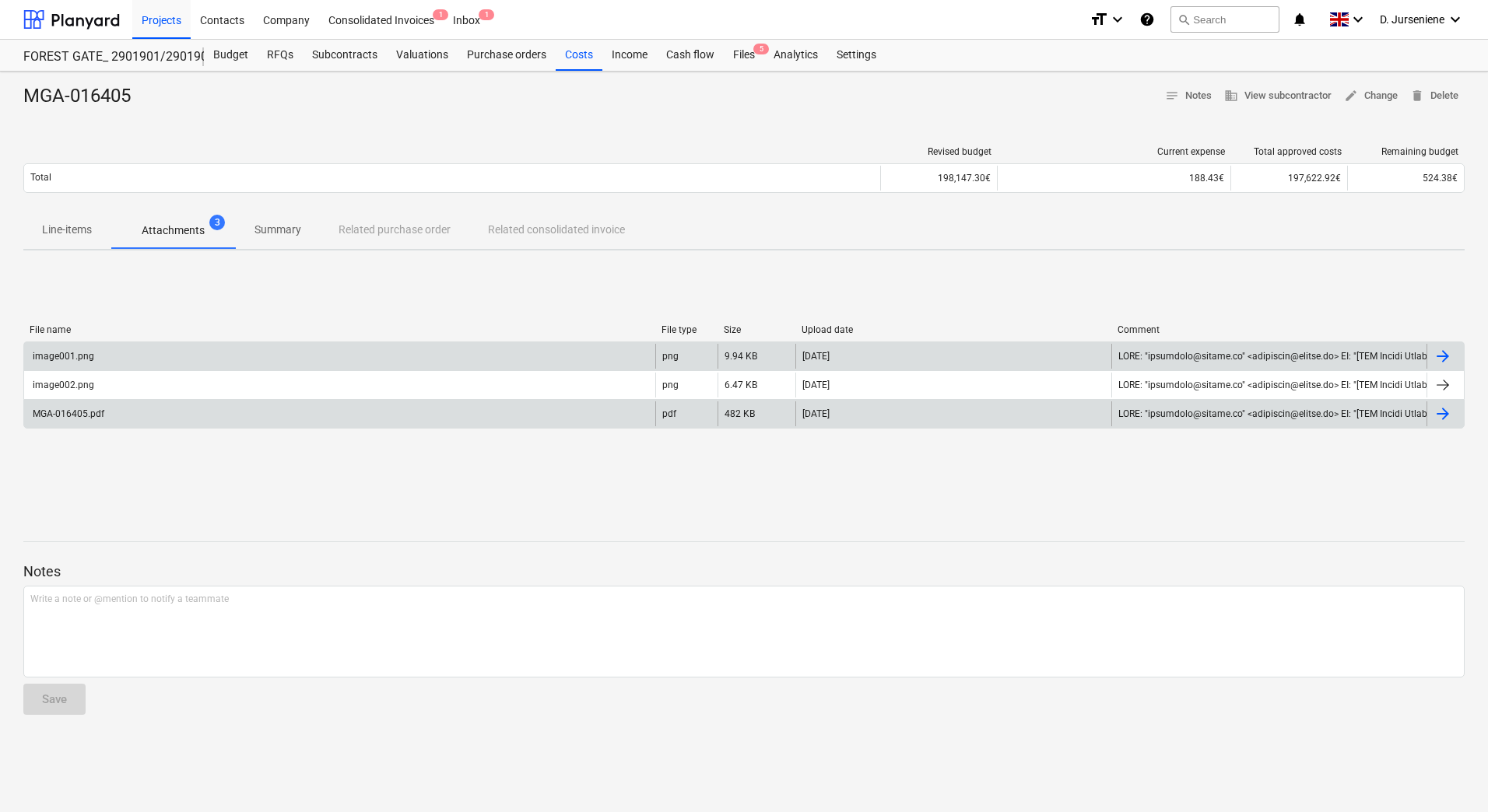
click at [1451, 406] on div at bounding box center [1442, 413] width 19 height 19
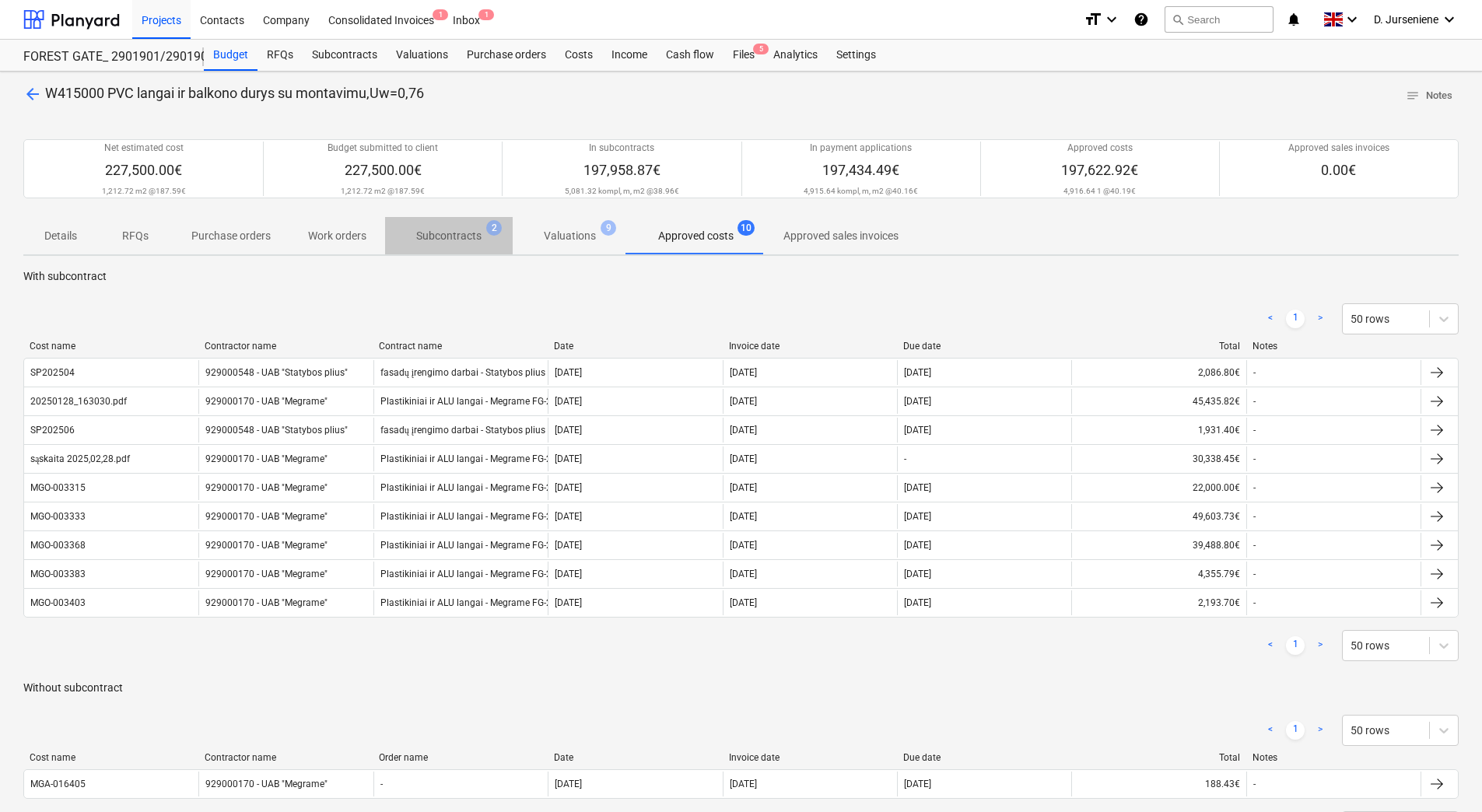
click at [452, 237] on p "Subcontracts" at bounding box center [449, 235] width 65 height 17
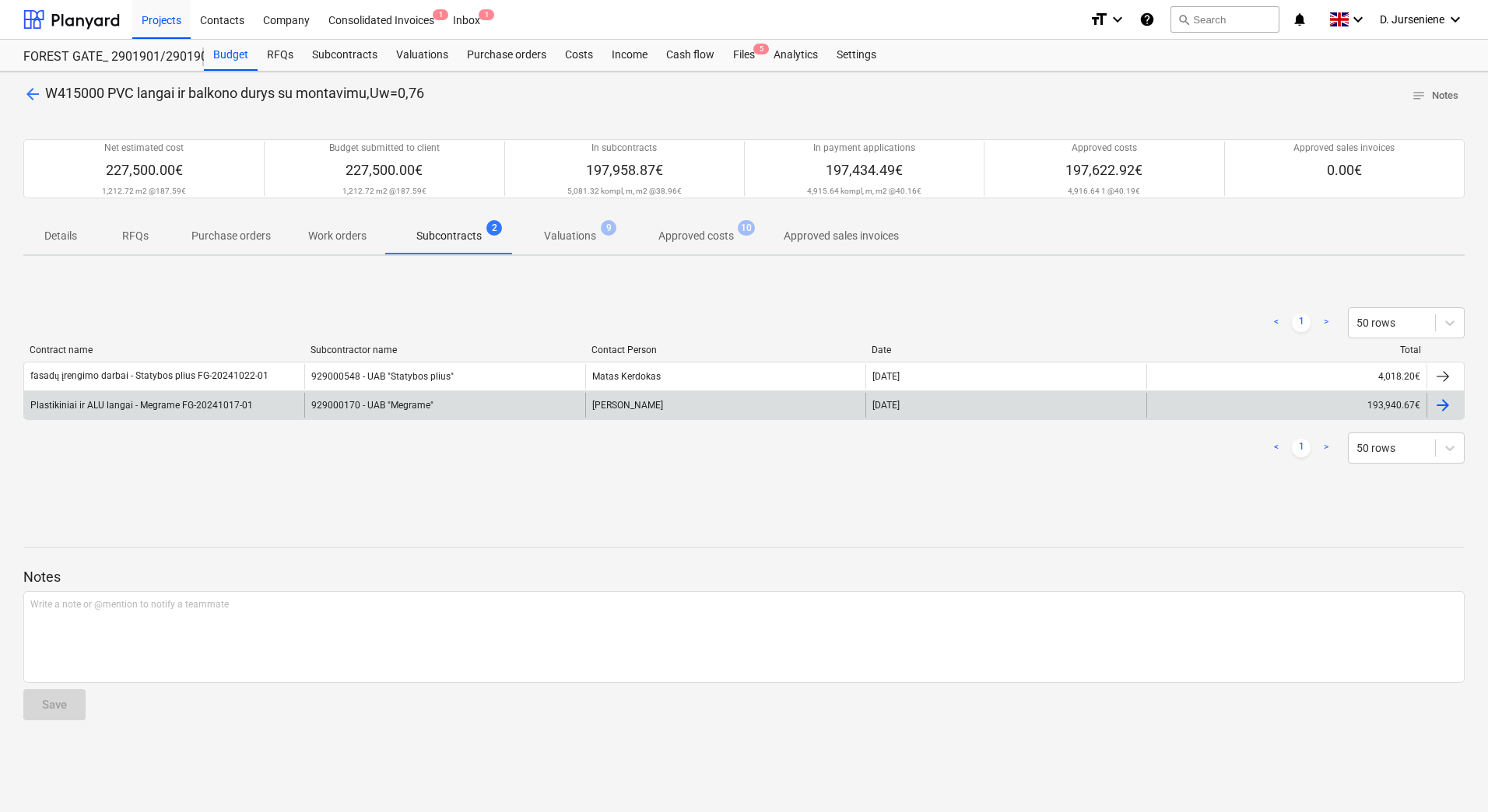
click at [1443, 406] on div at bounding box center [1442, 405] width 19 height 19
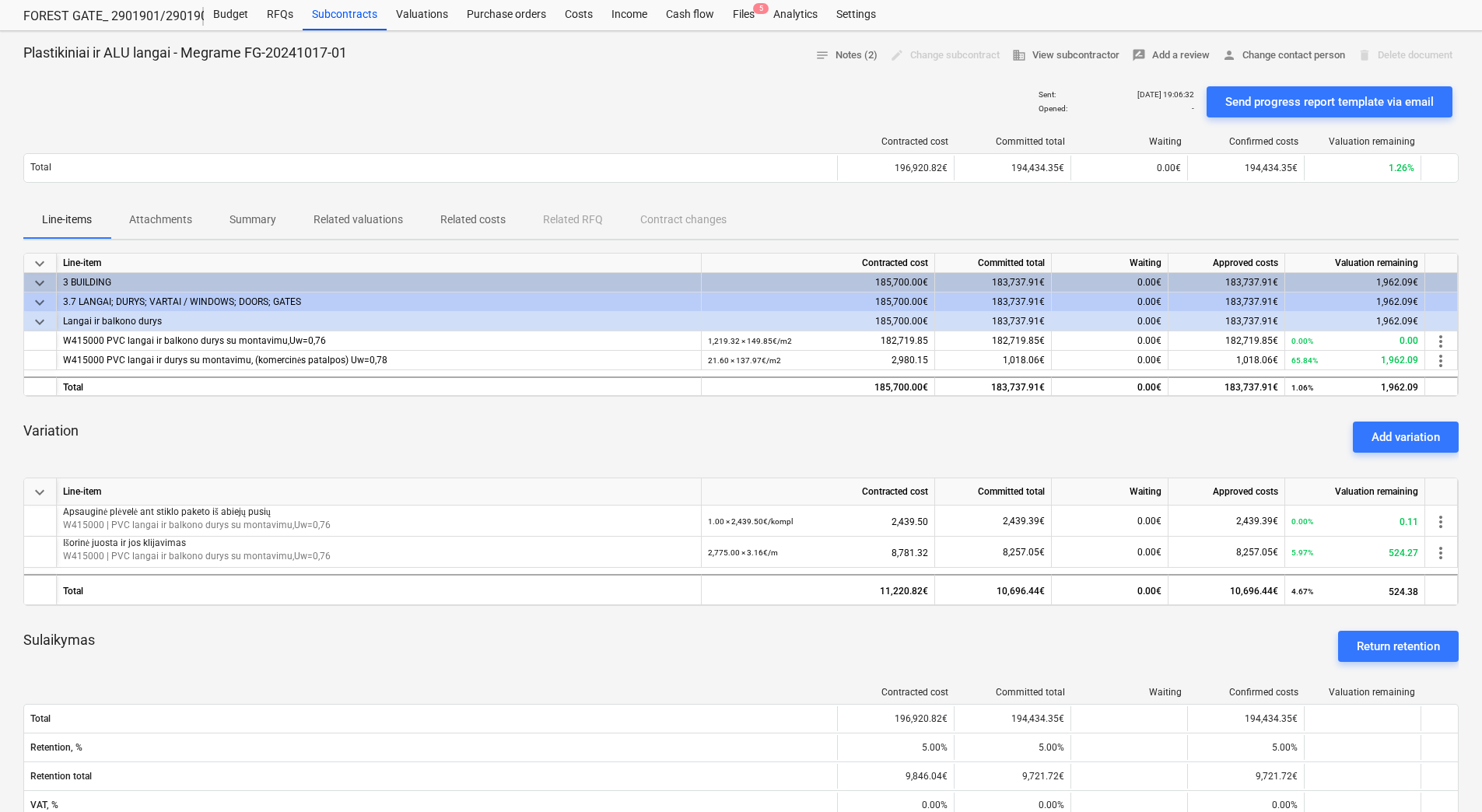
scroll to position [78, 0]
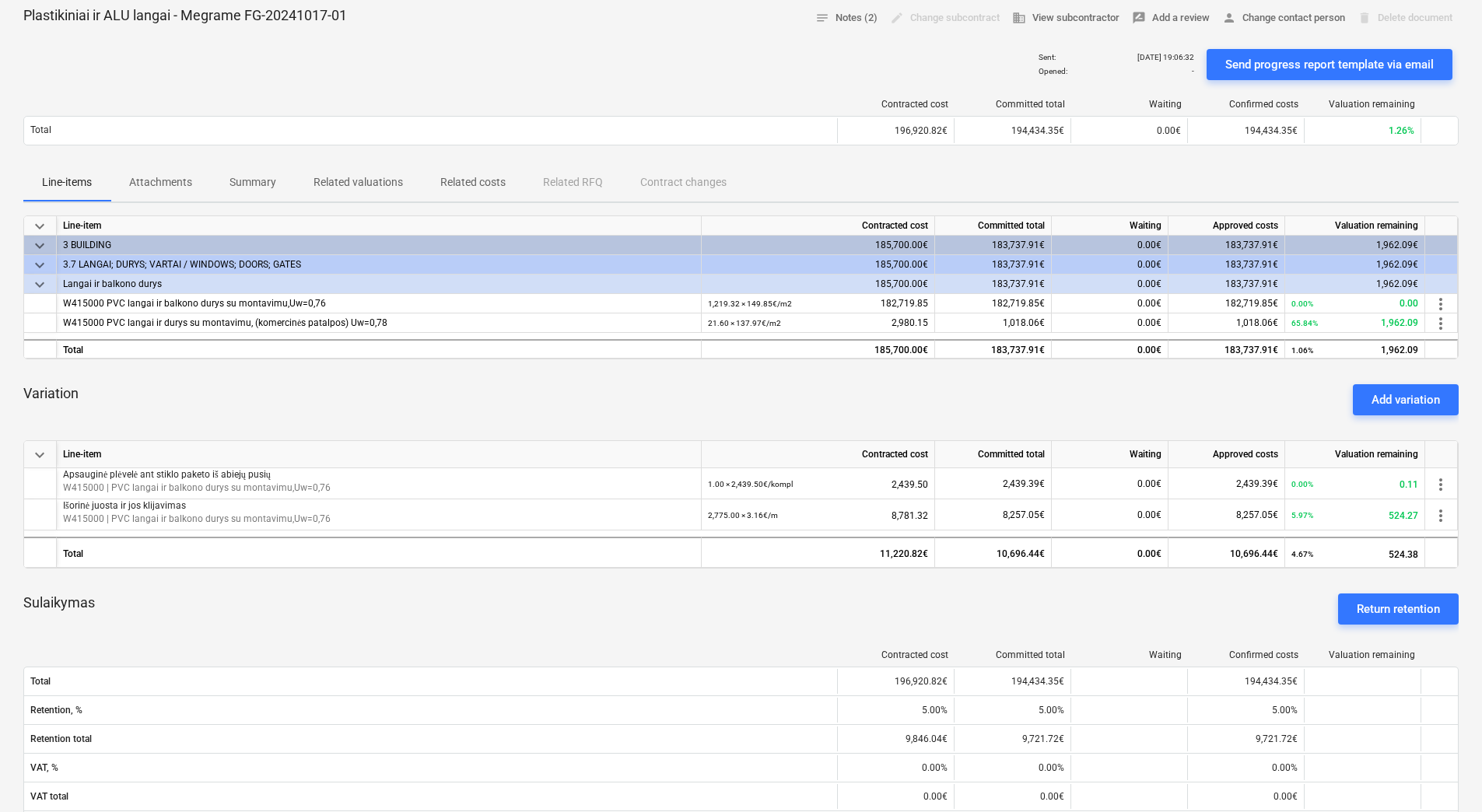
click at [163, 179] on p "Attachments" at bounding box center [161, 182] width 63 height 17
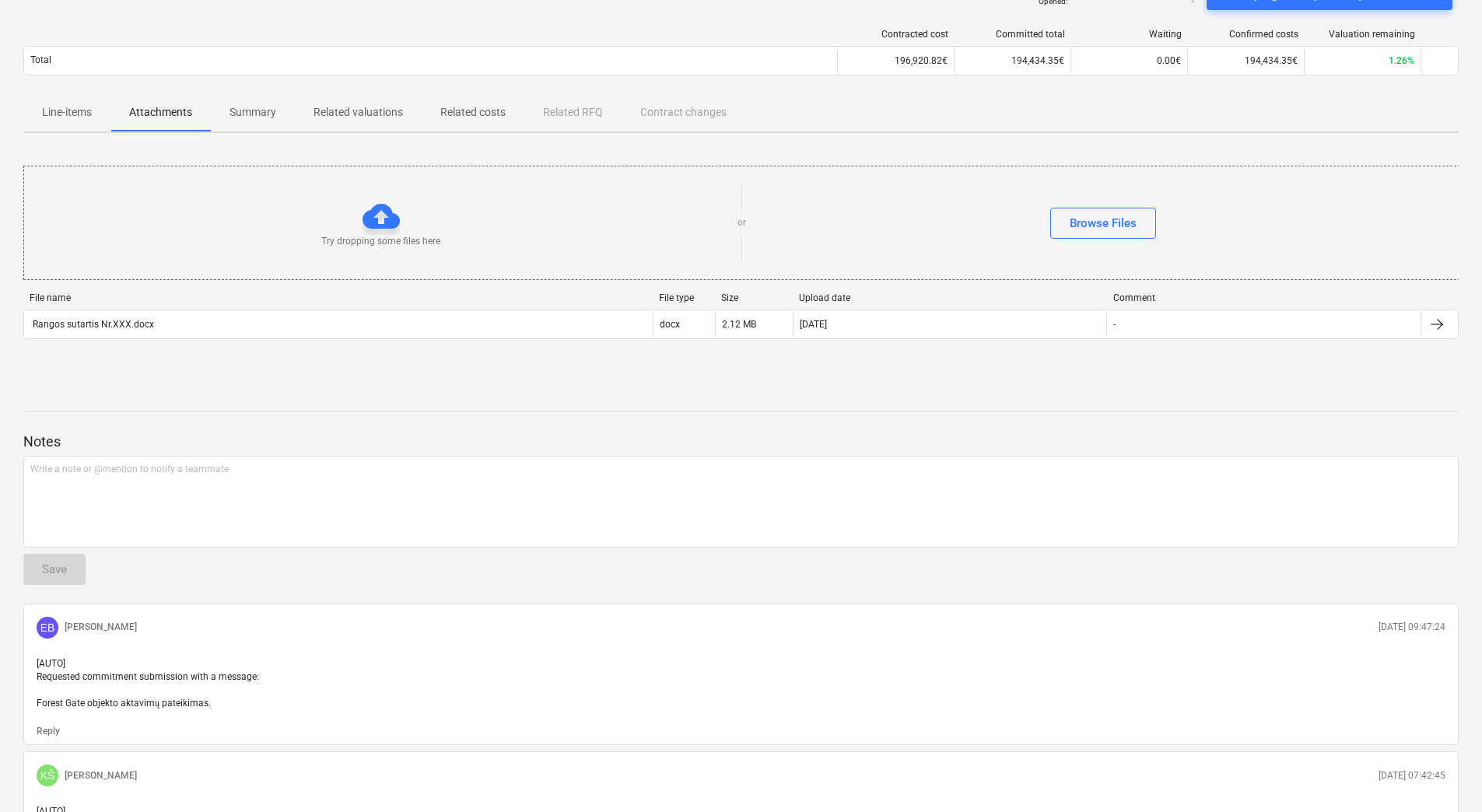
scroll to position [292, 0]
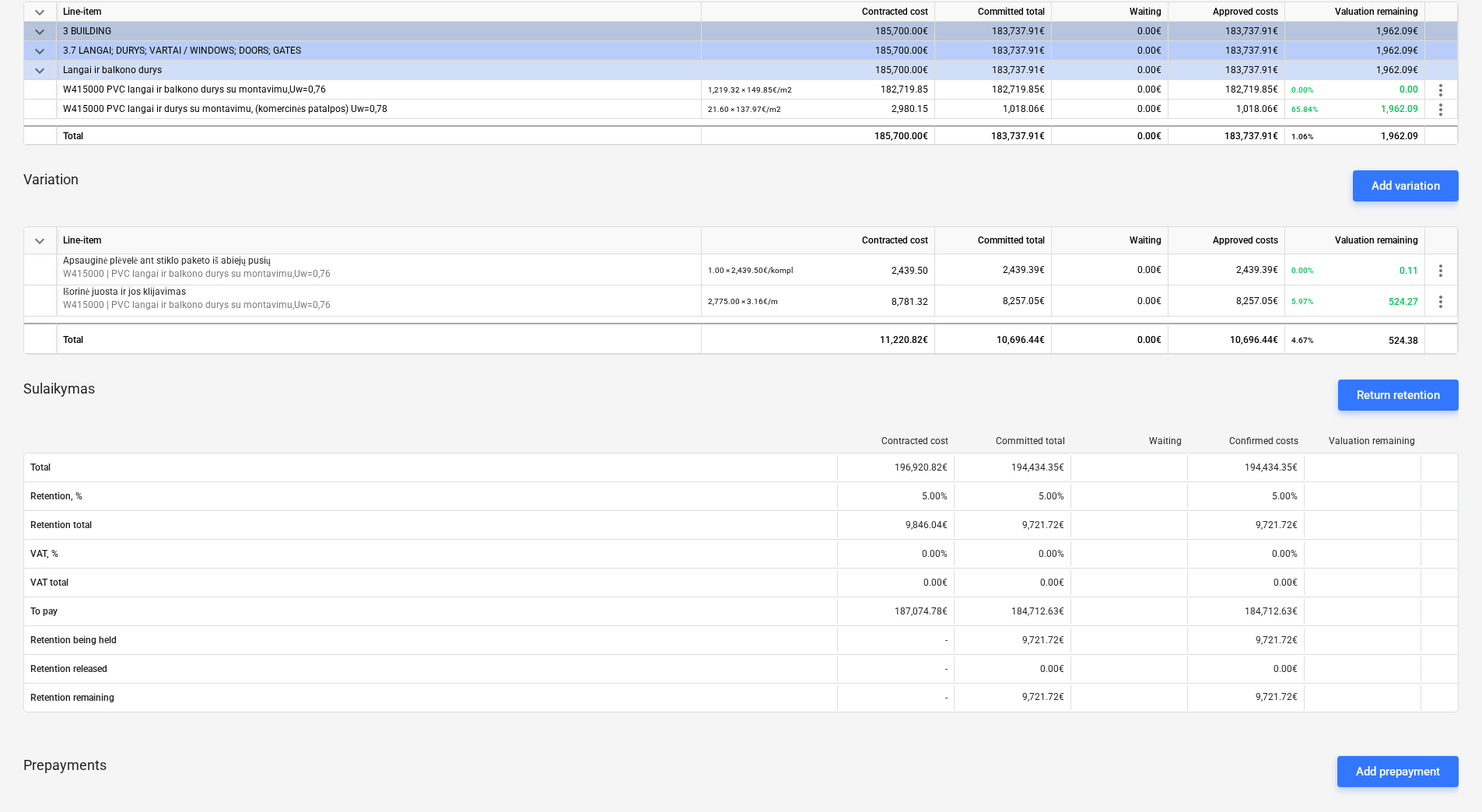
scroll to position [78, 0]
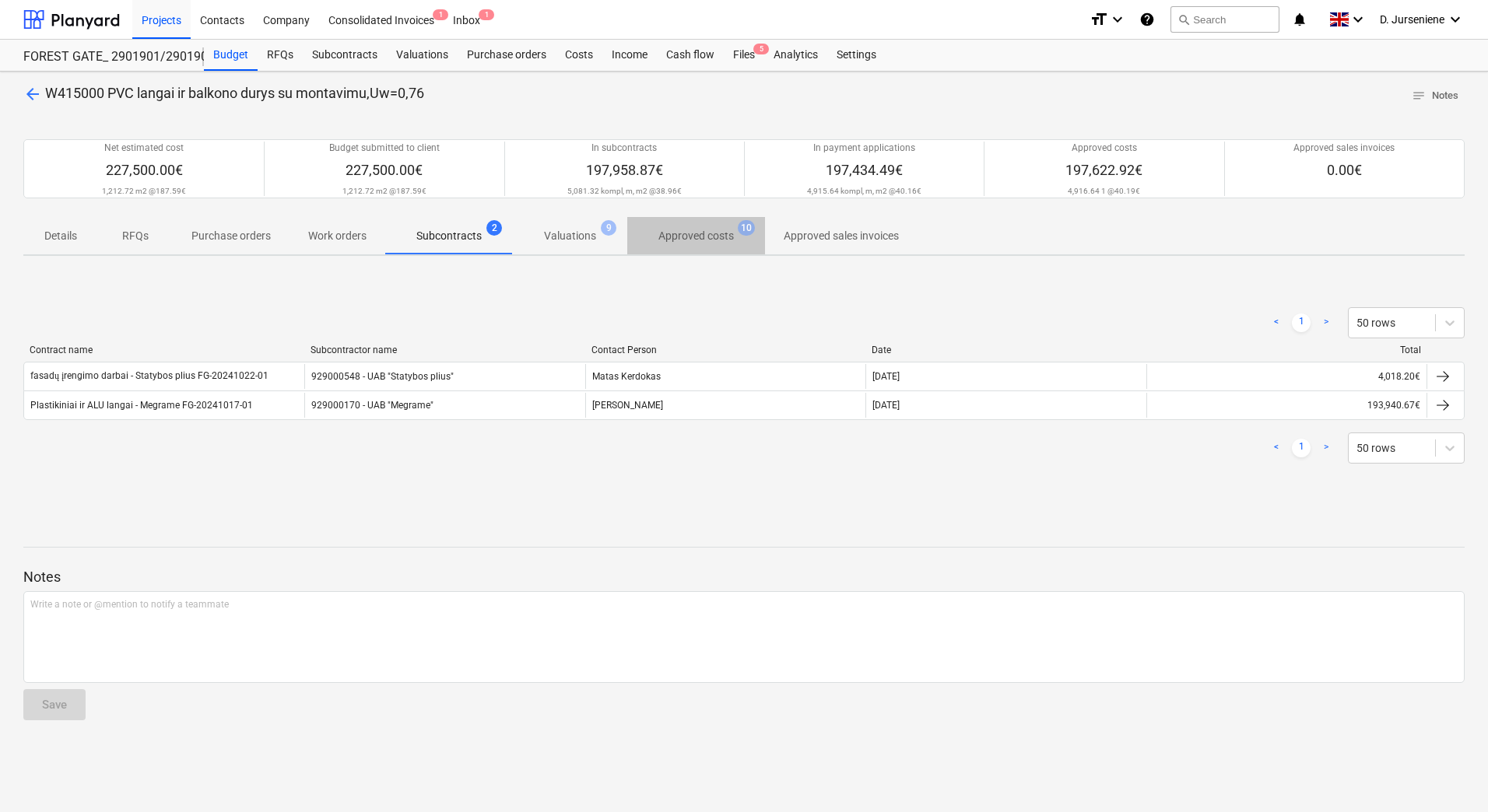
click at [671, 236] on p "Approved costs" at bounding box center [696, 235] width 75 height 17
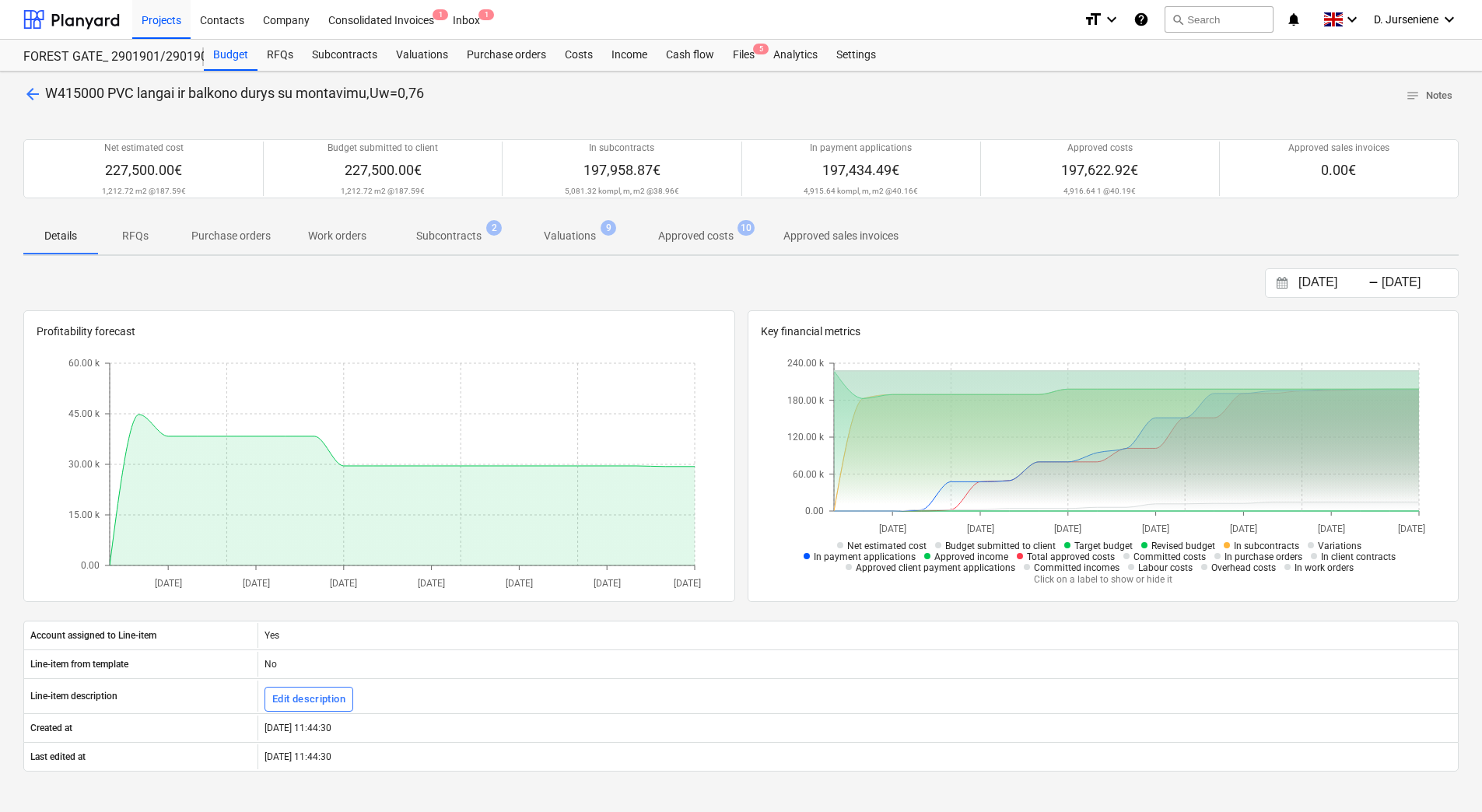
click at [441, 231] on p "Subcontracts" at bounding box center [449, 235] width 65 height 17
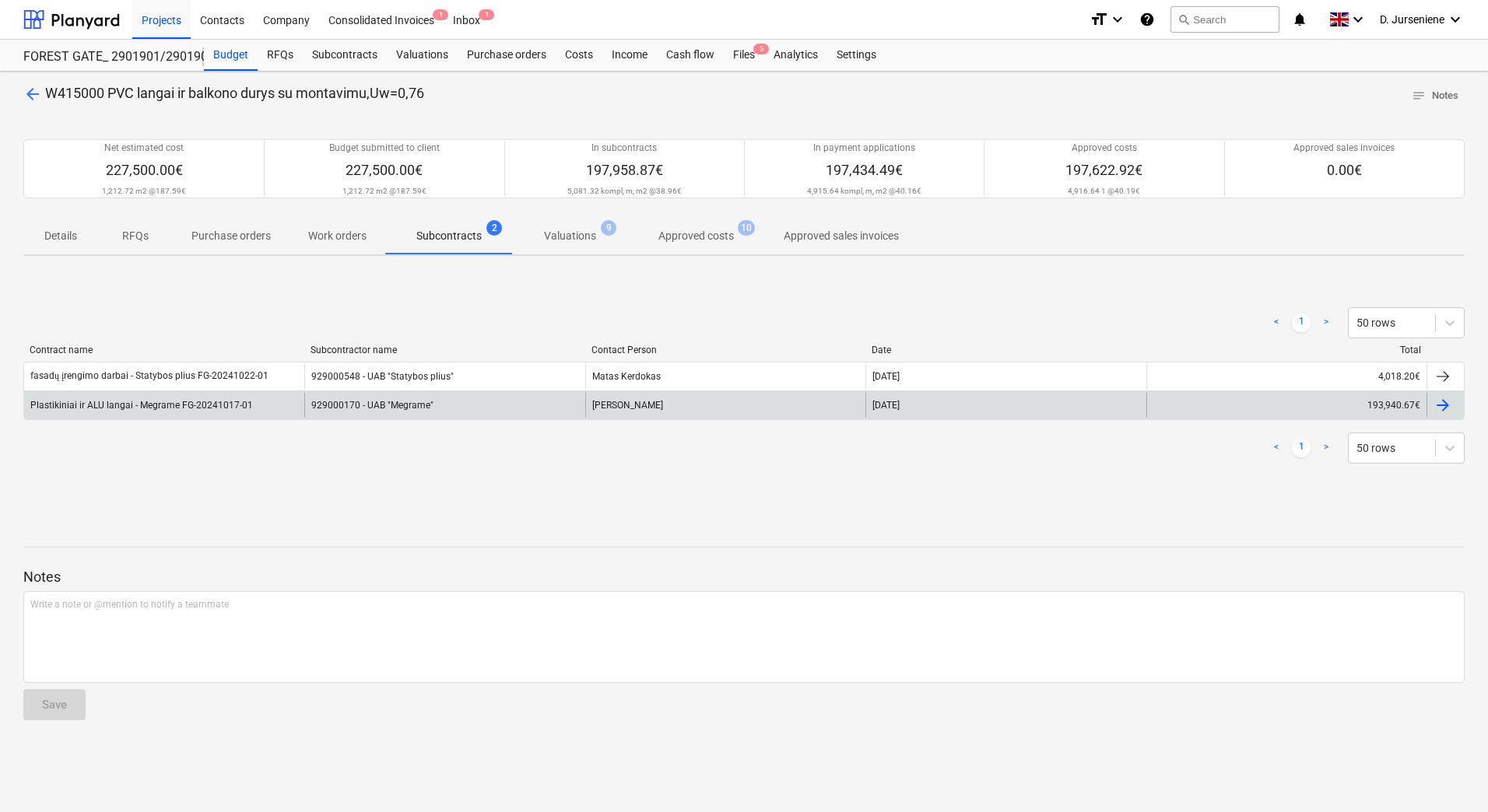
click at [1447, 409] on div at bounding box center [1442, 405] width 19 height 19
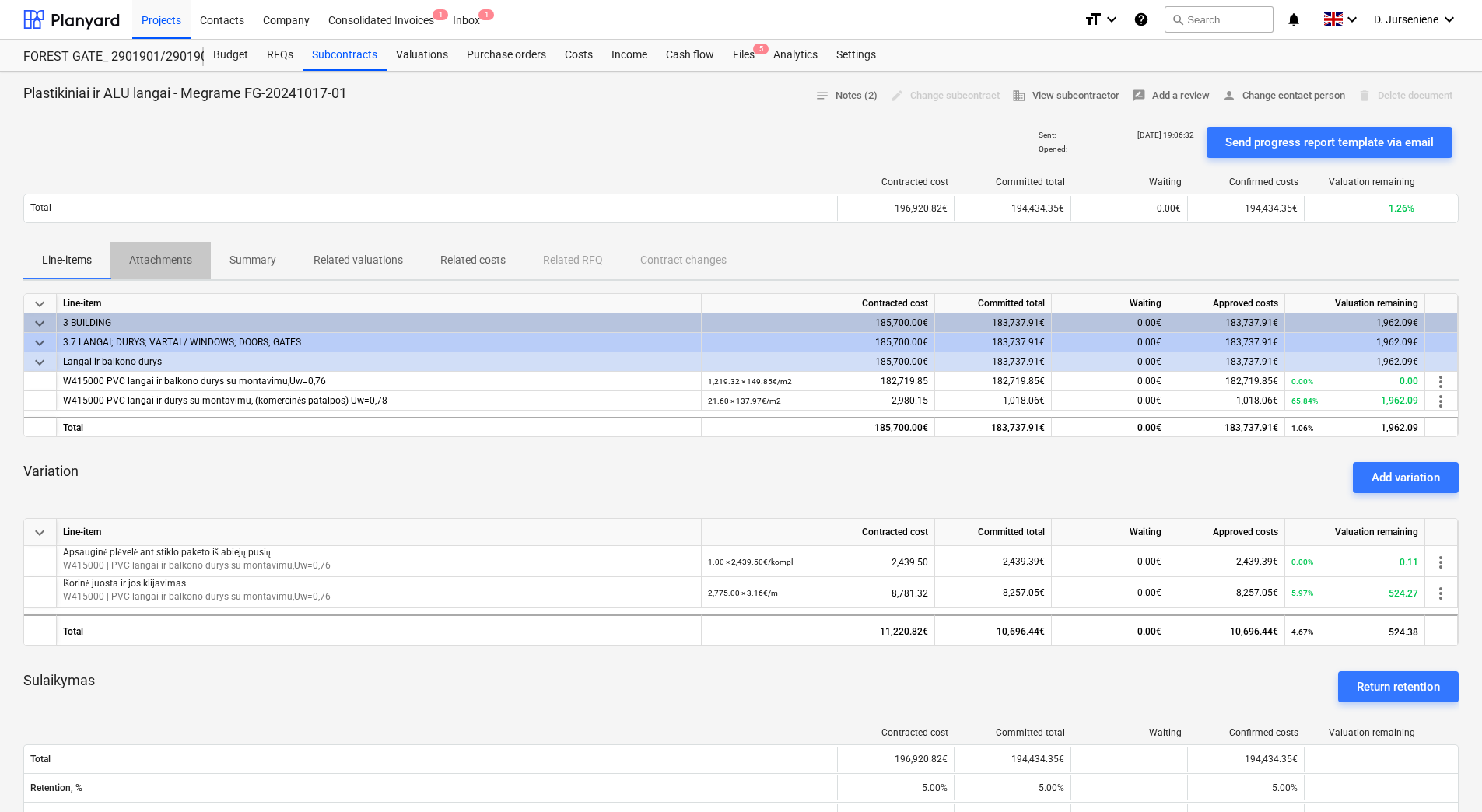
click at [141, 253] on p "Attachments" at bounding box center [161, 260] width 63 height 17
